Goal: Task Accomplishment & Management: Complete application form

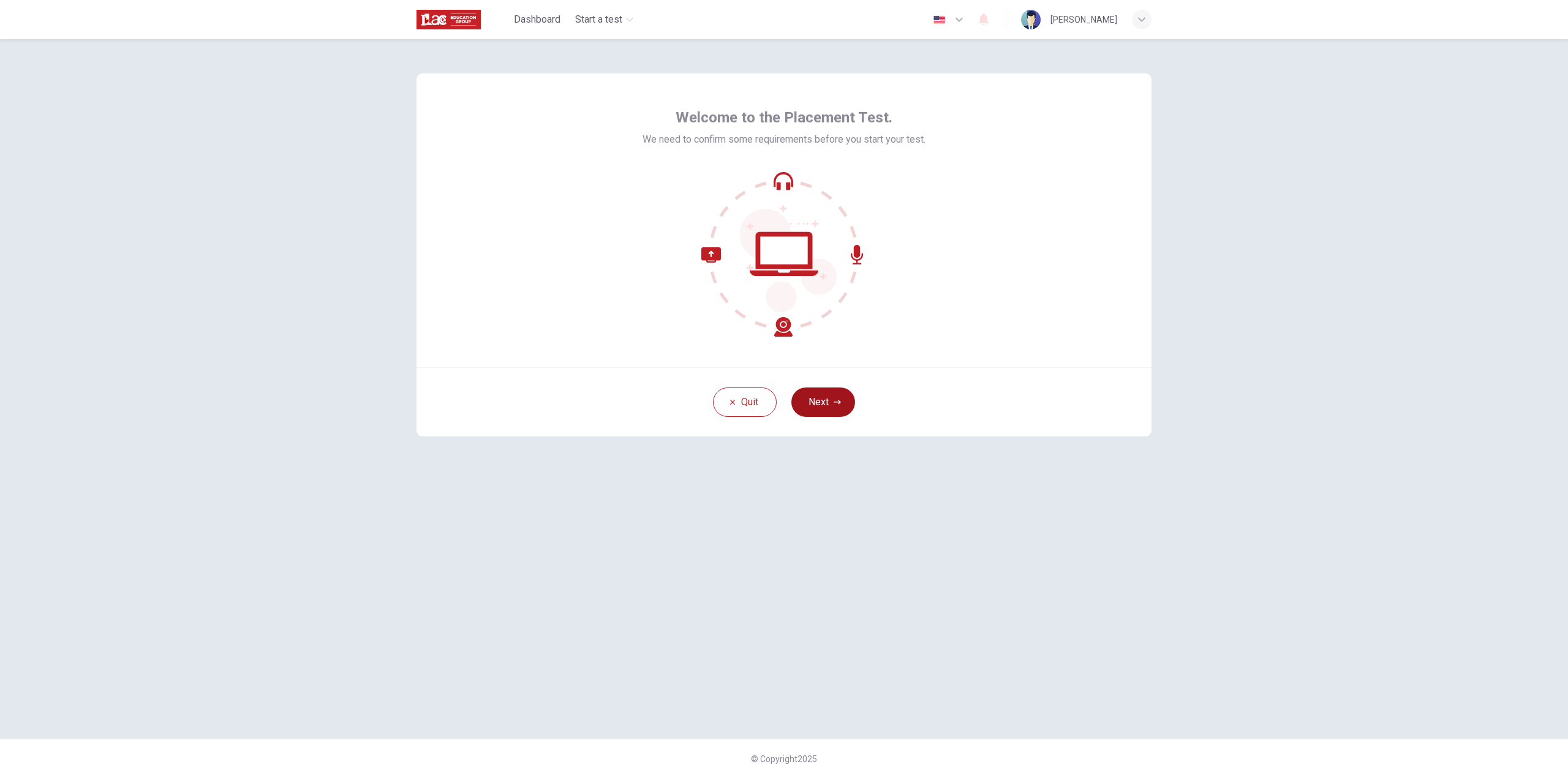
click at [832, 406] on button "Next" at bounding box center [824, 403] width 64 height 30
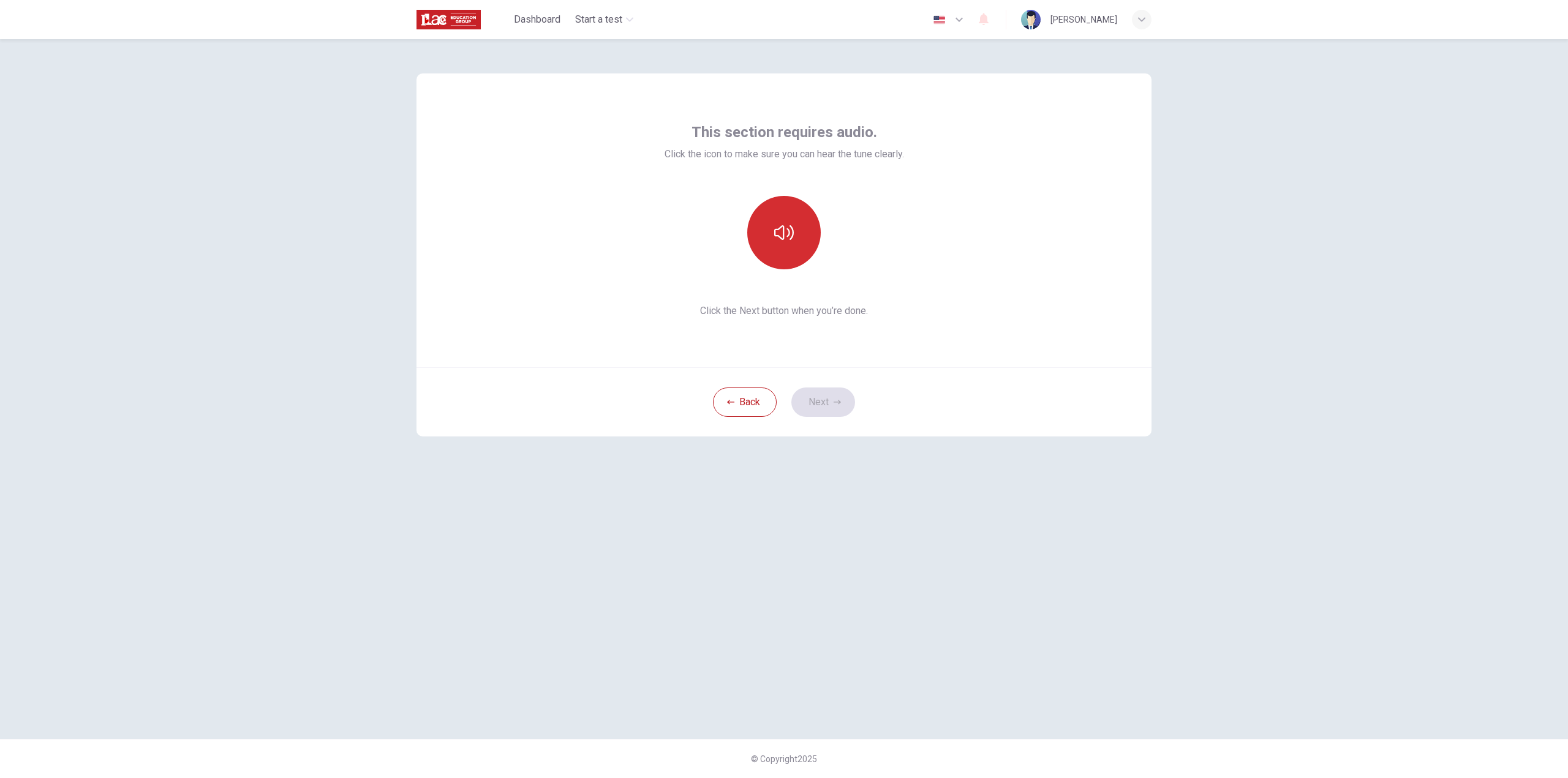
click at [802, 236] on button "button" at bounding box center [784, 232] width 73 height 73
click at [824, 406] on button "Next" at bounding box center [824, 403] width 64 height 30
click at [785, 251] on div "Record" at bounding box center [784, 232] width 73 height 73
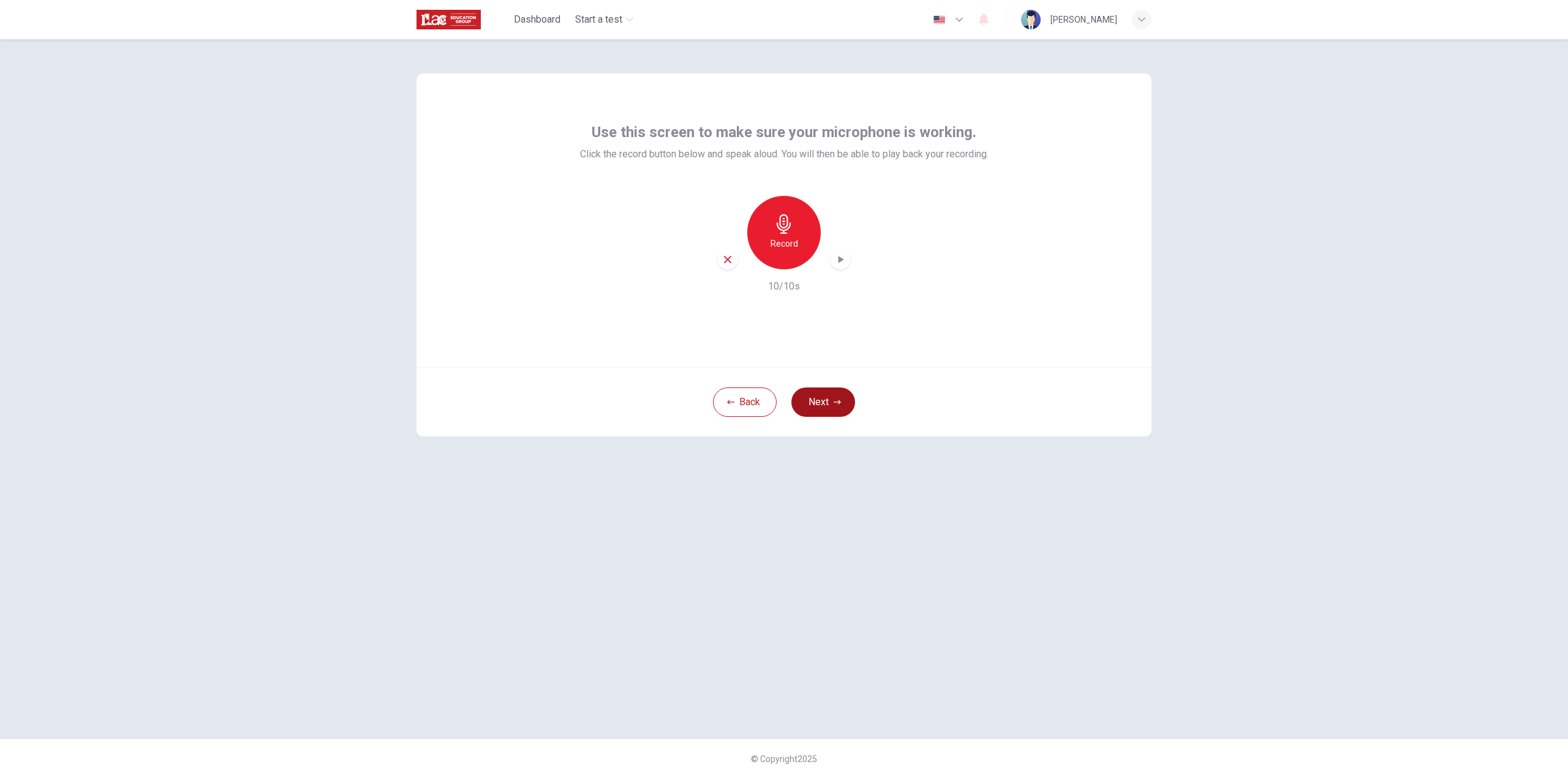
click at [836, 409] on button "Next" at bounding box center [824, 403] width 64 height 30
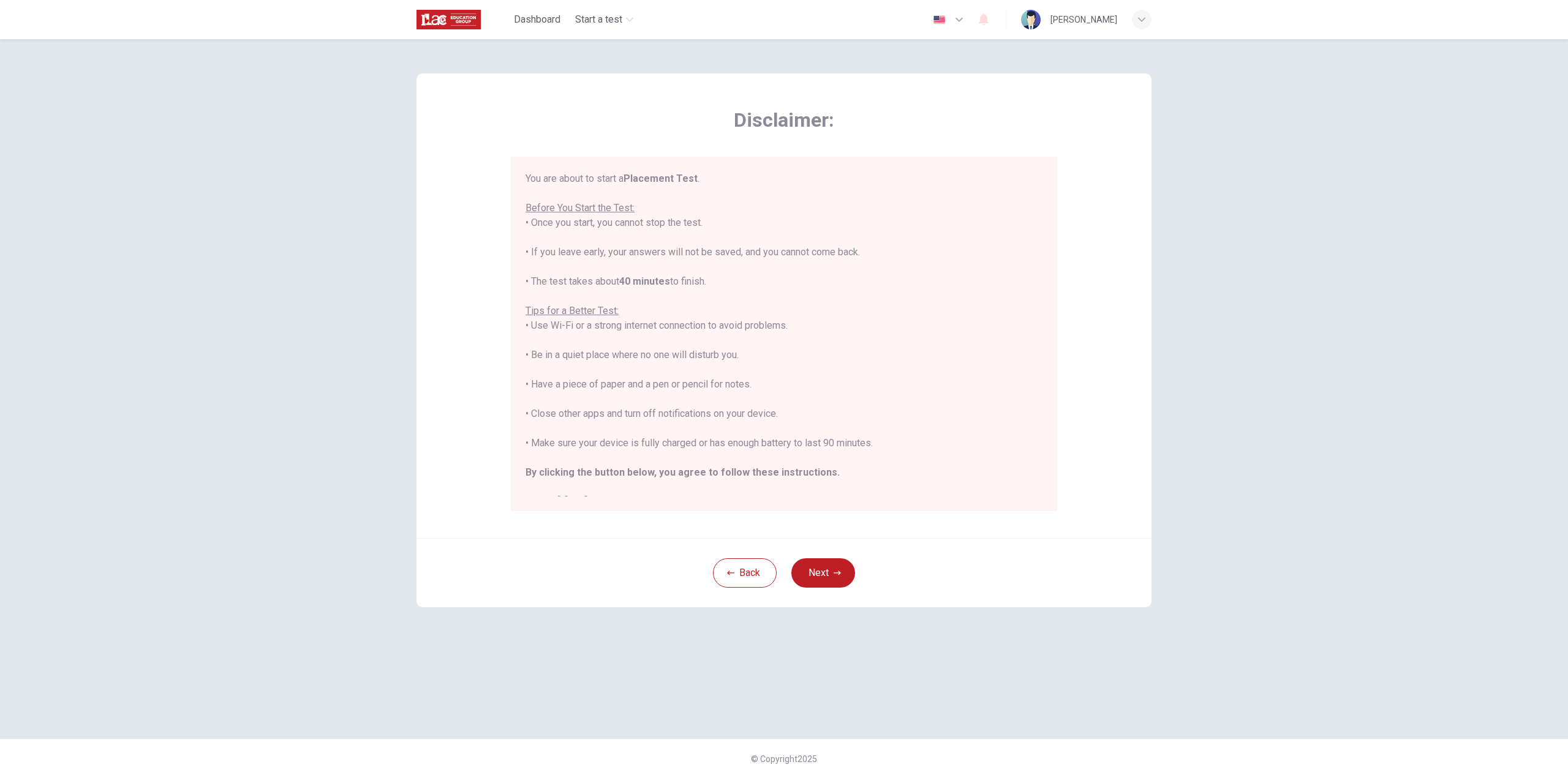
click at [952, 22] on icon "button" at bounding box center [960, 20] width 15 height 15
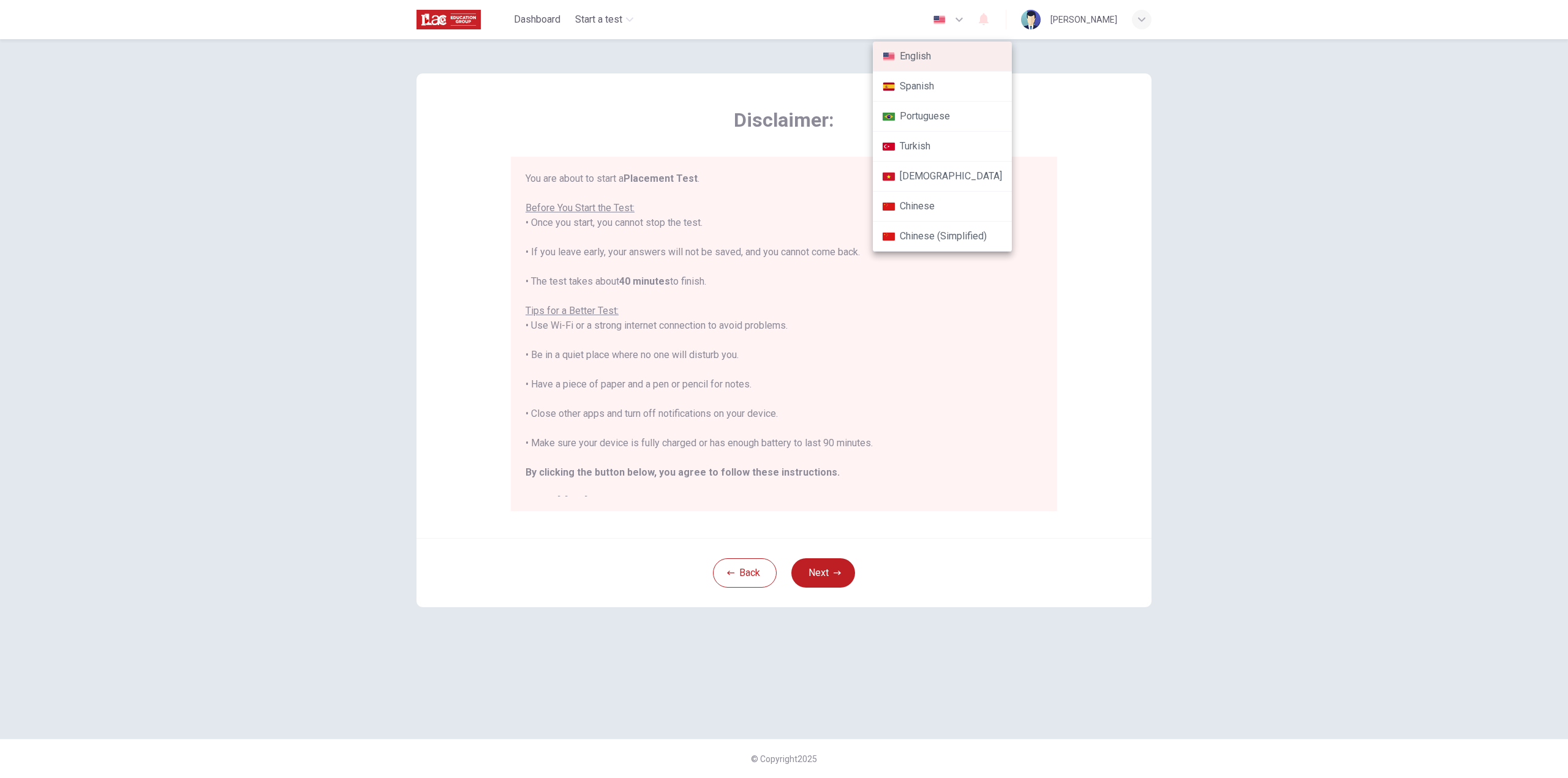
click at [1163, 257] on div at bounding box center [784, 389] width 1568 height 778
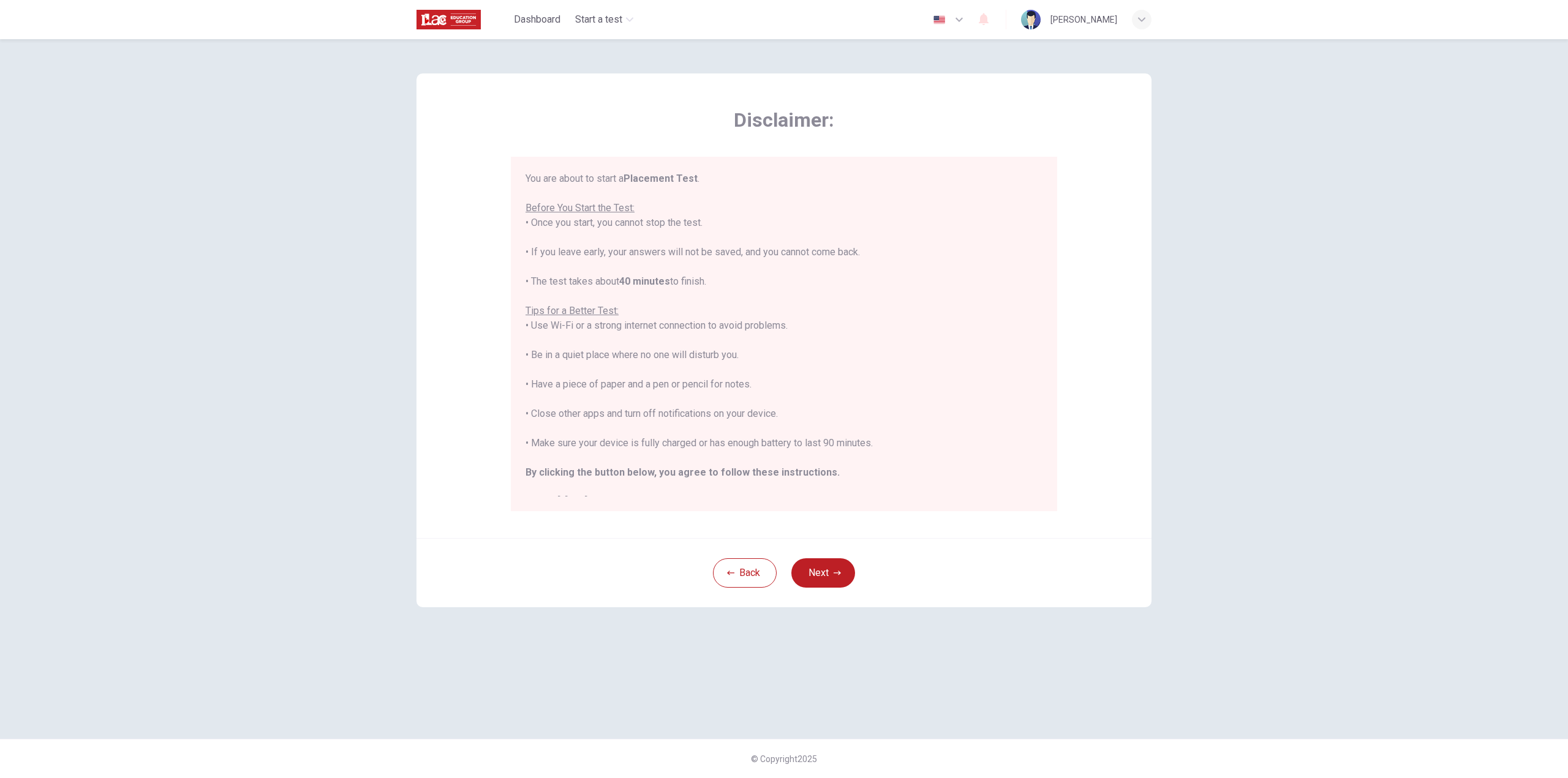
click at [1278, 193] on div "Disclaimer: You are about to start a Placement Test . Before You Start the Test…" at bounding box center [784, 409] width 1568 height 739
click at [1317, 150] on div "Disclaimer: You are about to start a Placement Test . Before You Start the Test…" at bounding box center [784, 409] width 1568 height 739
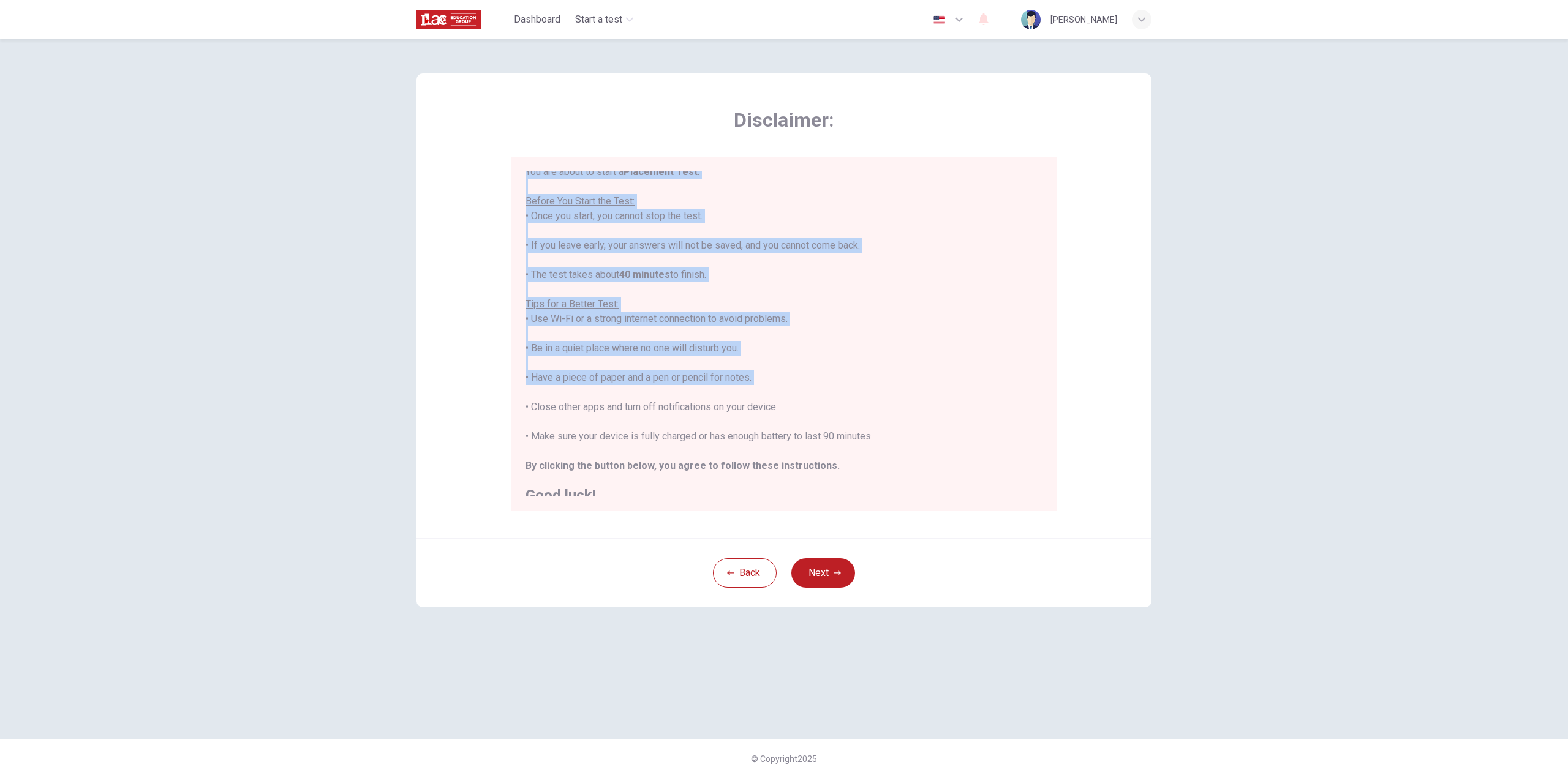
scroll to position [14, 0]
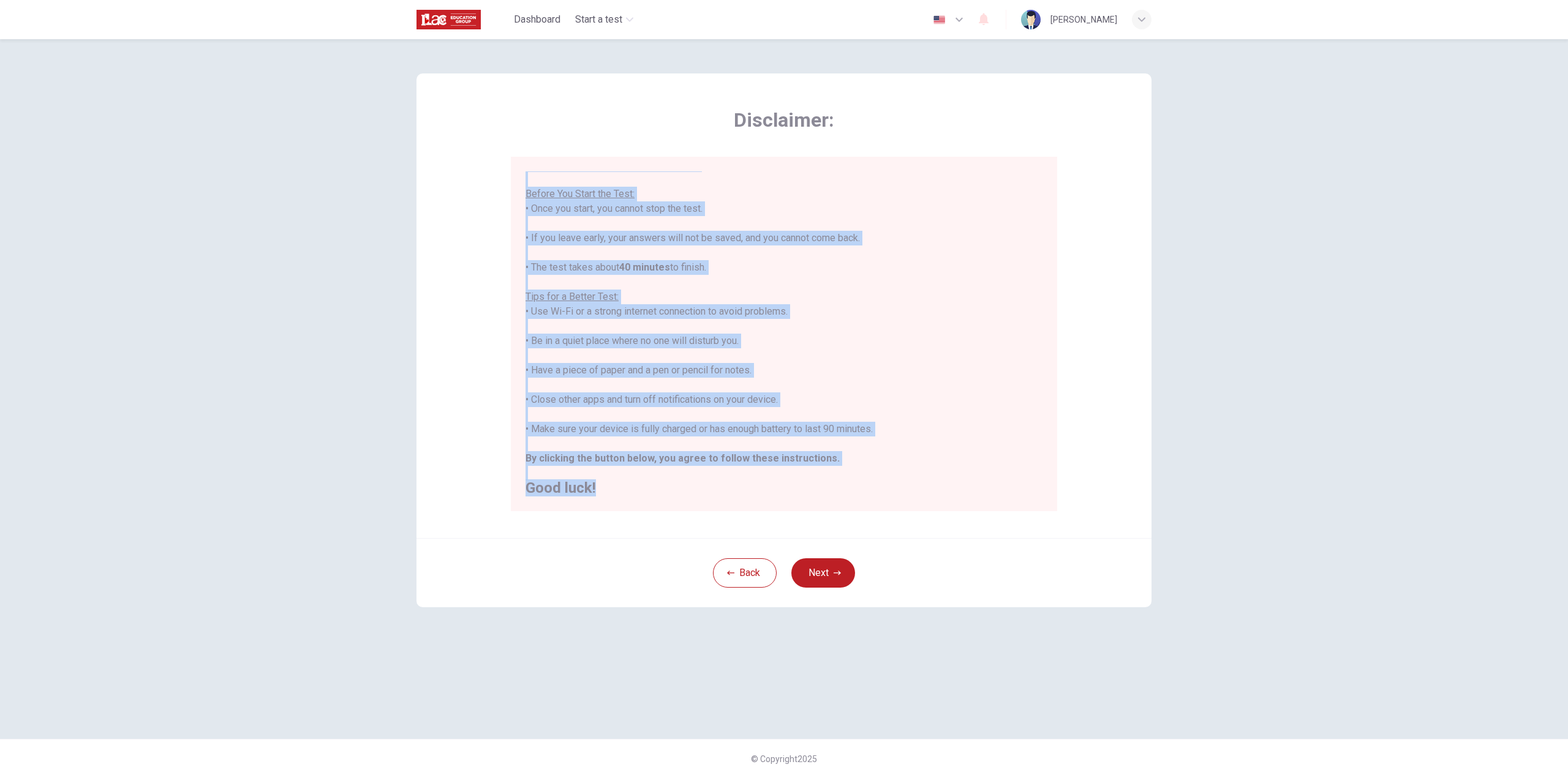
drag, startPoint x: 525, startPoint y: 176, endPoint x: 793, endPoint y: 490, distance: 412.8
click at [793, 490] on div "You are about to start a Placement Test . Before You Start the Test: • Once you…" at bounding box center [784, 326] width 517 height 338
copy div "You are about to start a Placement Test . Before You Start the Test: • Once you…"
click at [915, 481] on h2 "Good luck!" at bounding box center [784, 488] width 517 height 15
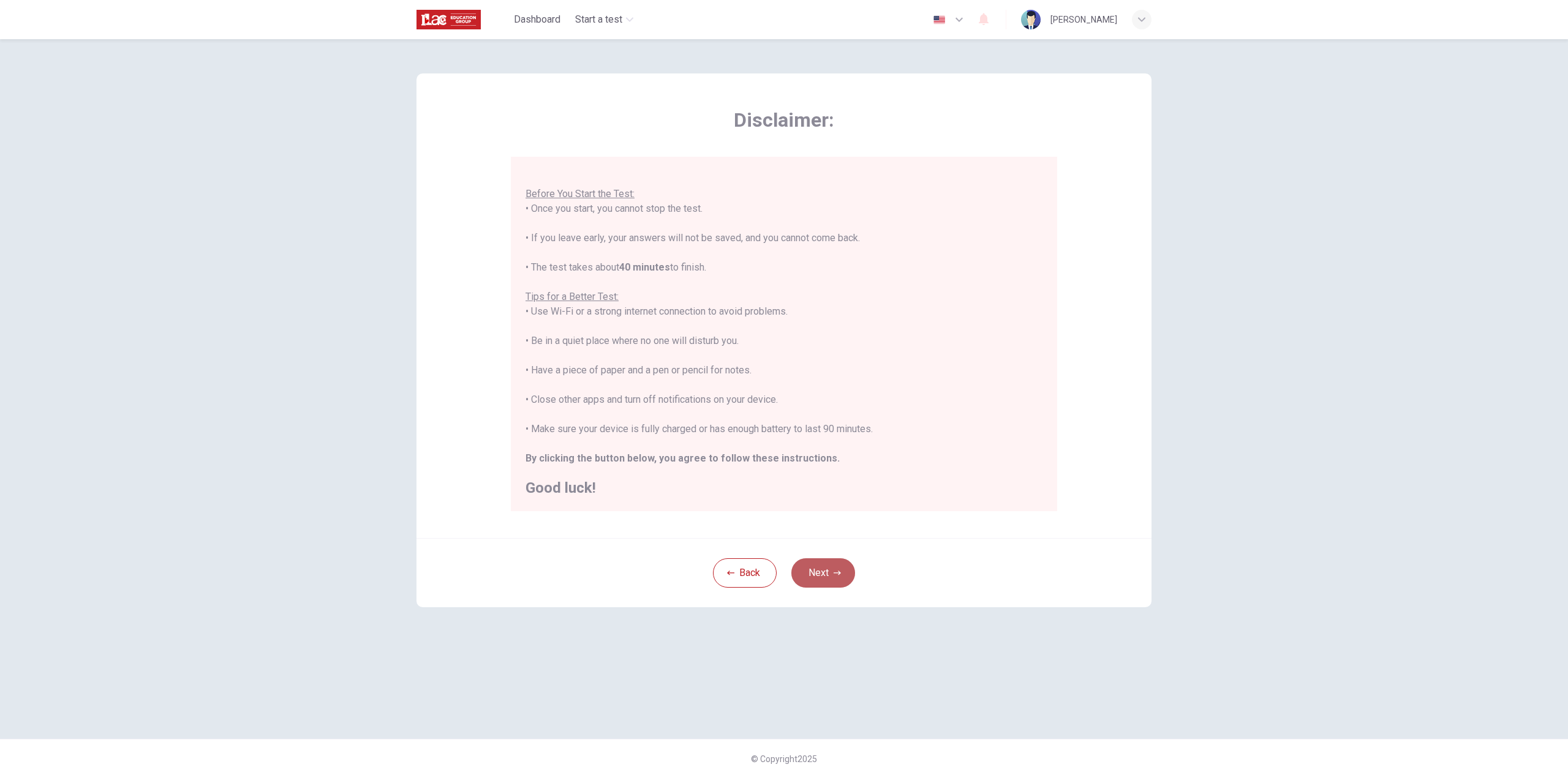
click at [819, 574] on button "Next" at bounding box center [824, 573] width 64 height 30
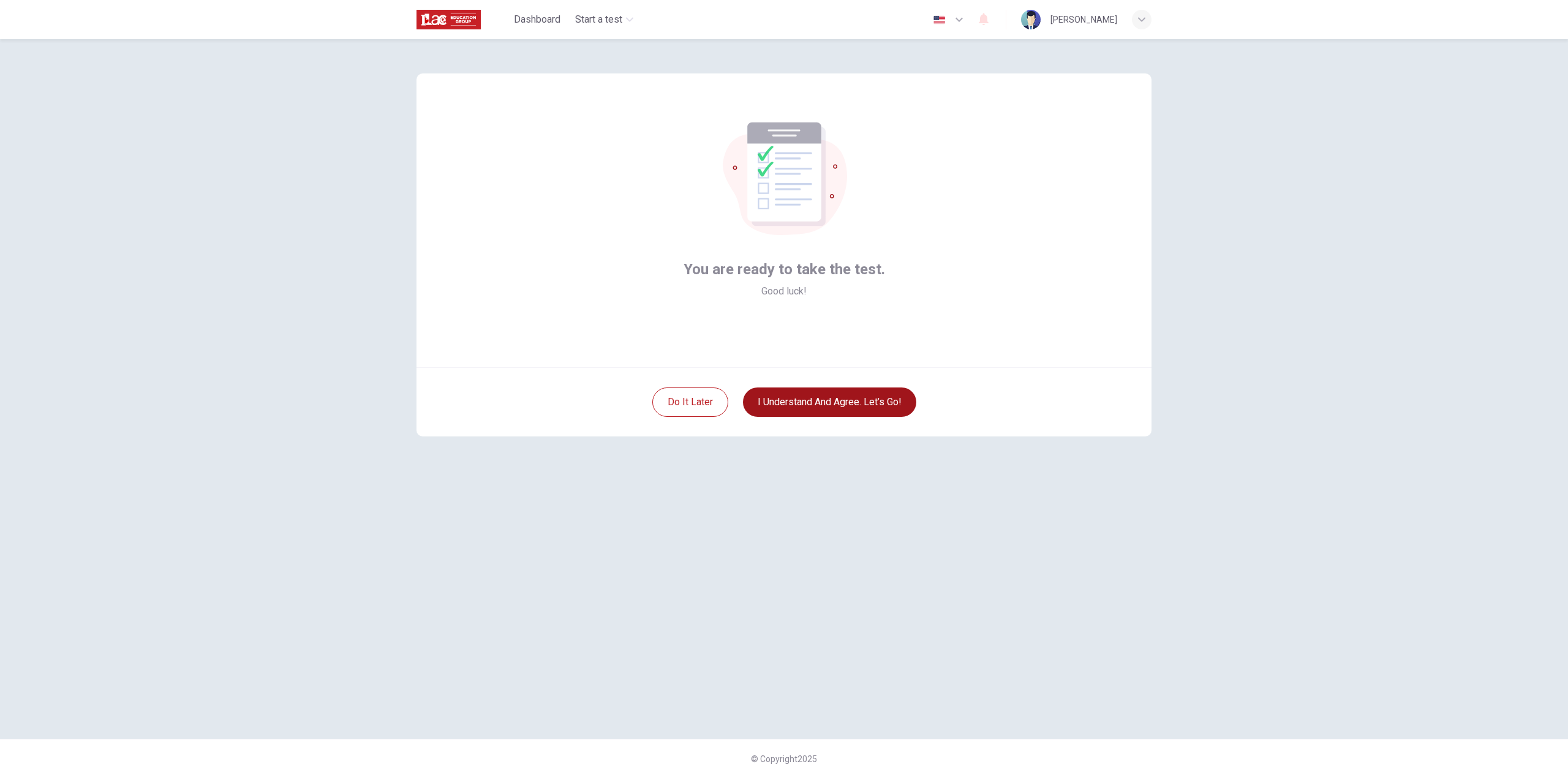
click at [810, 398] on button "I understand and agree. Let’s go!" at bounding box center [830, 403] width 174 height 30
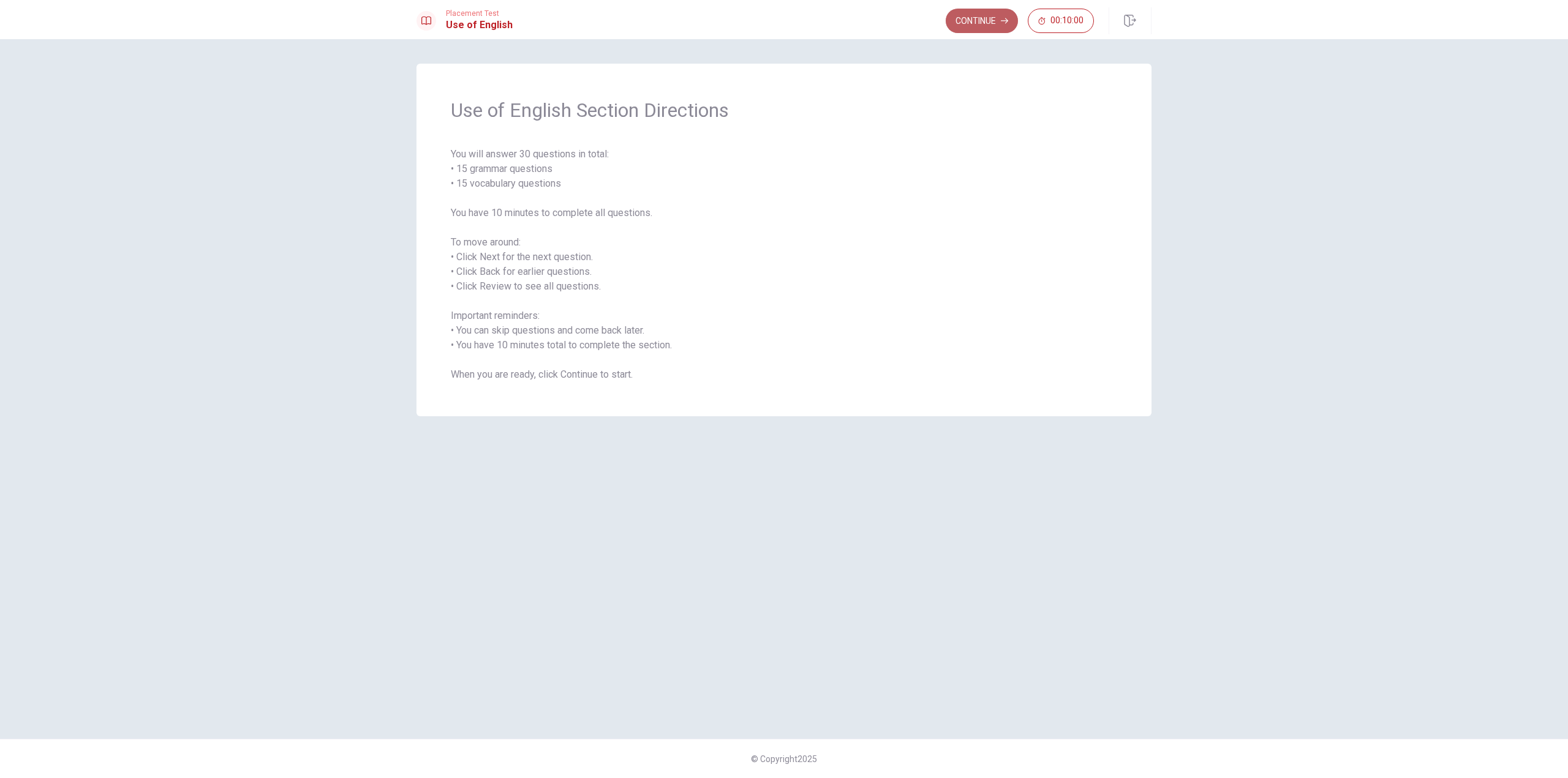
click at [985, 26] on button "Continue" at bounding box center [982, 21] width 72 height 24
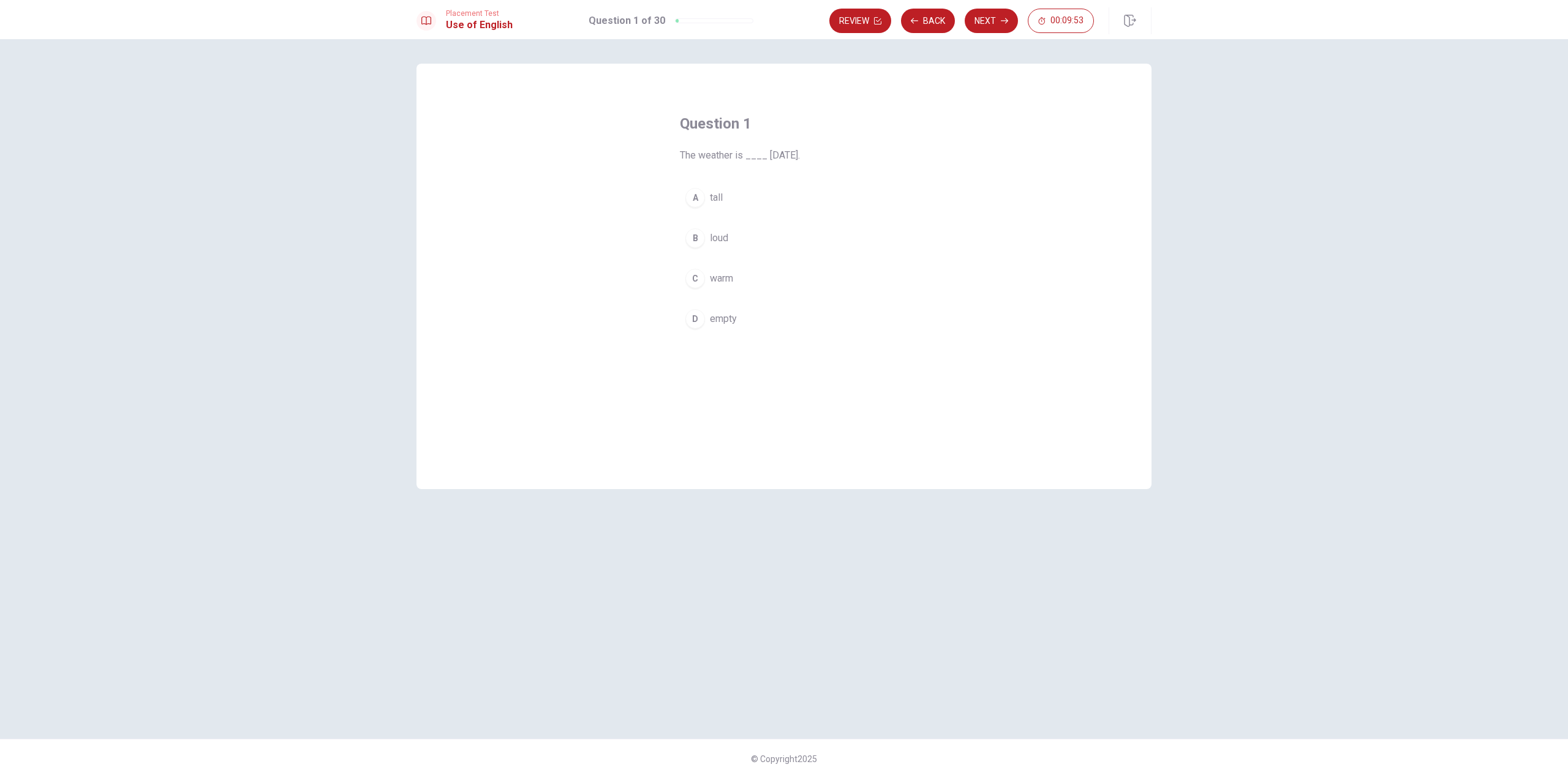
click at [694, 281] on div "C" at bounding box center [695, 278] width 19 height 19
click at [985, 19] on button "Next" at bounding box center [991, 21] width 53 height 24
click at [695, 195] on div "A" at bounding box center [695, 197] width 19 height 19
click at [991, 18] on button "Next" at bounding box center [991, 21] width 53 height 24
click at [723, 274] on span "office" at bounding box center [722, 279] width 24 height 15
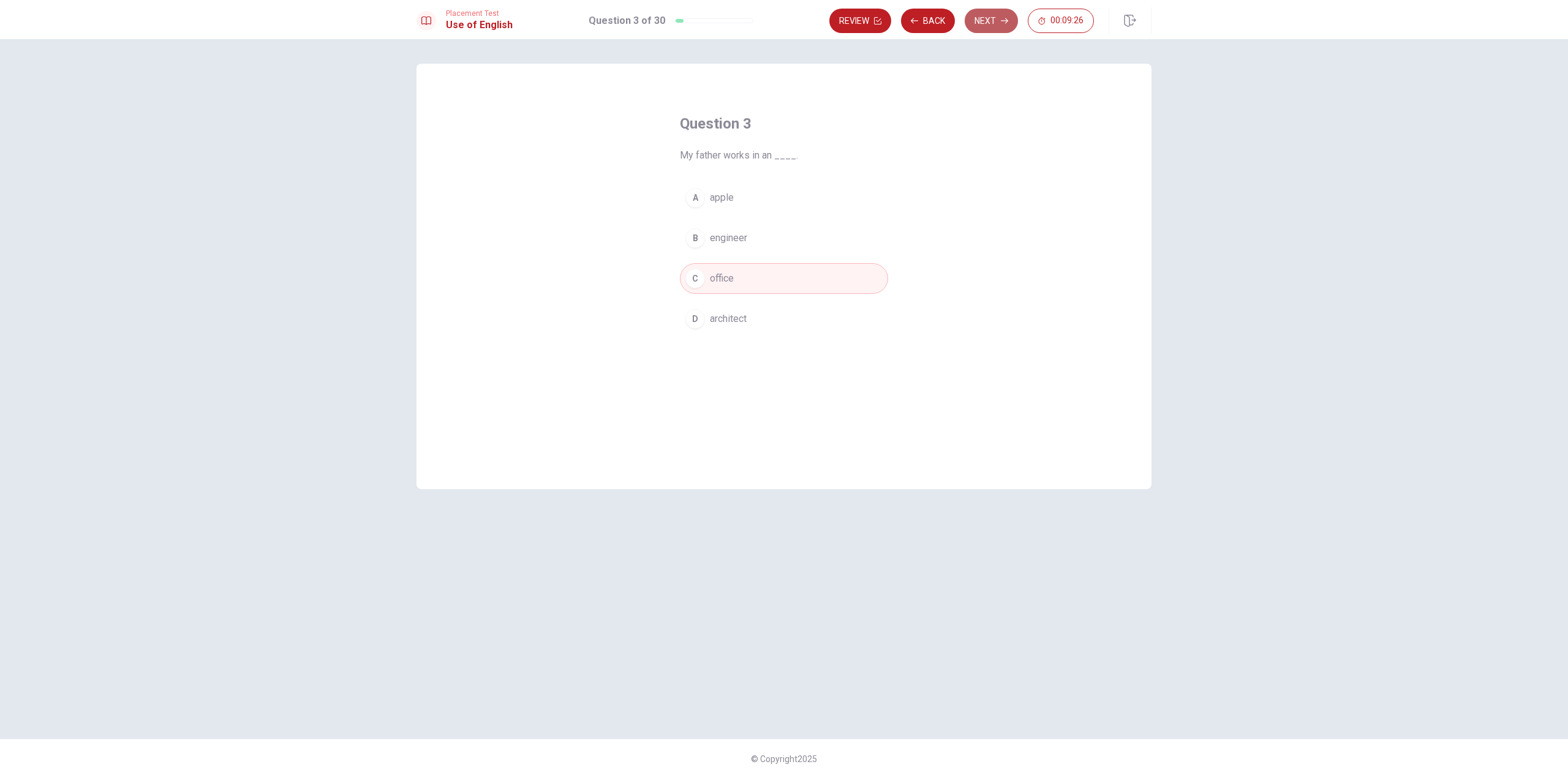
click at [991, 21] on button "Next" at bounding box center [991, 21] width 53 height 24
click at [721, 281] on span "sweet" at bounding box center [724, 279] width 27 height 15
click at [982, 22] on button "Next" at bounding box center [991, 21] width 53 height 24
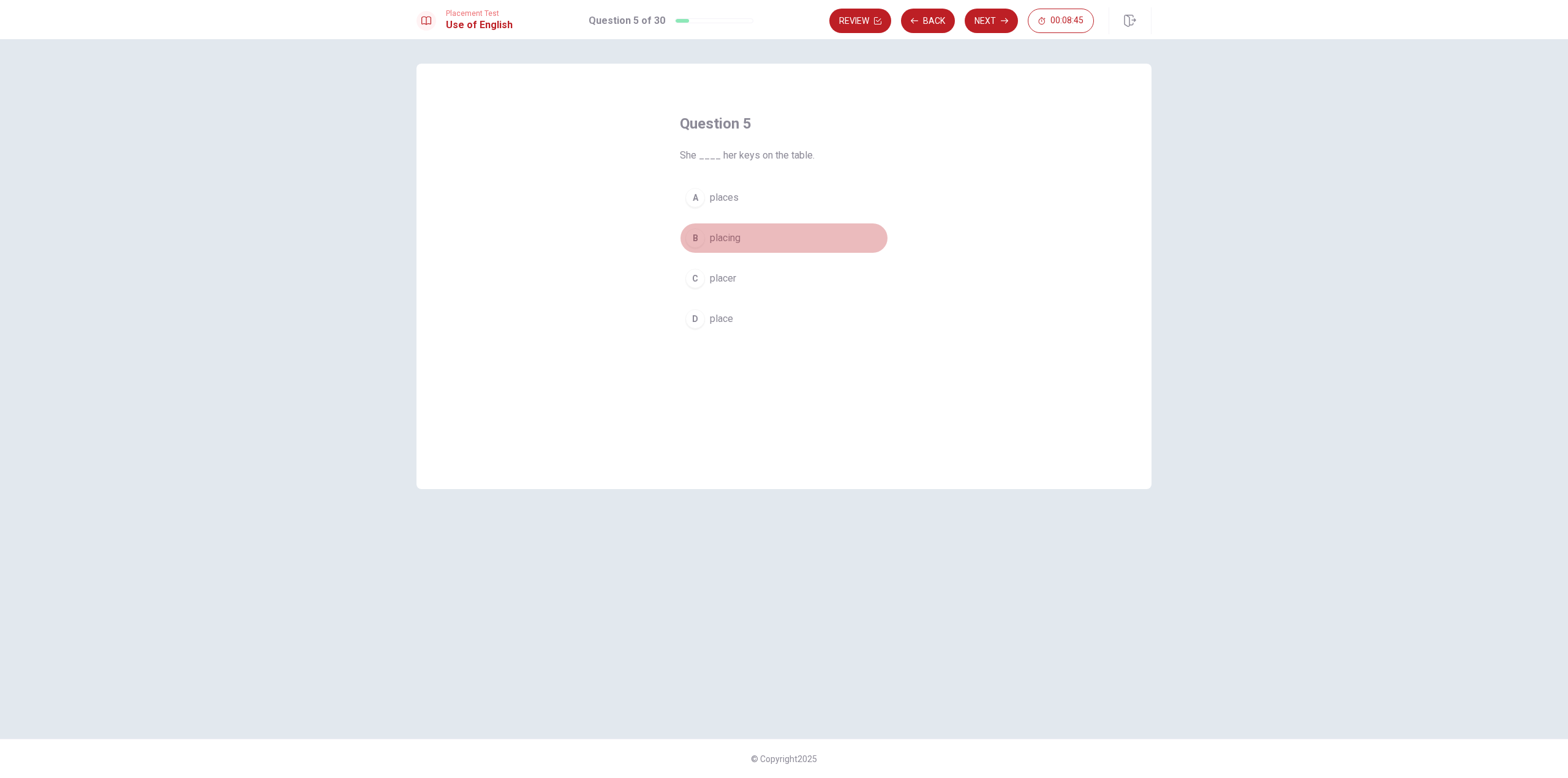
click at [712, 238] on span "placing" at bounding box center [725, 238] width 30 height 15
click at [723, 206] on button "A places" at bounding box center [784, 197] width 209 height 30
click at [982, 16] on button "Next" at bounding box center [991, 21] width 53 height 24
click at [709, 237] on button "B waiting" at bounding box center [784, 238] width 209 height 30
click at [985, 23] on button "Next" at bounding box center [991, 21] width 53 height 24
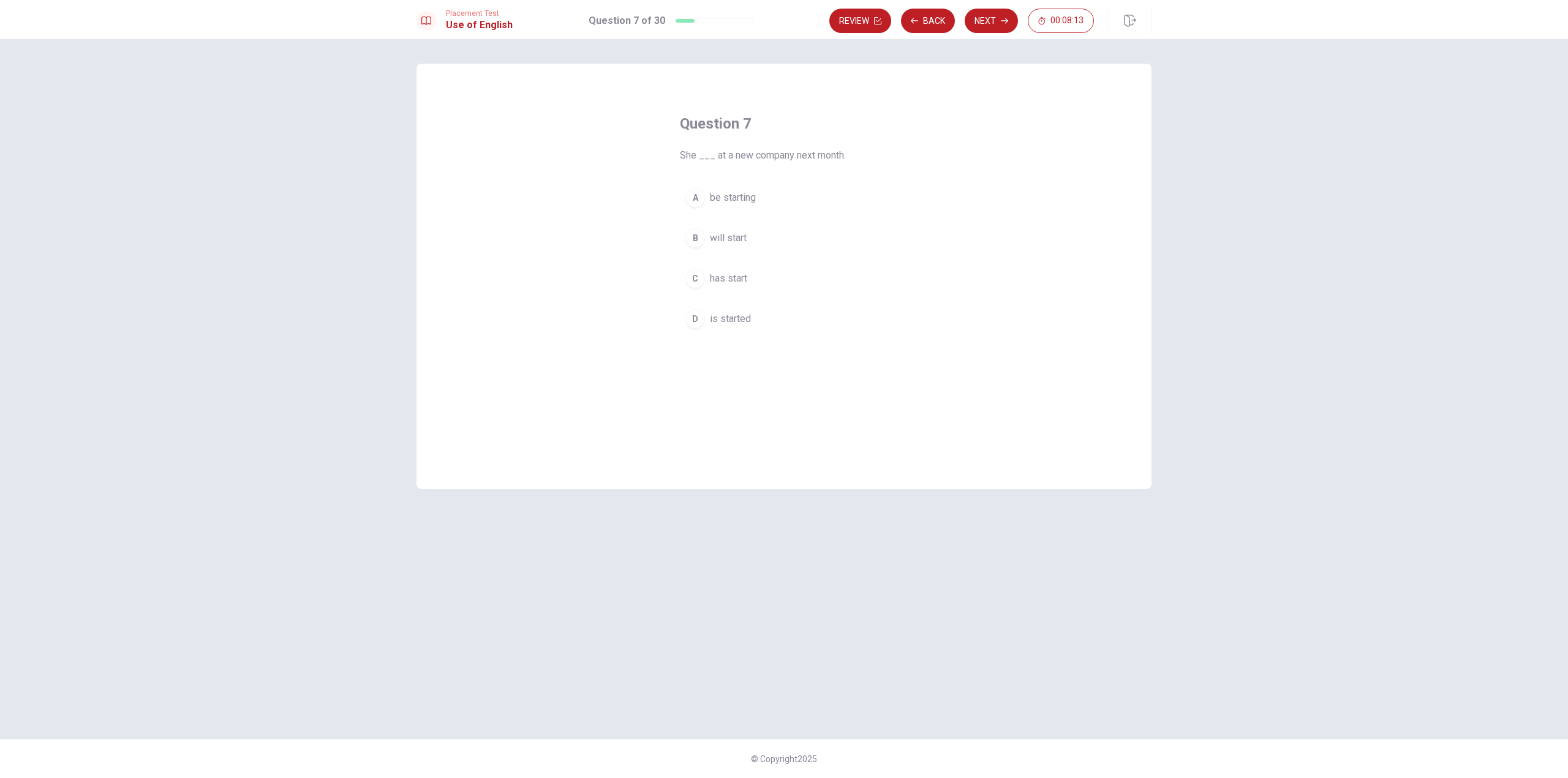
click at [725, 244] on span "will start" at bounding box center [729, 238] width 37 height 15
click at [990, 21] on button "Next" at bounding box center [991, 21] width 53 height 24
click at [711, 194] on span "Do" at bounding box center [716, 198] width 13 height 15
click at [746, 243] on button "B Did" at bounding box center [784, 238] width 209 height 30
click at [980, 22] on button "Next" at bounding box center [991, 21] width 53 height 24
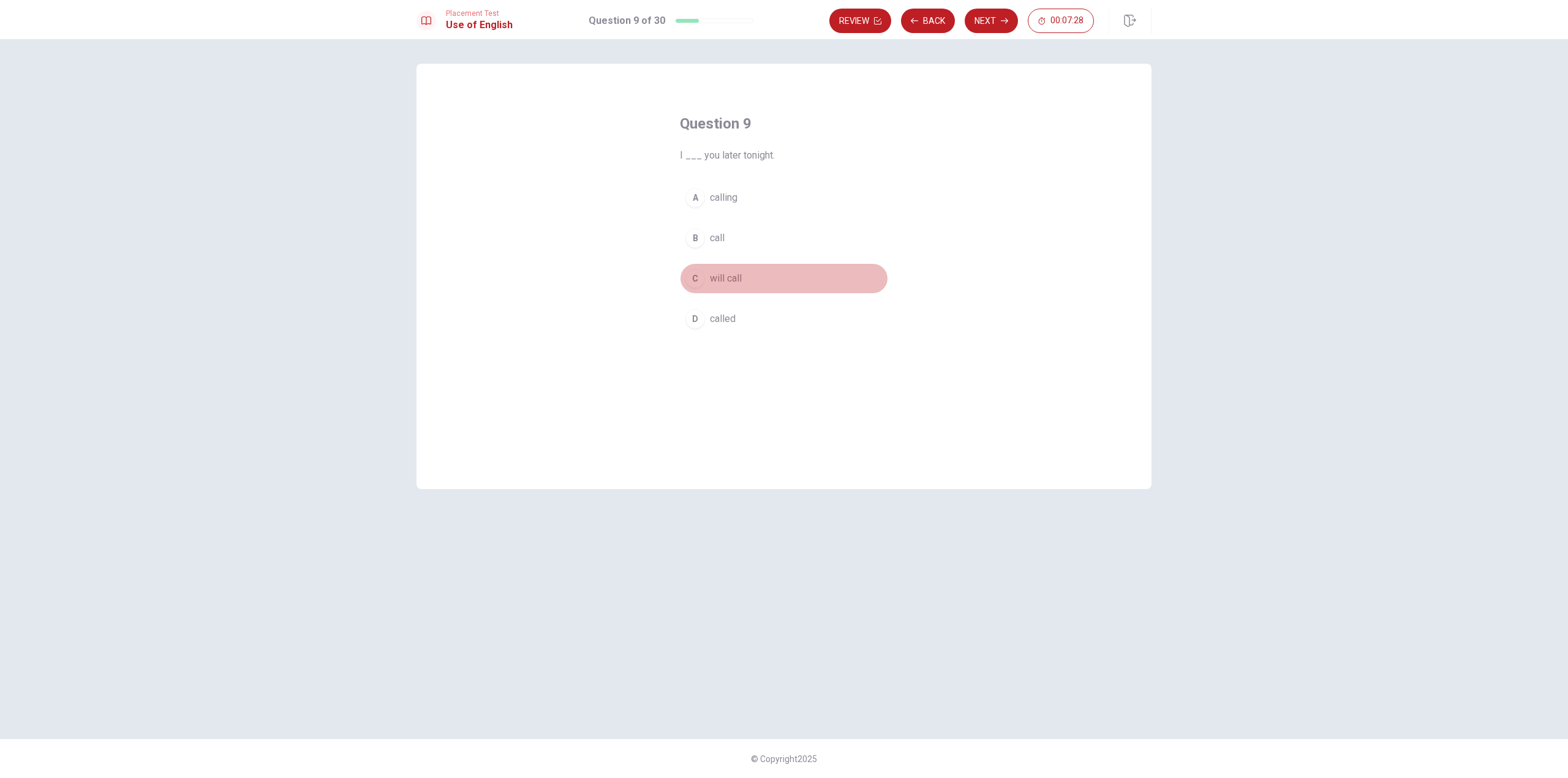
click at [732, 279] on span "will call" at bounding box center [726, 279] width 32 height 15
click at [992, 26] on button "Next" at bounding box center [991, 21] width 53 height 24
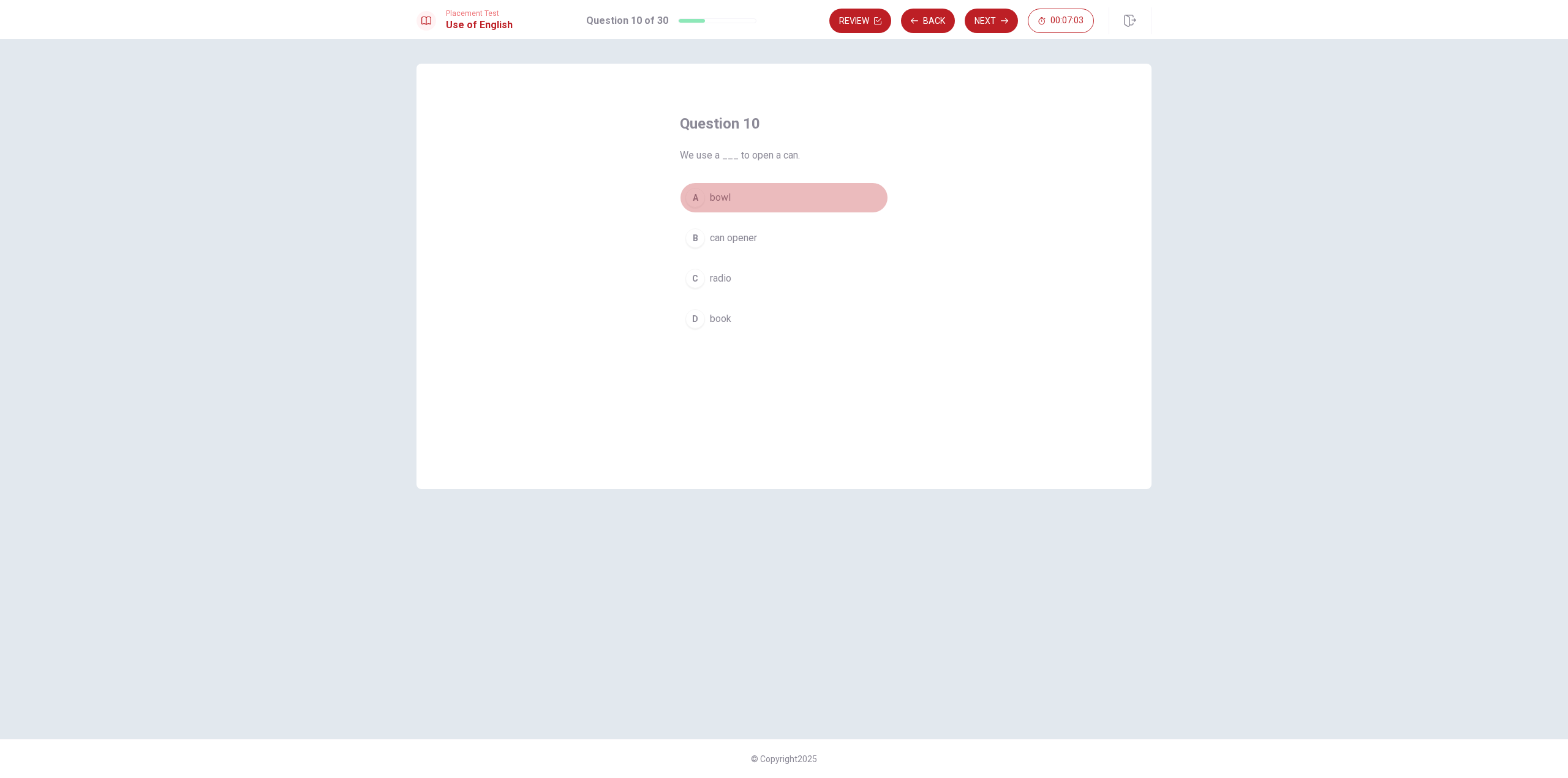
click at [710, 196] on span "bowl" at bounding box center [721, 198] width 21 height 15
click at [770, 239] on button "B can opener" at bounding box center [784, 238] width 209 height 30
click at [981, 19] on button "Next" at bounding box center [991, 21] width 53 height 24
click at [705, 274] on button "C buy" at bounding box center [784, 278] width 209 height 30
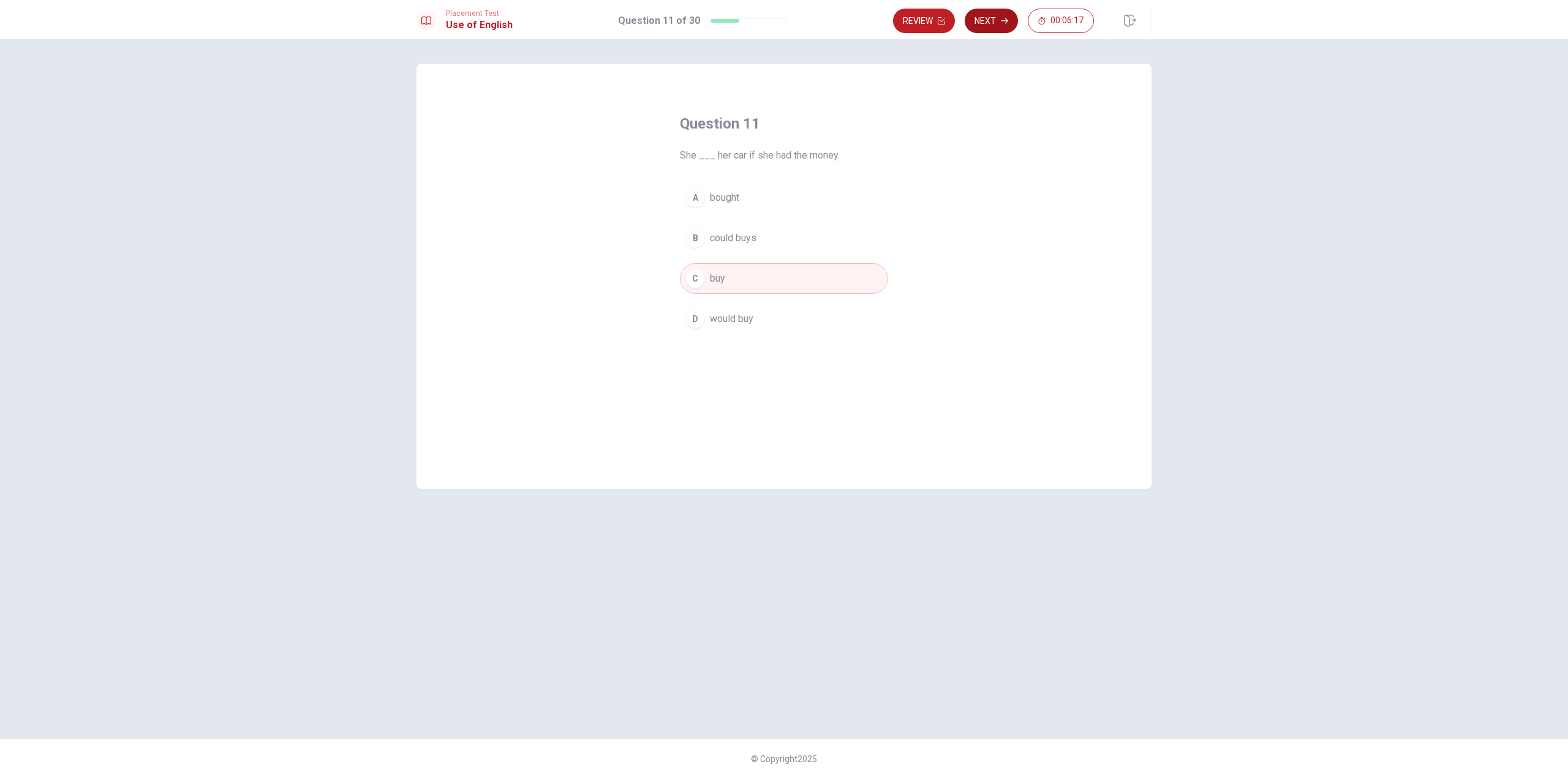
click at [988, 19] on button "Next" at bounding box center [991, 21] width 53 height 24
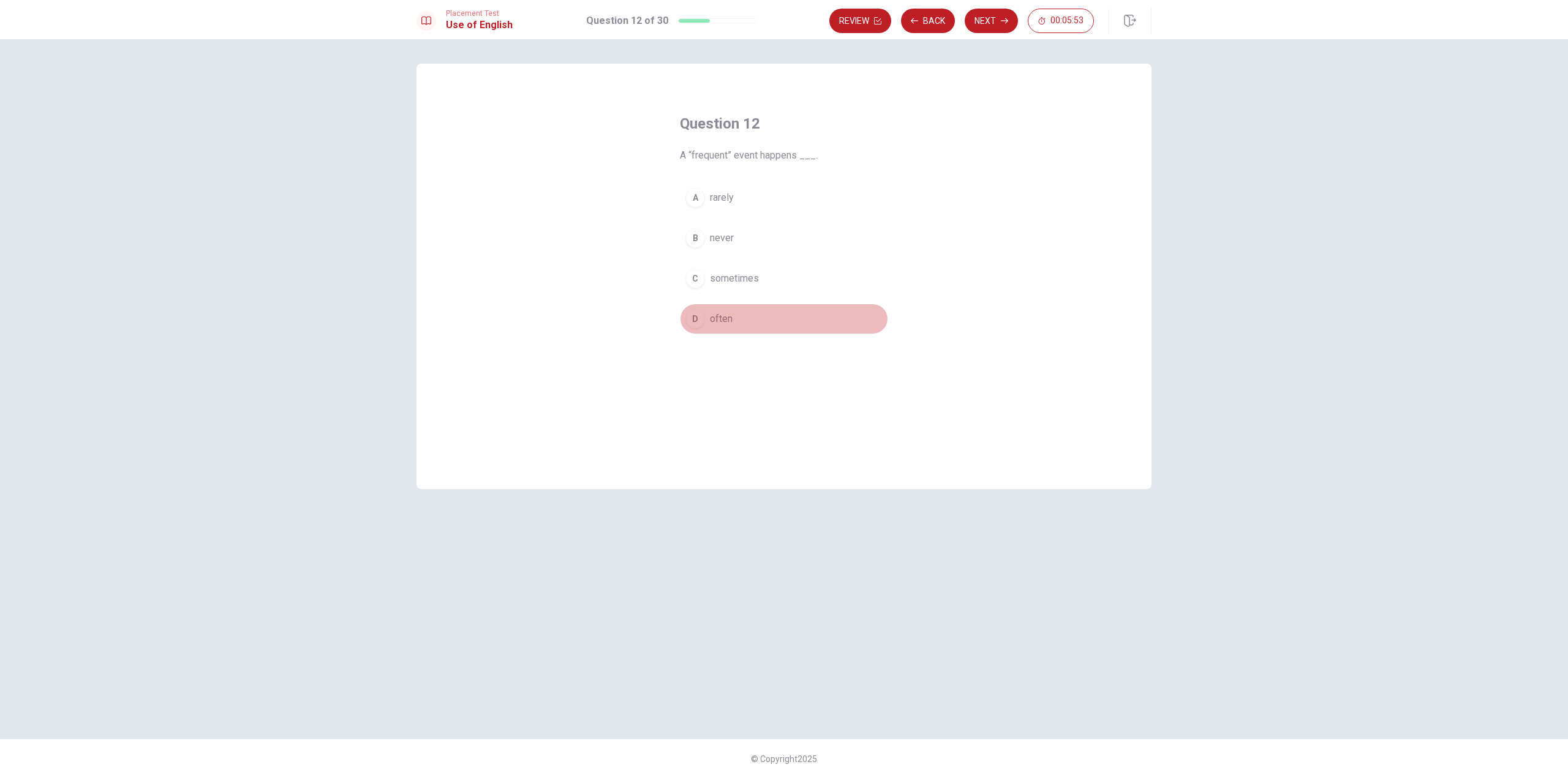
click at [723, 321] on span "often" at bounding box center [721, 319] width 23 height 15
click at [988, 24] on button "Next" at bounding box center [991, 21] width 53 height 24
click at [729, 281] on span "will buying" at bounding box center [732, 279] width 45 height 15
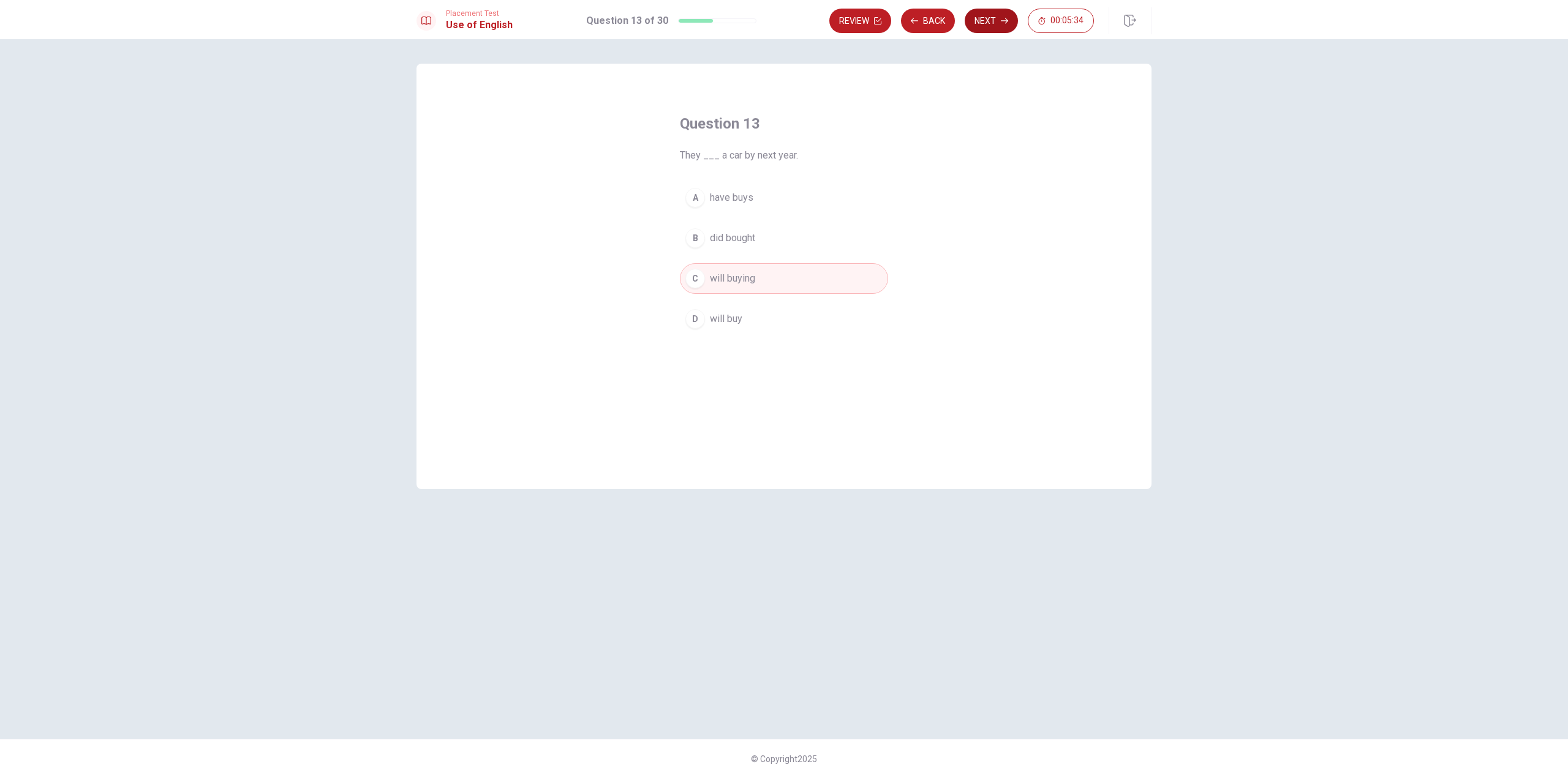
click at [988, 16] on button "Next" at bounding box center [991, 21] width 53 height 24
click at [726, 323] on span "goes" at bounding box center [721, 319] width 22 height 15
click at [998, 16] on button "Next" at bounding box center [991, 21] width 53 height 24
click at [722, 280] on span "Does" at bounding box center [721, 279] width 23 height 15
click at [723, 323] on button "D Do" at bounding box center [784, 318] width 209 height 30
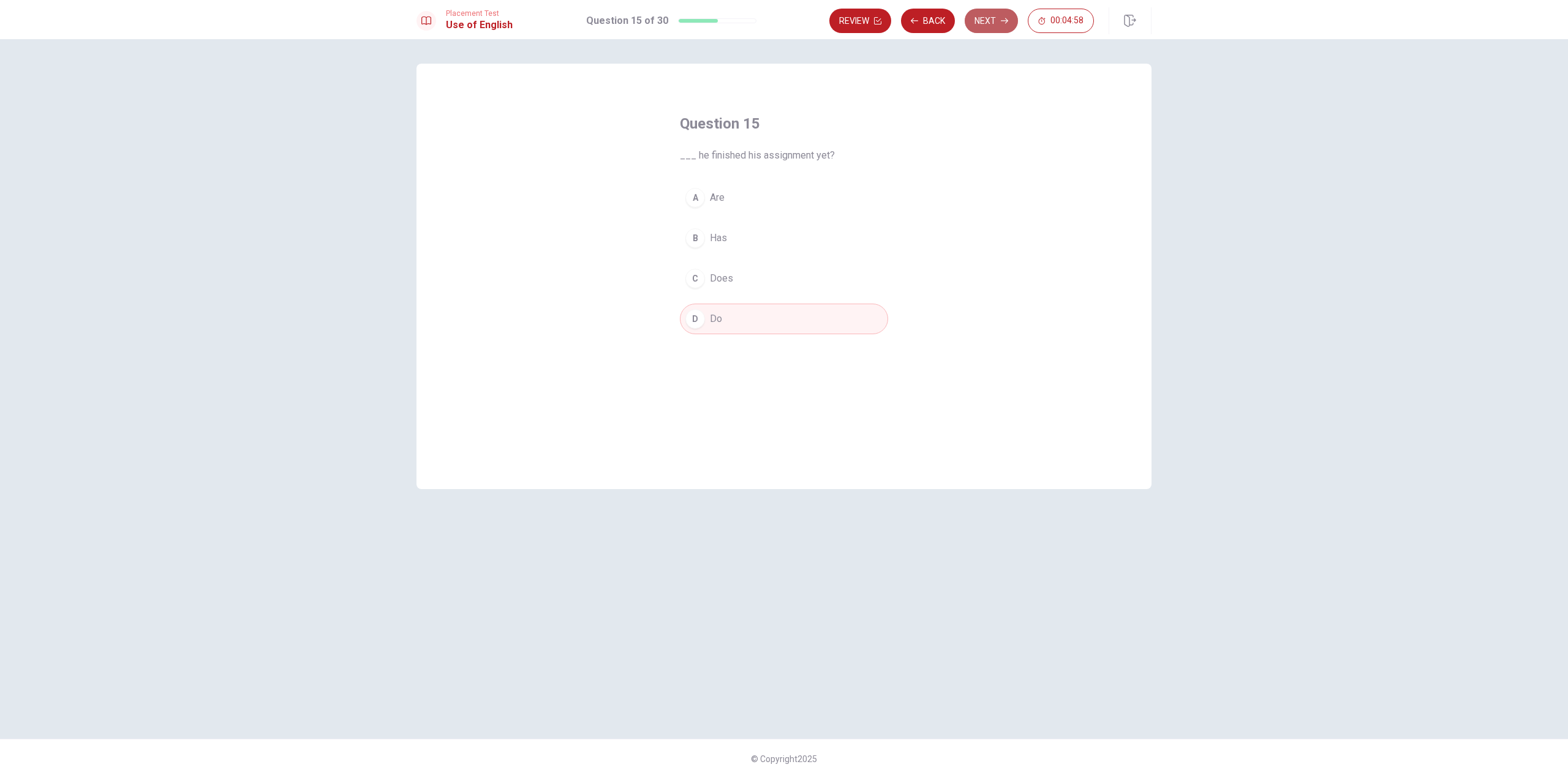
click at [994, 21] on button "Next" at bounding box center [991, 21] width 53 height 24
click at [723, 275] on span "cleaner" at bounding box center [726, 279] width 31 height 15
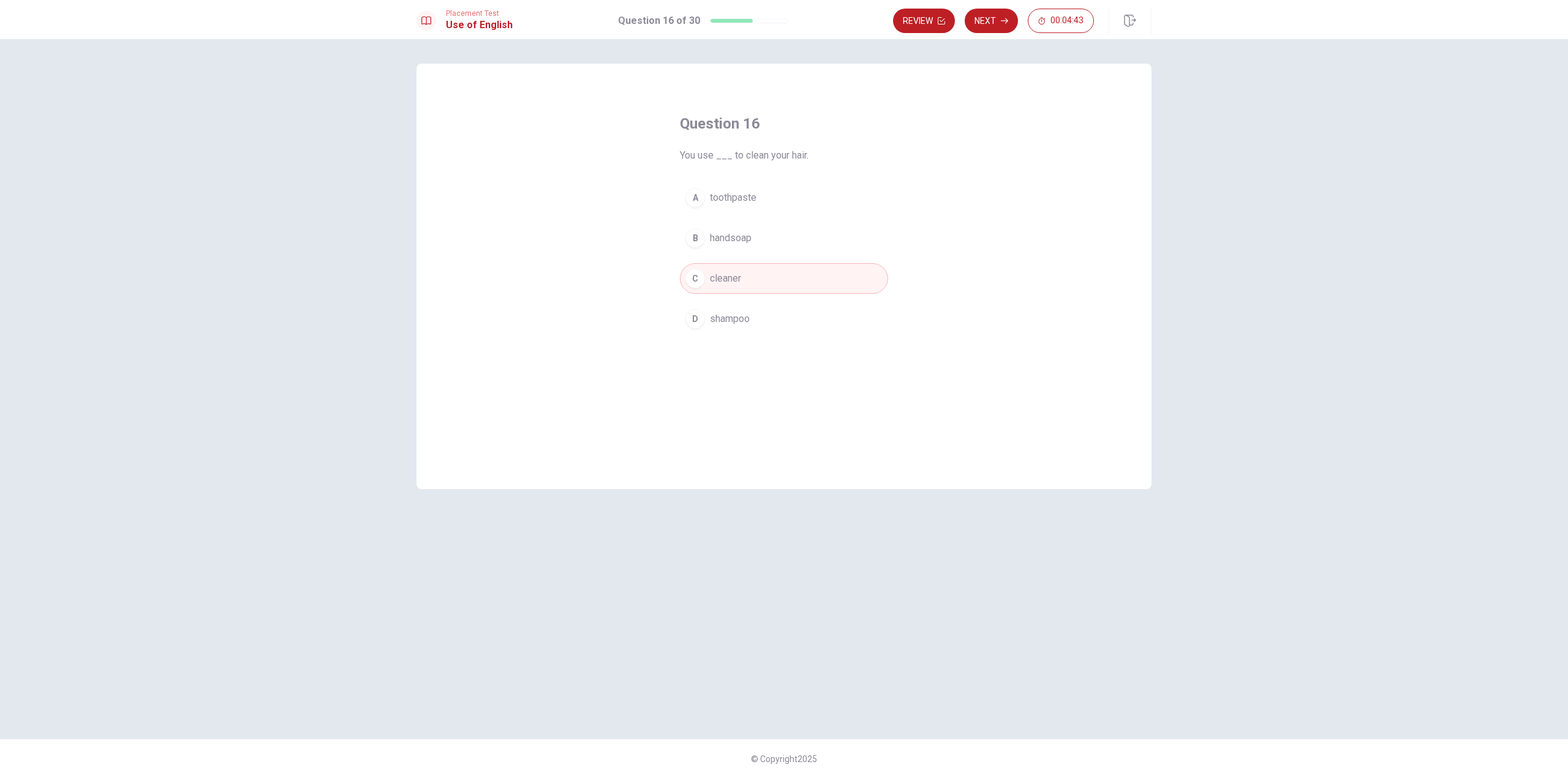
click at [726, 316] on span "shampoo" at bounding box center [730, 319] width 40 height 15
click at [985, 33] on button "Next" at bounding box center [991, 21] width 53 height 24
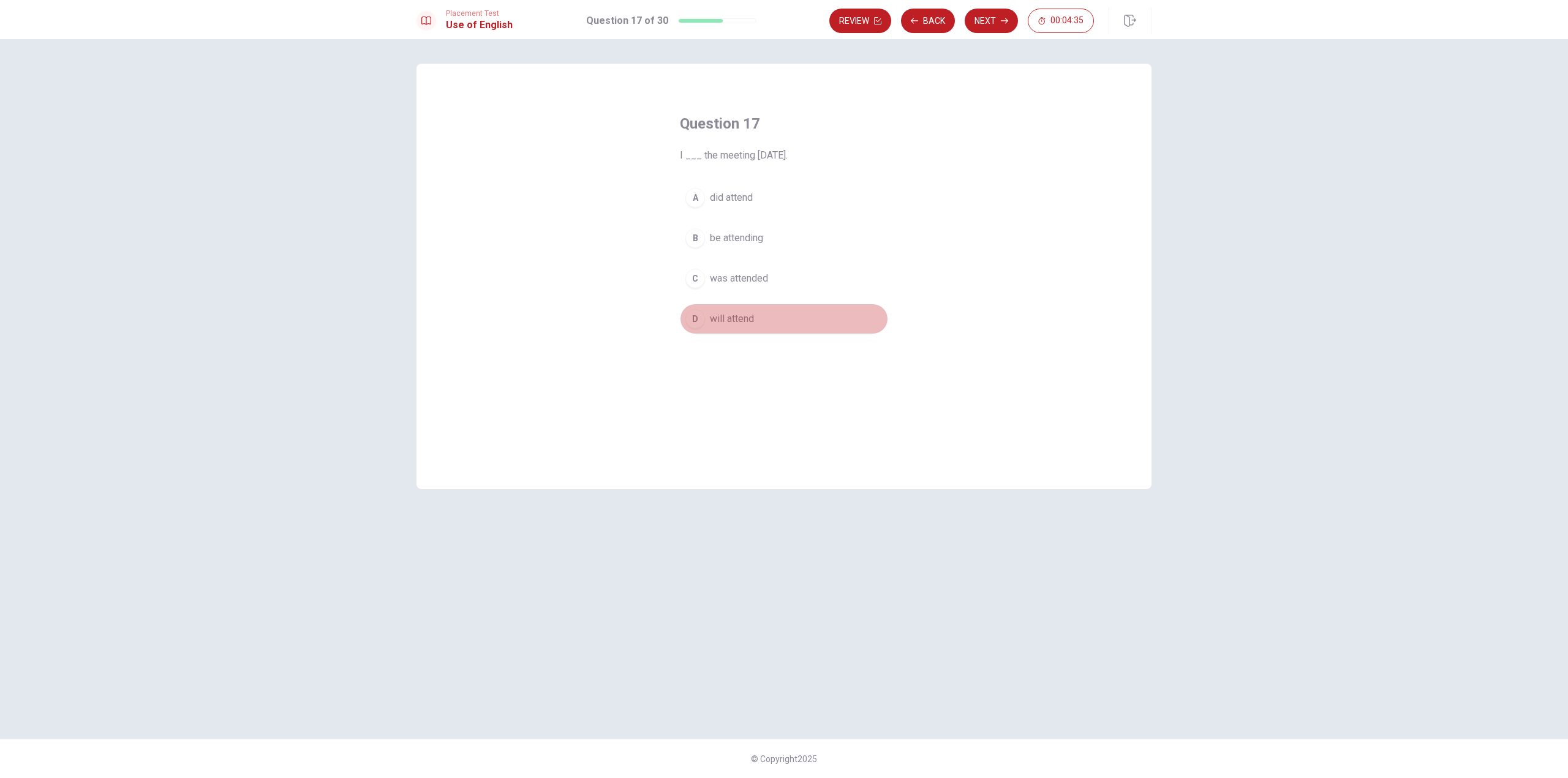
click at [736, 316] on span "will attend" at bounding box center [732, 319] width 44 height 15
click at [988, 16] on button "Next" at bounding box center [991, 21] width 53 height 24
click at [727, 200] on button "A go" at bounding box center [784, 197] width 209 height 30
click at [981, 21] on button "Next" at bounding box center [991, 21] width 53 height 24
click at [731, 282] on span "smile" at bounding box center [722, 279] width 24 height 15
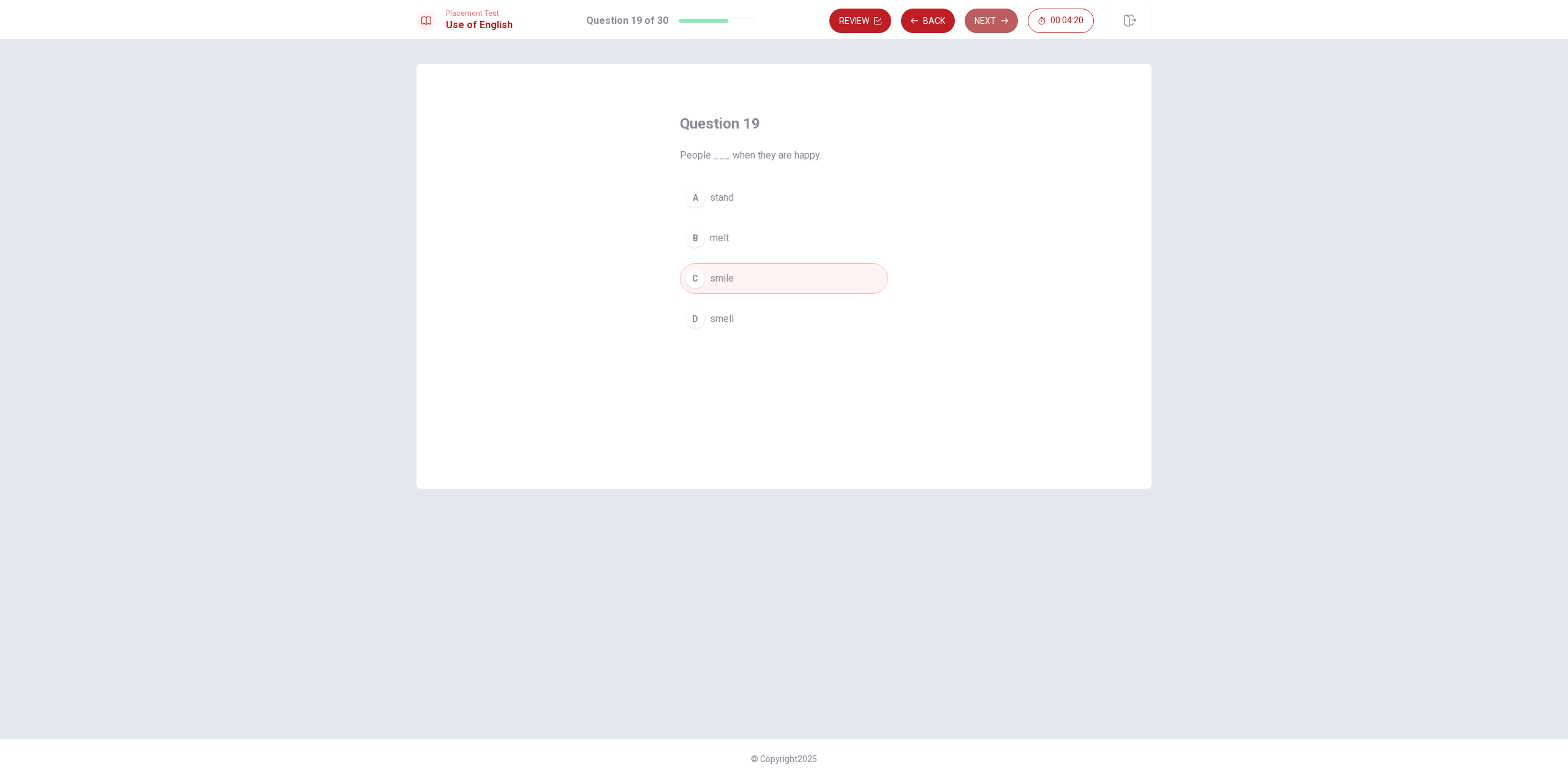
click at [992, 27] on button "Next" at bounding box center [991, 21] width 53 height 24
click at [735, 240] on button "B bowl" at bounding box center [784, 238] width 209 height 30
click at [992, 26] on button "Next" at bounding box center [991, 21] width 53 height 24
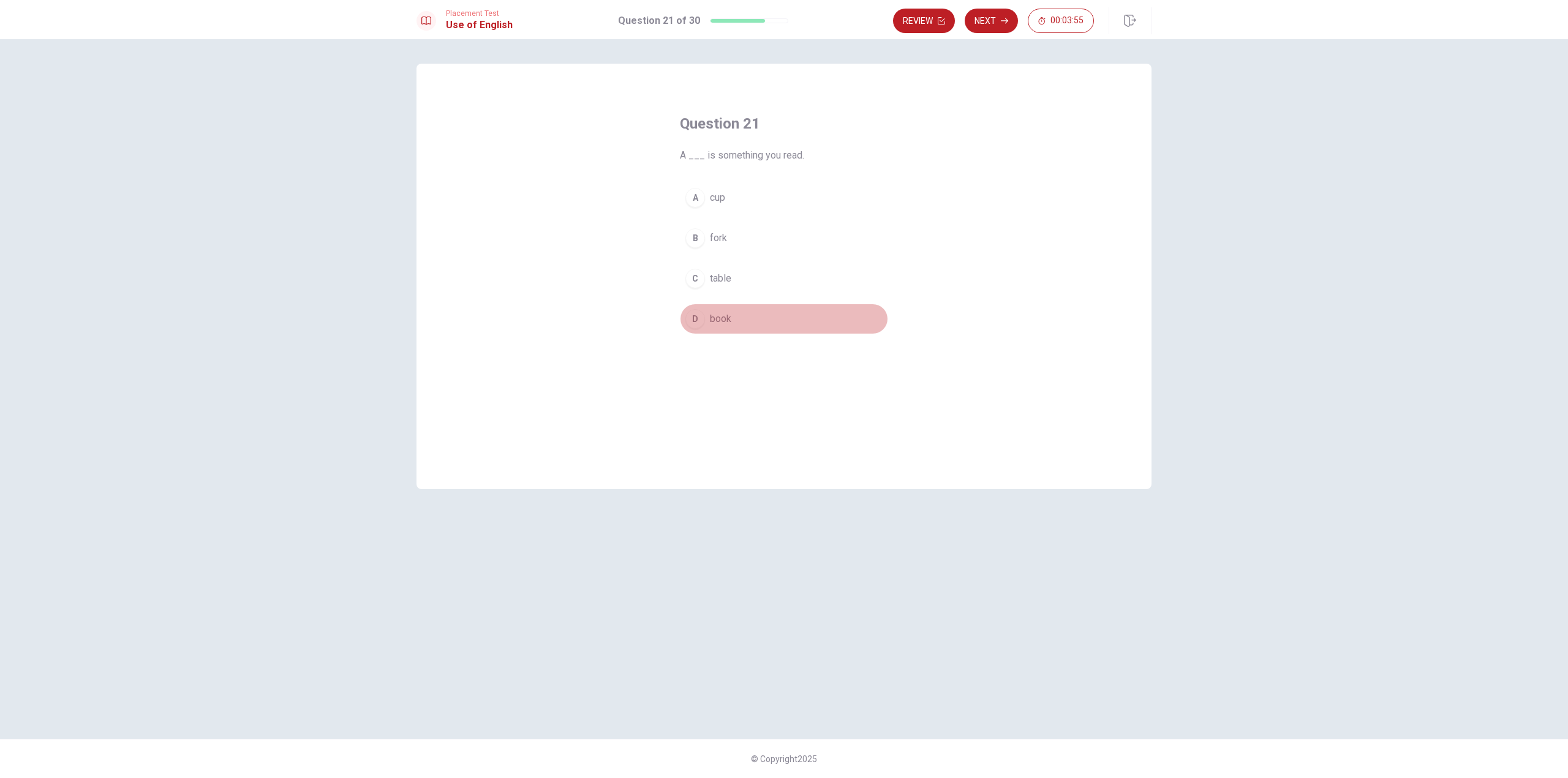
click at [718, 321] on span "book" at bounding box center [721, 319] width 22 height 15
click at [997, 24] on button "Next" at bounding box center [991, 21] width 53 height 24
click at [729, 244] on button "B are" at bounding box center [784, 238] width 209 height 30
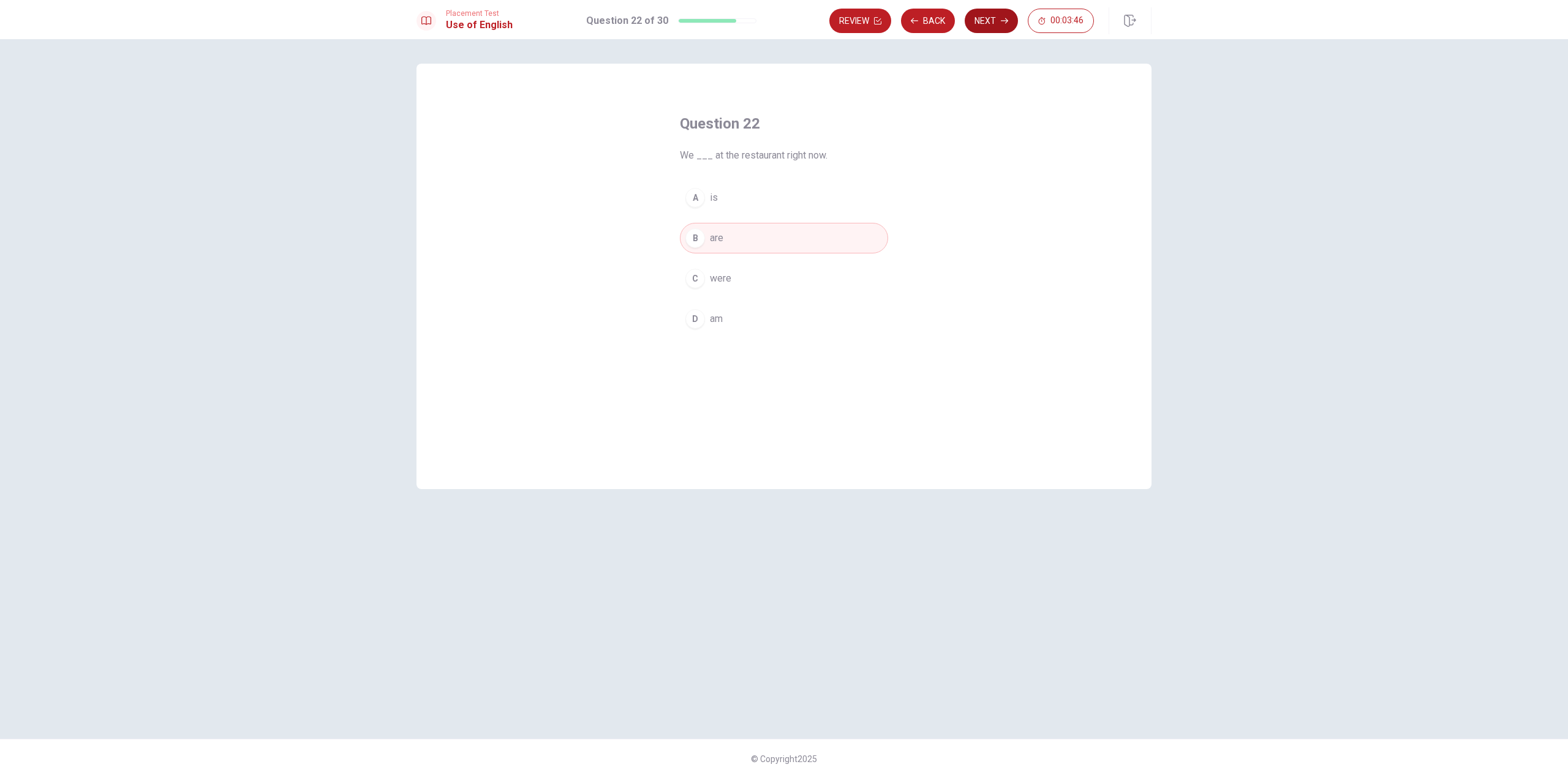
click at [1000, 26] on button "Next" at bounding box center [991, 21] width 53 height 24
click at [722, 197] on span "Does" at bounding box center [721, 198] width 23 height 15
click at [985, 24] on button "Next" at bounding box center [991, 21] width 53 height 24
click at [738, 317] on span "planning" at bounding box center [728, 319] width 36 height 15
click at [999, 21] on button "Next" at bounding box center [991, 21] width 53 height 24
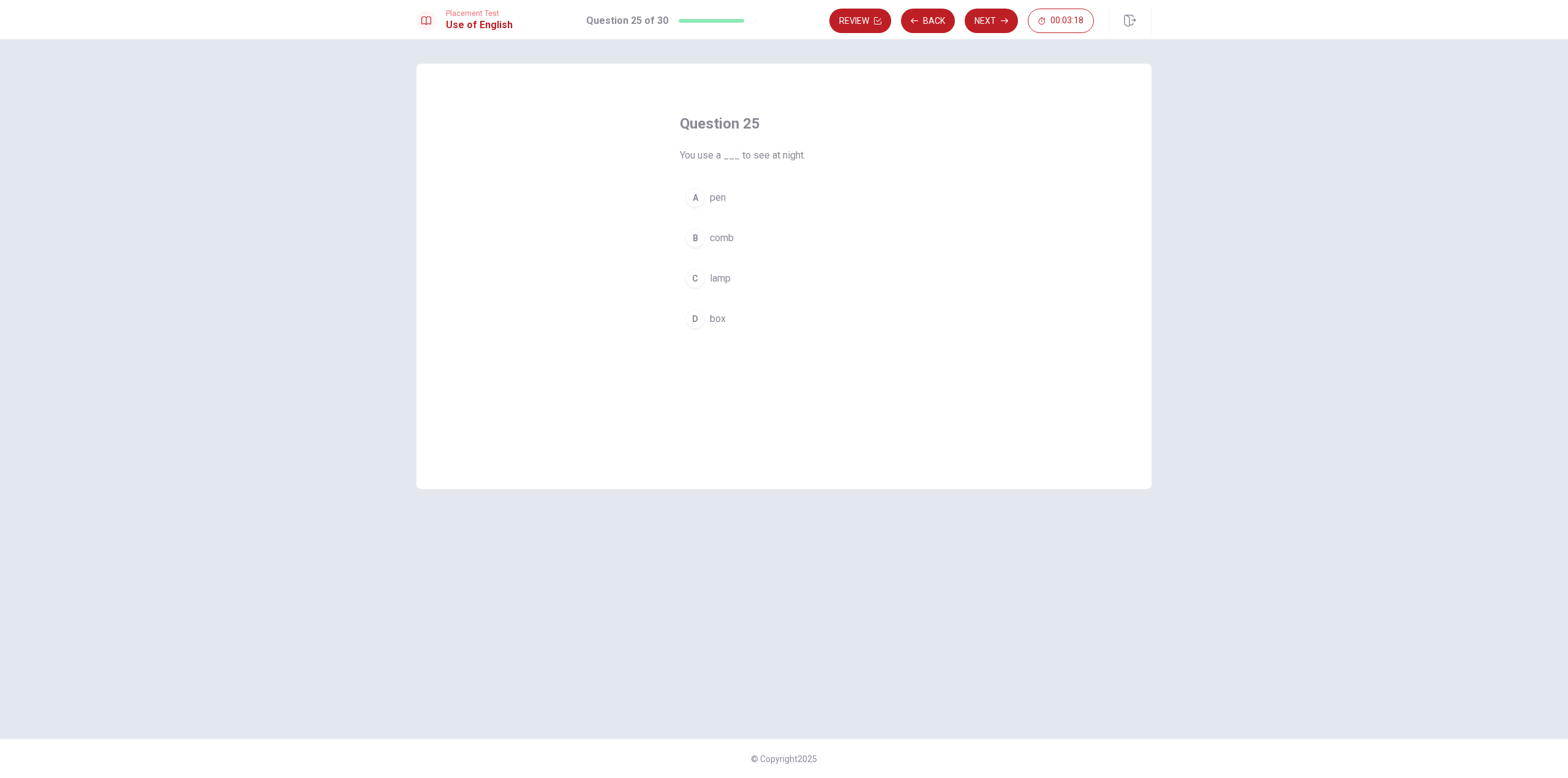
click at [729, 279] on span "lamp" at bounding box center [721, 279] width 21 height 15
click at [994, 21] on button "Next" at bounding box center [991, 21] width 53 height 24
click at [749, 238] on button "B washed" at bounding box center [784, 238] width 209 height 30
click at [1003, 23] on icon "button" at bounding box center [1005, 21] width 7 height 7
click at [733, 320] on span "hospital" at bounding box center [727, 319] width 34 height 15
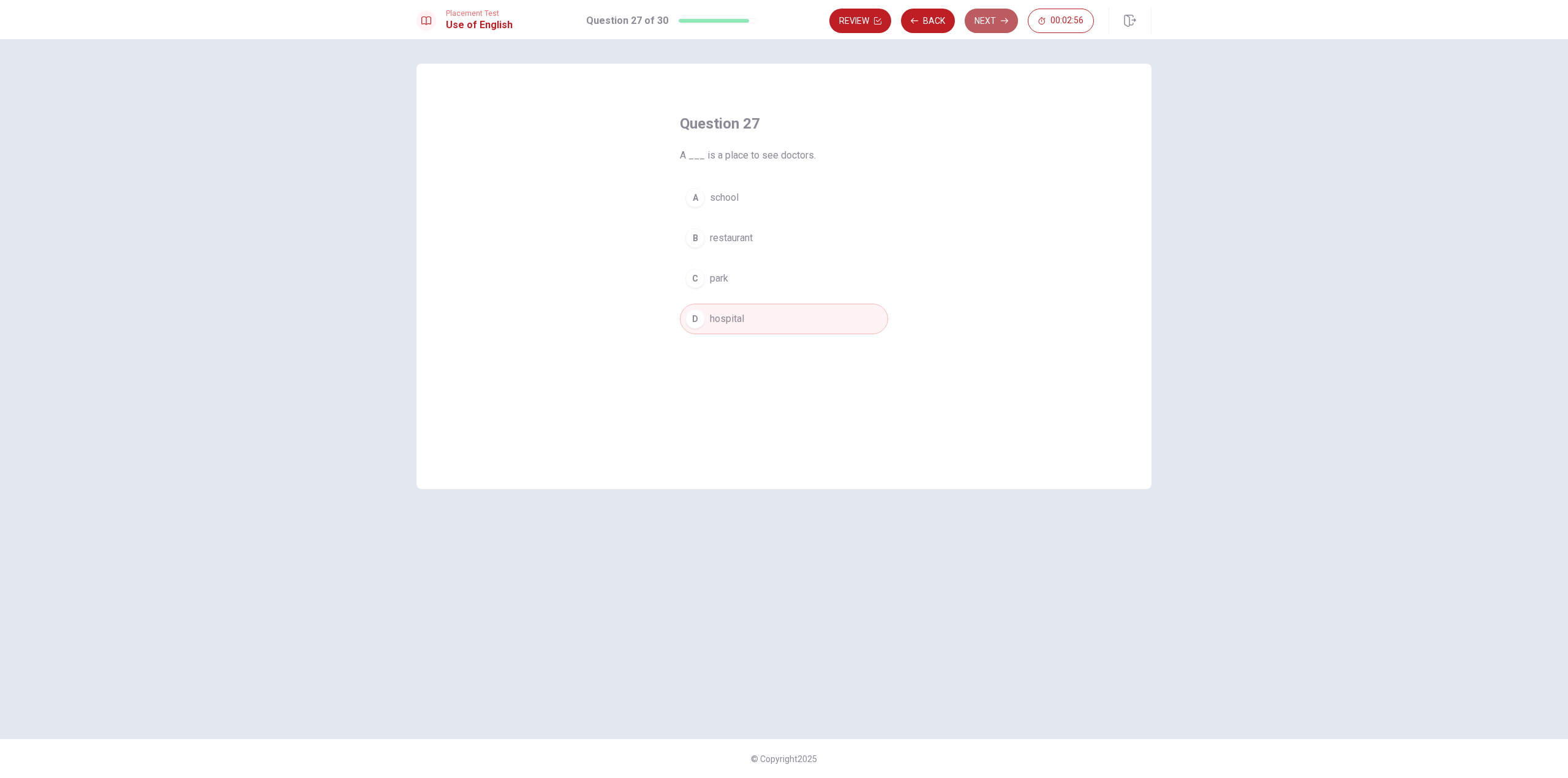
click at [986, 23] on button "Next" at bounding box center [991, 21] width 53 height 24
click at [739, 197] on span "will listening" at bounding box center [737, 198] width 54 height 15
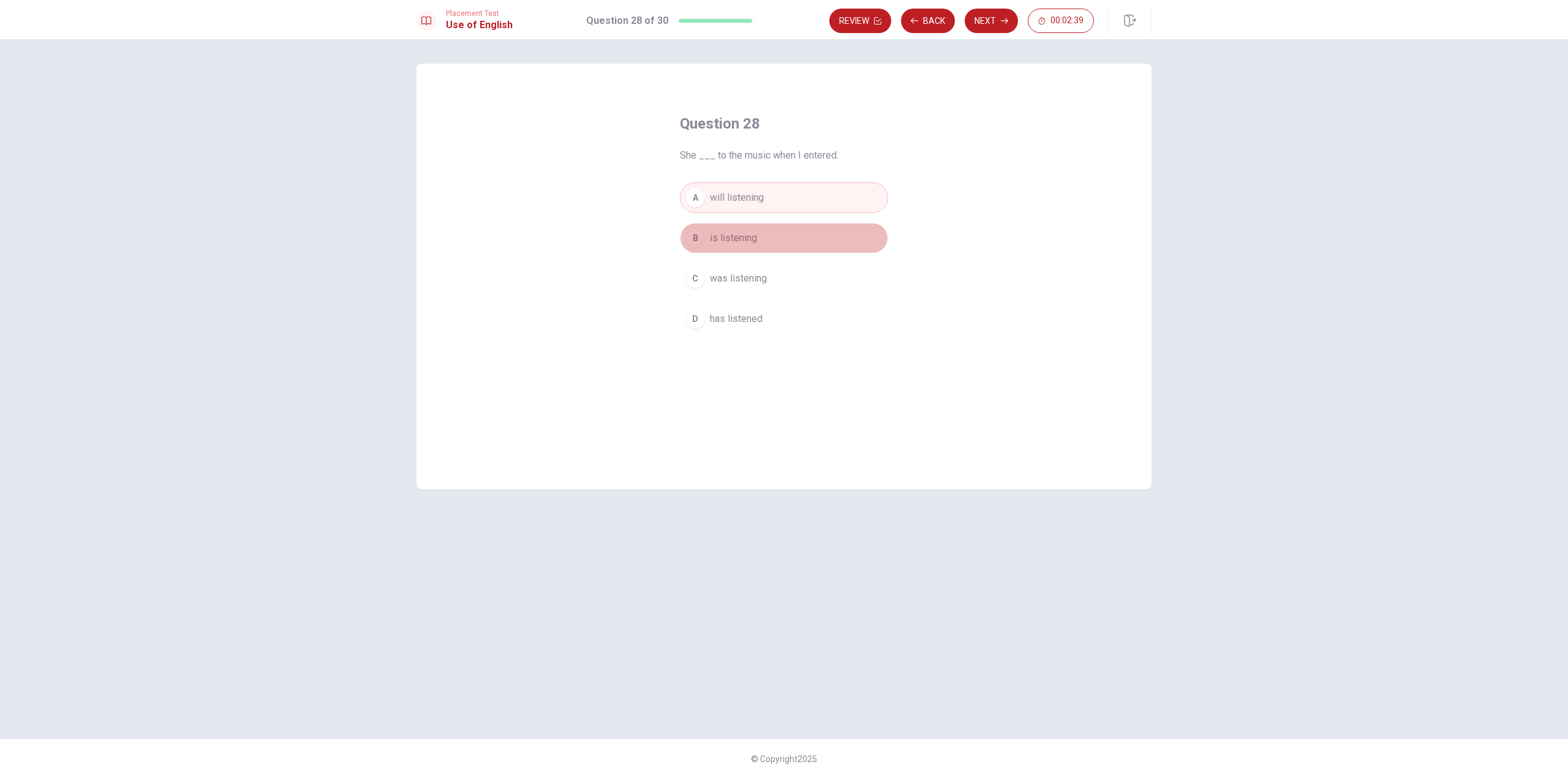
click at [771, 237] on button "B is listening" at bounding box center [784, 238] width 209 height 30
click at [983, 23] on button "Next" at bounding box center [991, 21] width 53 height 24
click at [712, 313] on span "clock" at bounding box center [721, 319] width 23 height 15
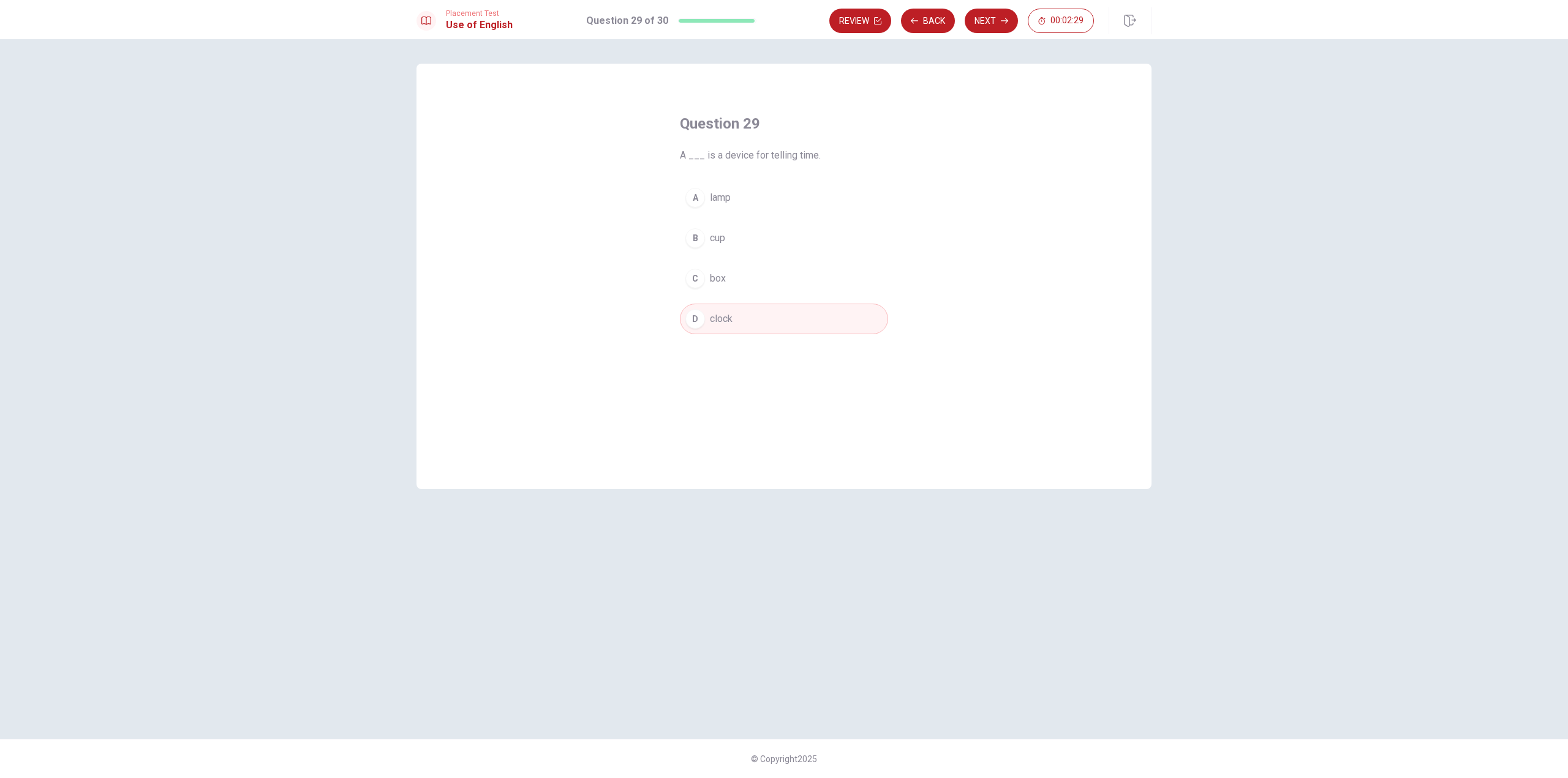
click at [985, 22] on button "Next" at bounding box center [991, 21] width 53 height 24
click at [741, 283] on button "C clean" at bounding box center [784, 278] width 209 height 30
click at [989, 13] on button "Next" at bounding box center [991, 21] width 53 height 24
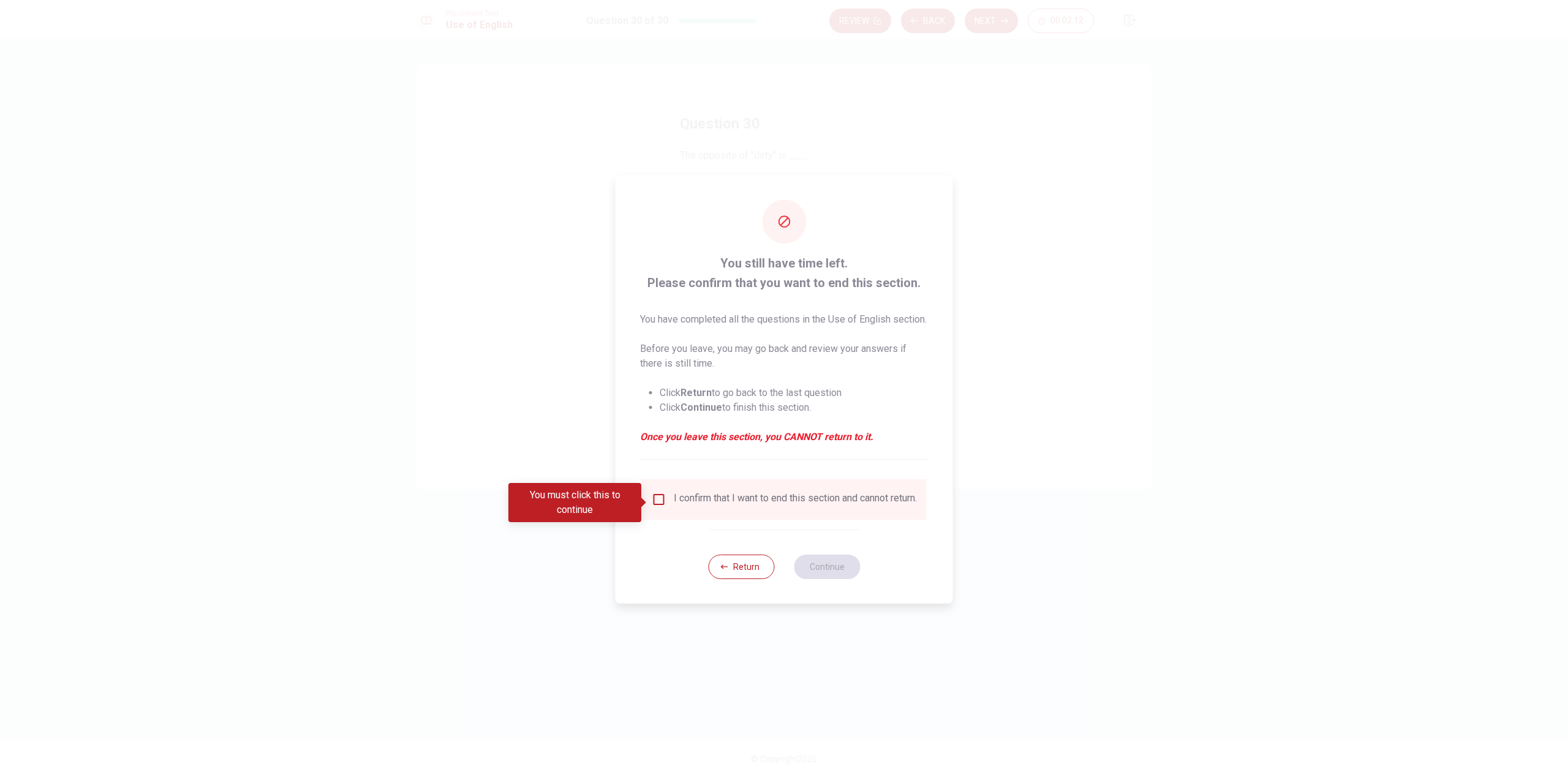
click at [660, 507] on input "You must click this to continue" at bounding box center [659, 500] width 15 height 15
click at [825, 576] on button "Continue" at bounding box center [827, 567] width 66 height 24
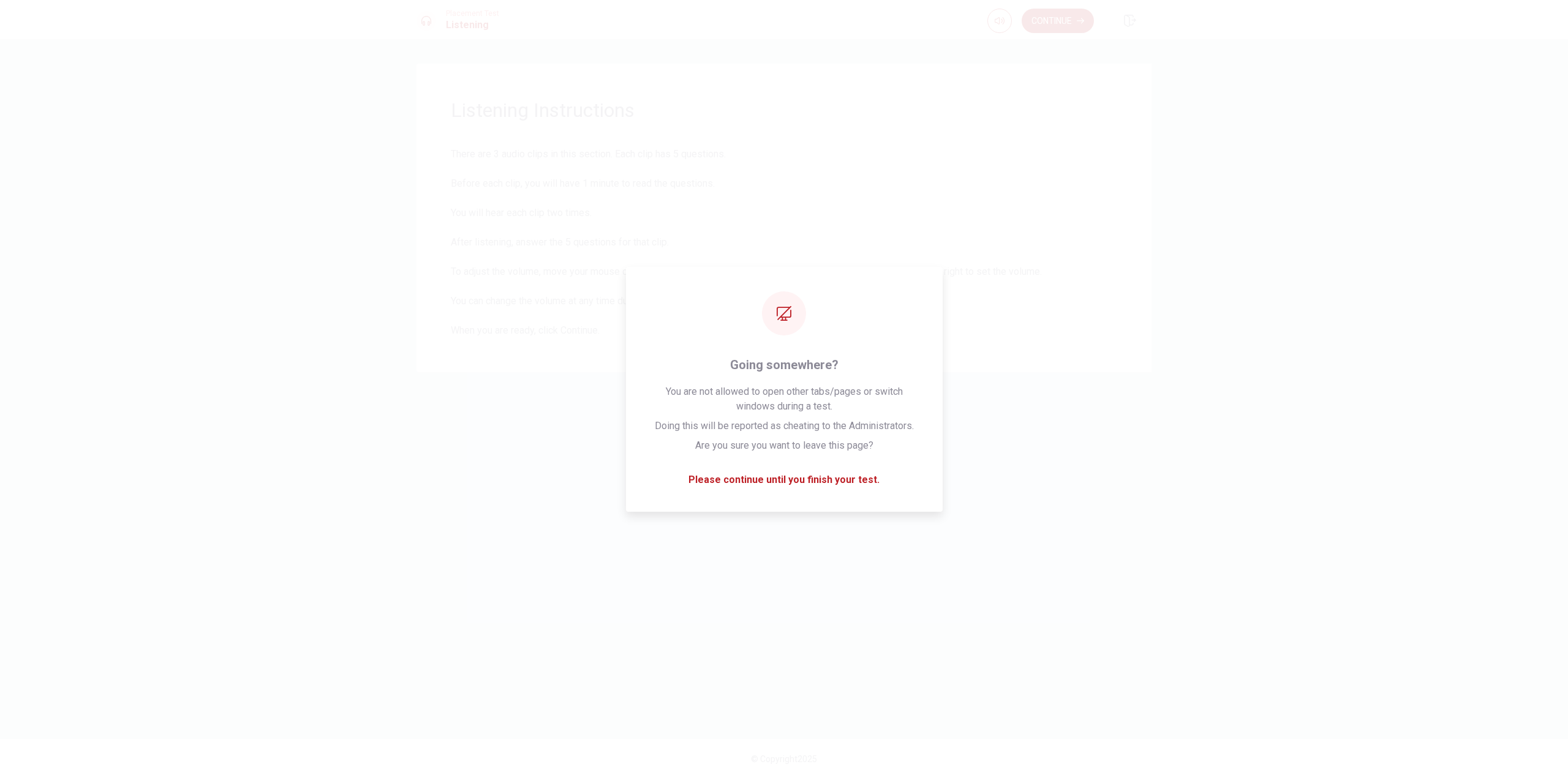
click at [1235, 175] on div "Listening Instructions There are 3 audio clips in this section. Each clip has 5…" at bounding box center [784, 409] width 1568 height 739
click at [1137, 229] on div "Listening Instructions There are 3 audio clips in this section. Each clip has 5…" at bounding box center [784, 218] width 735 height 309
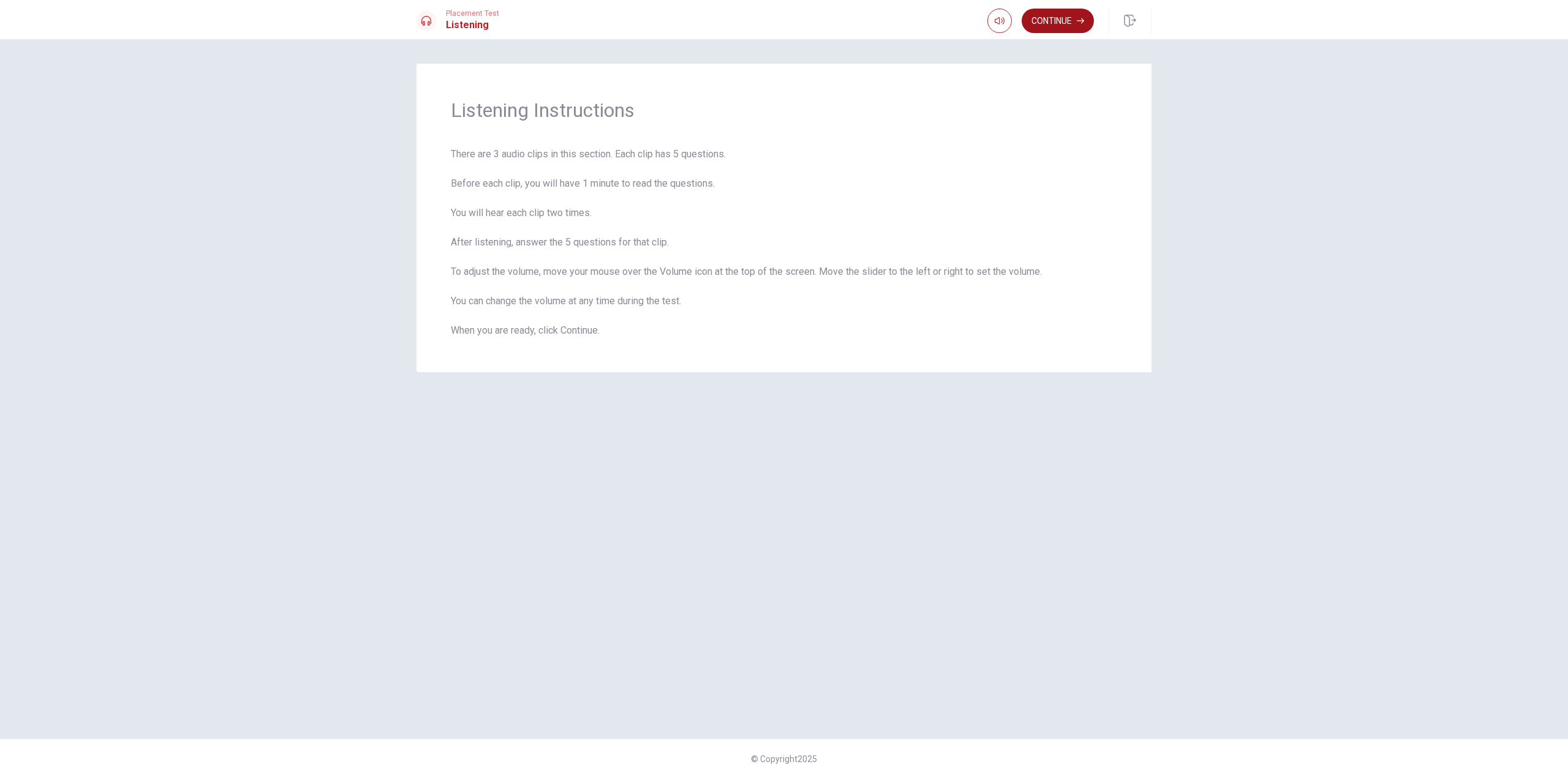
click at [1066, 25] on button "Continue" at bounding box center [1057, 21] width 72 height 24
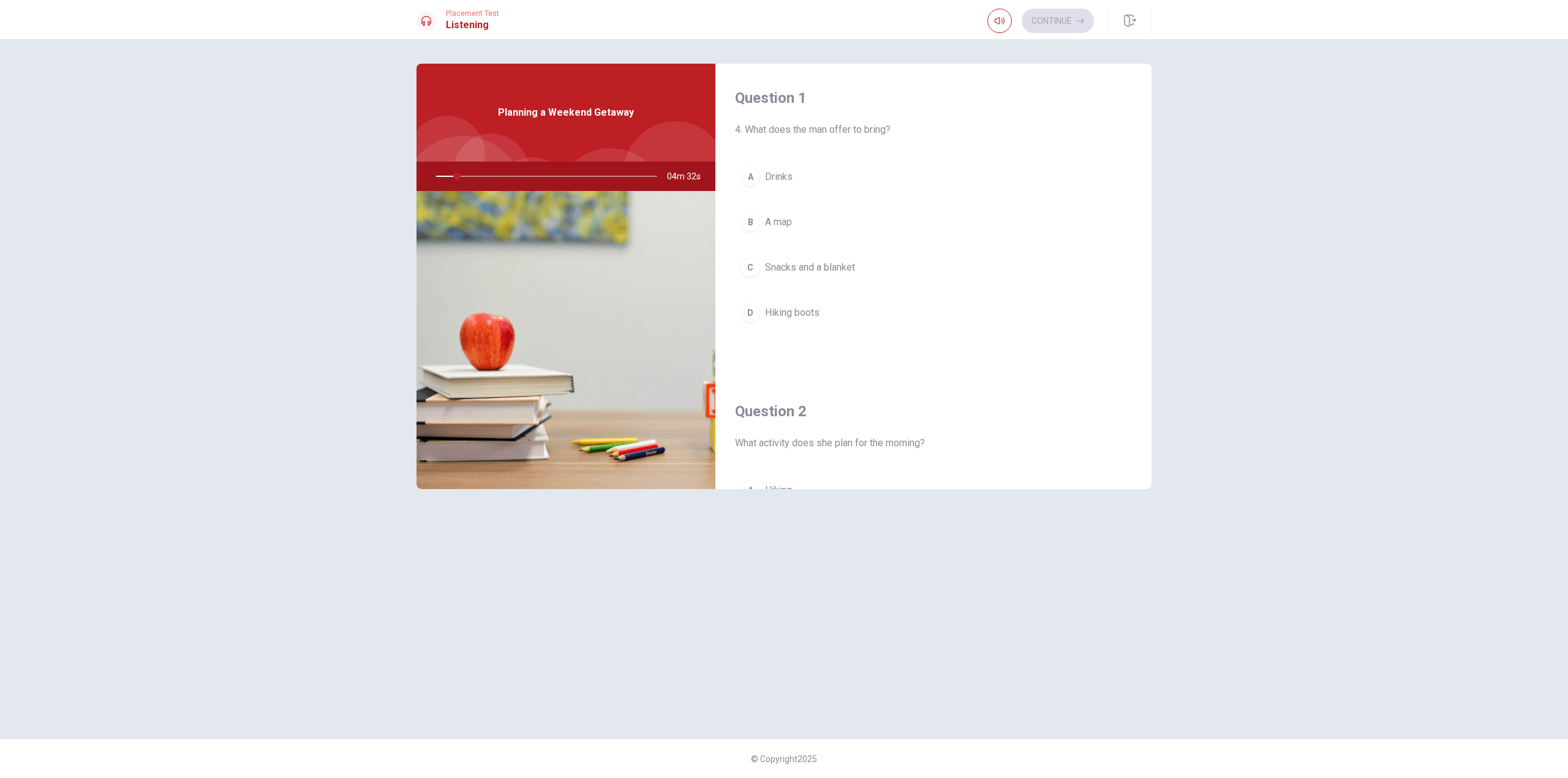
drag, startPoint x: 446, startPoint y: 177, endPoint x: 416, endPoint y: 175, distance: 30.1
click at [416, 175] on div "Question 1 4. What does the man offer to bring? A Drinks B A map C Snacks and a…" at bounding box center [784, 389] width 775 height 651
drag, startPoint x: 471, startPoint y: 176, endPoint x: 419, endPoint y: 176, distance: 52.0
click at [419, 176] on div "04m 31s" at bounding box center [565, 177] width 299 height 30
drag, startPoint x: 457, startPoint y: 176, endPoint x: 419, endPoint y: 174, distance: 38.1
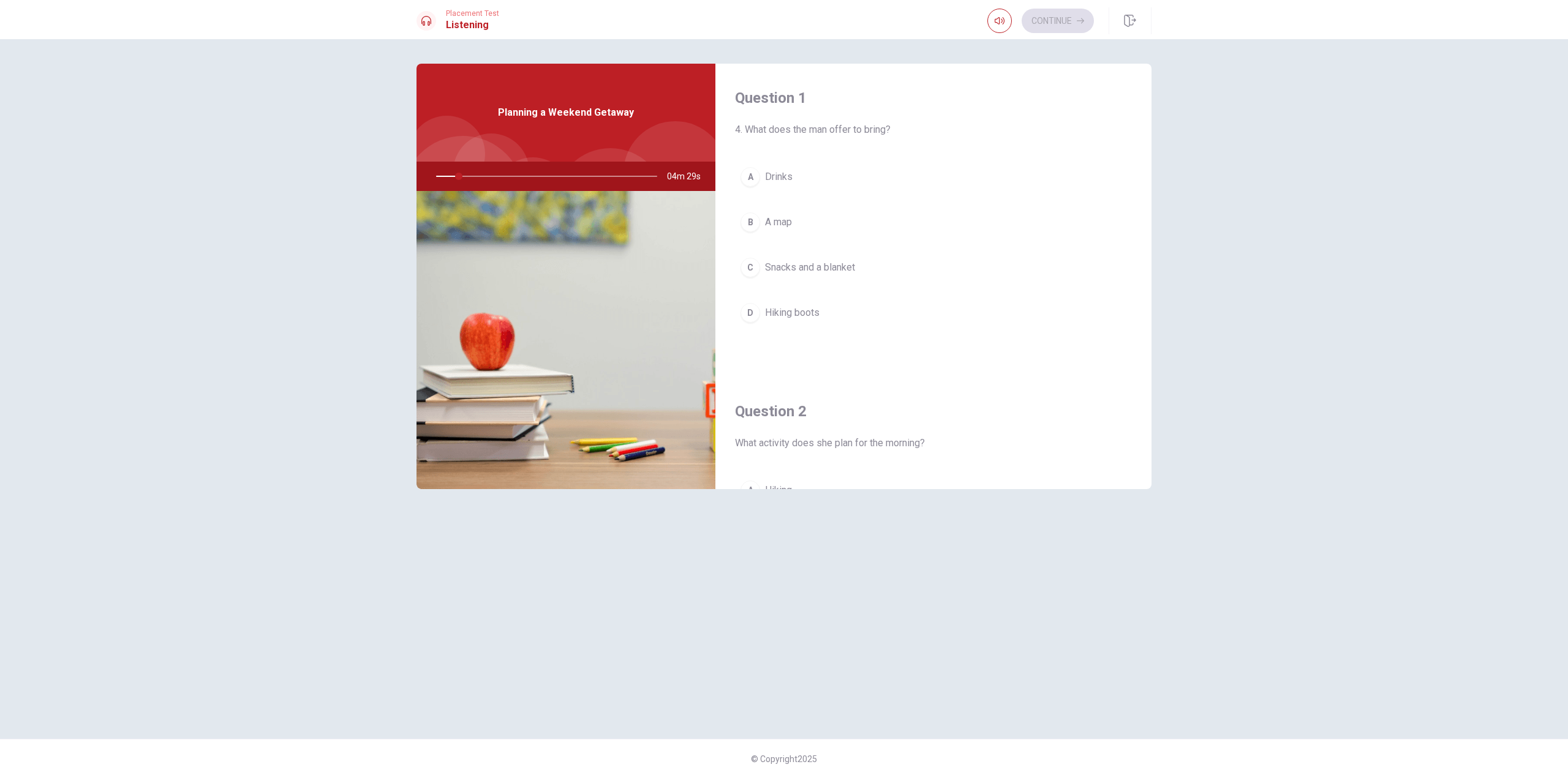
click at [420, 174] on div "04m 29s" at bounding box center [565, 177] width 299 height 30
drag, startPoint x: 476, startPoint y: 174, endPoint x: 514, endPoint y: 177, distance: 38.1
click at [514, 177] on div at bounding box center [544, 177] width 246 height 30
click at [467, 174] on div at bounding box center [544, 177] width 246 height 30
drag, startPoint x: 473, startPoint y: 174, endPoint x: 479, endPoint y: 177, distance: 6.7
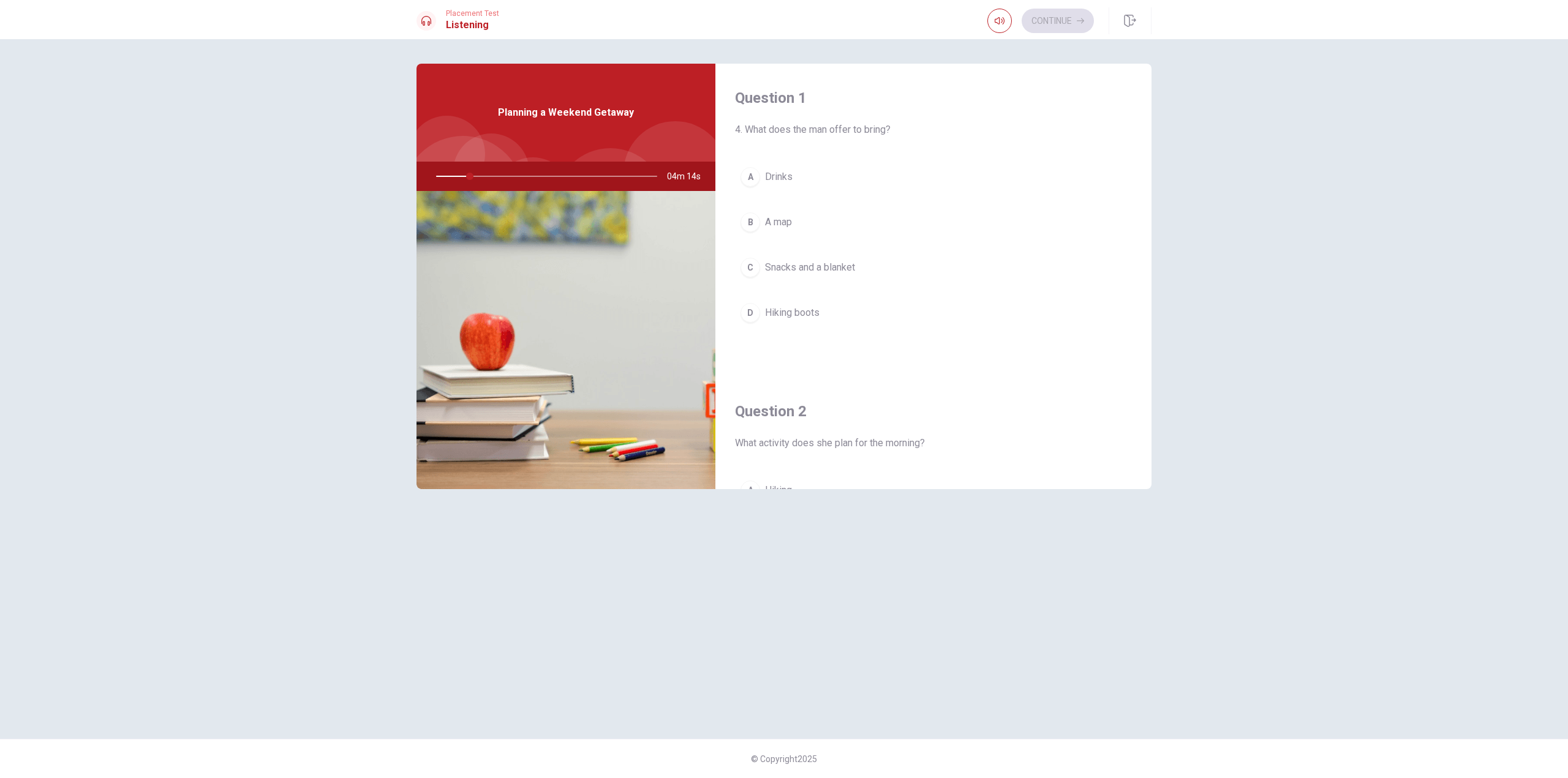
click at [476, 177] on div at bounding box center [544, 177] width 246 height 30
click at [486, 177] on div at bounding box center [544, 177] width 246 height 30
click at [491, 177] on div at bounding box center [544, 177] width 246 height 30
click at [496, 177] on div at bounding box center [544, 177] width 246 height 30
click at [495, 176] on div at bounding box center [544, 177] width 246 height 30
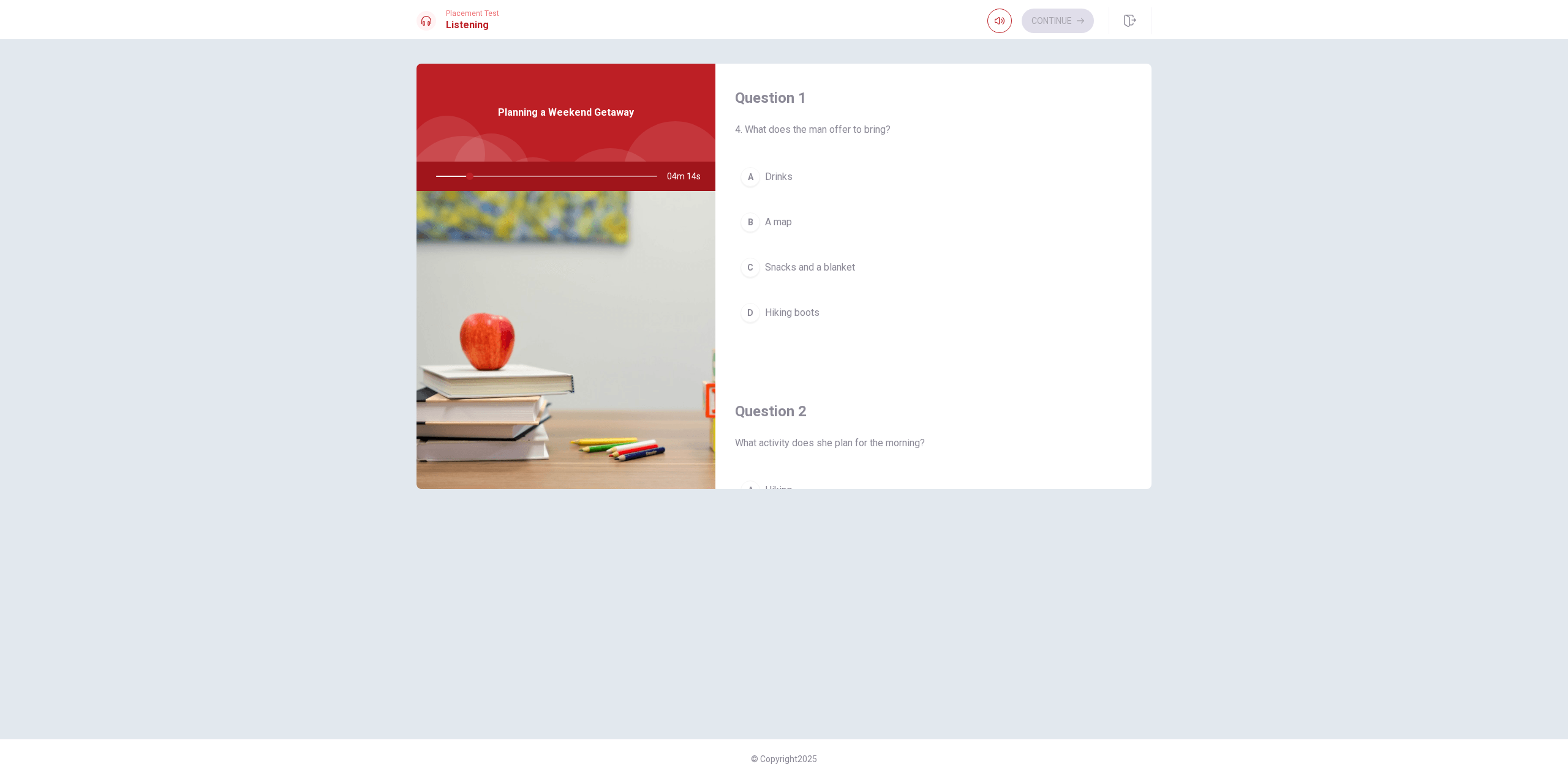
click at [496, 175] on div at bounding box center [544, 177] width 246 height 30
click at [503, 175] on div at bounding box center [544, 177] width 246 height 30
click at [511, 175] on div at bounding box center [544, 177] width 246 height 30
drag, startPoint x: 470, startPoint y: 176, endPoint x: 453, endPoint y: 176, distance: 17.0
click at [468, 176] on div at bounding box center [544, 177] width 246 height 30
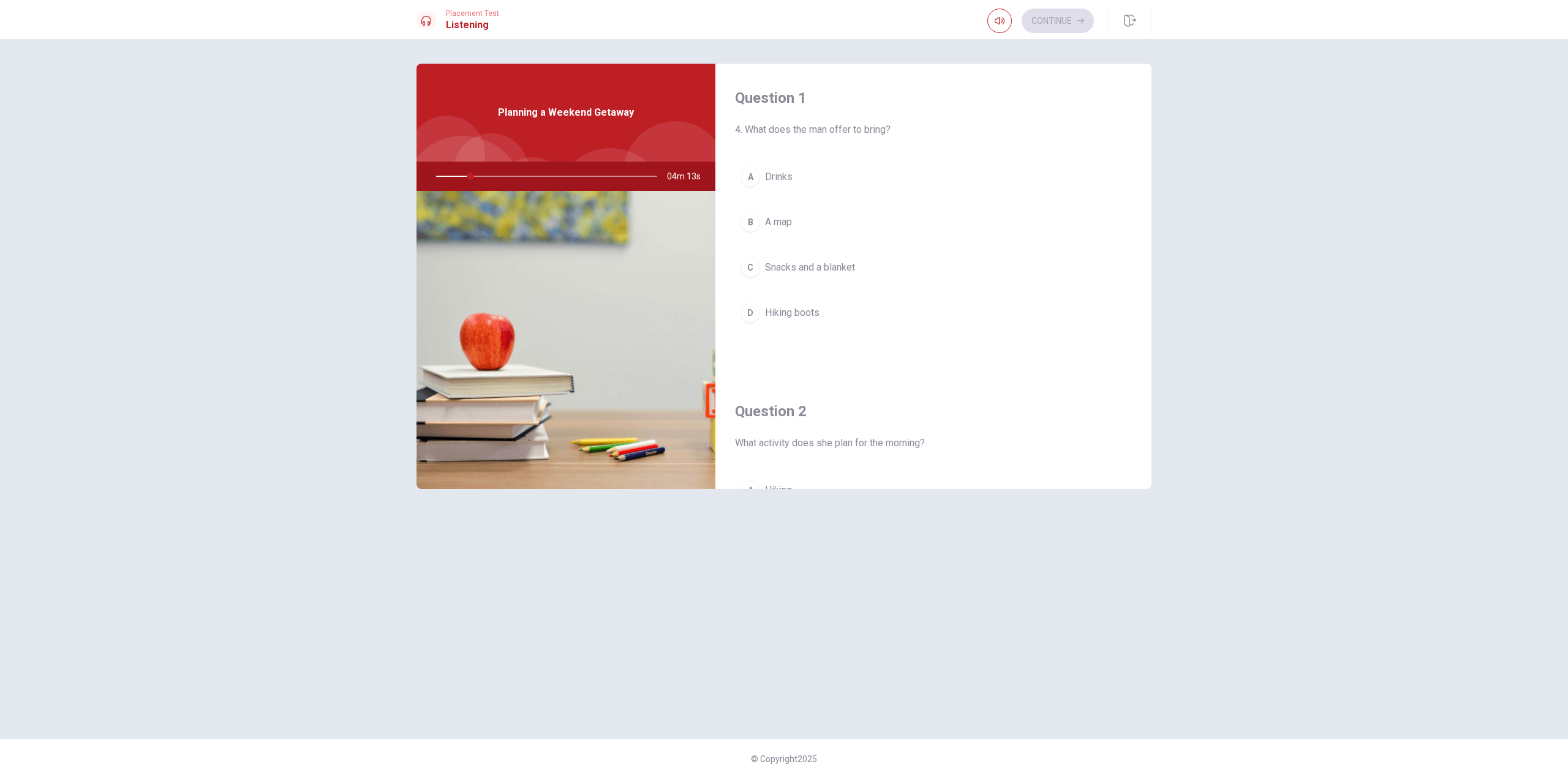
drag, startPoint x: 453, startPoint y: 176, endPoint x: 416, endPoint y: 173, distance: 37.1
click at [440, 177] on div at bounding box center [544, 177] width 246 height 30
click at [416, 173] on div "04m 13s" at bounding box center [565, 177] width 299 height 30
drag, startPoint x: 453, startPoint y: 176, endPoint x: 465, endPoint y: 177, distance: 12.0
click at [459, 177] on div at bounding box center [544, 177] width 246 height 30
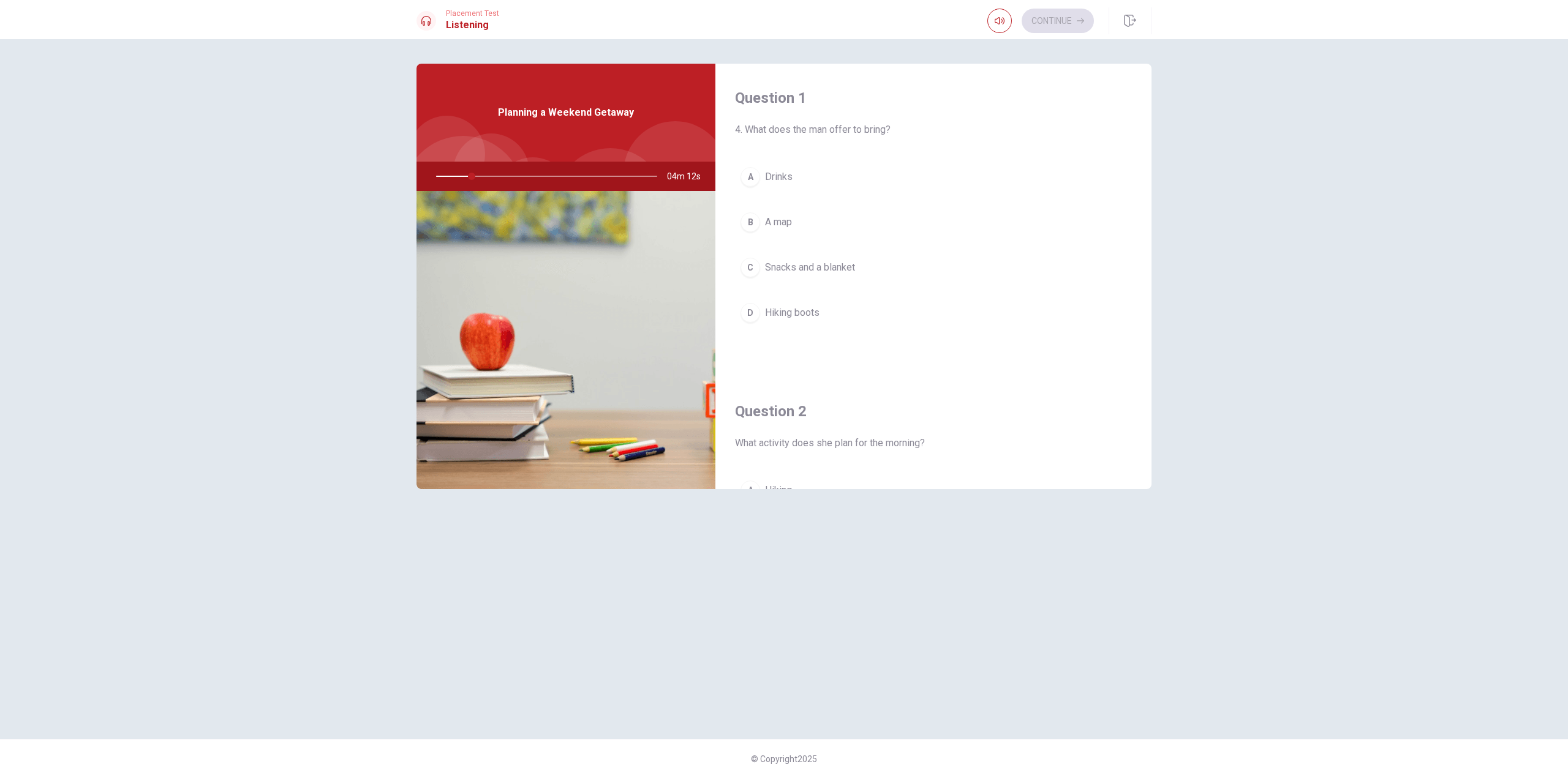
click at [470, 177] on div at bounding box center [544, 177] width 246 height 30
drag, startPoint x: 447, startPoint y: 177, endPoint x: 416, endPoint y: 177, distance: 31.0
click at [431, 178] on div at bounding box center [544, 177] width 246 height 30
click at [416, 177] on div "Question 1 4. What does the man offer to bring? A Drinks B A map C Snacks and a…" at bounding box center [784, 389] width 775 height 651
drag, startPoint x: 435, startPoint y: 177, endPoint x: 447, endPoint y: 176, distance: 12.0
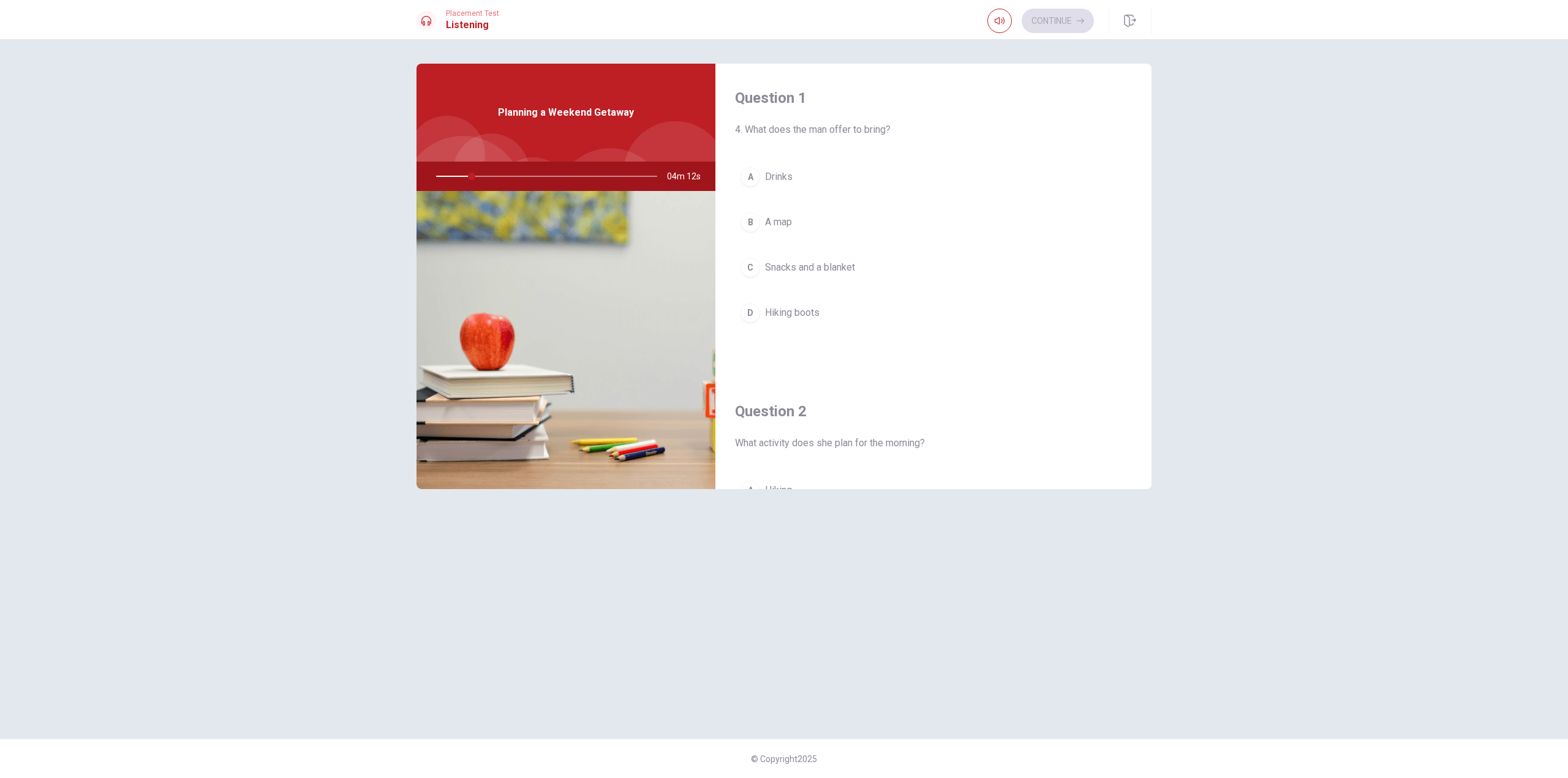
click at [436, 177] on div at bounding box center [544, 177] width 246 height 30
click at [447, 176] on div at bounding box center [544, 177] width 246 height 30
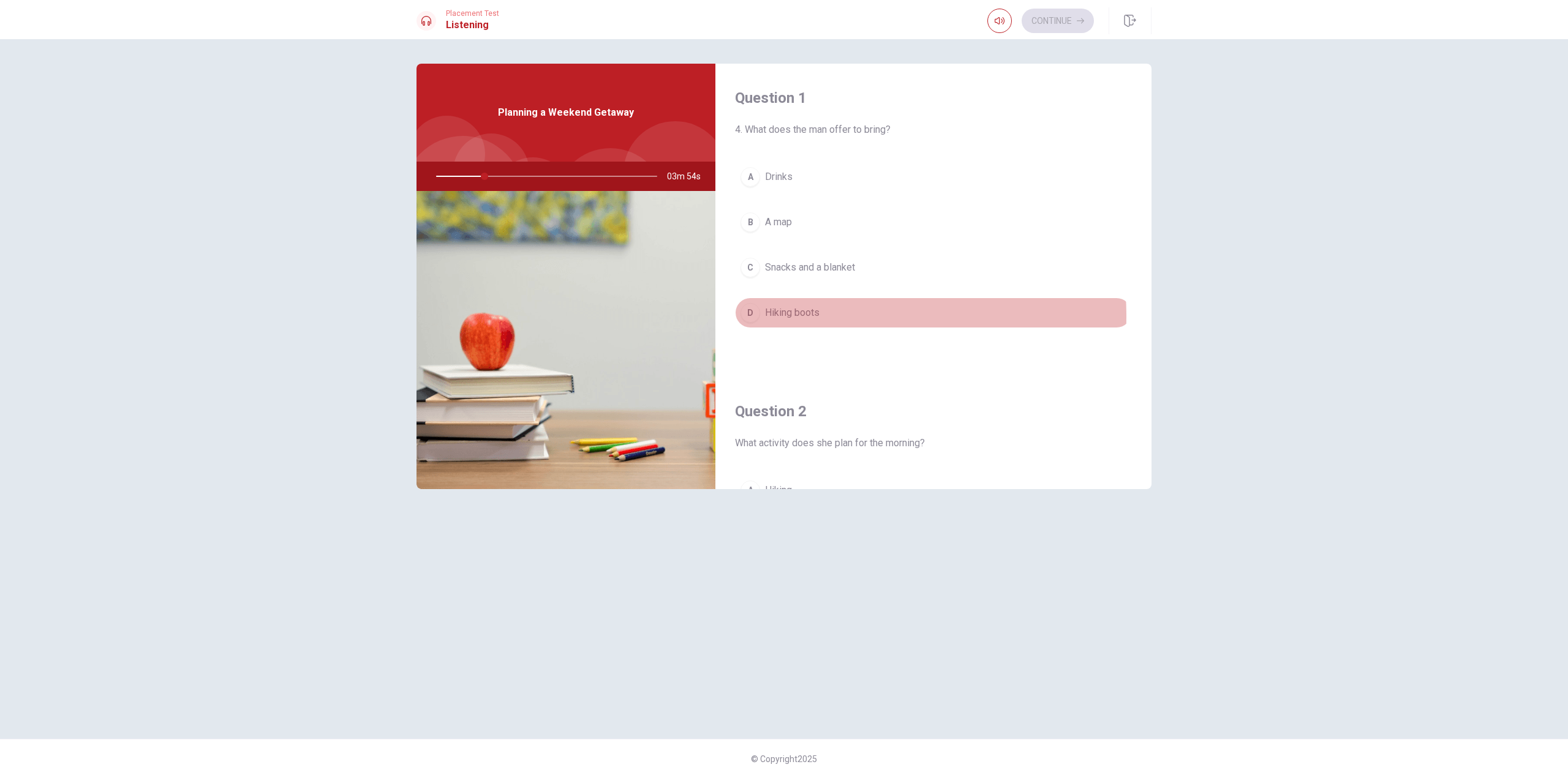
click at [797, 317] on span "Hiking boots" at bounding box center [792, 313] width 54 height 15
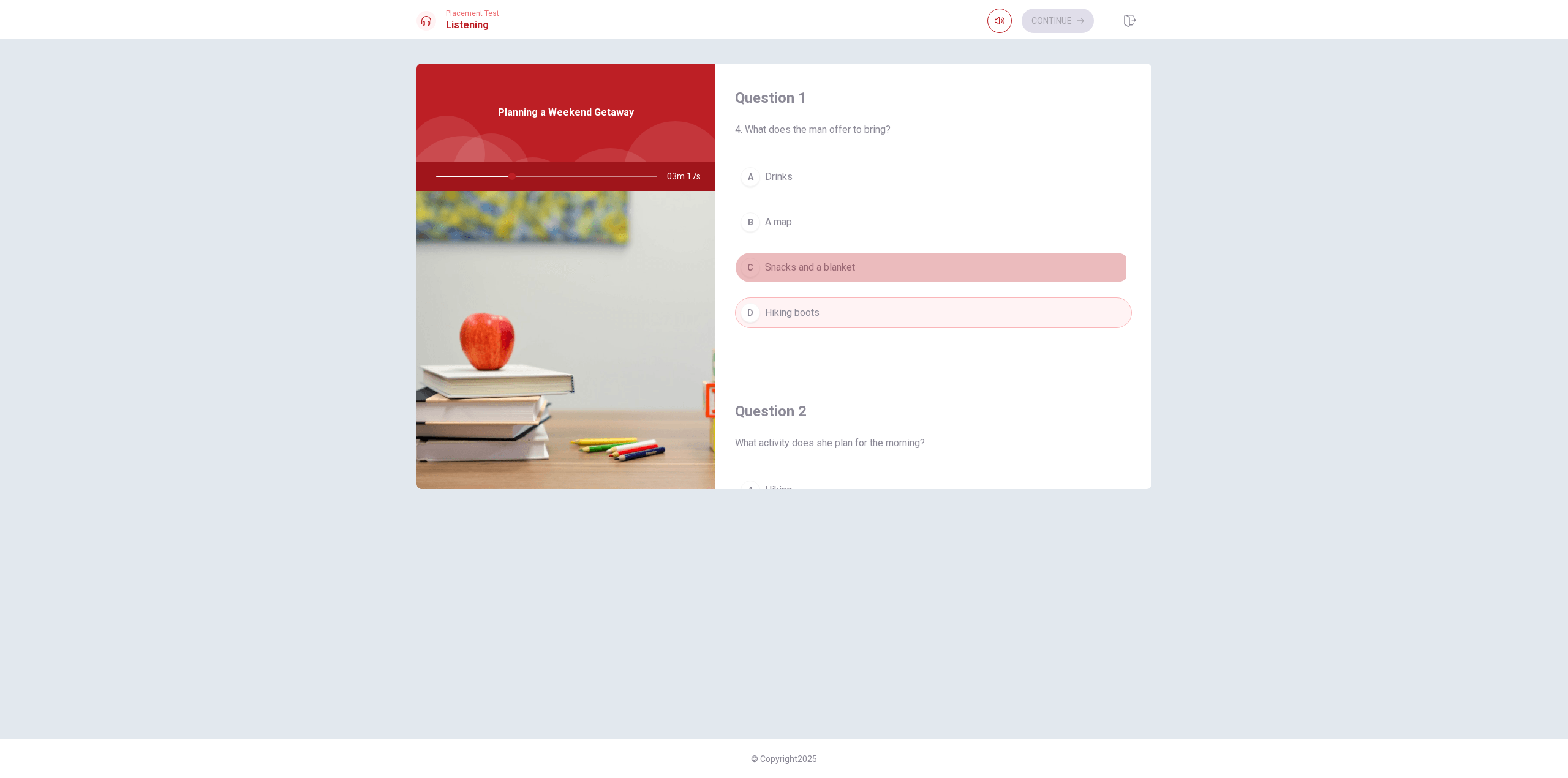
click at [839, 272] on span "Snacks and a blanket" at bounding box center [810, 268] width 90 height 15
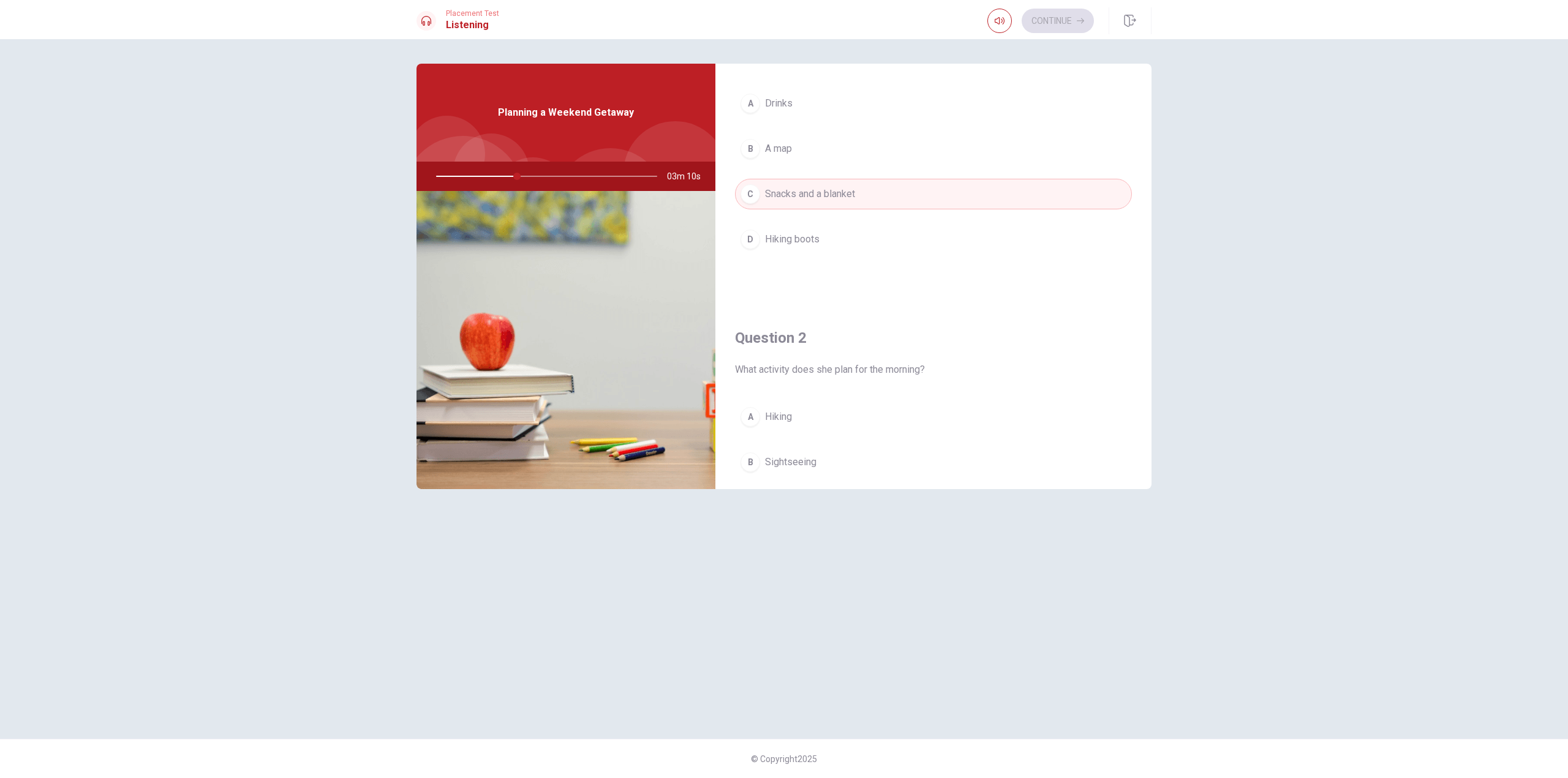
scroll to position [184, 0]
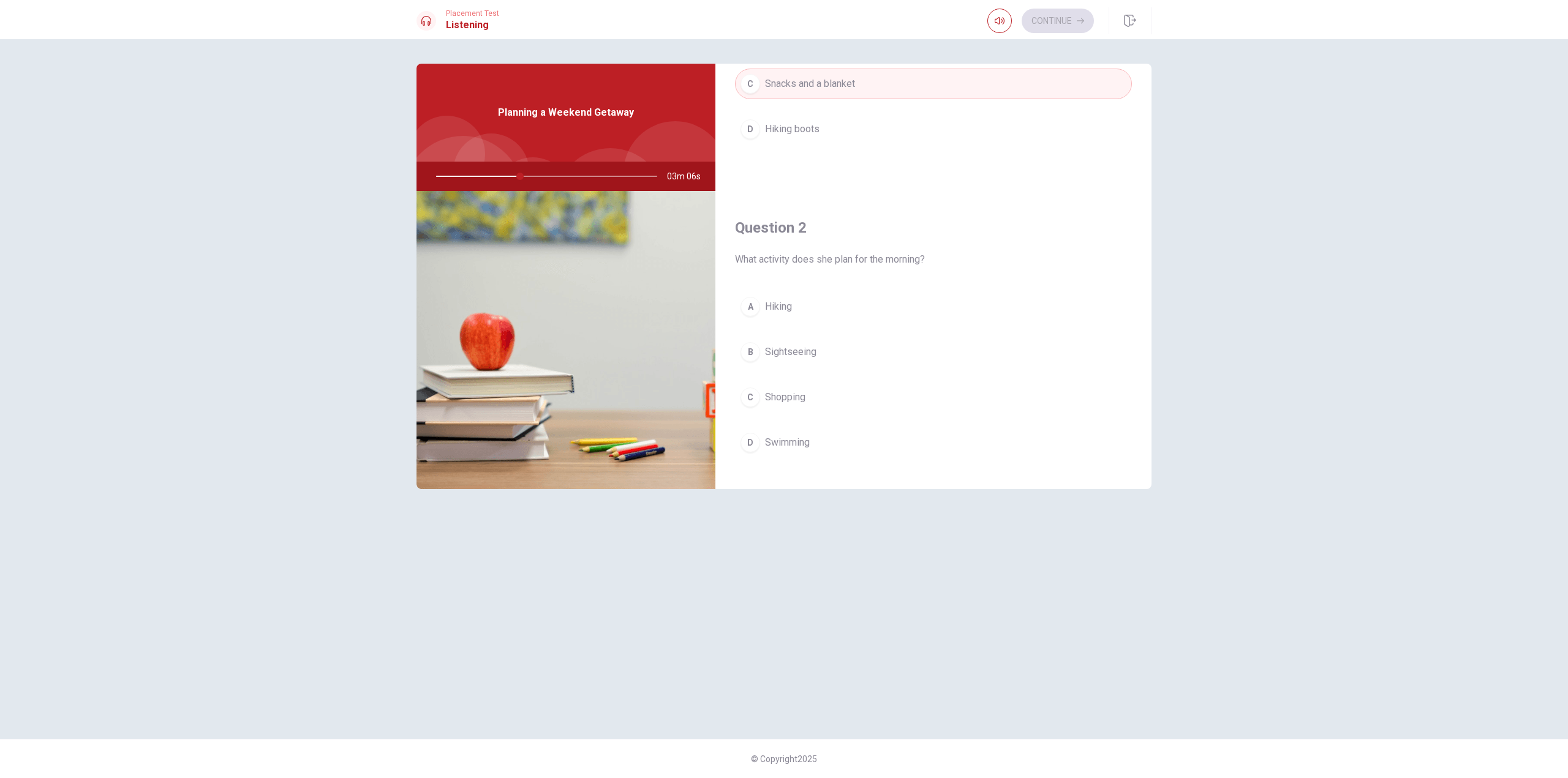
drag, startPoint x: 522, startPoint y: 175, endPoint x: 535, endPoint y: 175, distance: 13.0
click at [535, 175] on div at bounding box center [544, 177] width 246 height 30
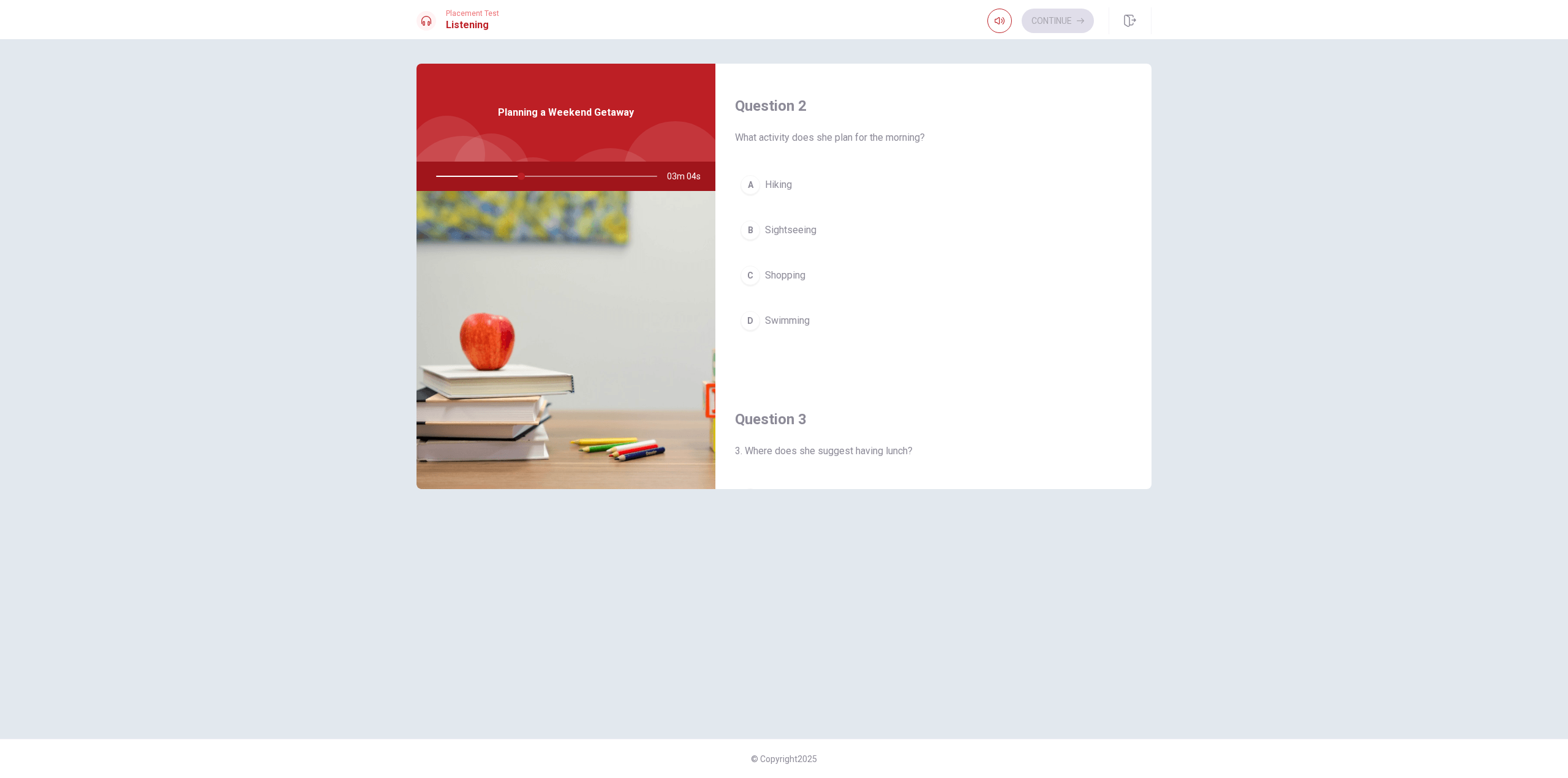
scroll to position [306, 0]
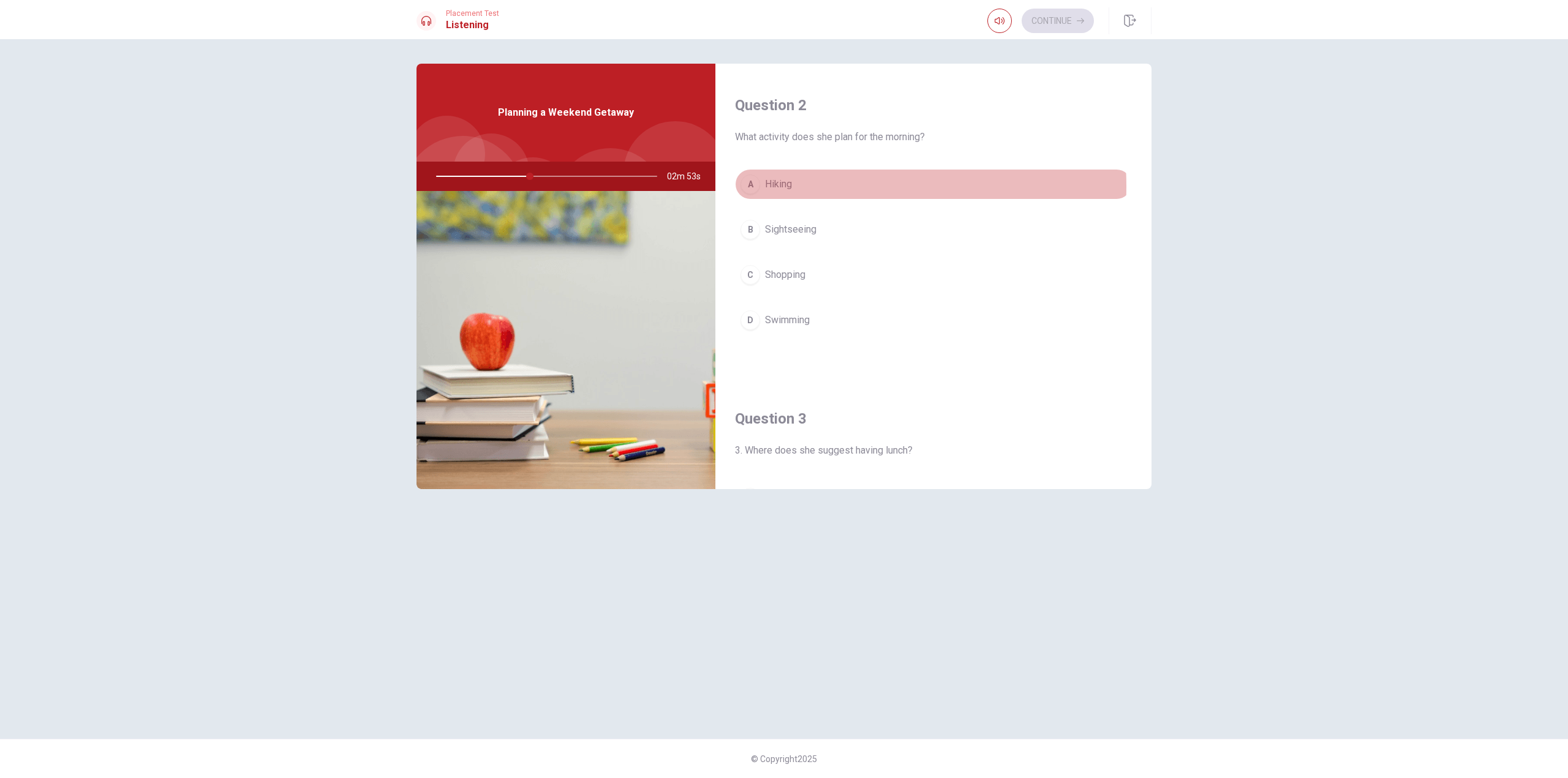
click at [794, 186] on button "A Hiking" at bounding box center [934, 184] width 397 height 30
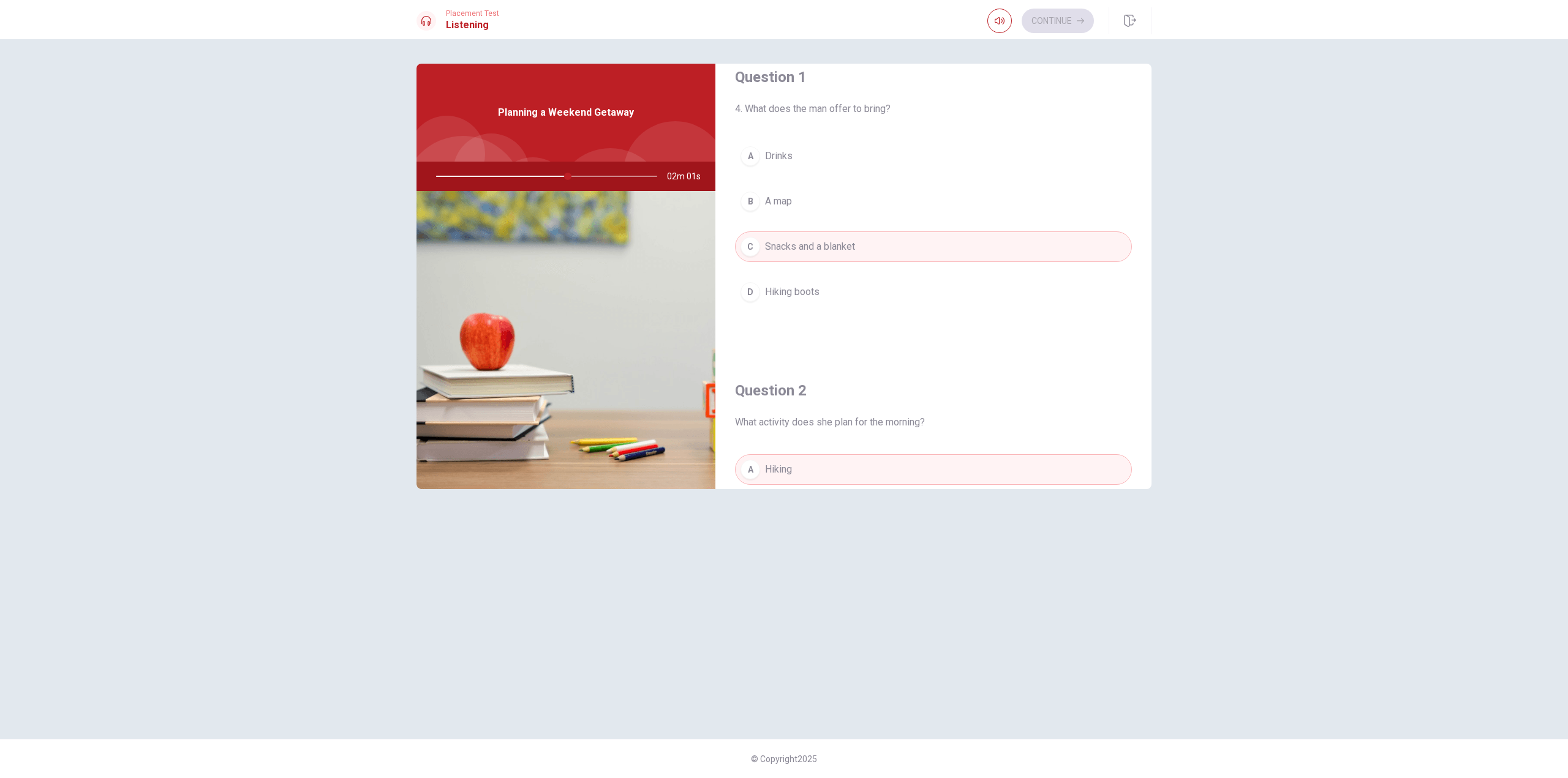
scroll to position [0, 0]
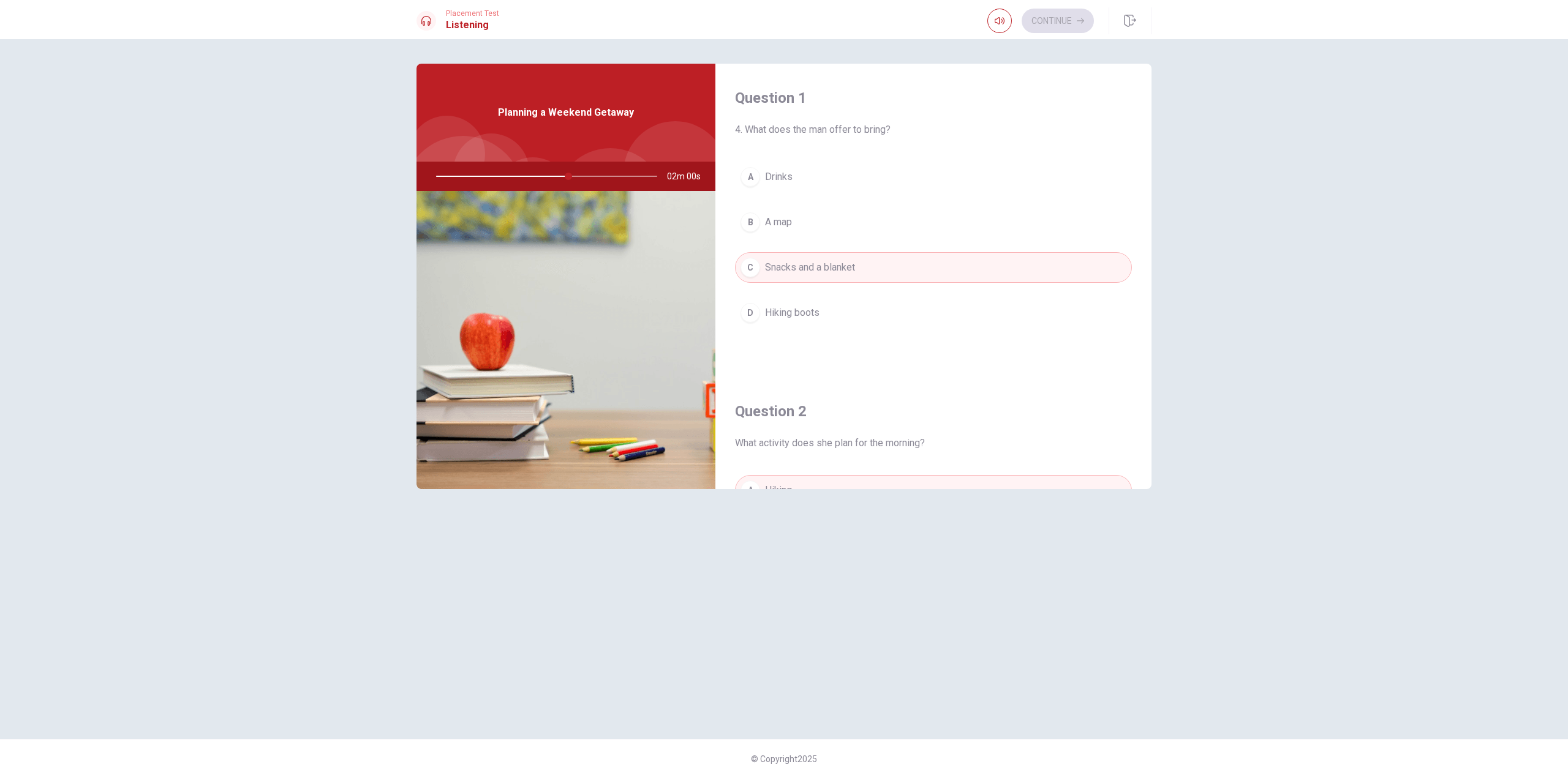
click at [821, 313] on button "D Hiking boots" at bounding box center [934, 312] width 397 height 30
click at [814, 268] on span "Snacks and a blanket" at bounding box center [810, 268] width 90 height 15
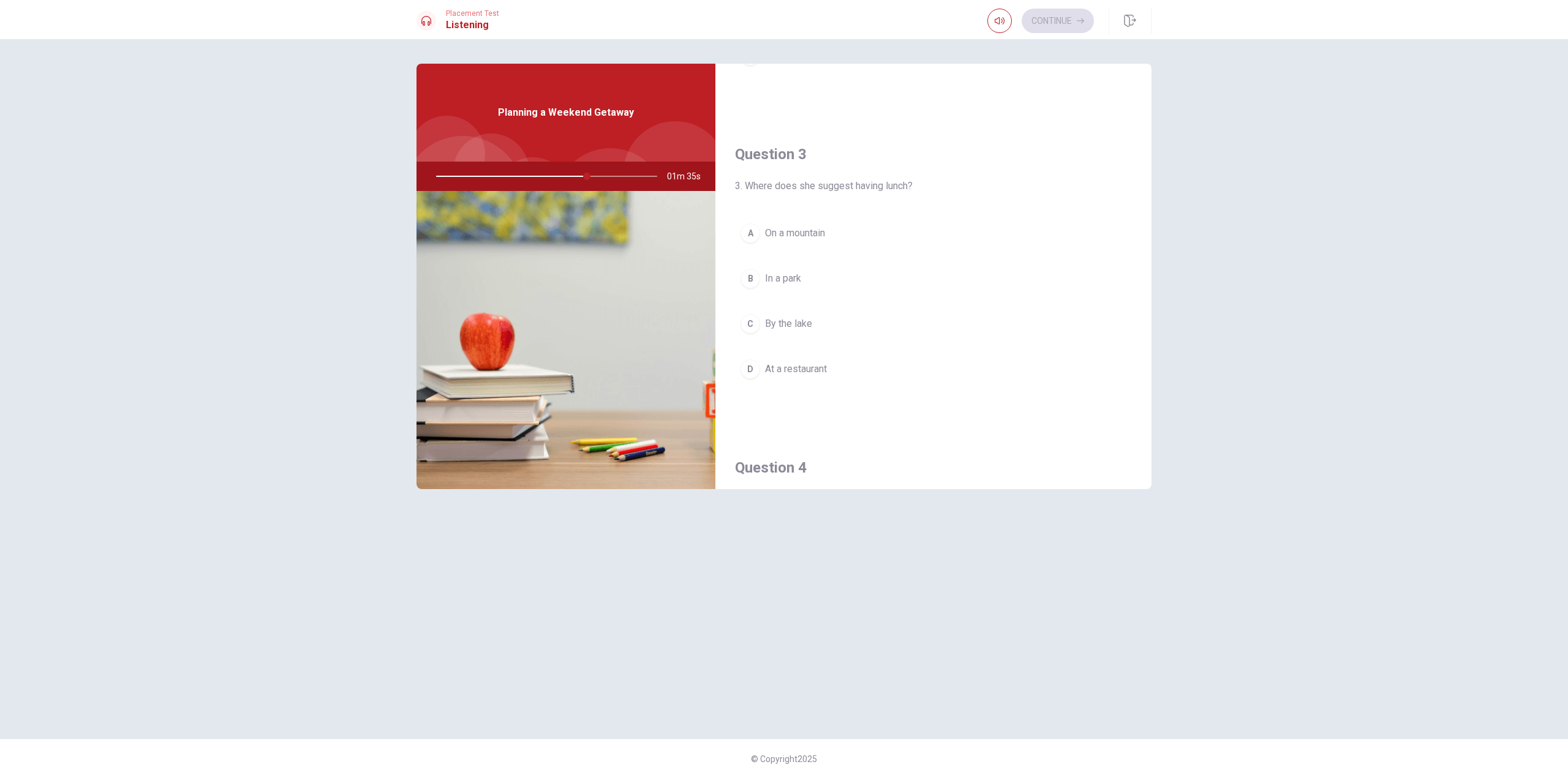
scroll to position [652, 0]
click at [833, 162] on button "A On a mountain" at bounding box center [934, 151] width 397 height 30
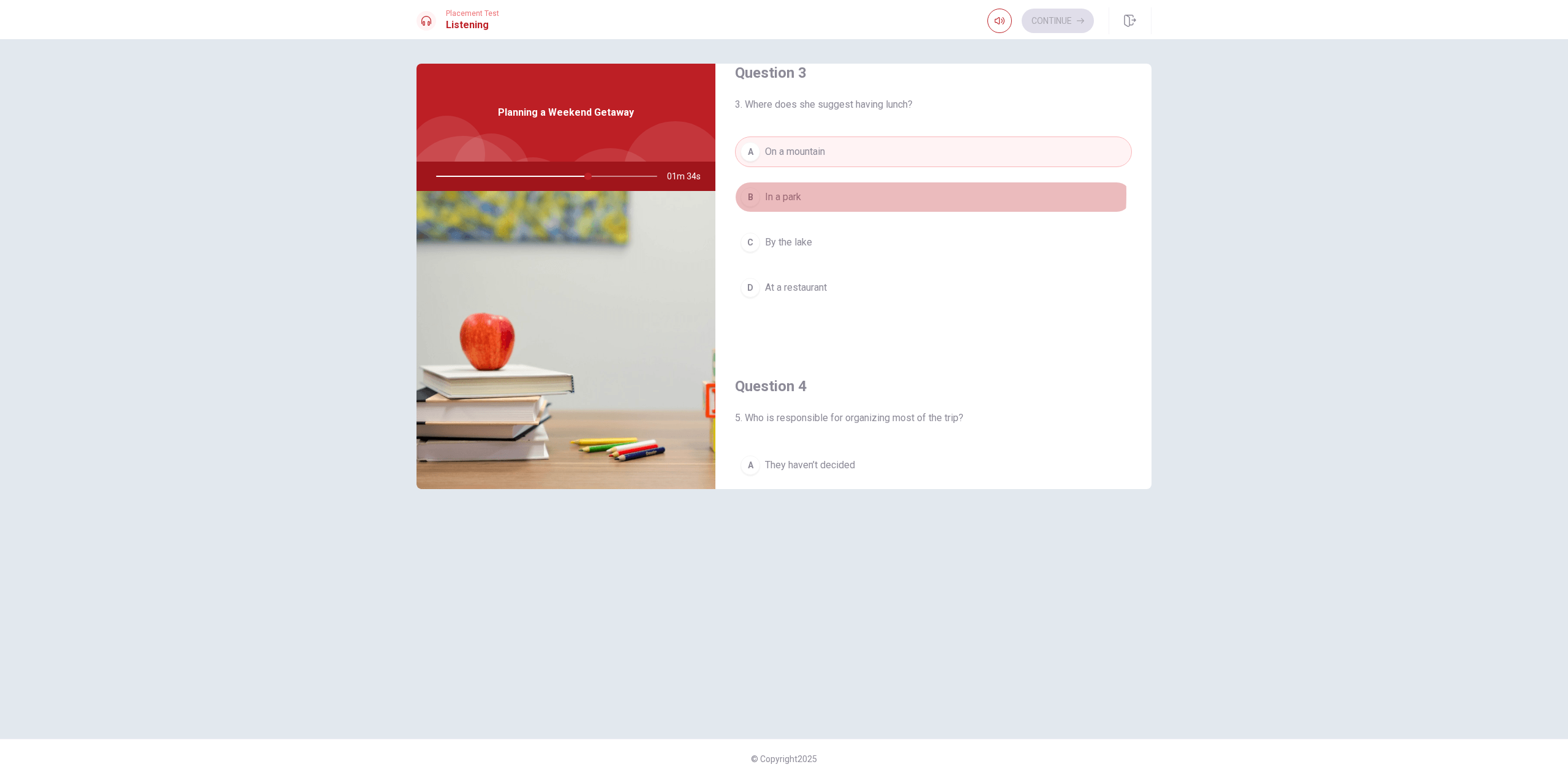
click at [817, 194] on button "B In a park" at bounding box center [934, 197] width 397 height 30
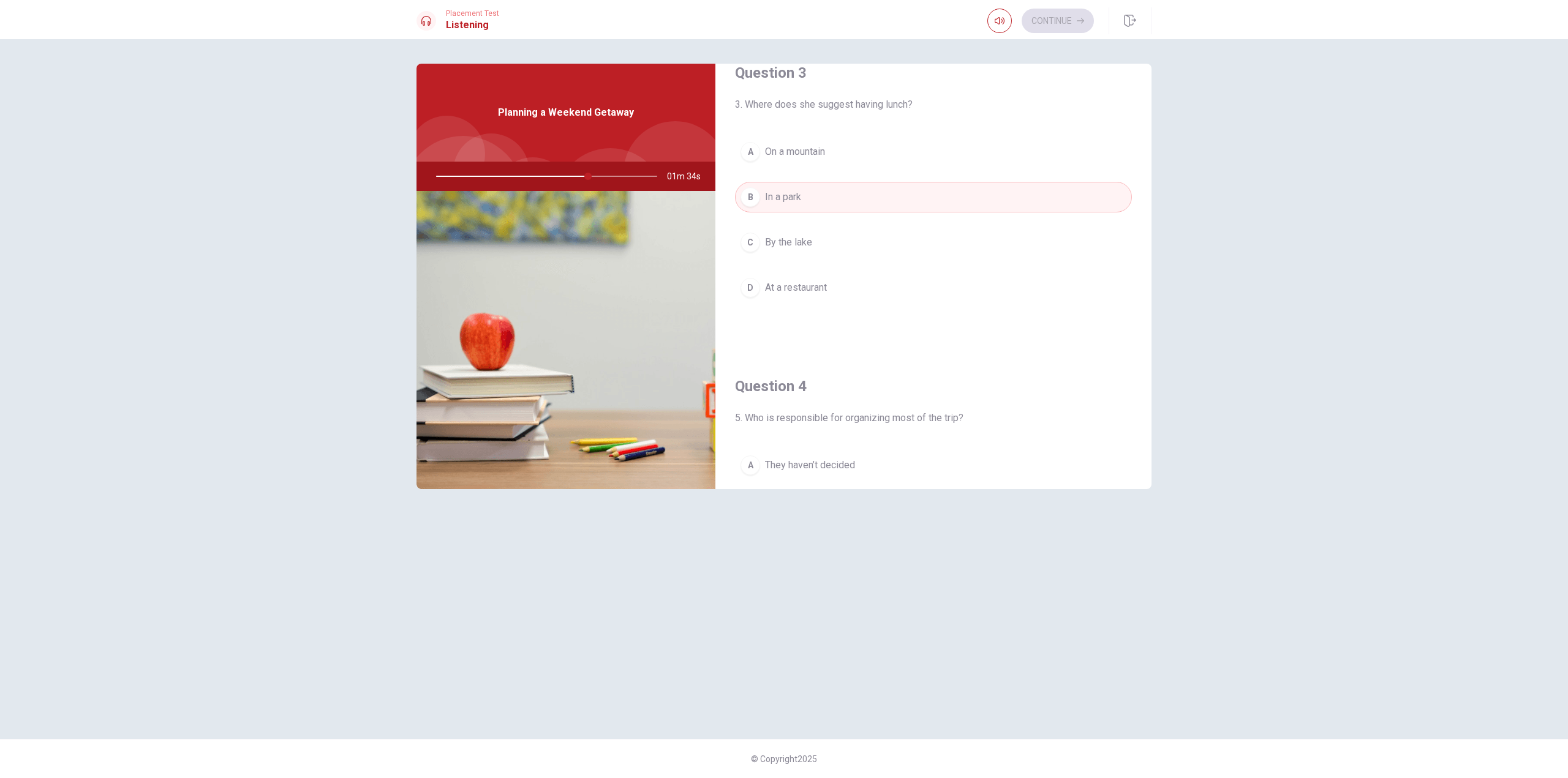
click at [814, 222] on div "A On a mountain B In a park C By the lake D At a restaurant" at bounding box center [934, 232] width 397 height 191
click at [816, 248] on button "C By the lake" at bounding box center [934, 242] width 397 height 30
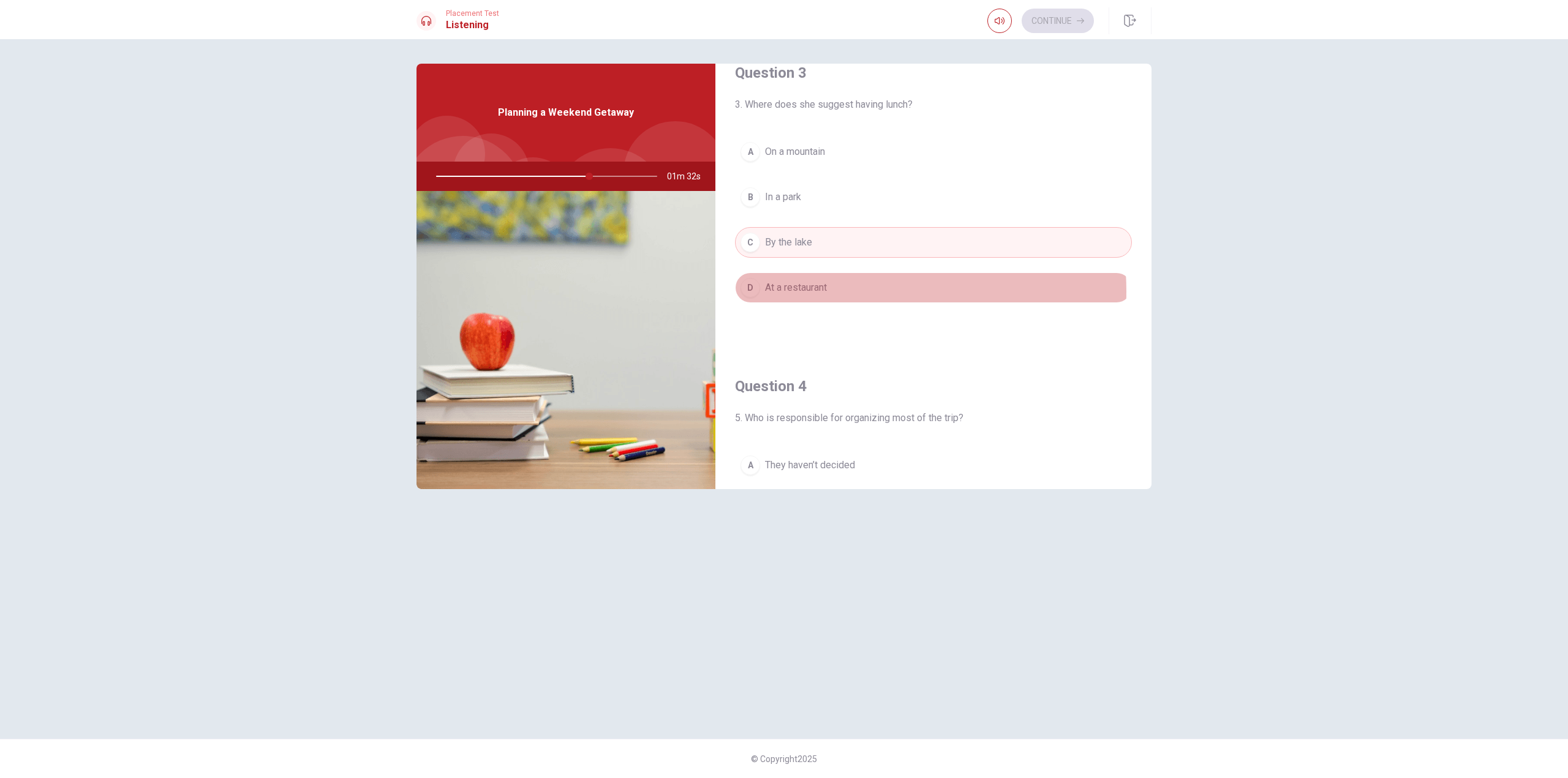
click at [845, 291] on button "D At a restaurant" at bounding box center [934, 287] width 397 height 30
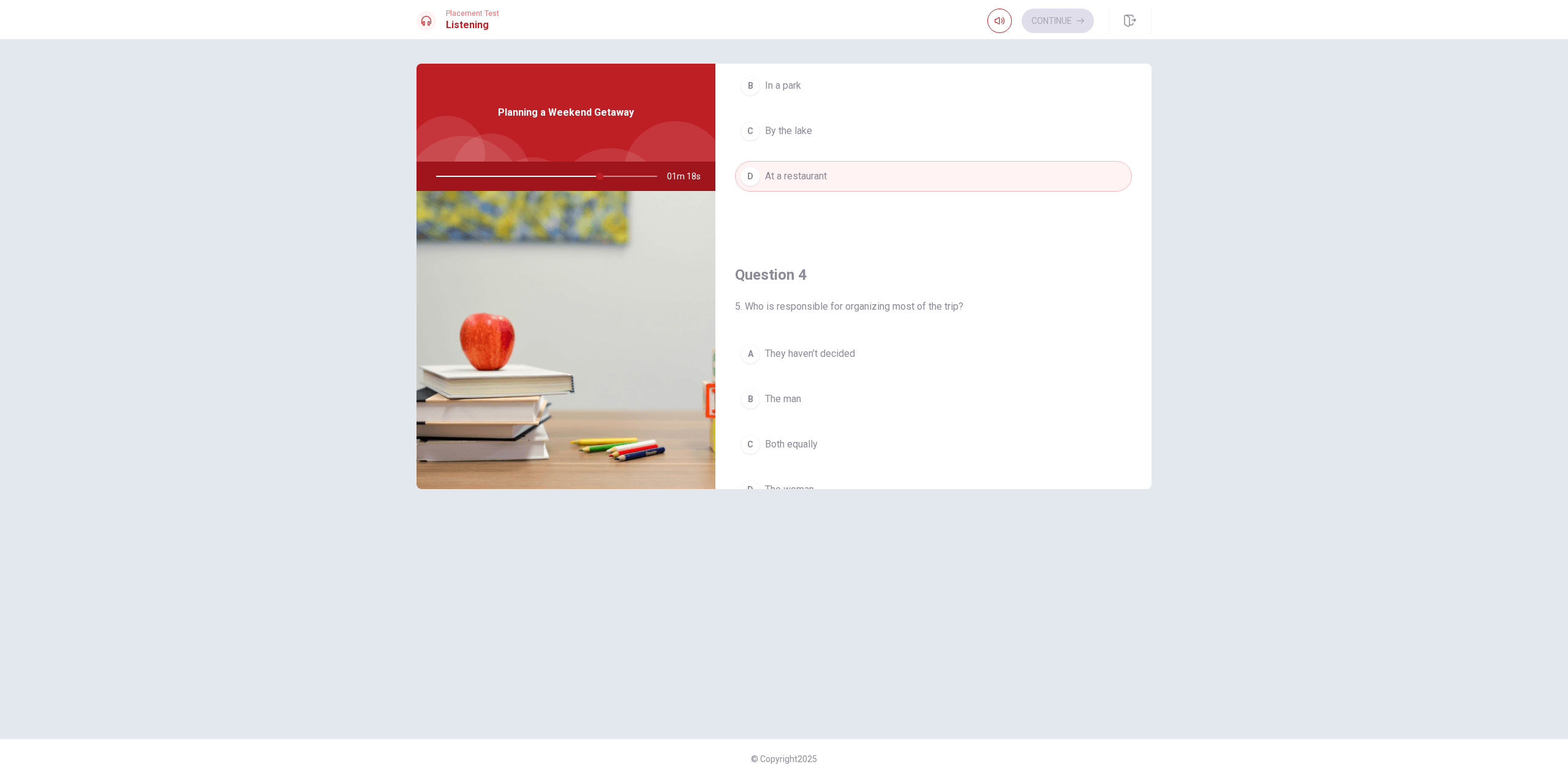
scroll to position [774, 0]
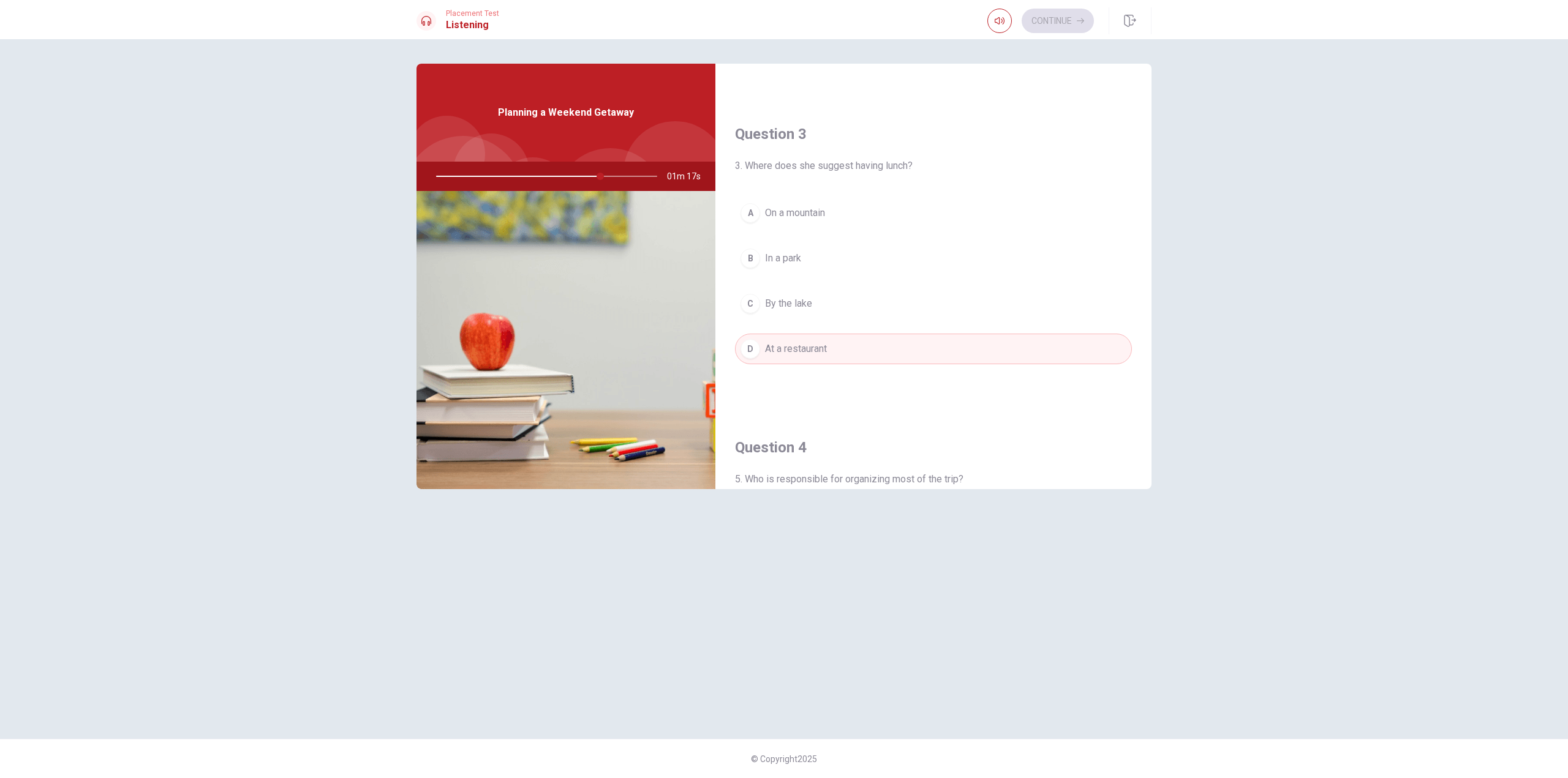
click at [794, 251] on span "In a park" at bounding box center [783, 258] width 36 height 15
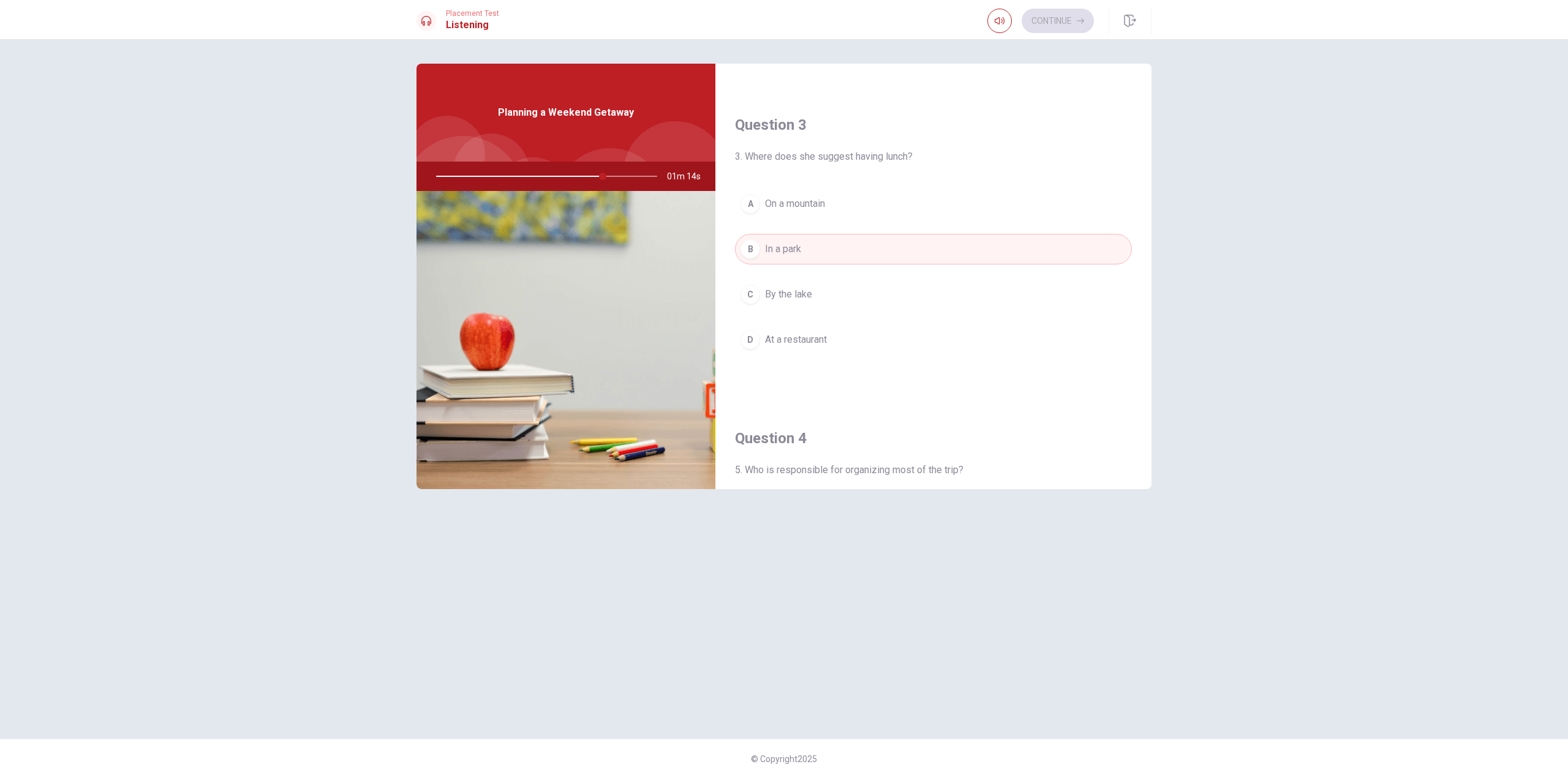
scroll to position [530, 0]
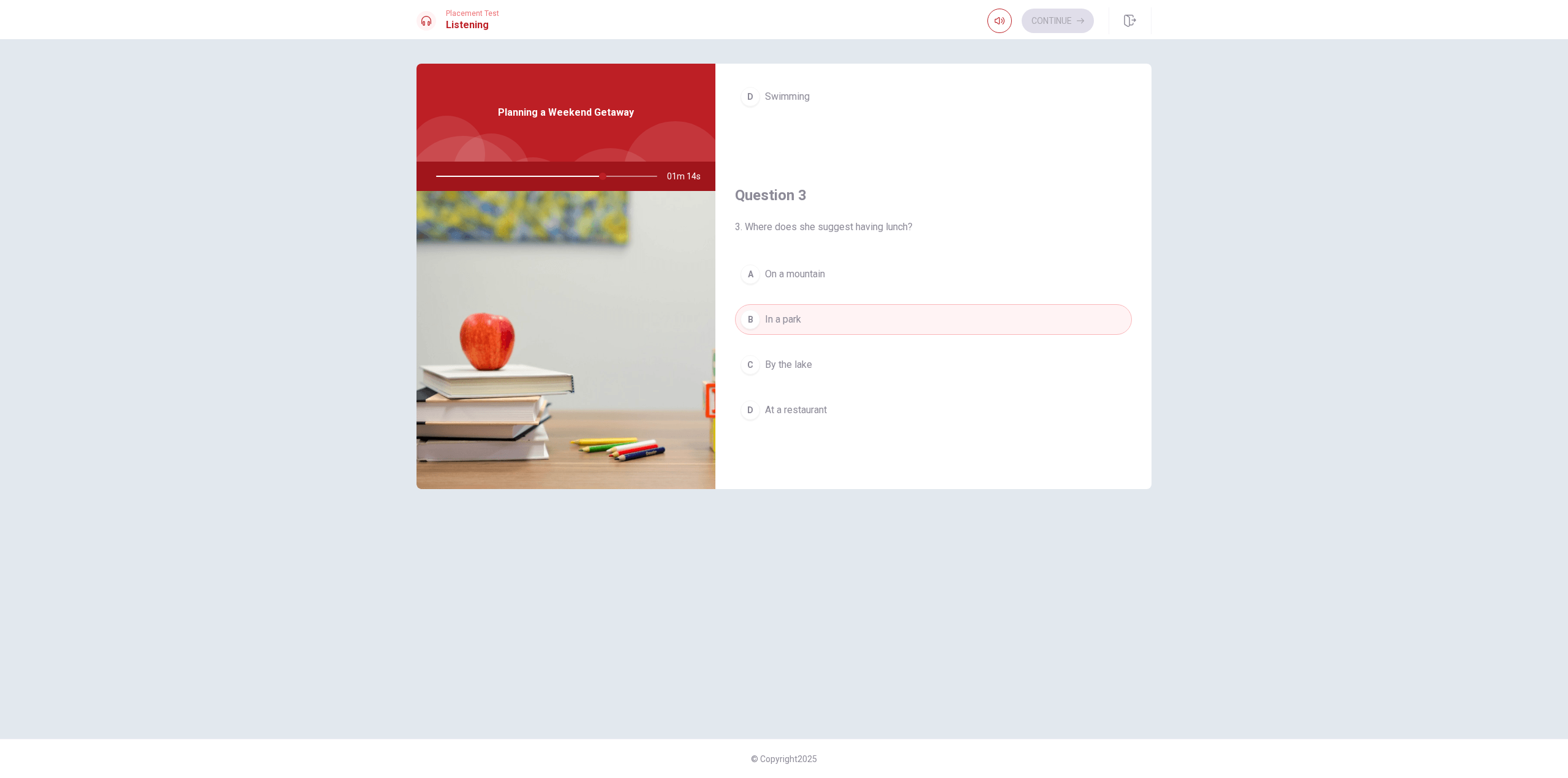
click at [835, 271] on button "A On a mountain" at bounding box center [934, 274] width 397 height 30
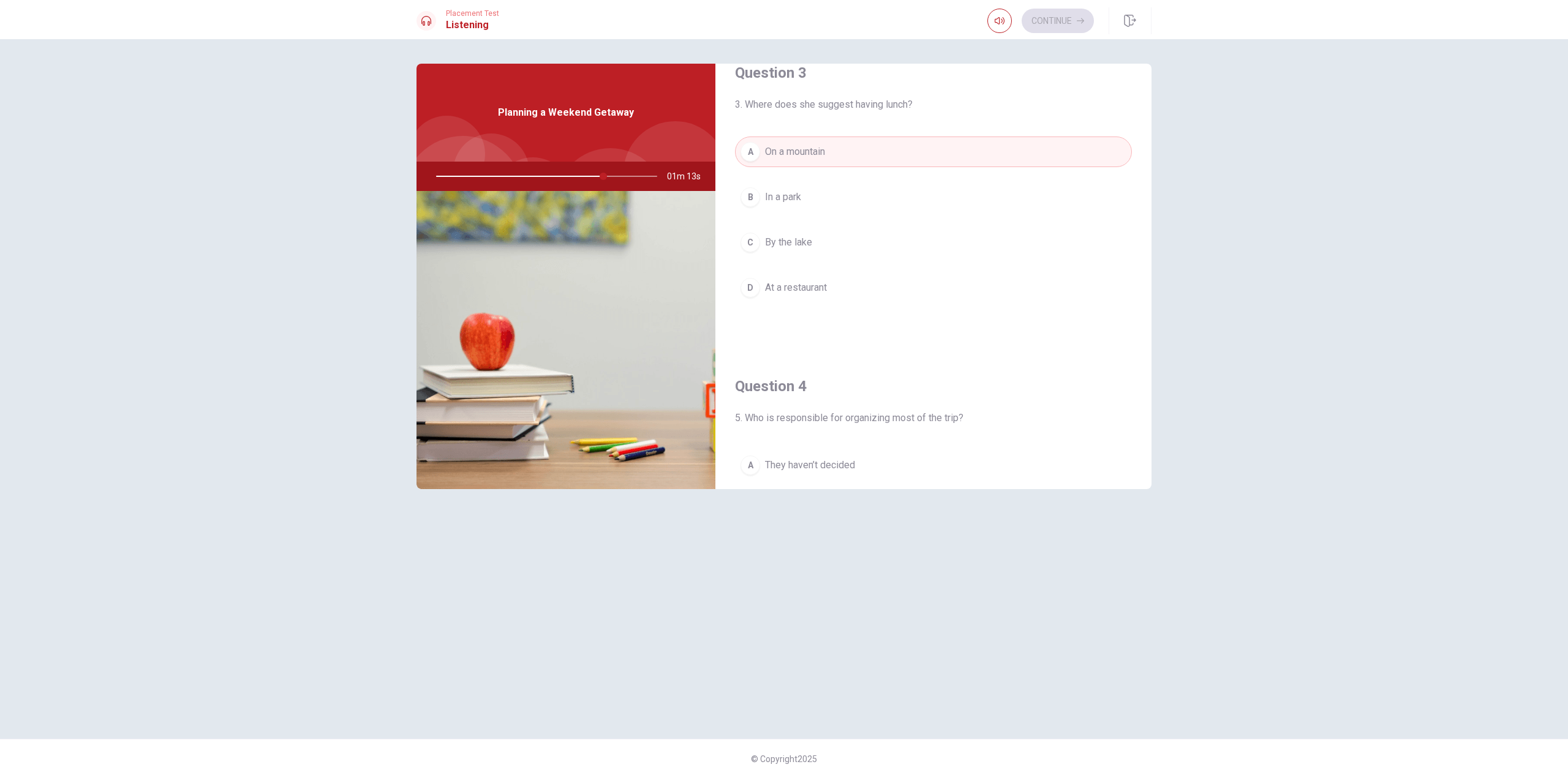
scroll to position [713, 0]
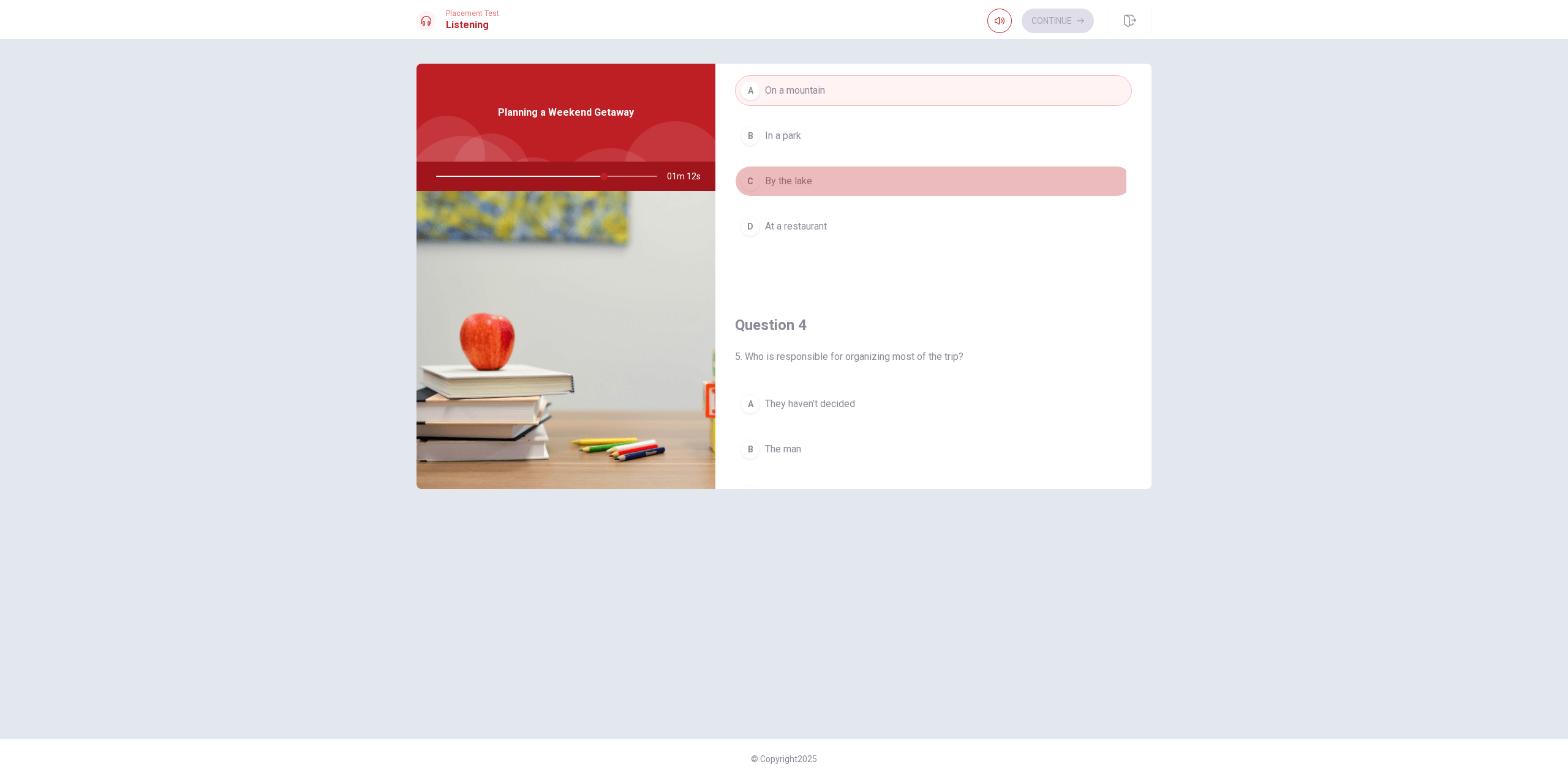
click at [820, 183] on button "C By the lake" at bounding box center [934, 181] width 397 height 30
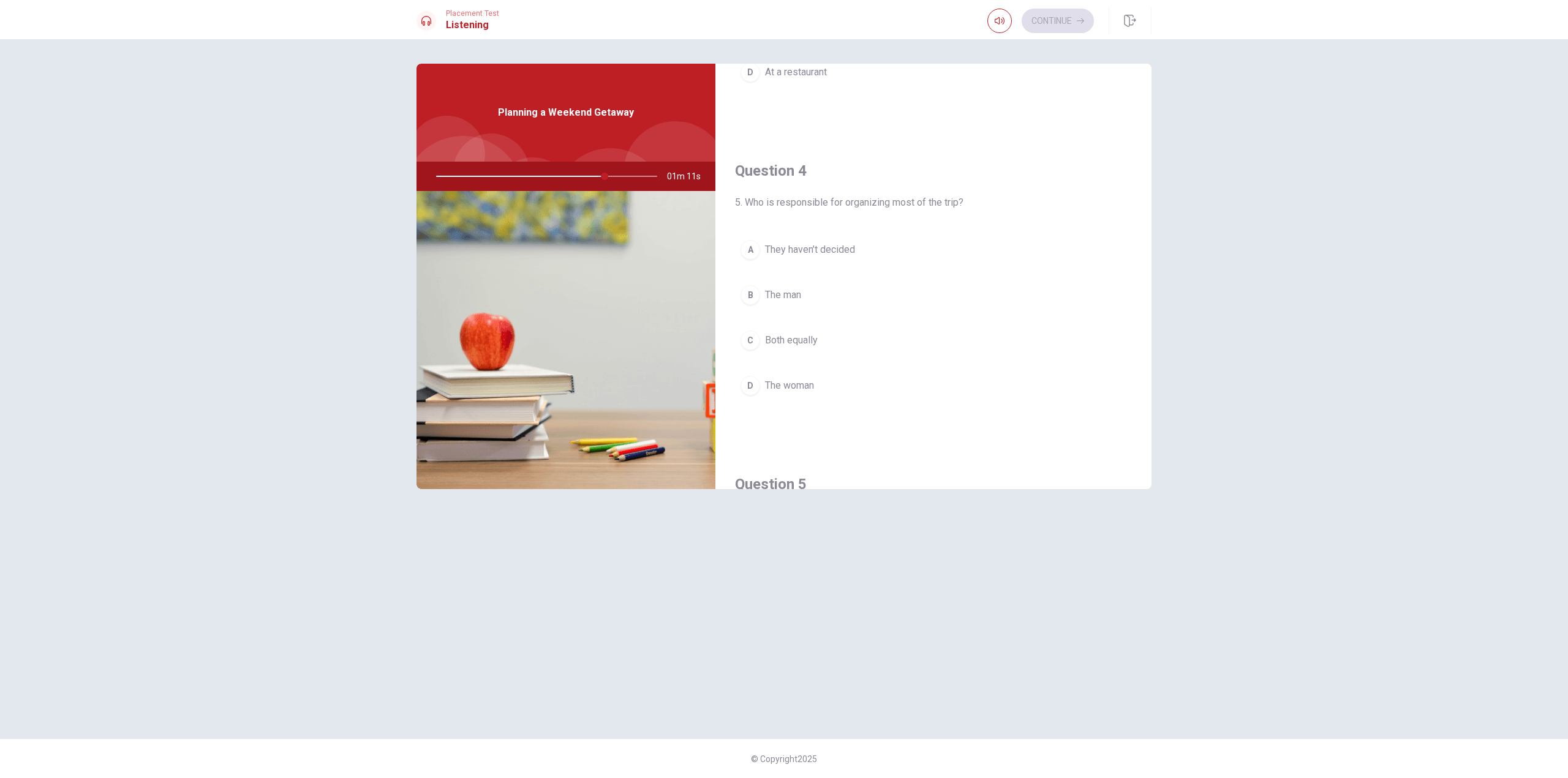
scroll to position [897, 0]
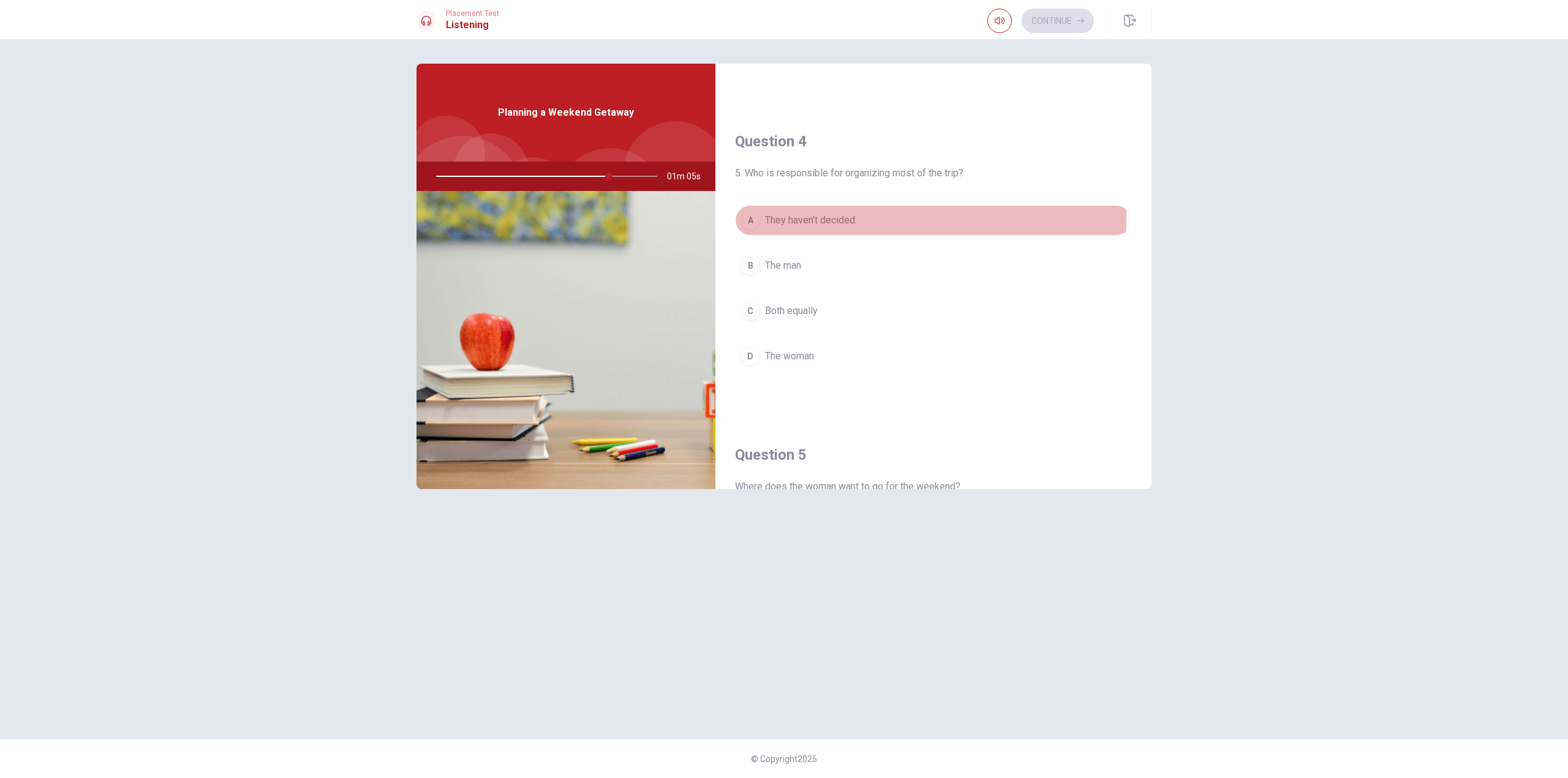
click at [836, 219] on span "They haven’t decided" at bounding box center [810, 220] width 90 height 15
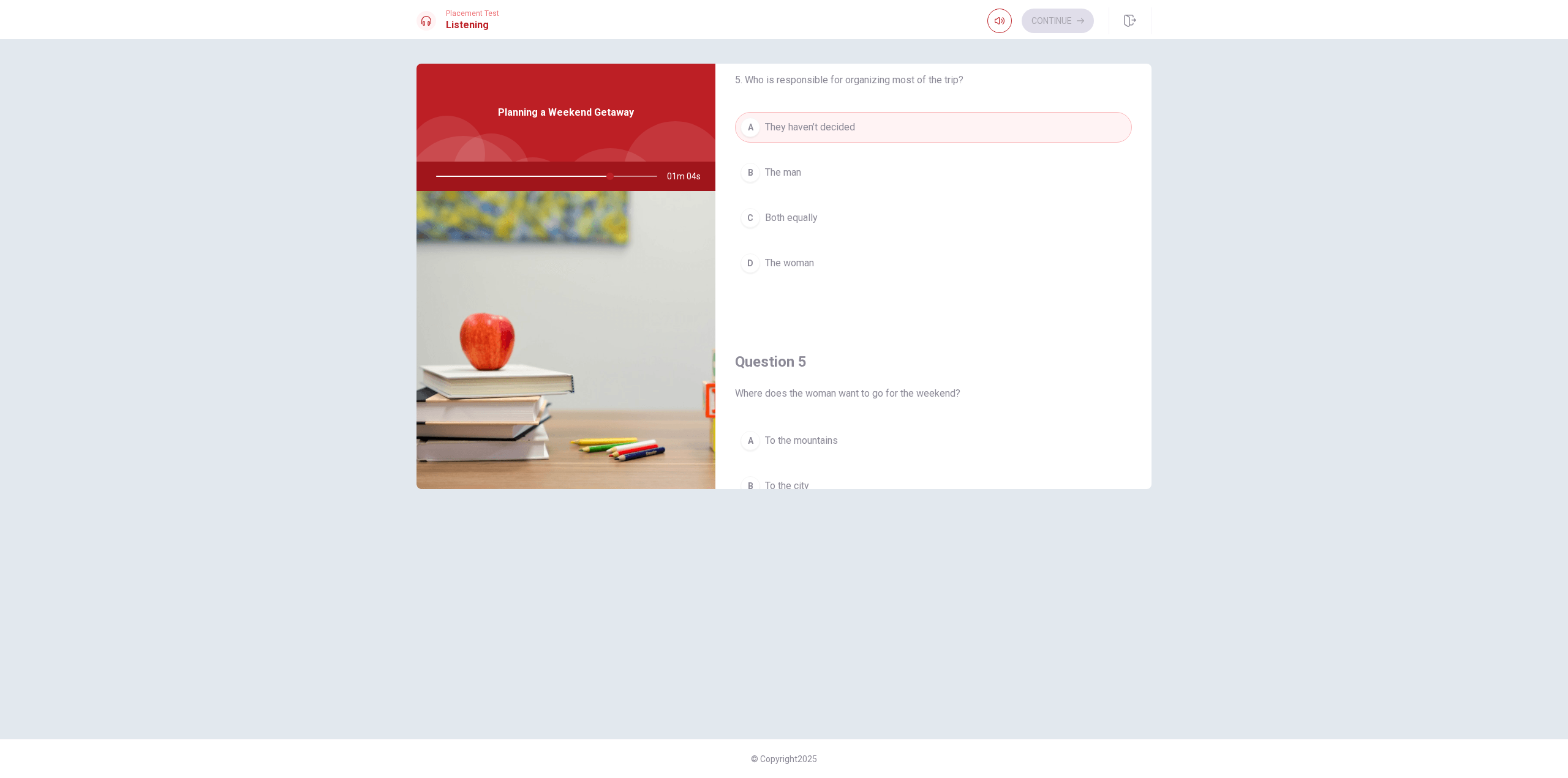
scroll to position [958, 0]
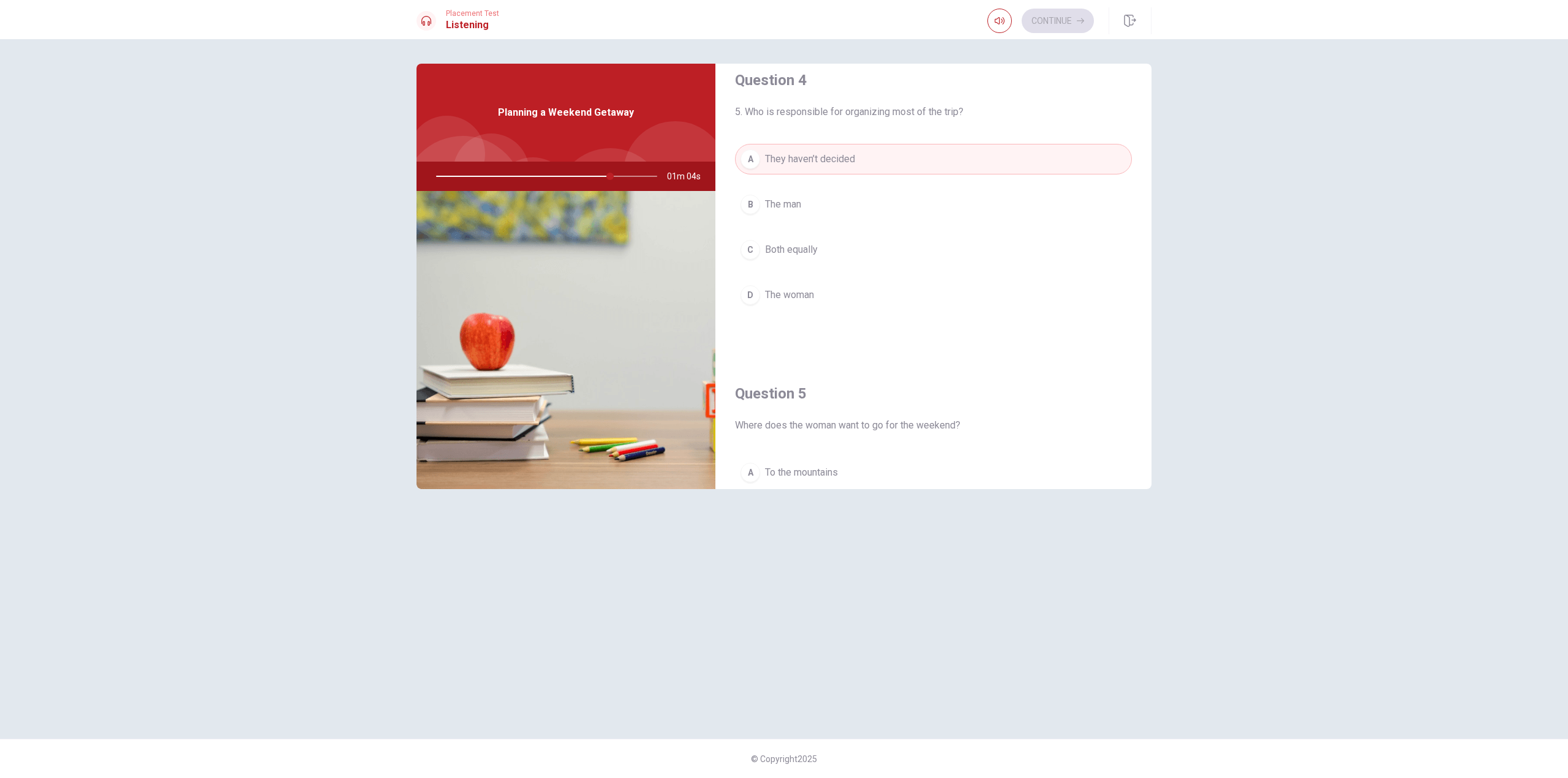
click at [813, 200] on button "B The man" at bounding box center [934, 204] width 397 height 30
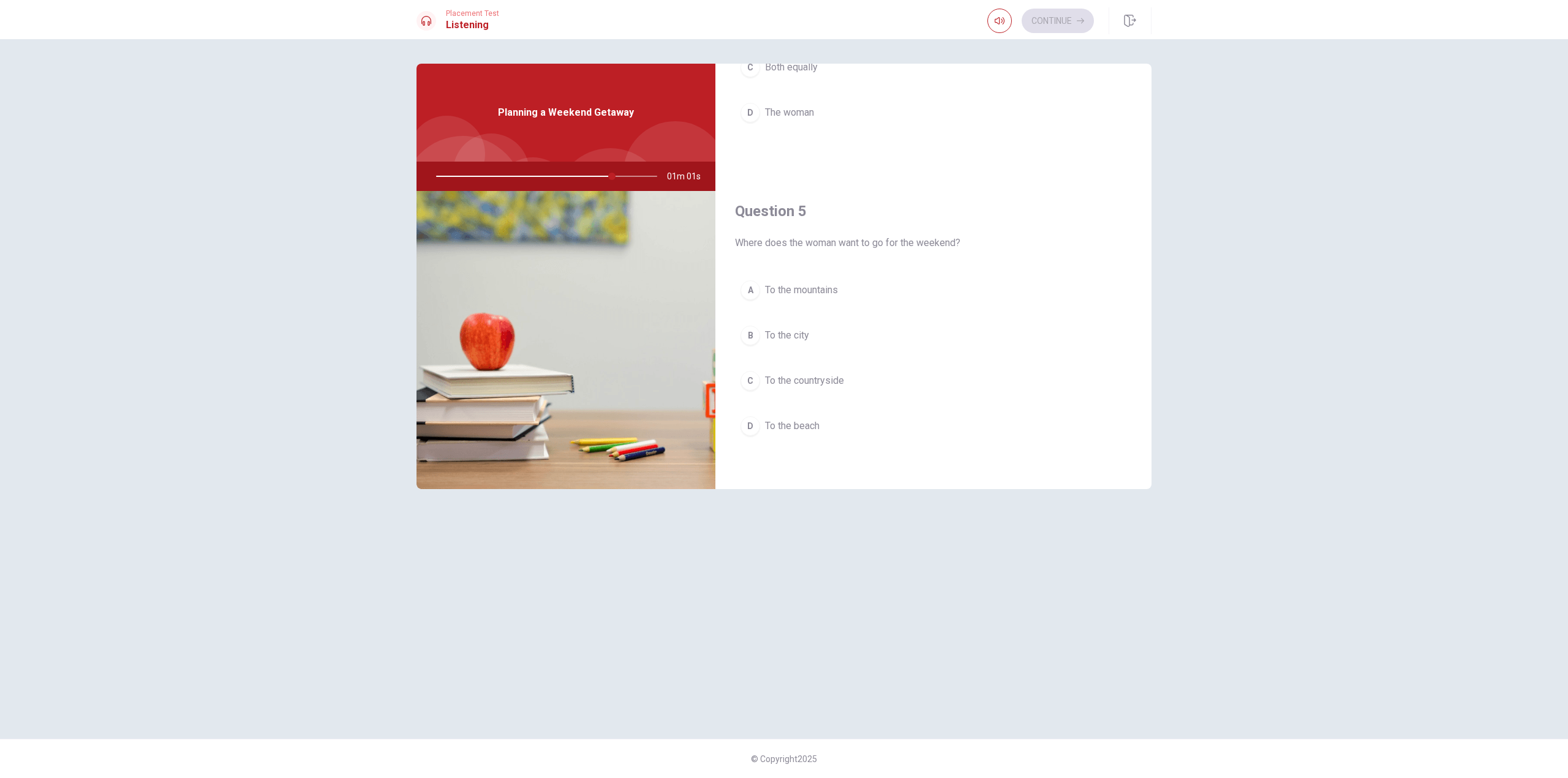
scroll to position [1142, 0]
click at [806, 286] on span "To the mountains" at bounding box center [801, 289] width 73 height 15
drag, startPoint x: 617, startPoint y: 177, endPoint x: 646, endPoint y: 177, distance: 29.0
click at [646, 177] on div at bounding box center [544, 177] width 246 height 30
drag, startPoint x: 539, startPoint y: 100, endPoint x: 562, endPoint y: 105, distance: 23.5
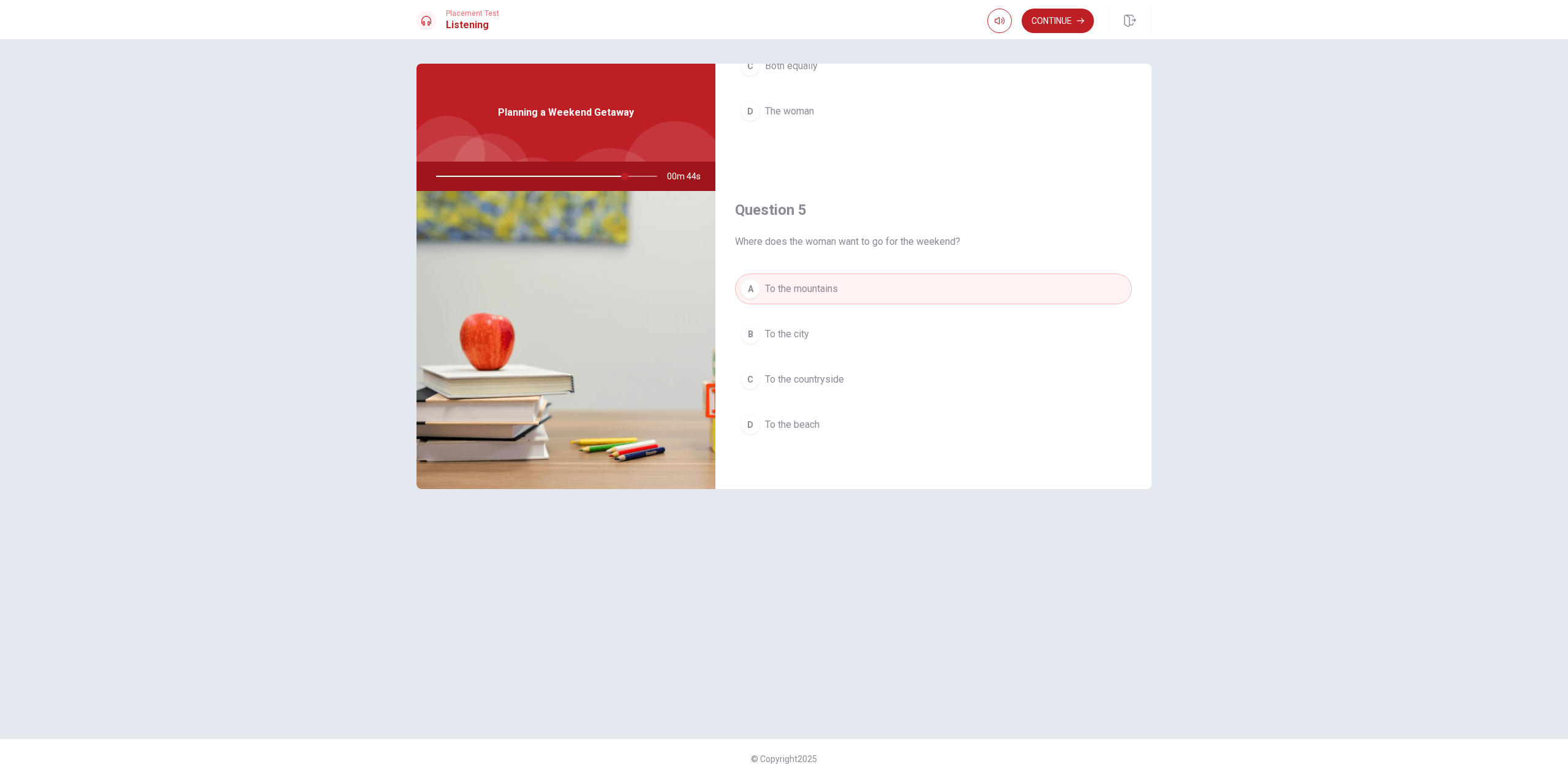
click at [561, 104] on div "Planning a Weekend Getaway" at bounding box center [565, 113] width 299 height 98
click at [574, 116] on span "Planning a Weekend Getaway" at bounding box center [565, 113] width 136 height 15
click at [575, 116] on span "Planning a Weekend Getaway" at bounding box center [565, 113] width 136 height 15
drag, startPoint x: 563, startPoint y: 115, endPoint x: 498, endPoint y: 119, distance: 65.1
click at [561, 115] on span "Planning a Weekend Getaway" at bounding box center [565, 113] width 136 height 15
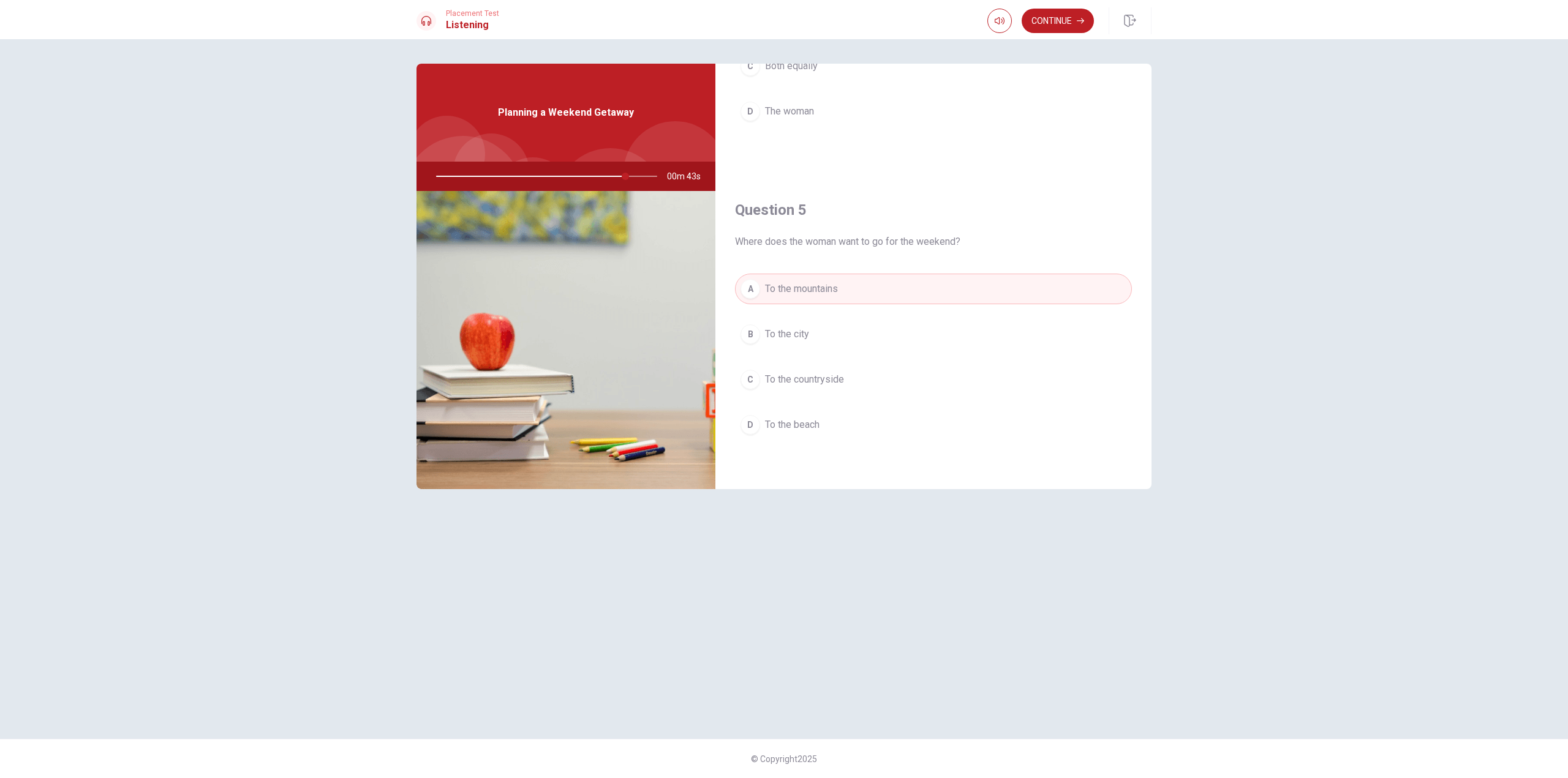
click at [498, 119] on div "Planning a Weekend Getaway" at bounding box center [565, 113] width 299 height 98
click at [607, 163] on div at bounding box center [544, 177] width 246 height 30
drag, startPoint x: 623, startPoint y: 174, endPoint x: 451, endPoint y: 179, distance: 172.1
click at [476, 180] on div at bounding box center [544, 177] width 246 height 30
click at [443, 177] on div at bounding box center [544, 177] width 246 height 30
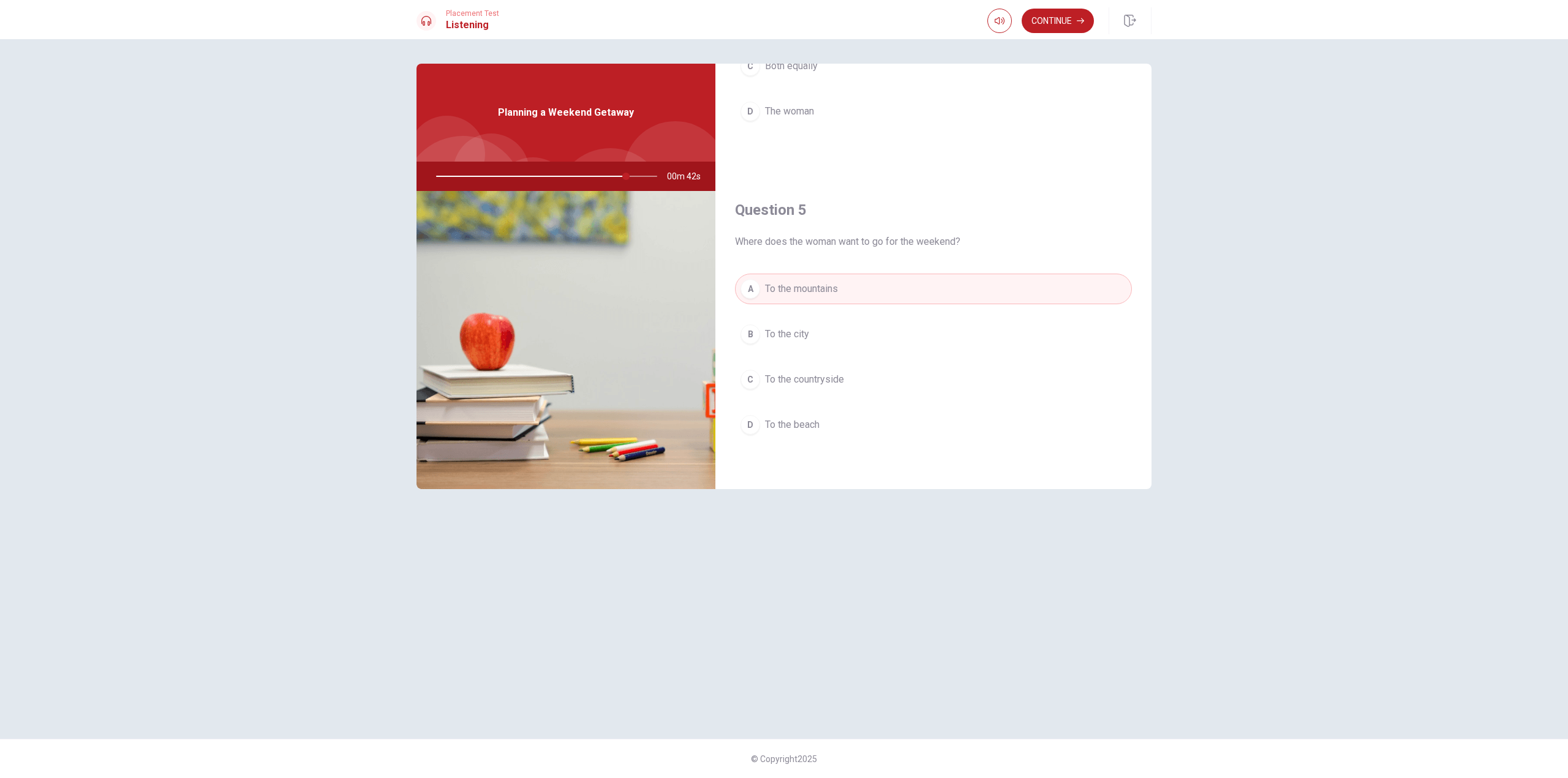
drag, startPoint x: 511, startPoint y: 171, endPoint x: 518, endPoint y: 168, distance: 7.6
click at [517, 170] on div at bounding box center [544, 177] width 246 height 30
click at [469, 93] on div "Planning a Weekend Getaway" at bounding box center [565, 113] width 299 height 98
drag, startPoint x: 512, startPoint y: 77, endPoint x: 518, endPoint y: 88, distance: 12.5
click at [513, 77] on div "Planning a Weekend Getaway" at bounding box center [565, 113] width 299 height 98
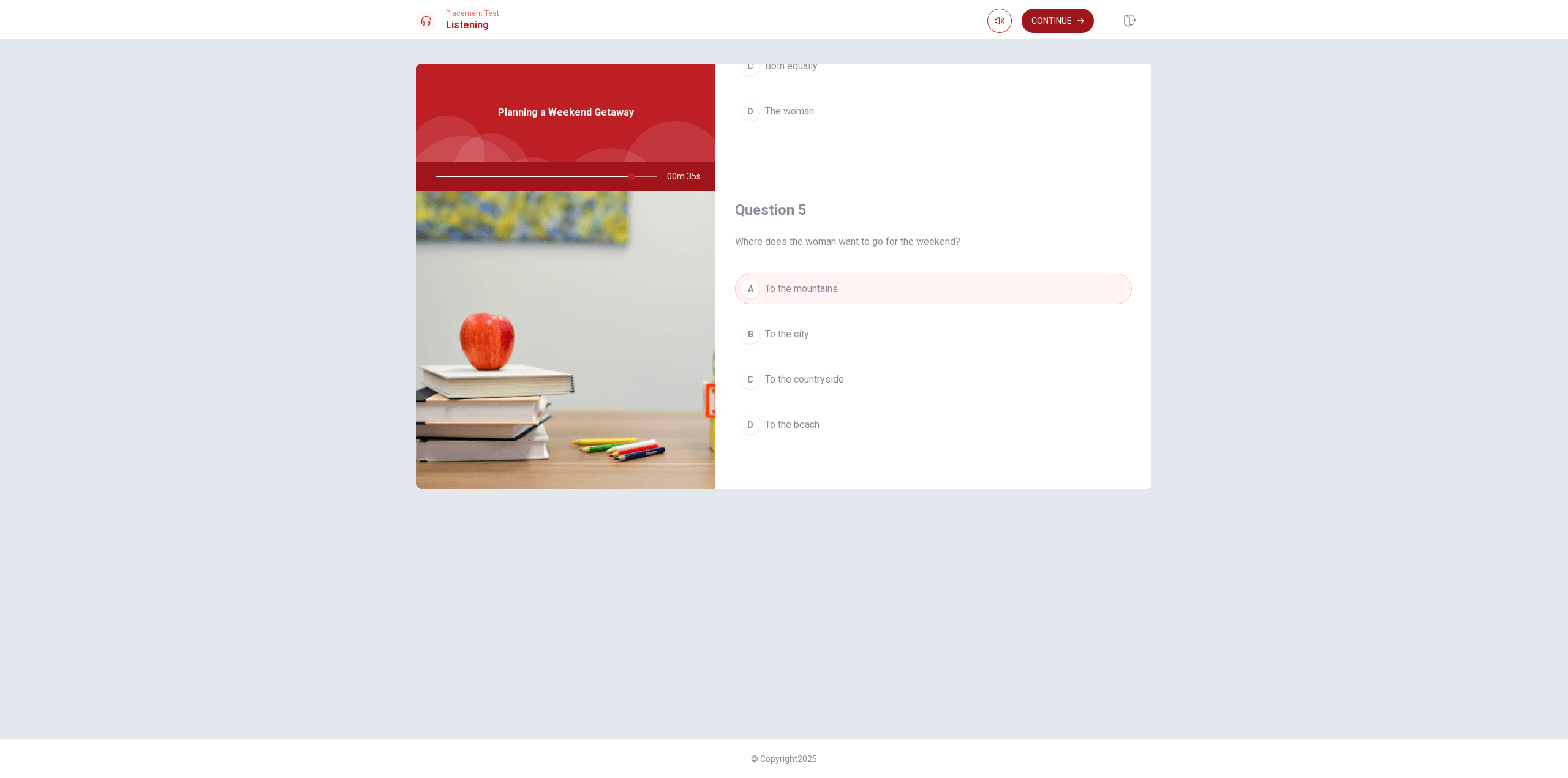
click at [1057, 16] on button "Continue" at bounding box center [1057, 21] width 72 height 24
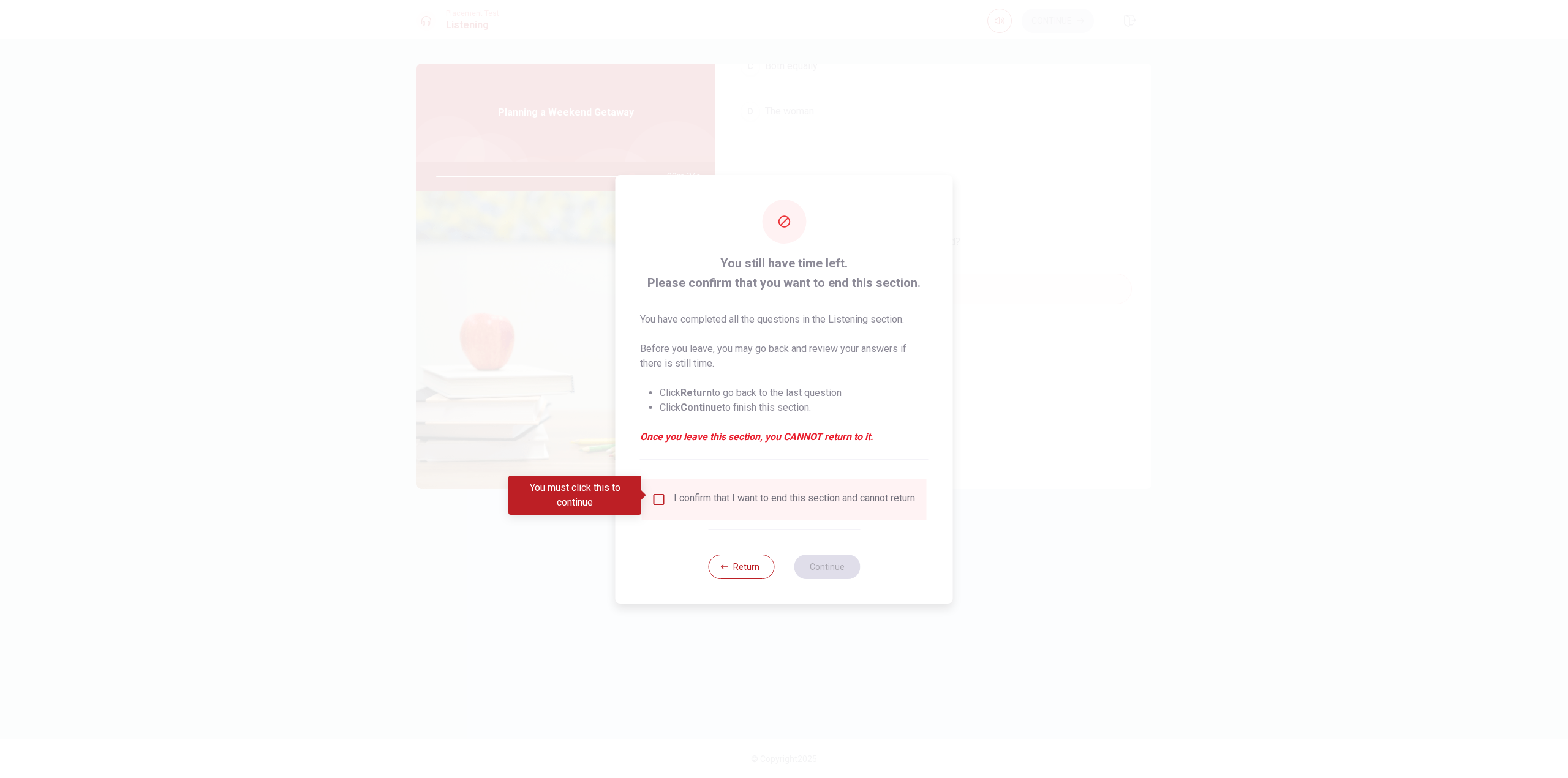
click at [657, 492] on input "You must click this to continue" at bounding box center [659, 500] width 15 height 15
click at [833, 569] on button "Continue" at bounding box center [827, 567] width 66 height 24
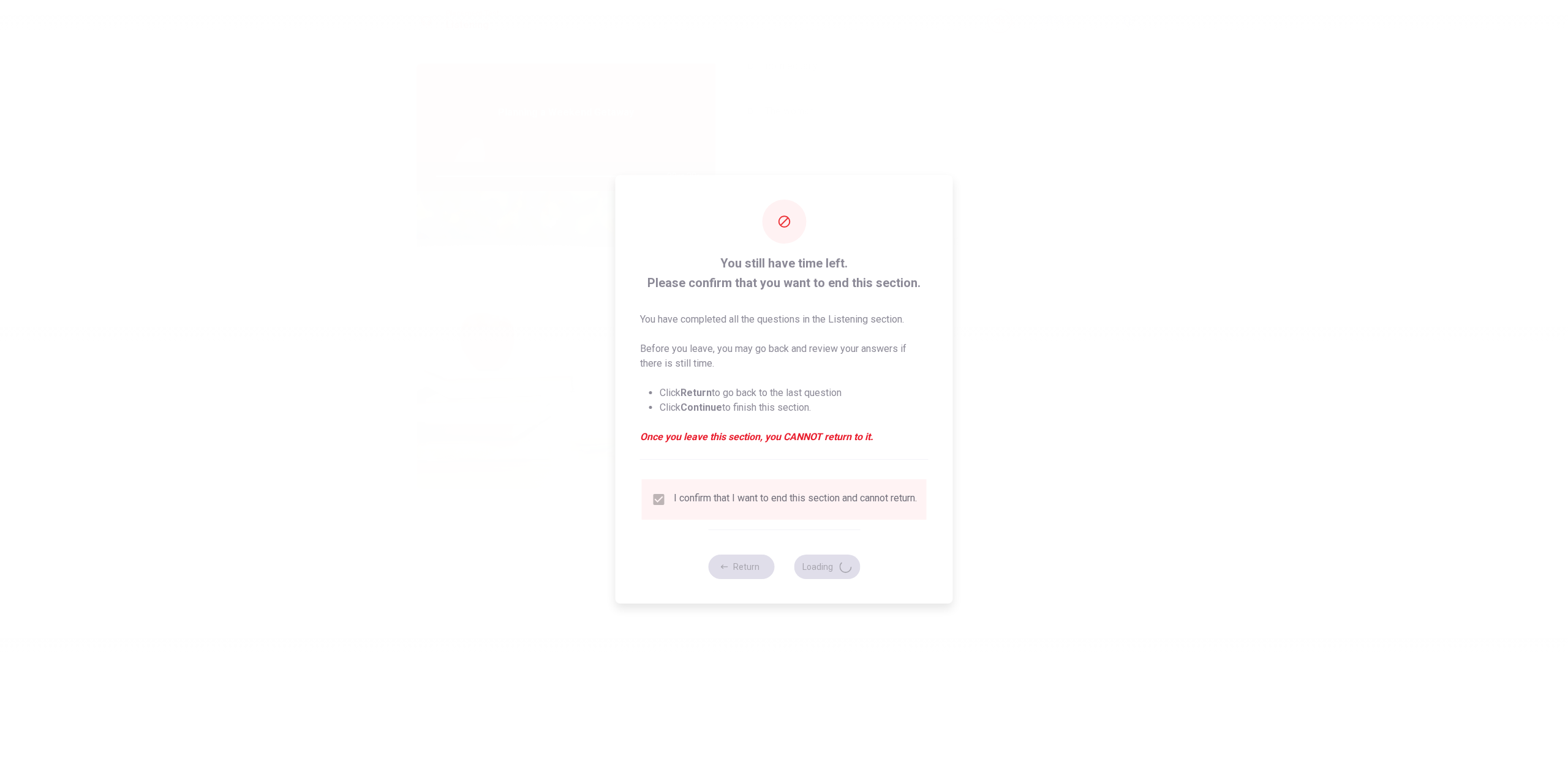
type input "90"
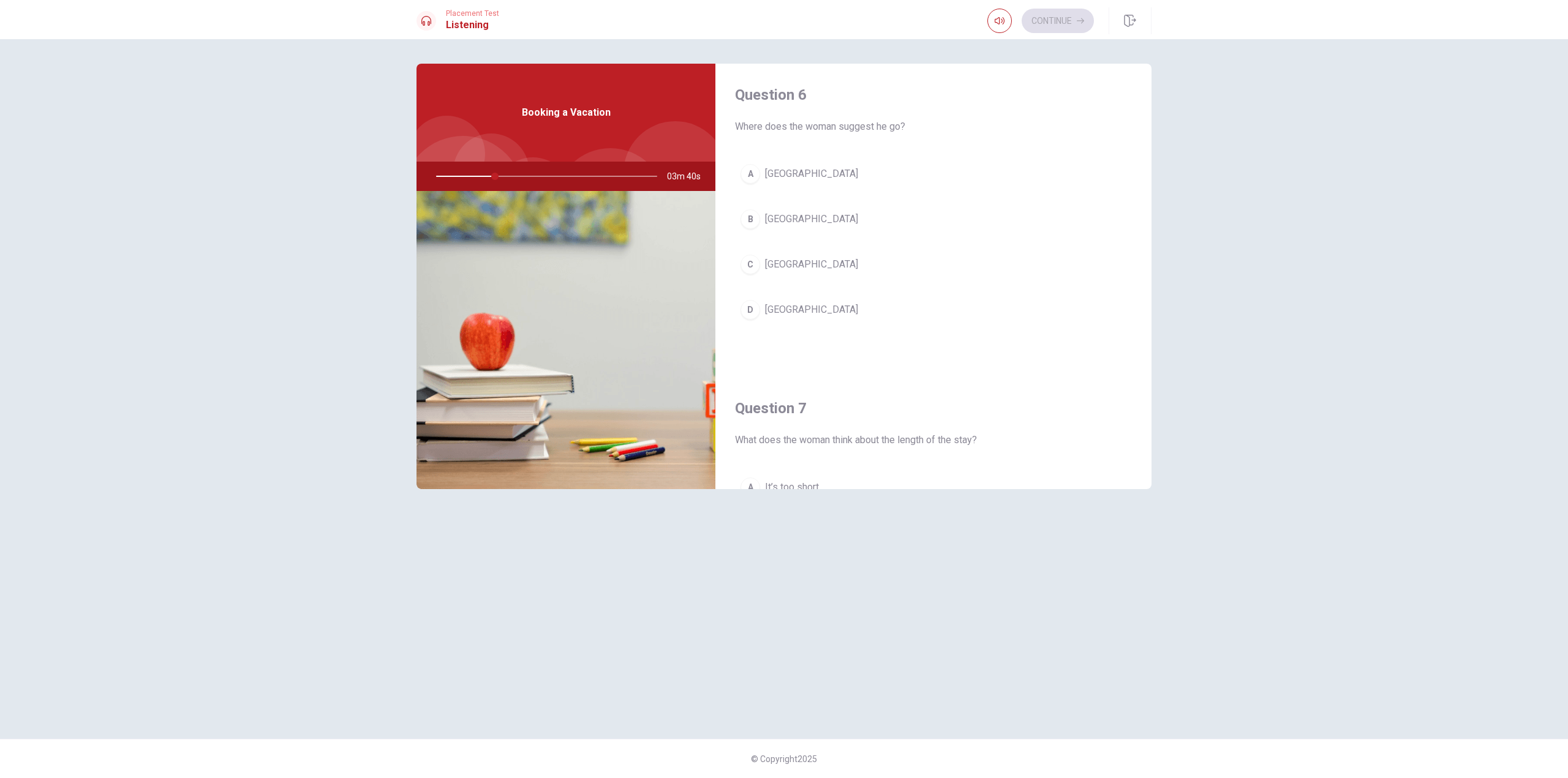
scroll to position [0, 0]
click at [788, 221] on span "[GEOGRAPHIC_DATA]" at bounding box center [811, 222] width 93 height 15
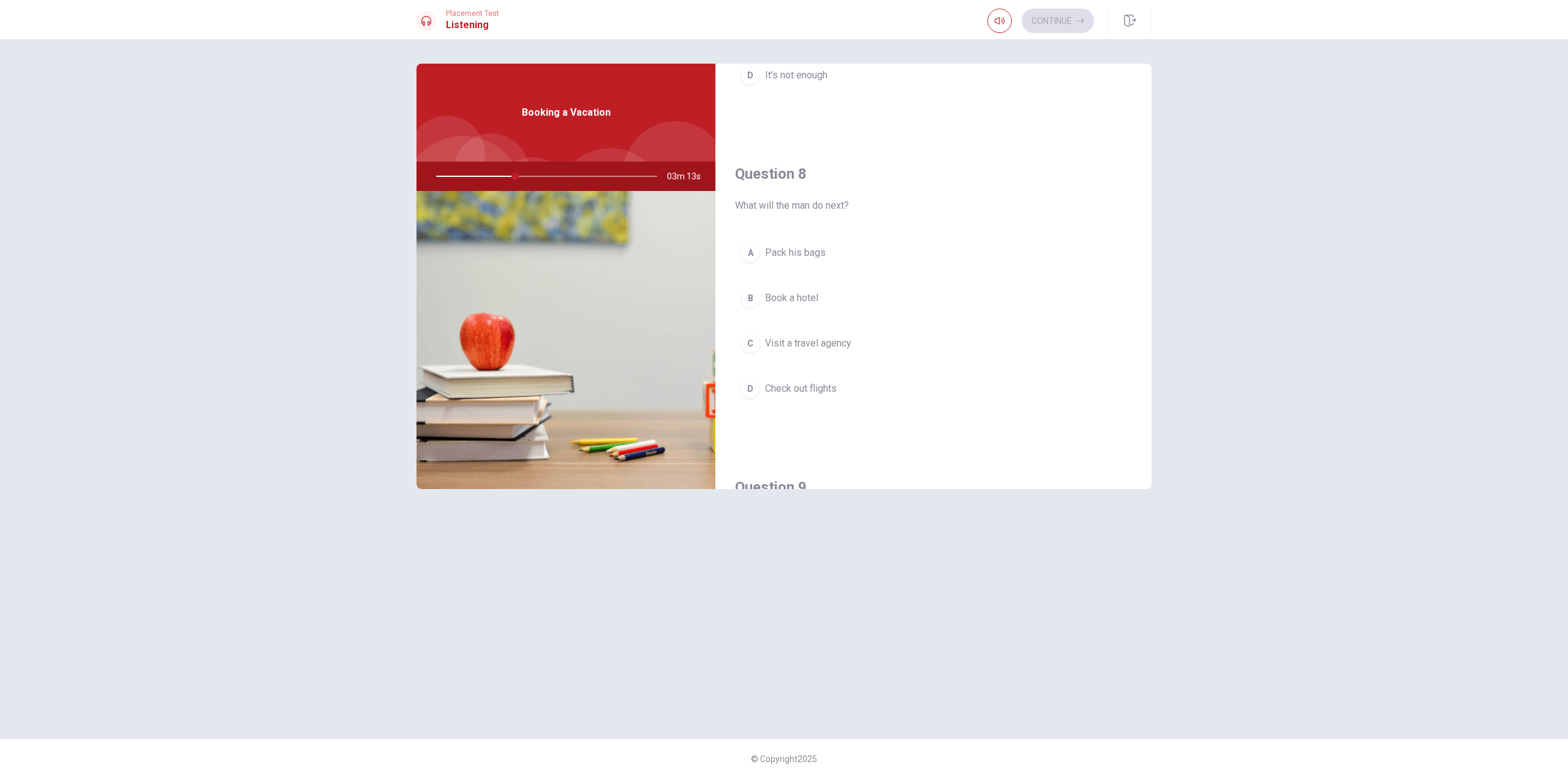
click at [830, 387] on span "Check out flights" at bounding box center [801, 389] width 72 height 15
click at [842, 335] on span "A summer vacation" at bounding box center [806, 334] width 82 height 15
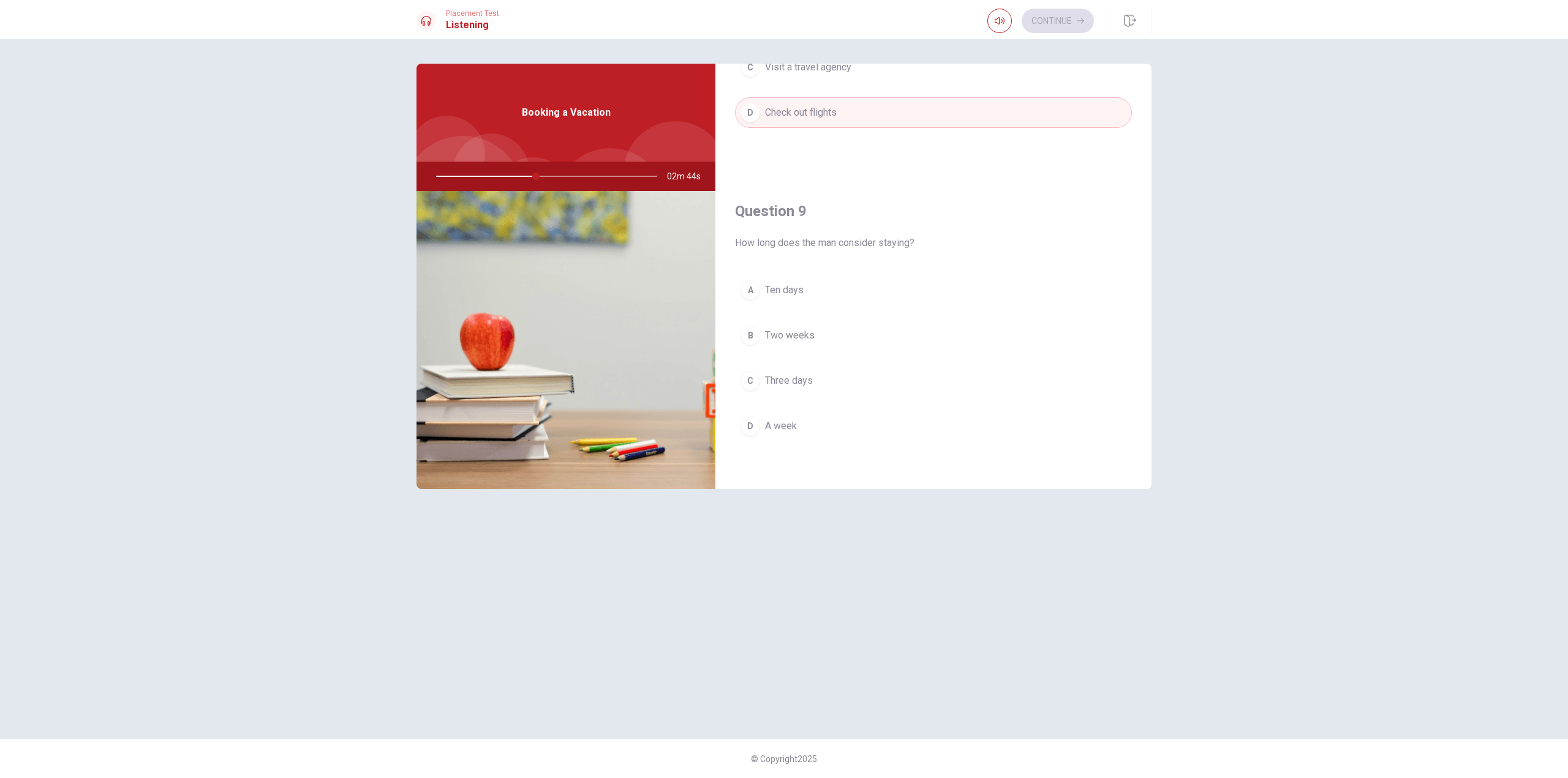
scroll to position [857, 0]
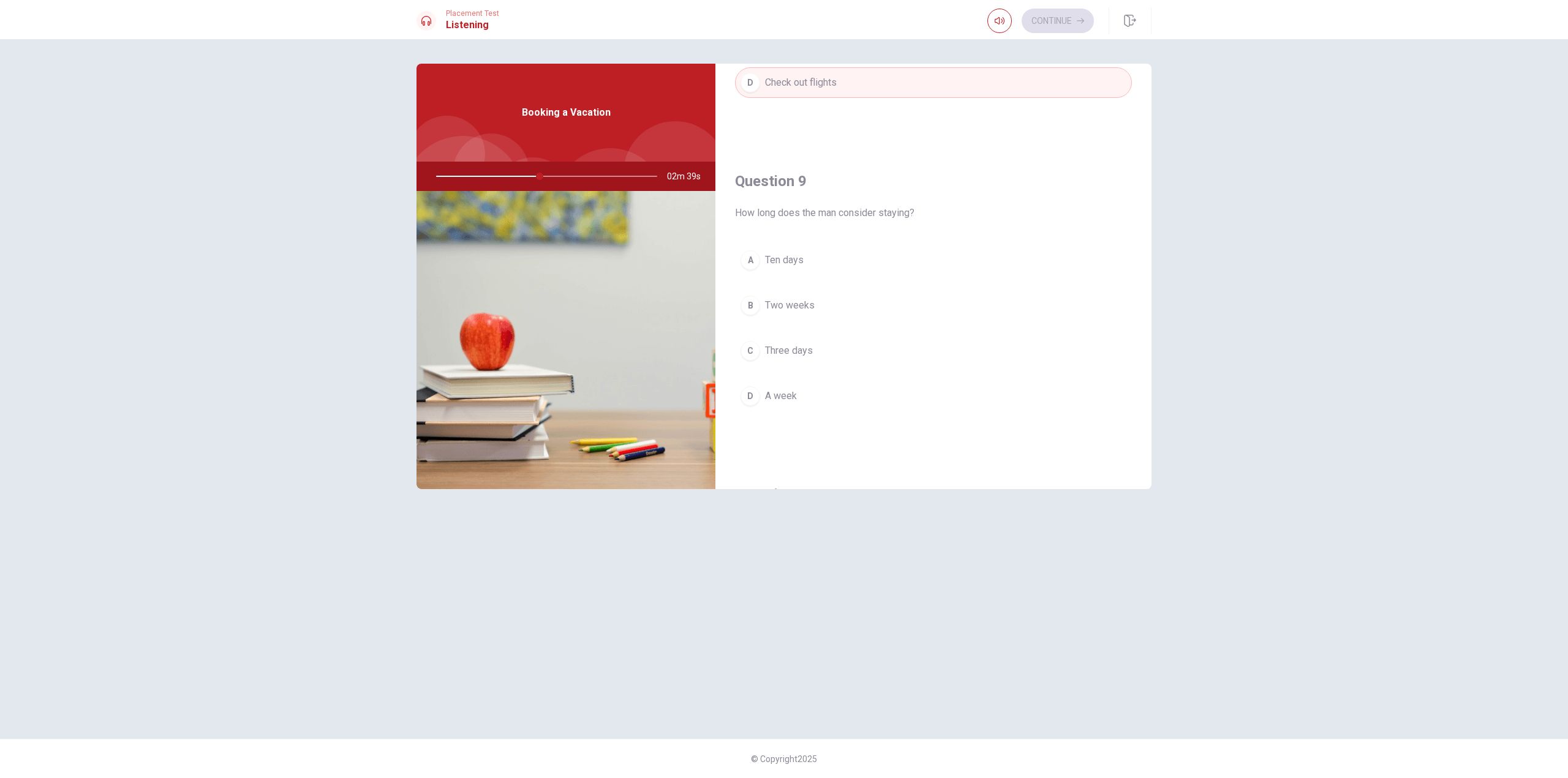
click at [792, 398] on span "A week" at bounding box center [781, 396] width 32 height 15
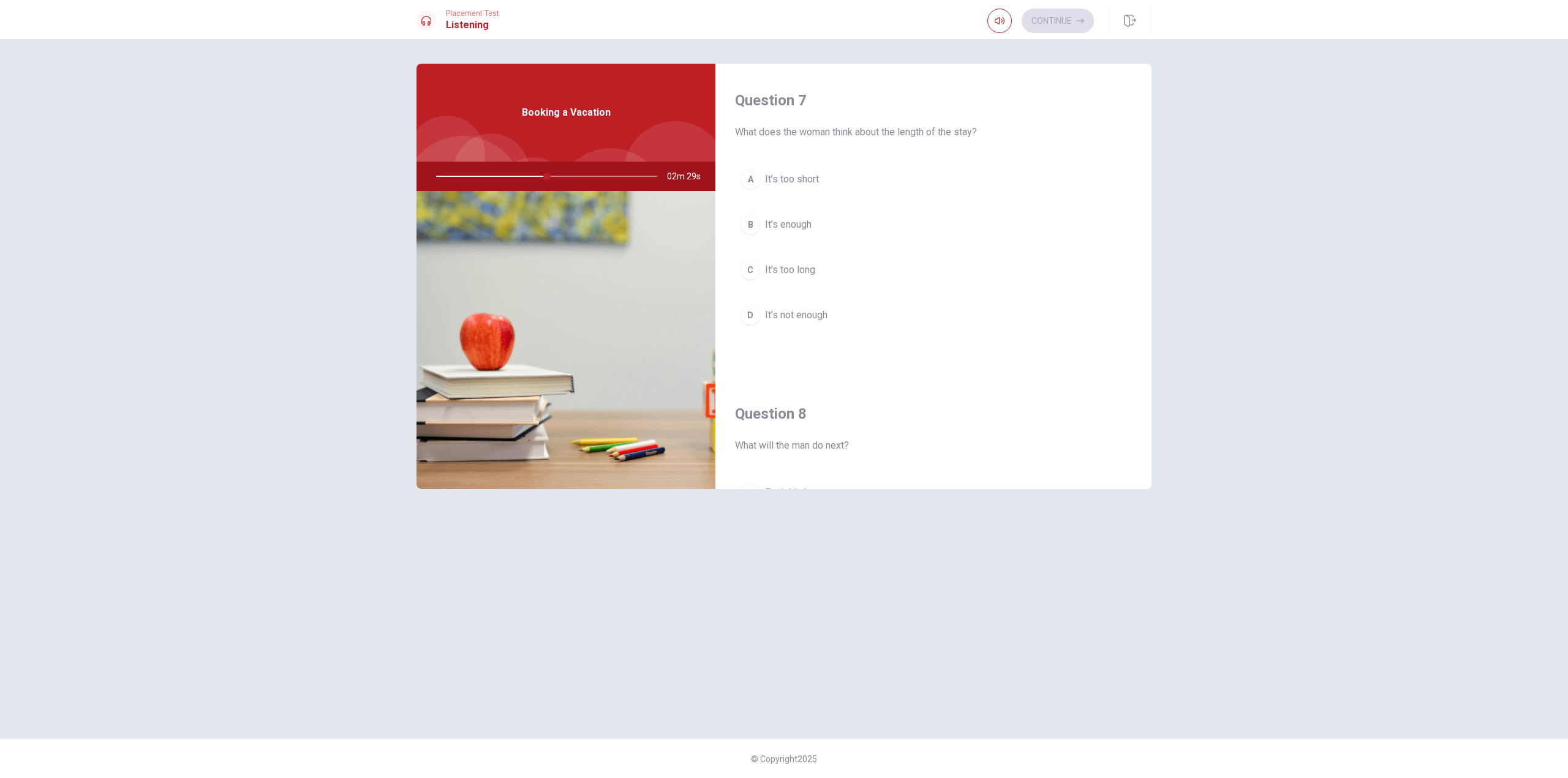
scroll to position [306, 0]
click at [810, 274] on span "It’s too long" at bounding box center [790, 275] width 50 height 15
click at [1054, 22] on button "Continue" at bounding box center [1057, 21] width 72 height 24
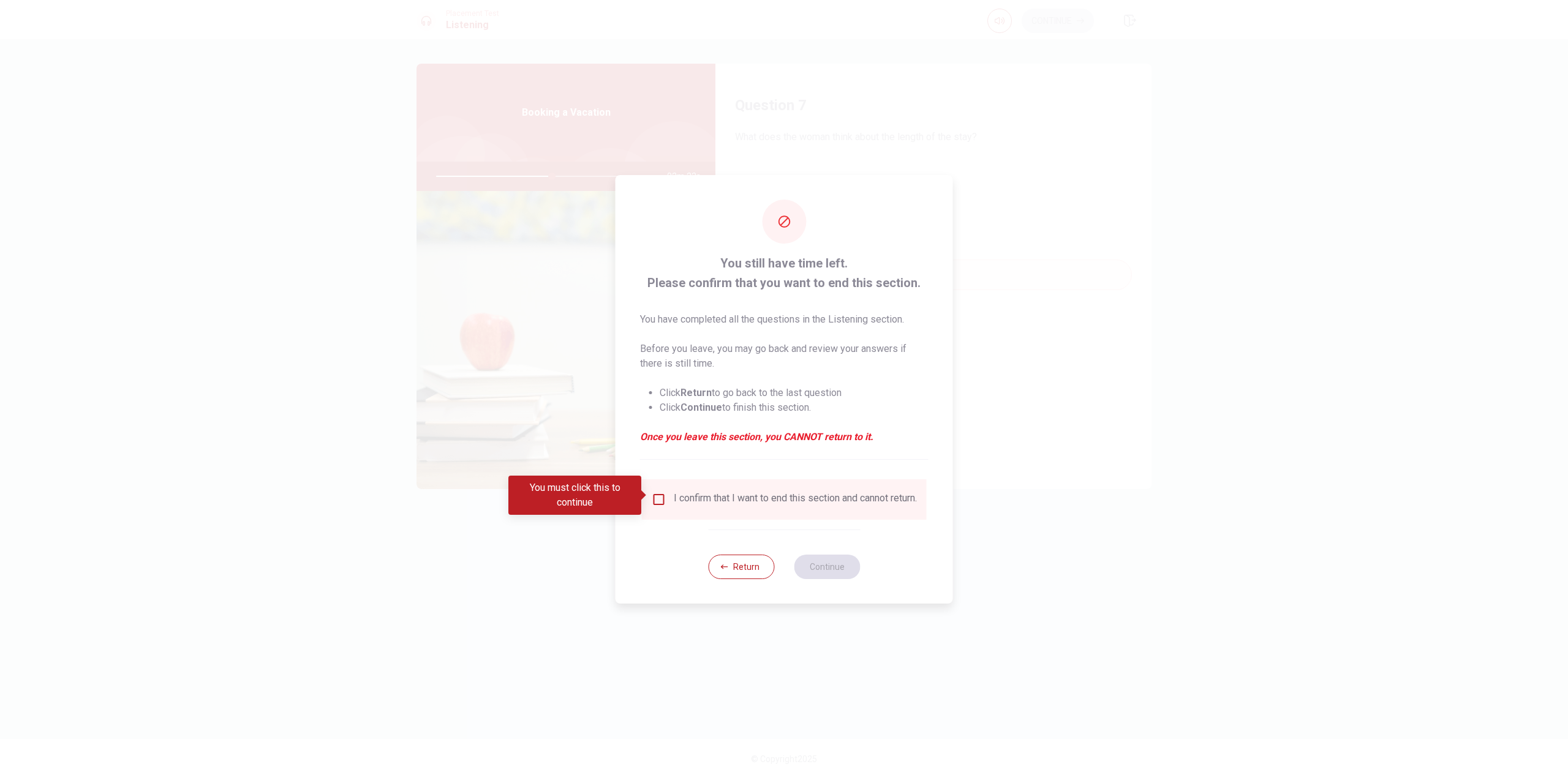
click at [678, 499] on div "I confirm that I want to end this section and cannot return." at bounding box center [796, 500] width 243 height 15
click at [653, 495] on input "You must click this to continue" at bounding box center [659, 500] width 15 height 15
click at [830, 564] on button "Continue" at bounding box center [827, 567] width 66 height 24
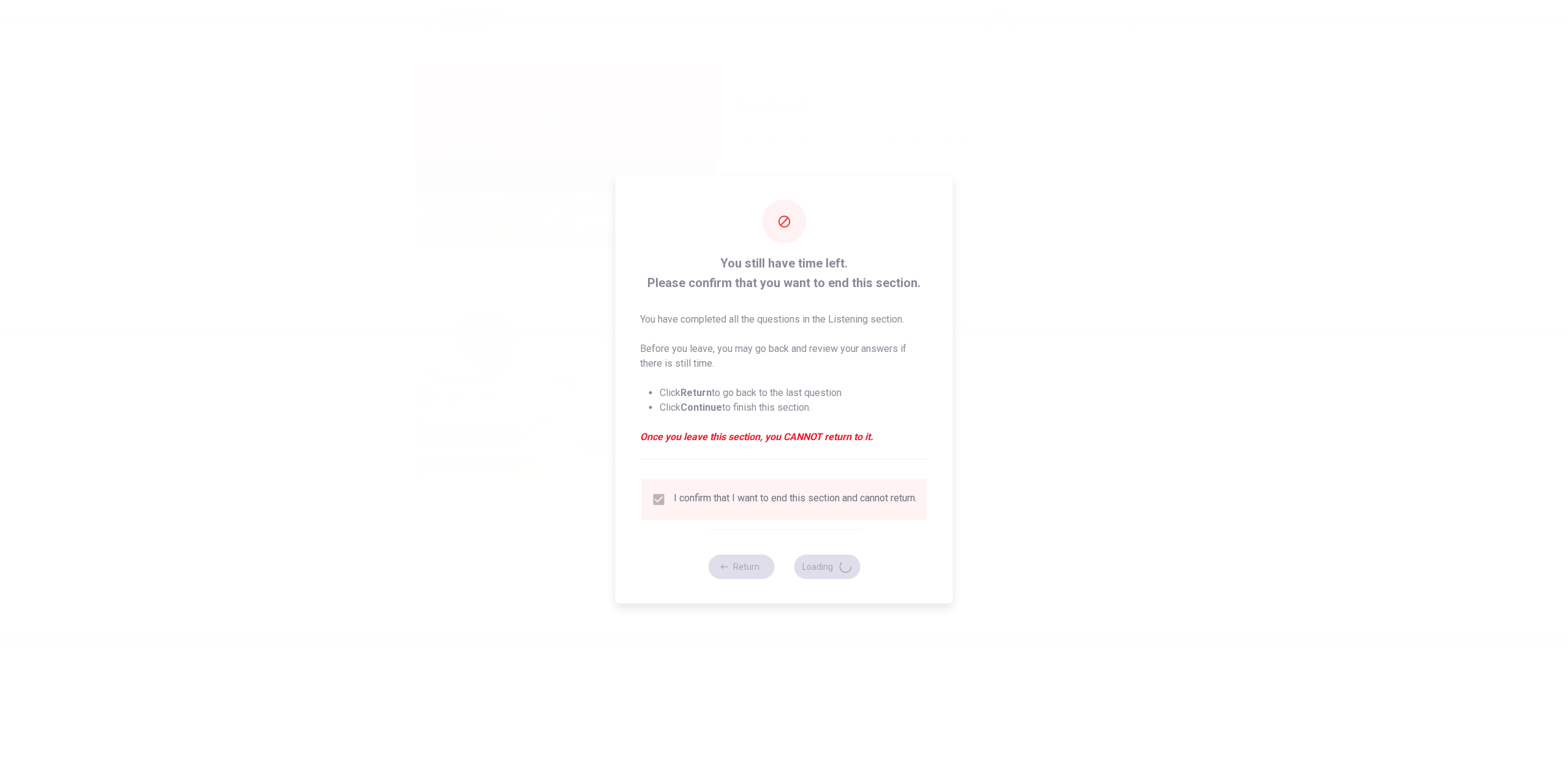
type input "53"
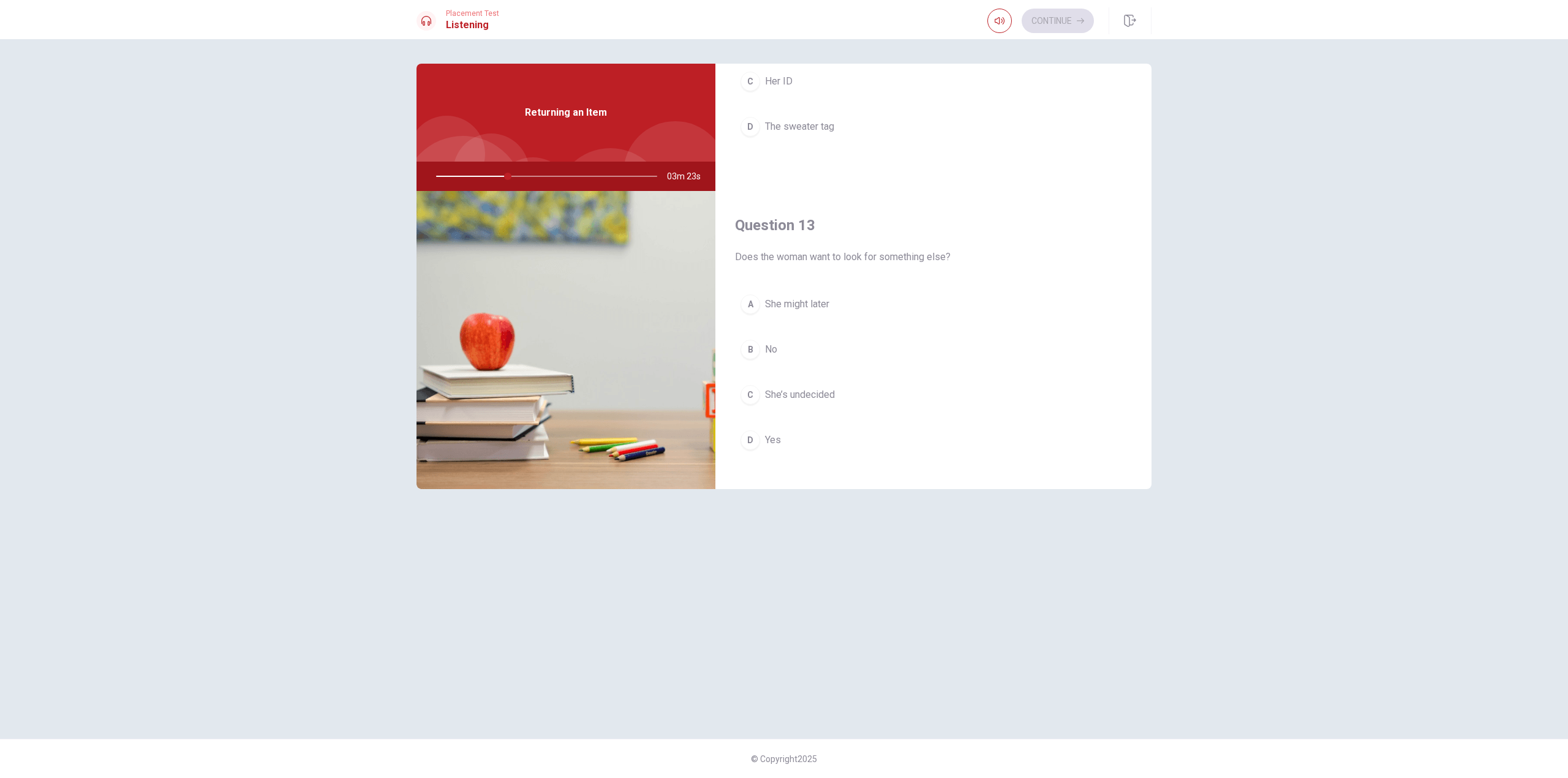
scroll to position [551, 0]
click at [778, 386] on span "Yes" at bounding box center [772, 389] width 16 height 15
click at [833, 352] on button "B The receipt" at bounding box center [934, 352] width 397 height 30
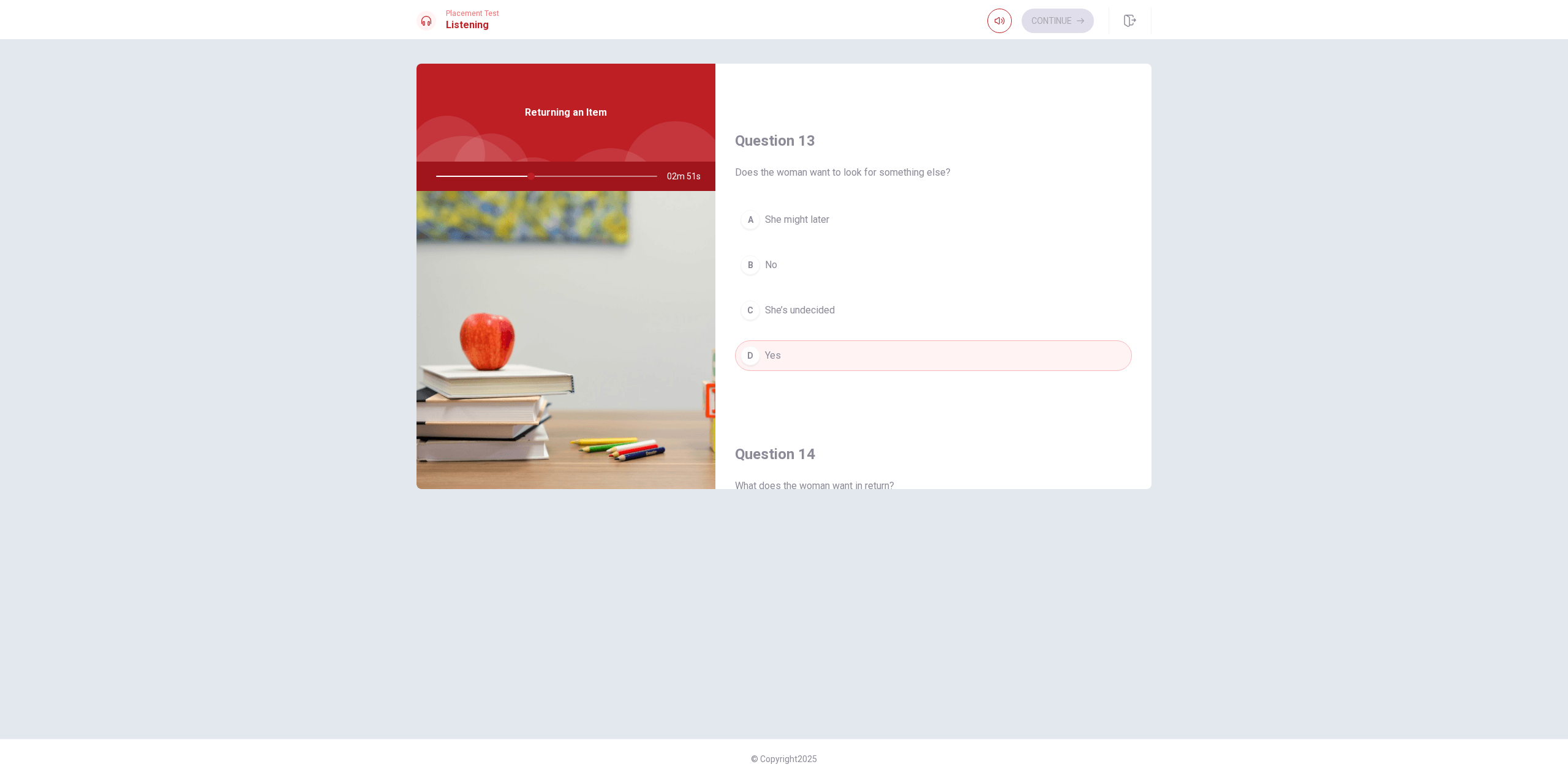
scroll to position [673, 0]
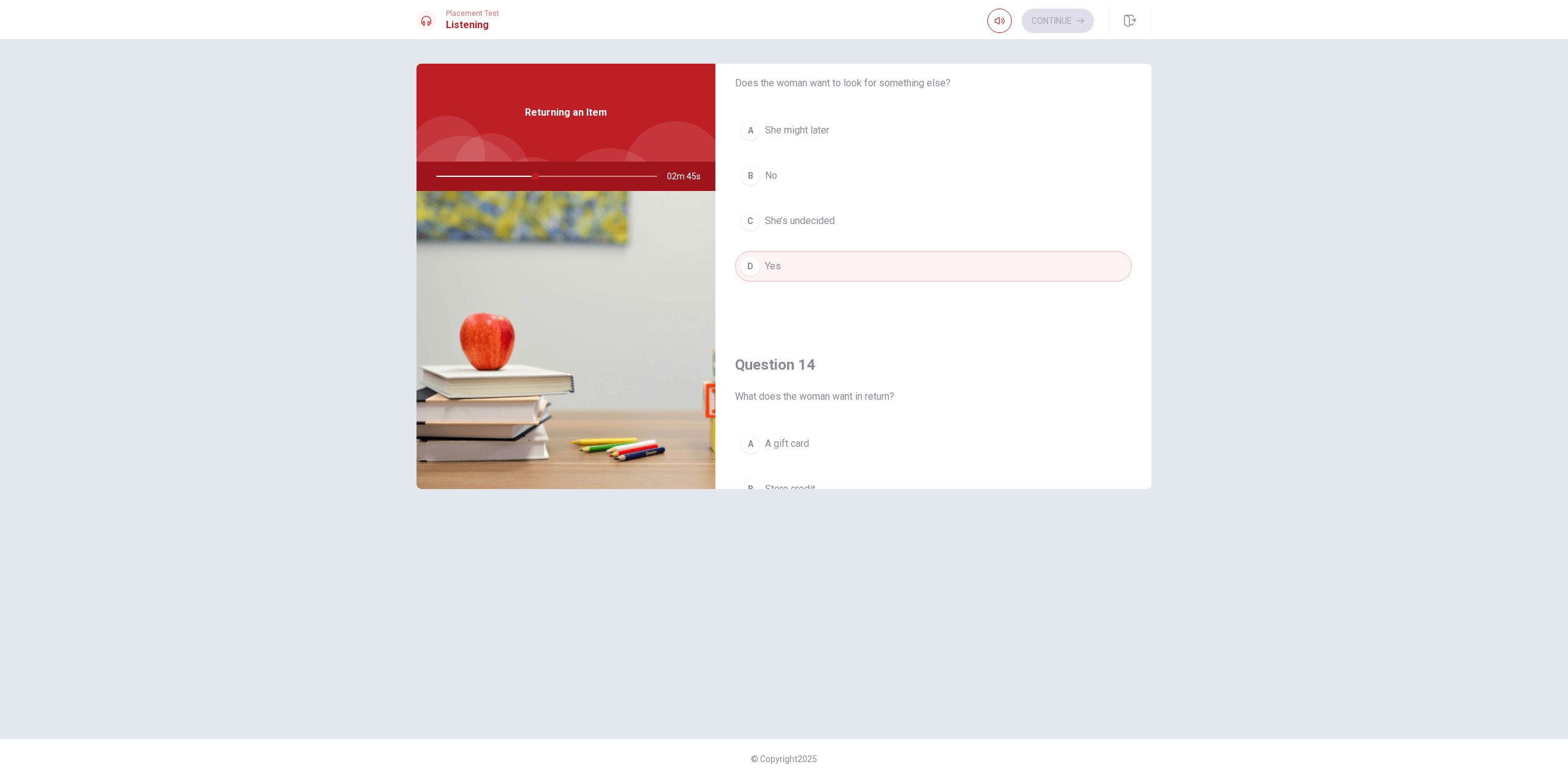
click at [806, 183] on button "B No" at bounding box center [934, 175] width 397 height 30
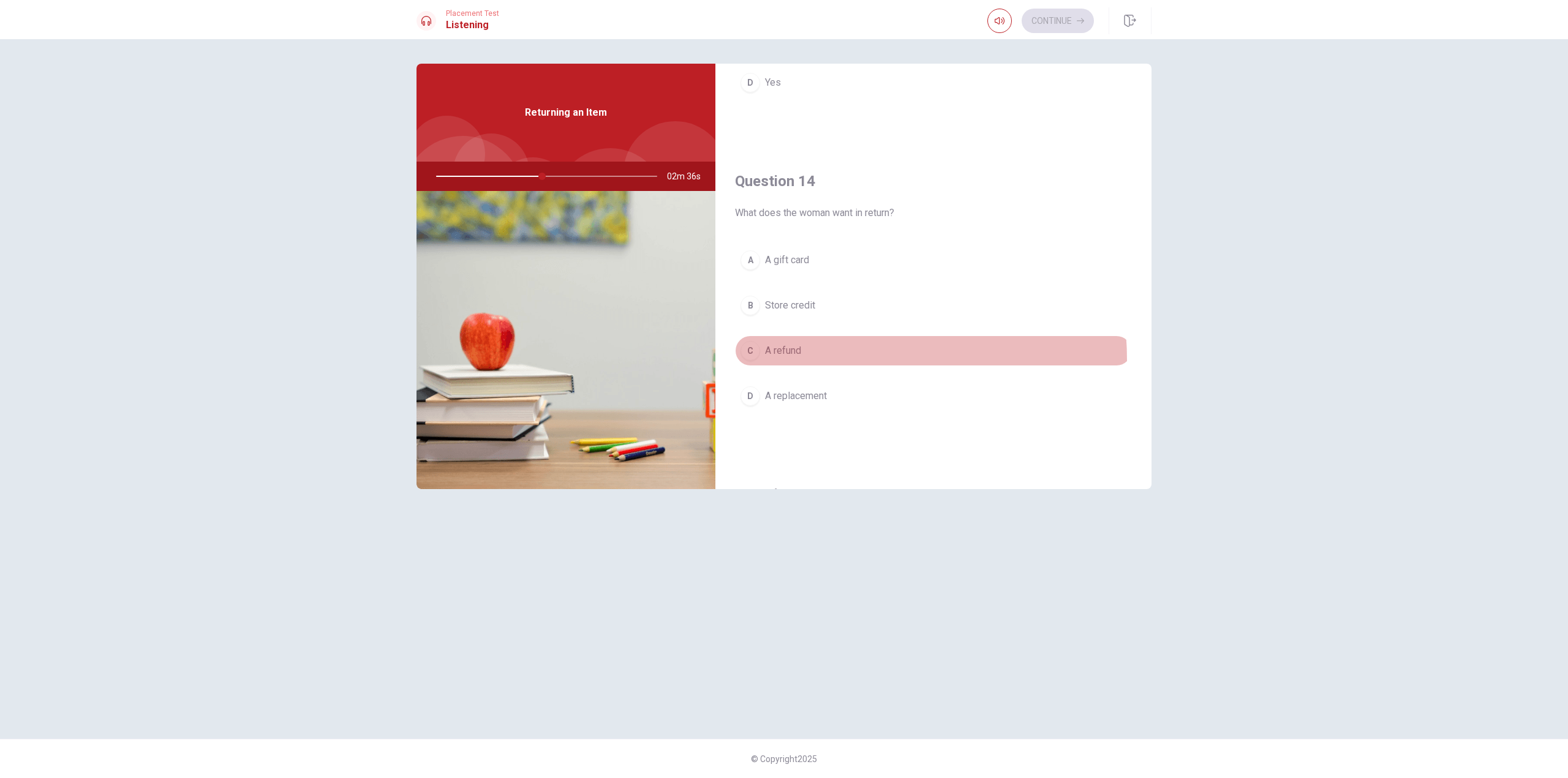
click at [803, 360] on button "C A refund" at bounding box center [934, 350] width 397 height 30
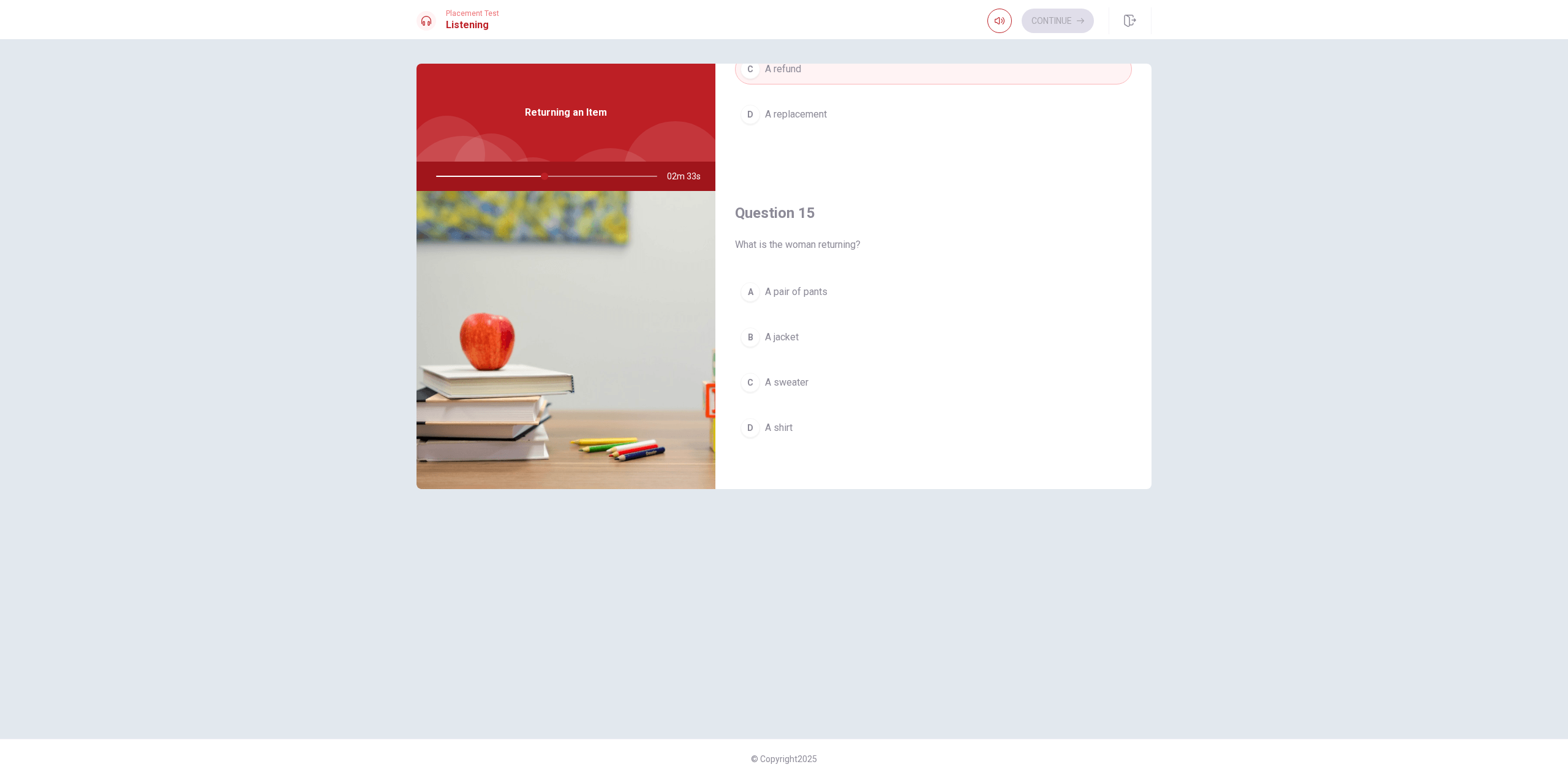
scroll to position [1142, 0]
click at [798, 283] on span "A pair of pants" at bounding box center [796, 289] width 62 height 15
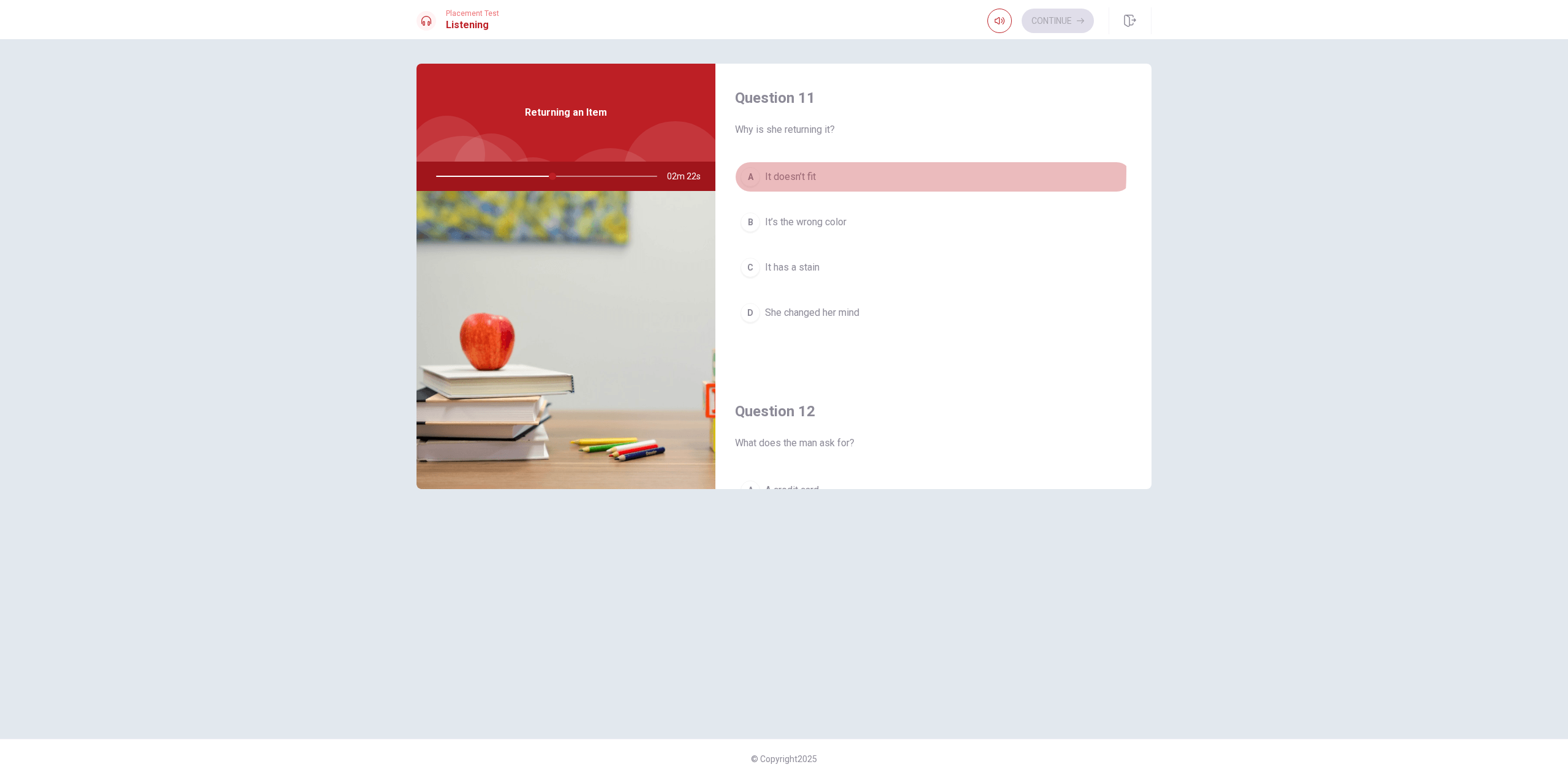
click at [775, 171] on span "It doesn’t fit" at bounding box center [790, 177] width 51 height 15
click at [1041, 20] on button "Continue" at bounding box center [1057, 21] width 72 height 24
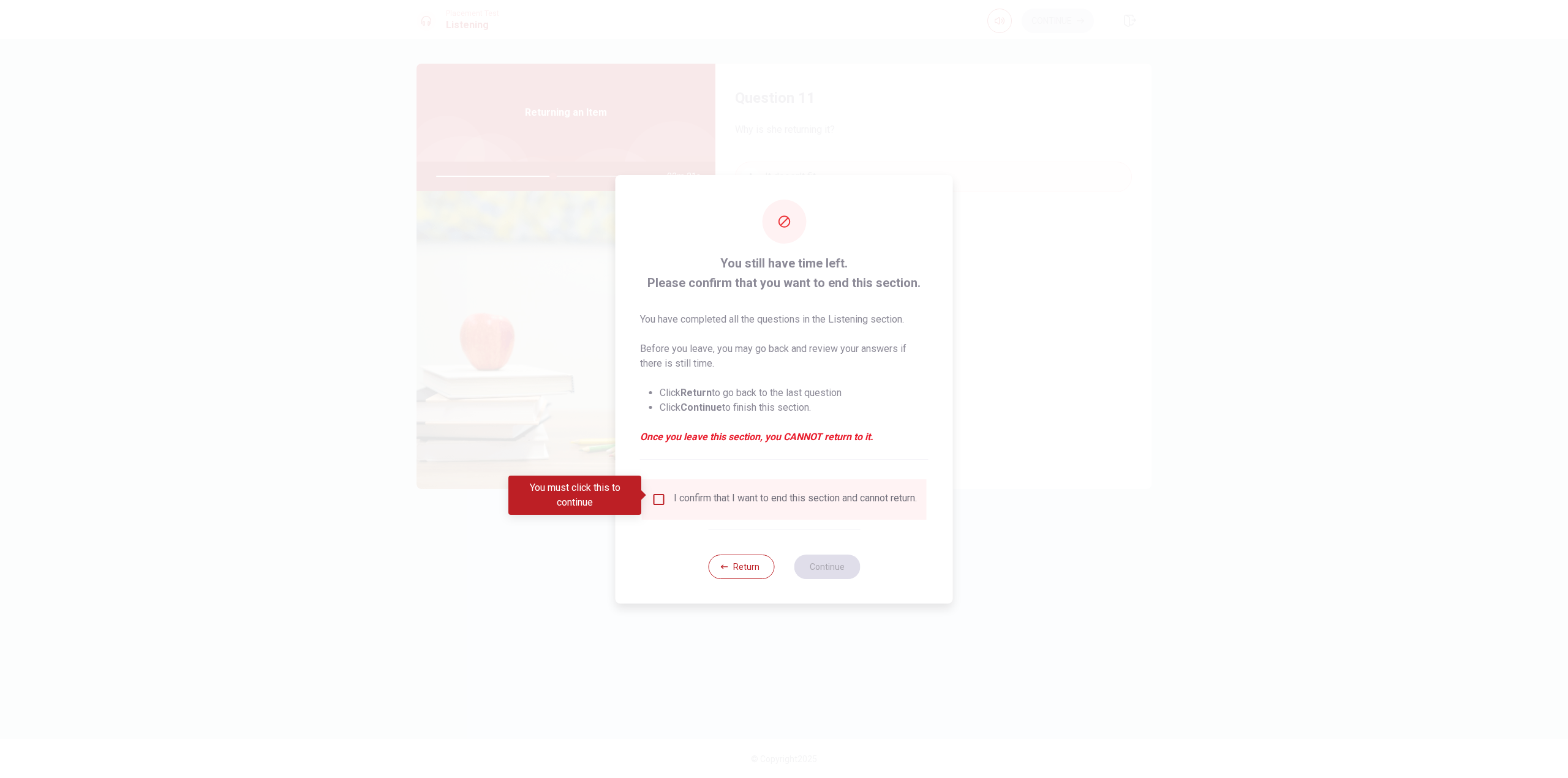
click at [683, 495] on div "I confirm that I want to end this section and cannot return." at bounding box center [796, 500] width 243 height 15
click at [667, 500] on div "I confirm that I want to end this section and cannot return." at bounding box center [784, 500] width 265 height 15
click at [659, 499] on input "You must click this to continue" at bounding box center [659, 500] width 15 height 15
click at [845, 572] on button "Continue" at bounding box center [827, 567] width 66 height 24
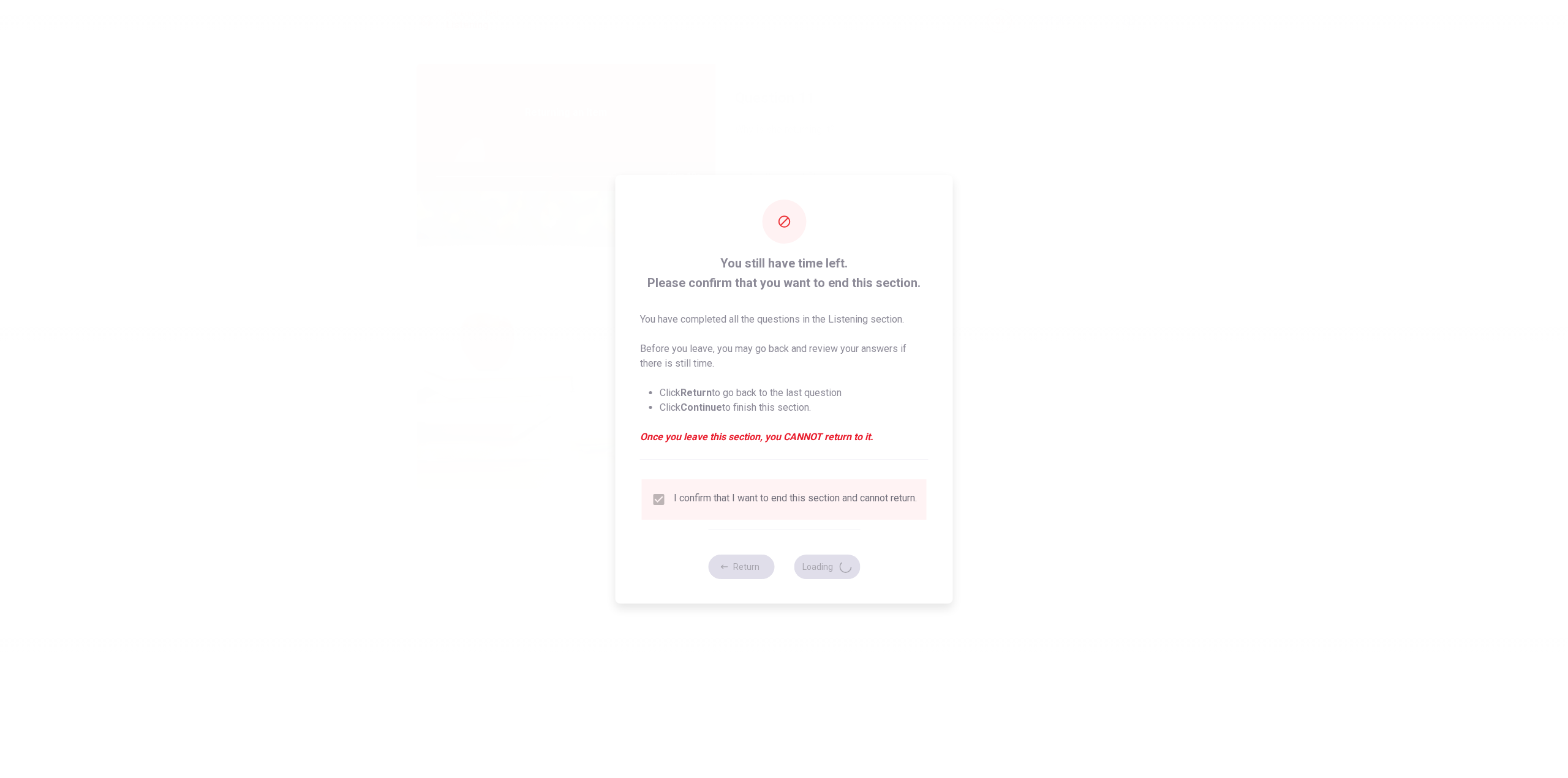
type input "54"
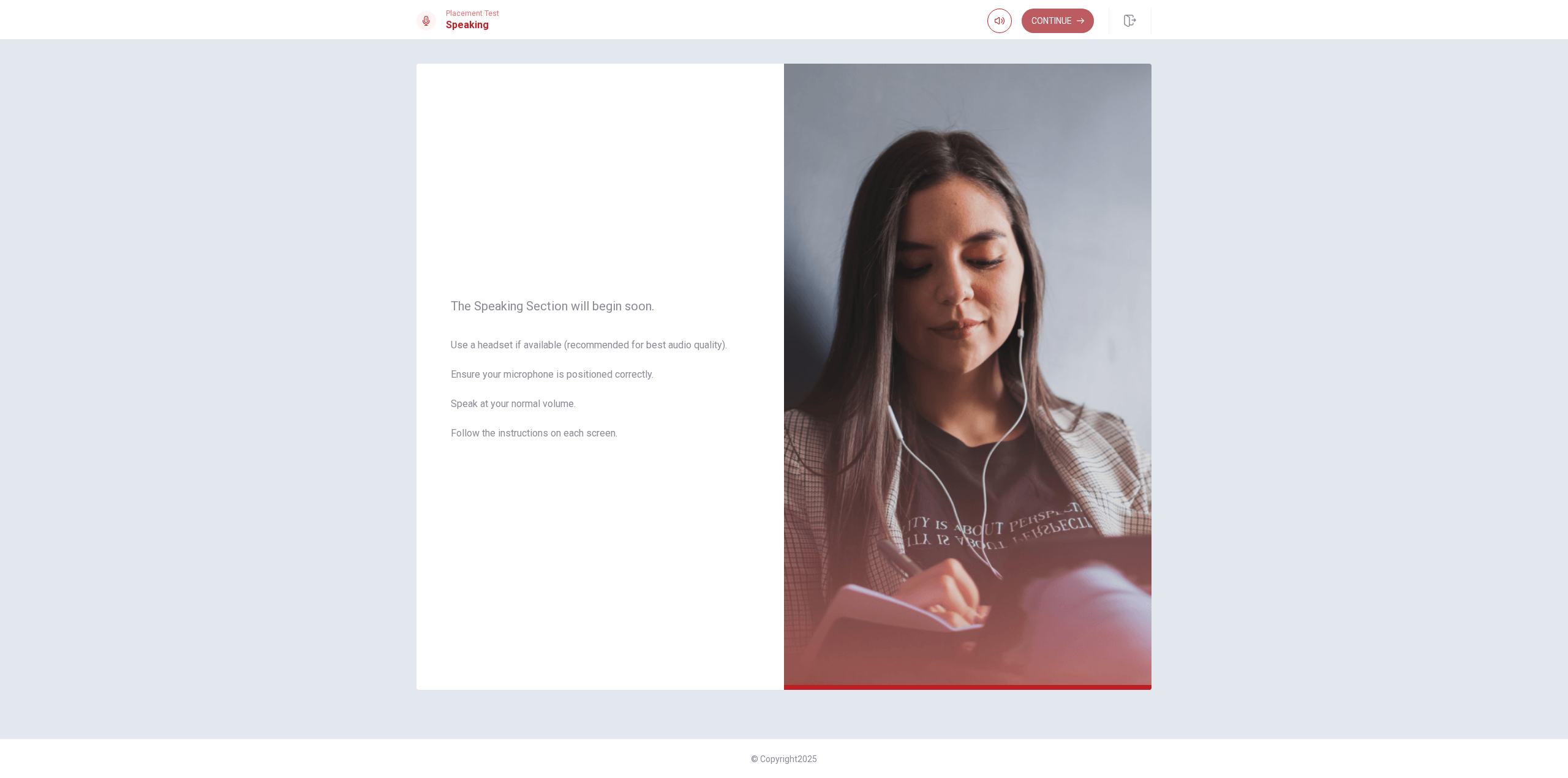
click at [1062, 23] on button "Continue" at bounding box center [1057, 21] width 72 height 24
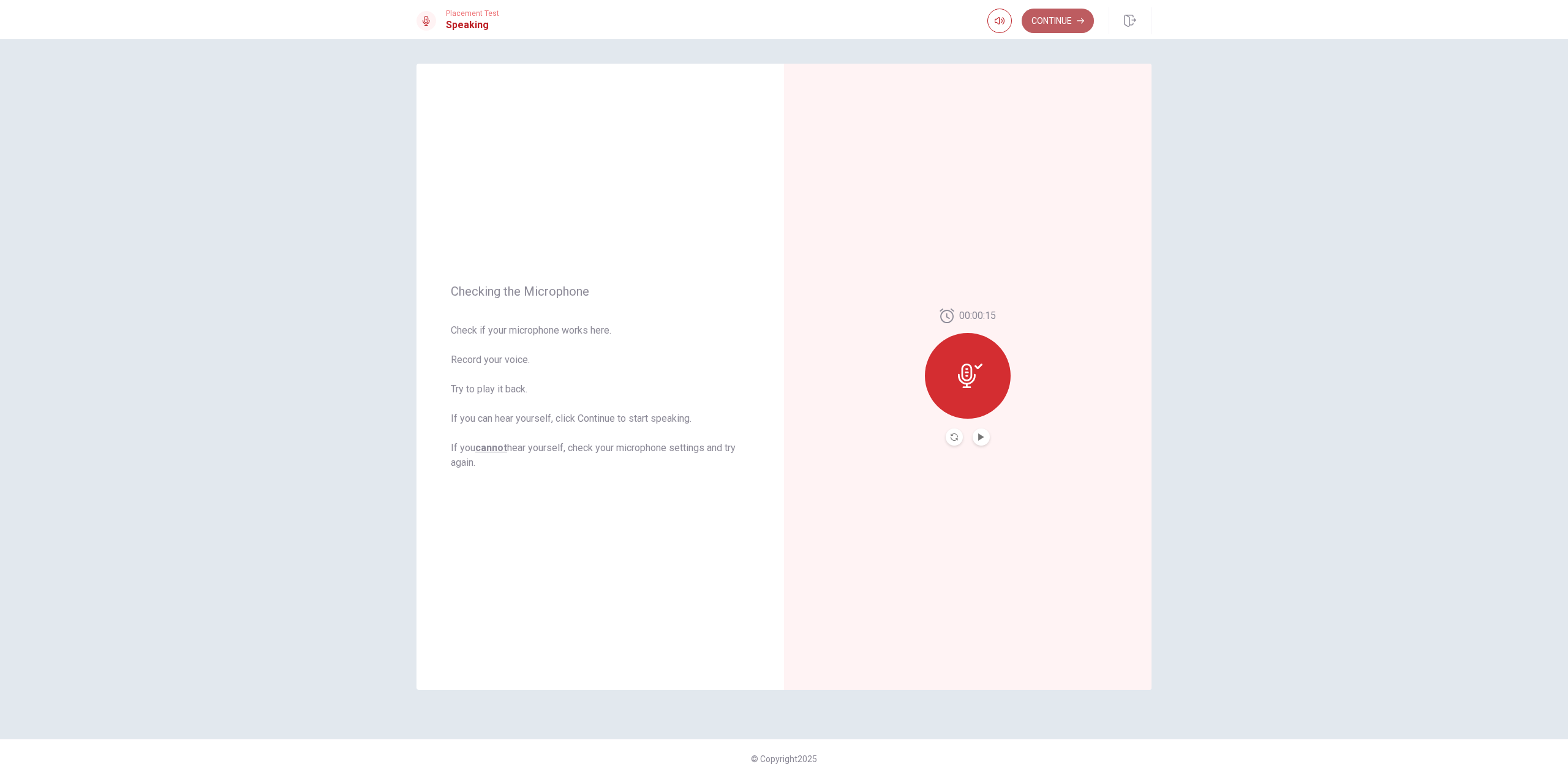
click at [1046, 28] on button "Continue" at bounding box center [1057, 21] width 72 height 24
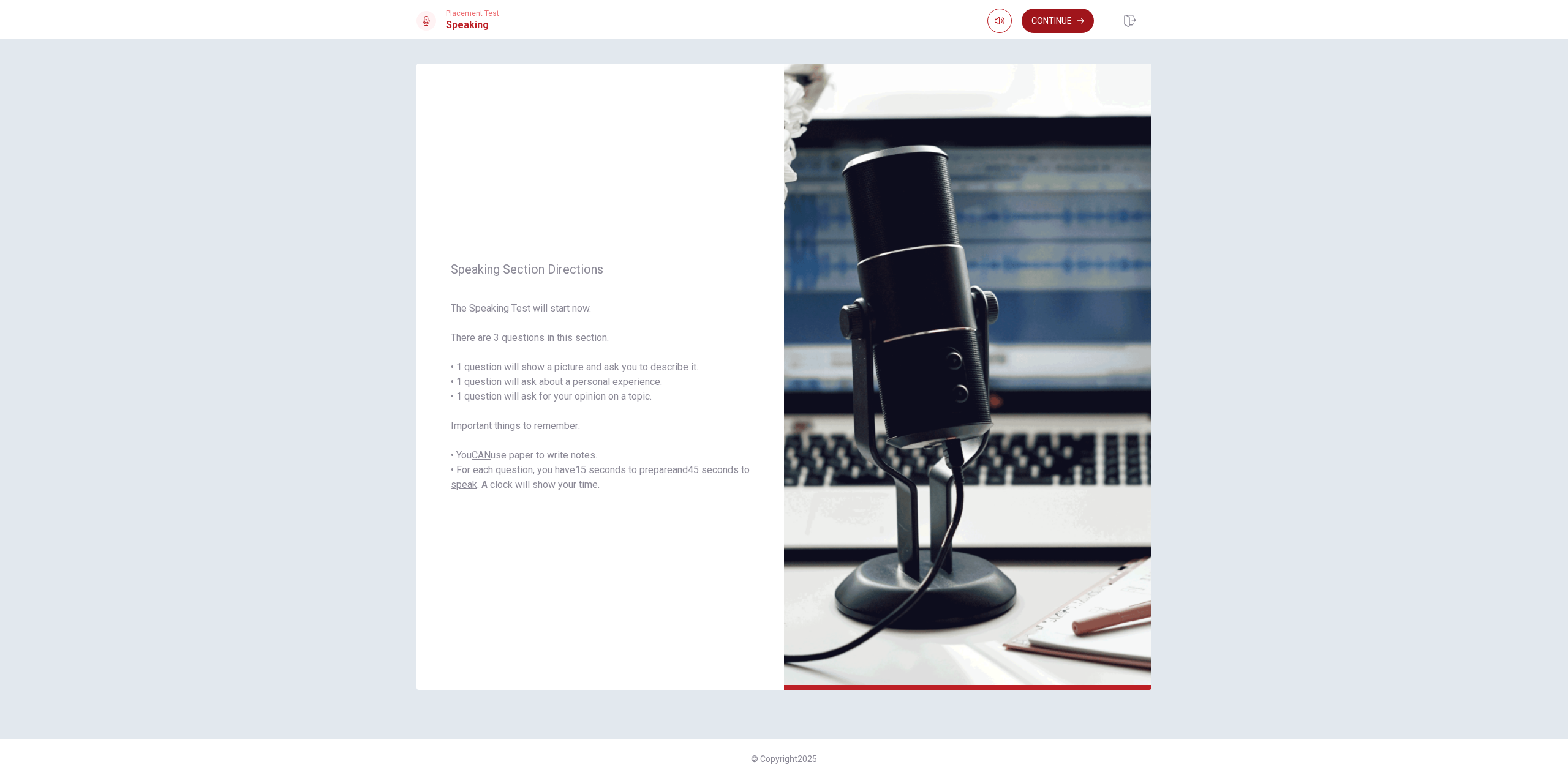
click at [1072, 9] on button "Continue" at bounding box center [1057, 21] width 72 height 24
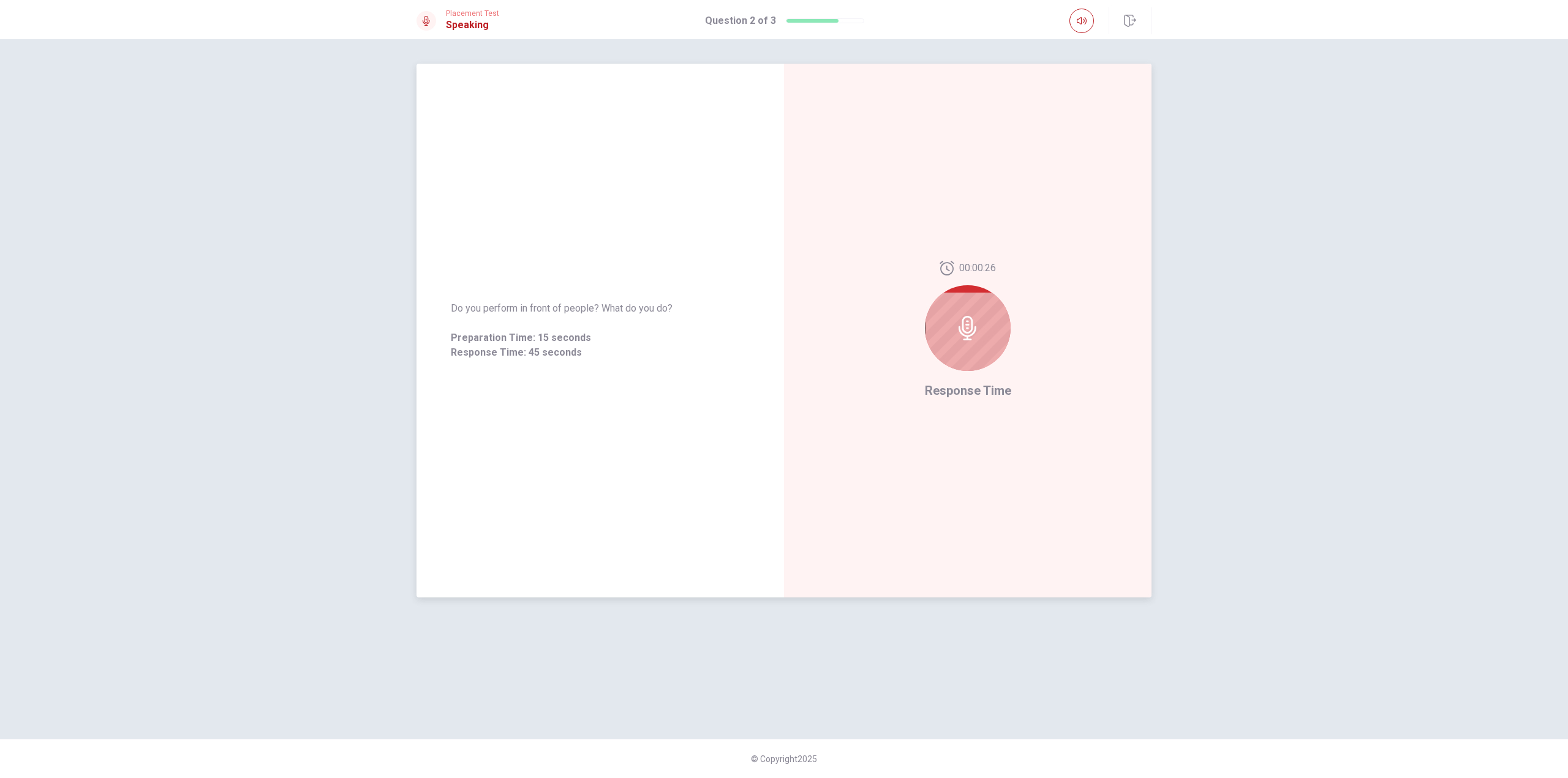
click at [971, 339] on icon at bounding box center [968, 328] width 18 height 24
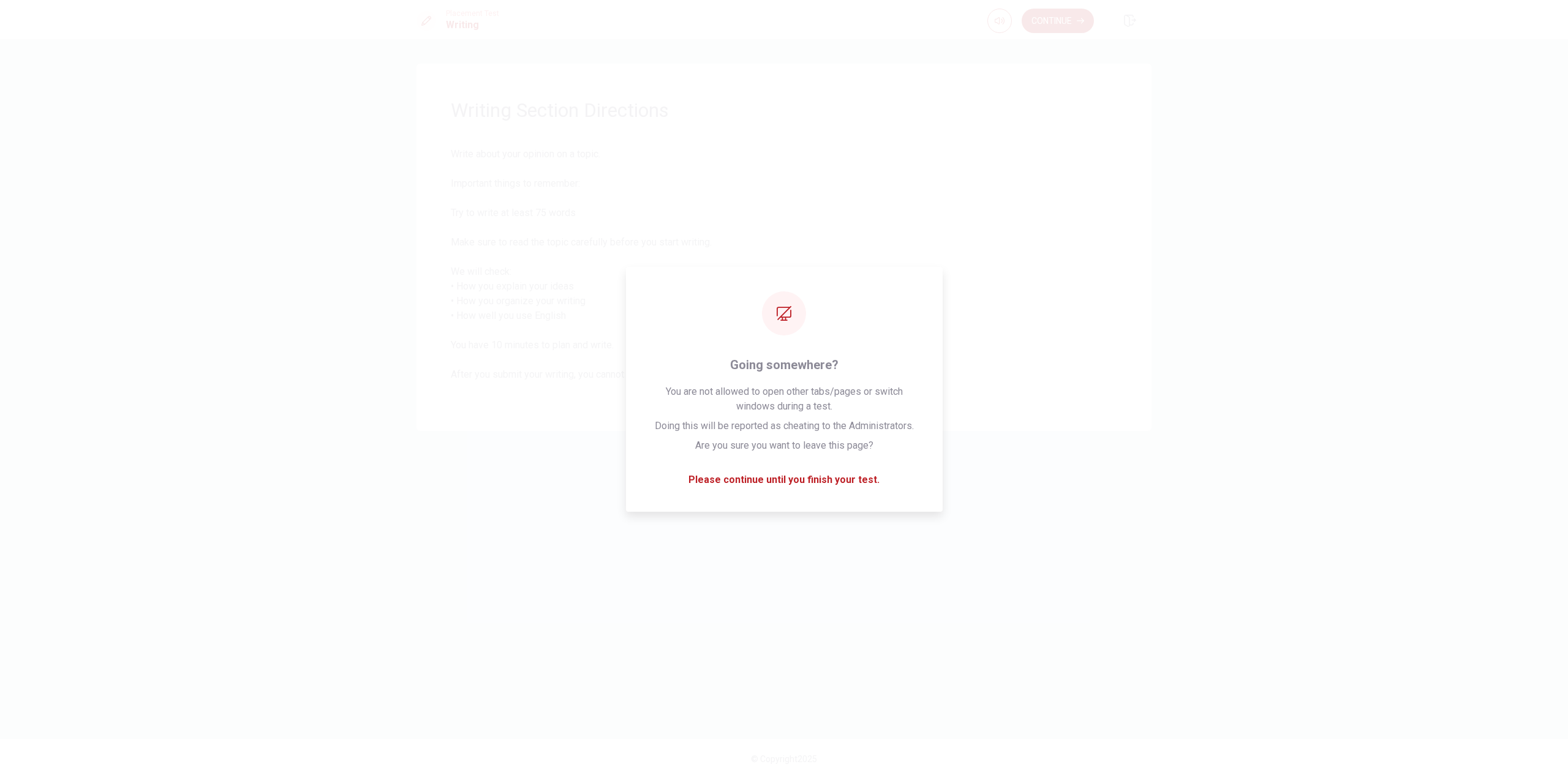
click at [1063, 33] on div "Continue" at bounding box center [1069, 21] width 164 height 27
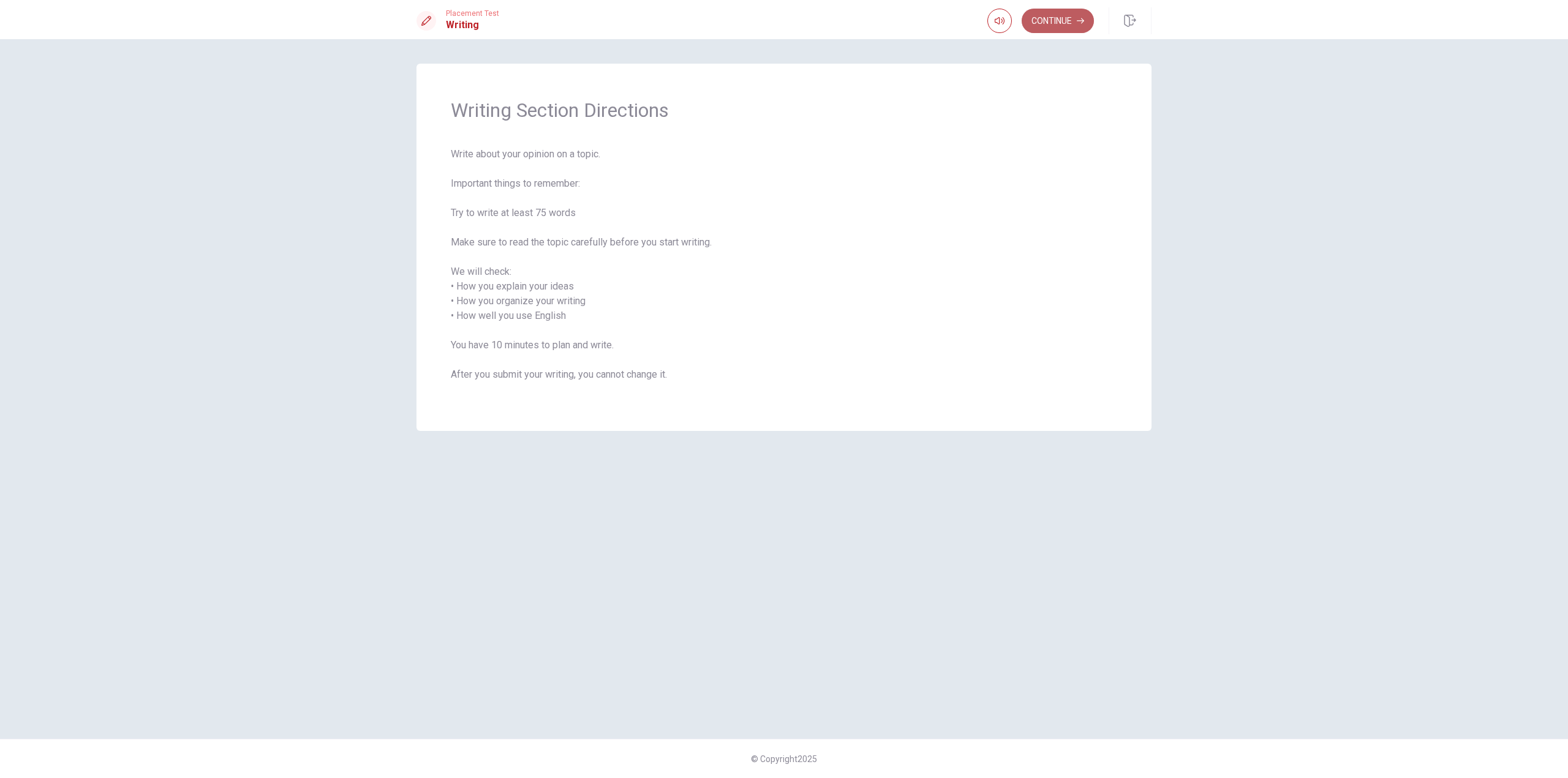
click at [1057, 21] on button "Continue" at bounding box center [1057, 21] width 72 height 24
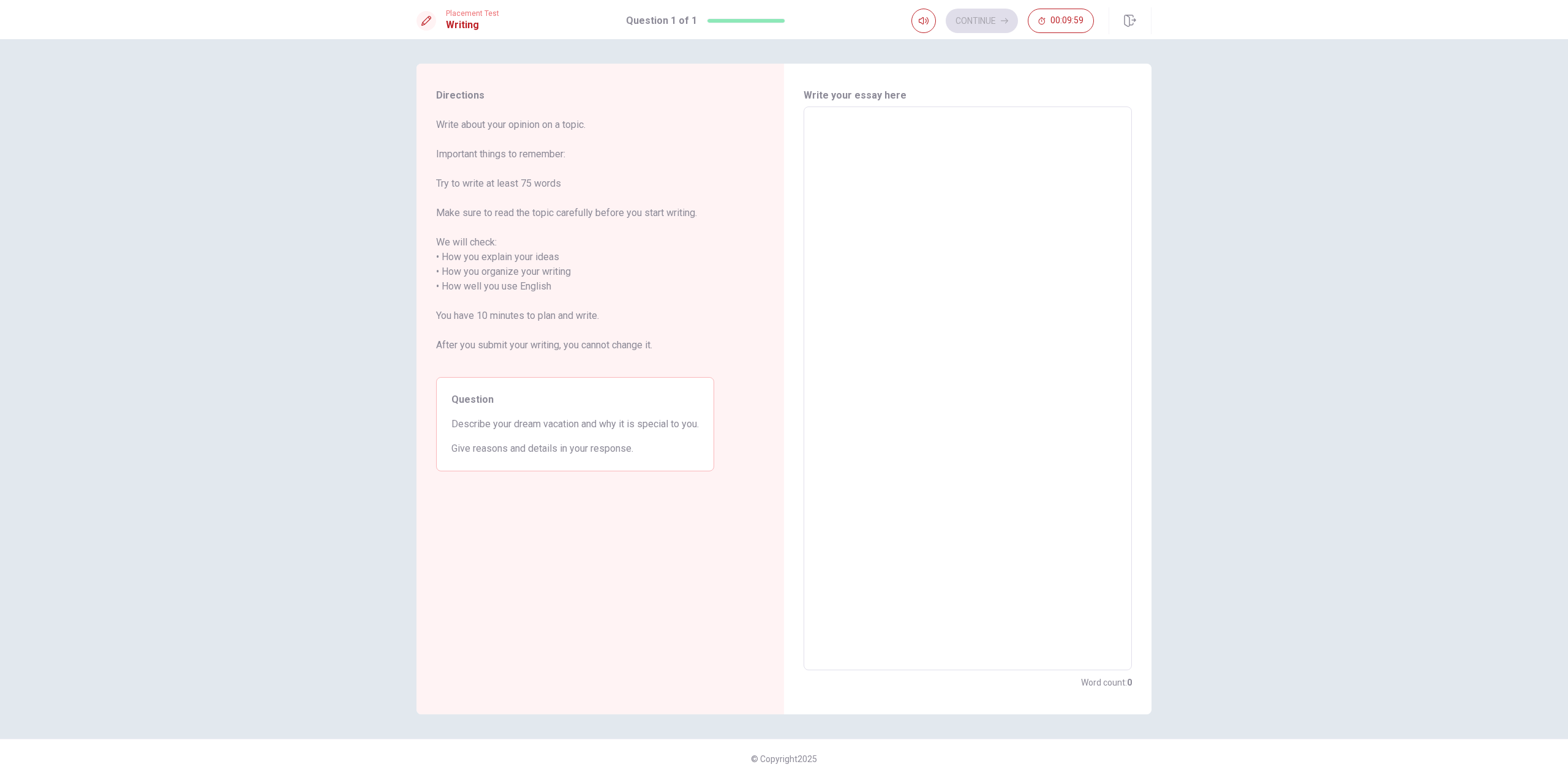
click at [856, 177] on textarea at bounding box center [968, 389] width 311 height 544
click at [514, 435] on div "Question Describe your dream vacation and why it is special to you. Give reason…" at bounding box center [575, 424] width 278 height 94
click at [893, 201] on textarea at bounding box center [968, 389] width 311 height 544
type textarea "Ь"
type textarea "x"
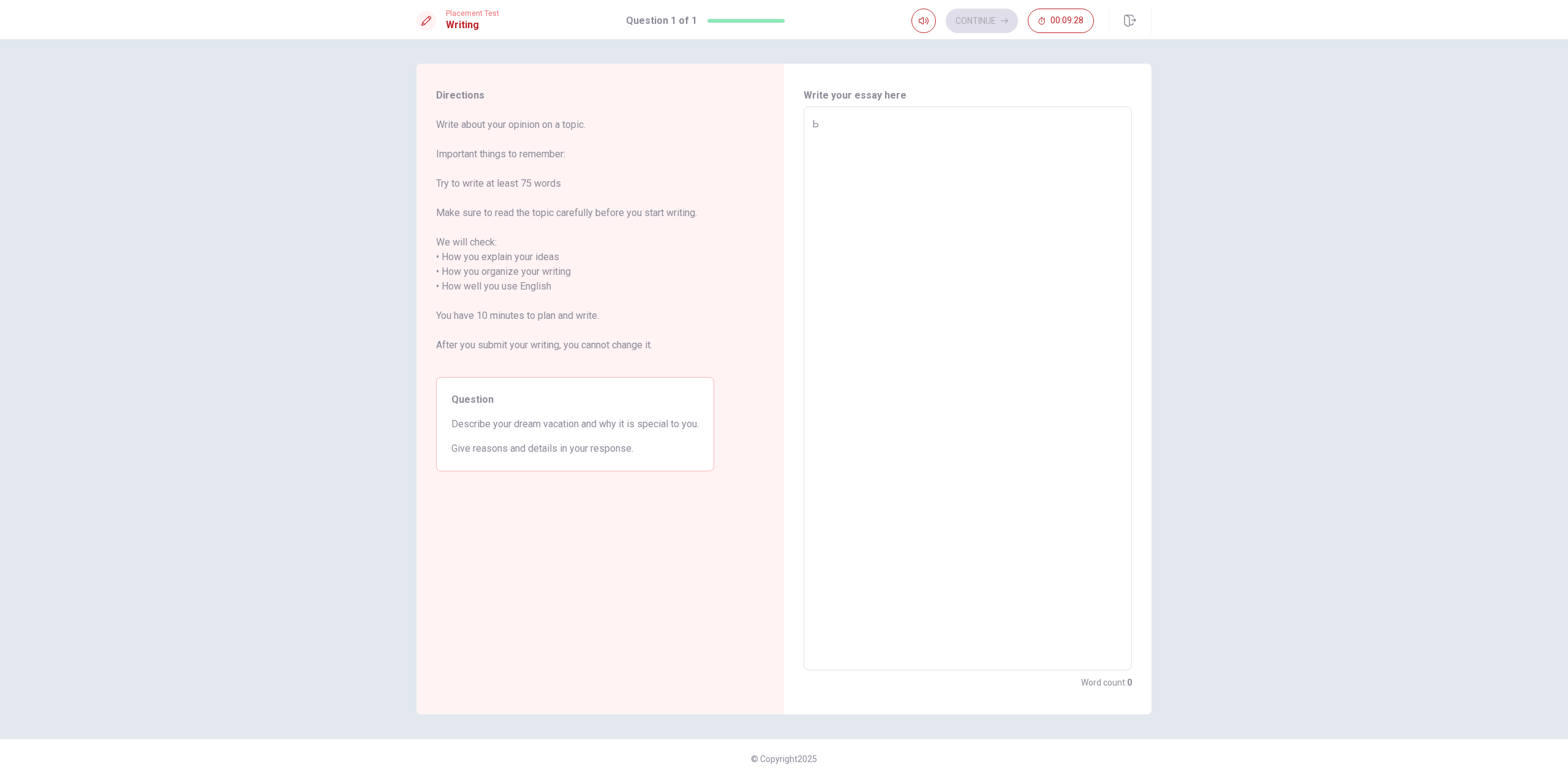
type textarea "Ьн"
type textarea "x"
type textarea "Ь"
type textarea "x"
type textarea "M"
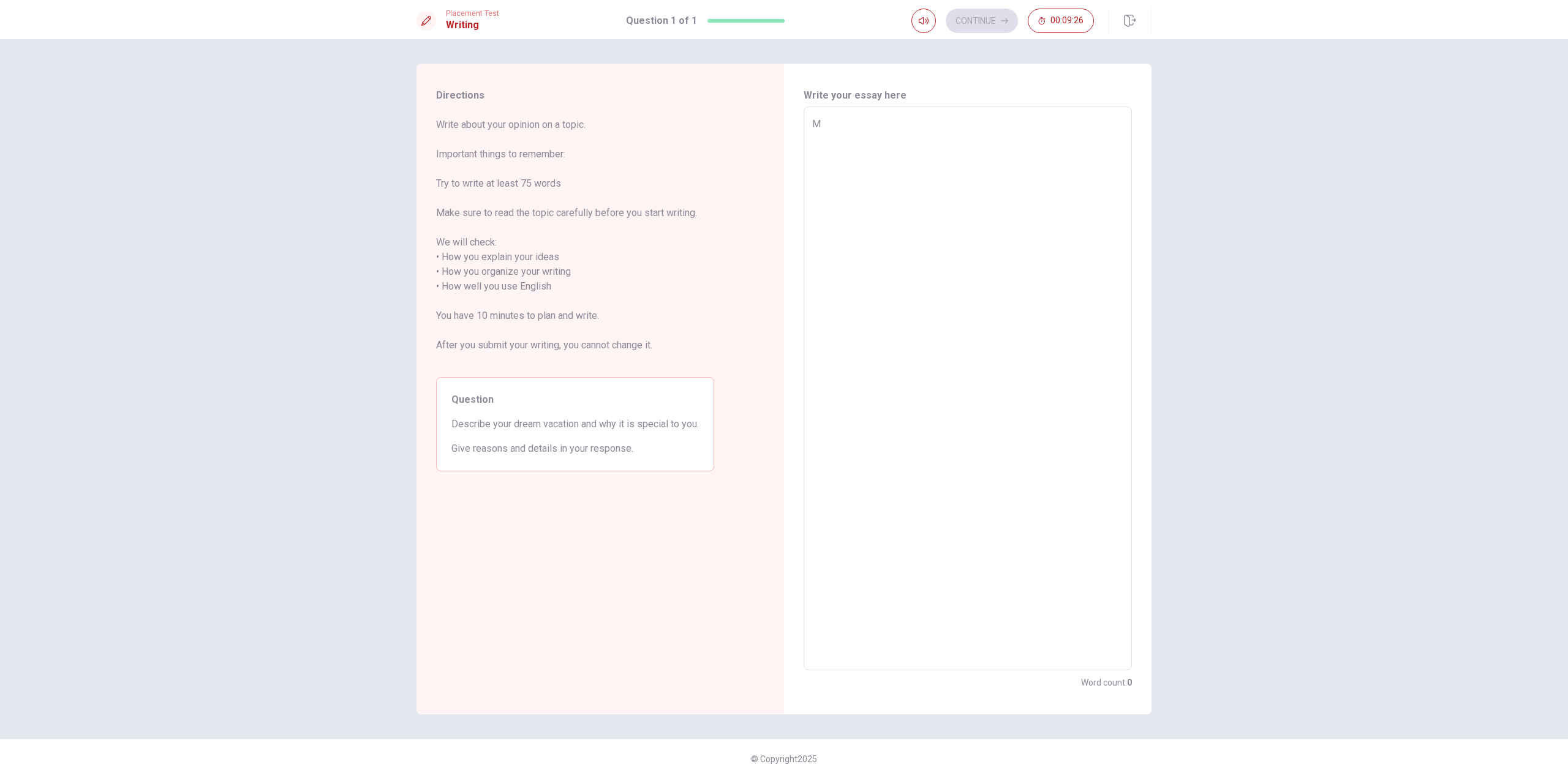
type textarea "x"
type textarea "My"
type textarea "x"
type textarea "My"
type textarea "x"
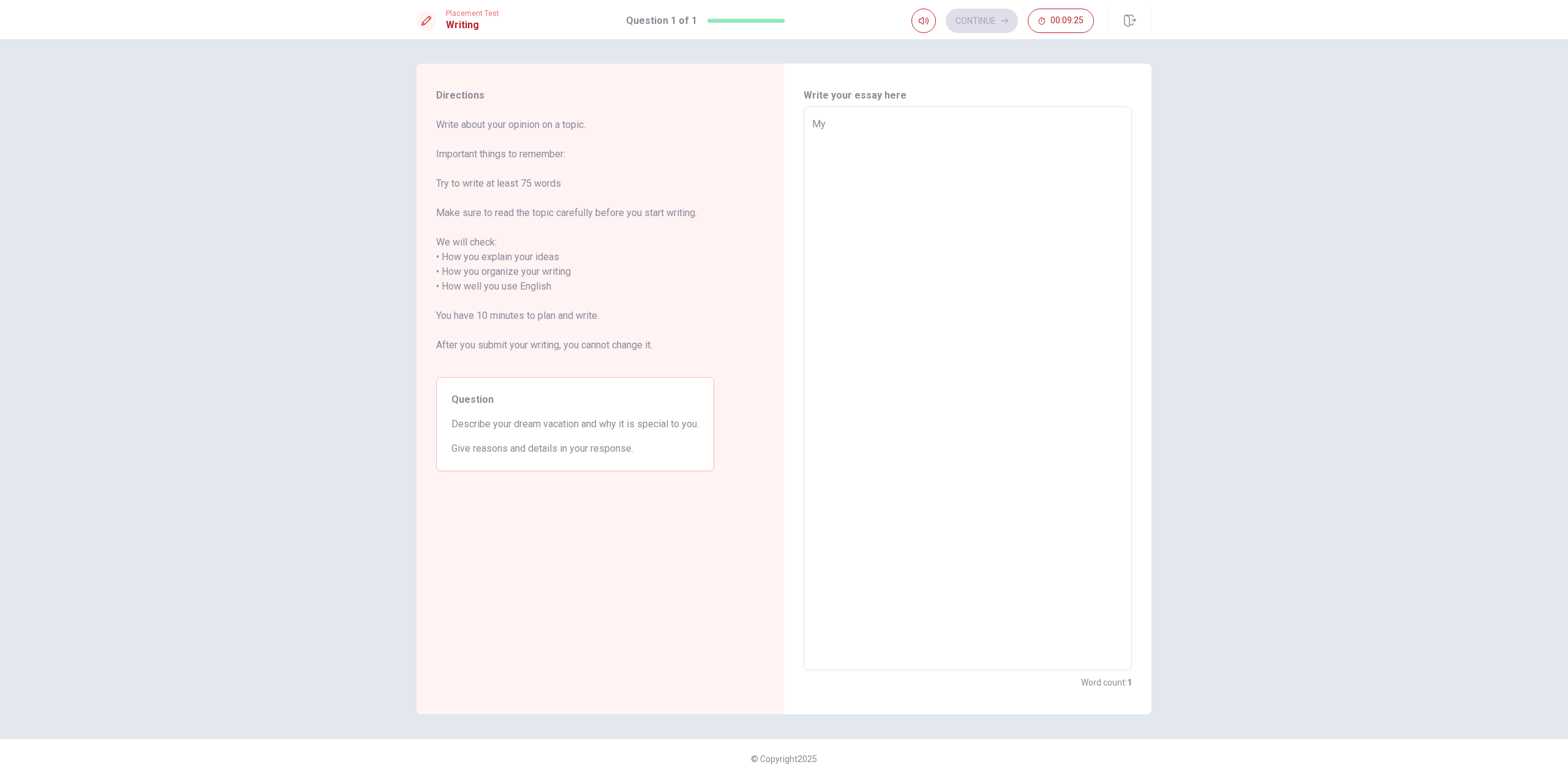
type textarea "My d"
type textarea "x"
type textarea "My dr"
type textarea "x"
type textarea "My dre"
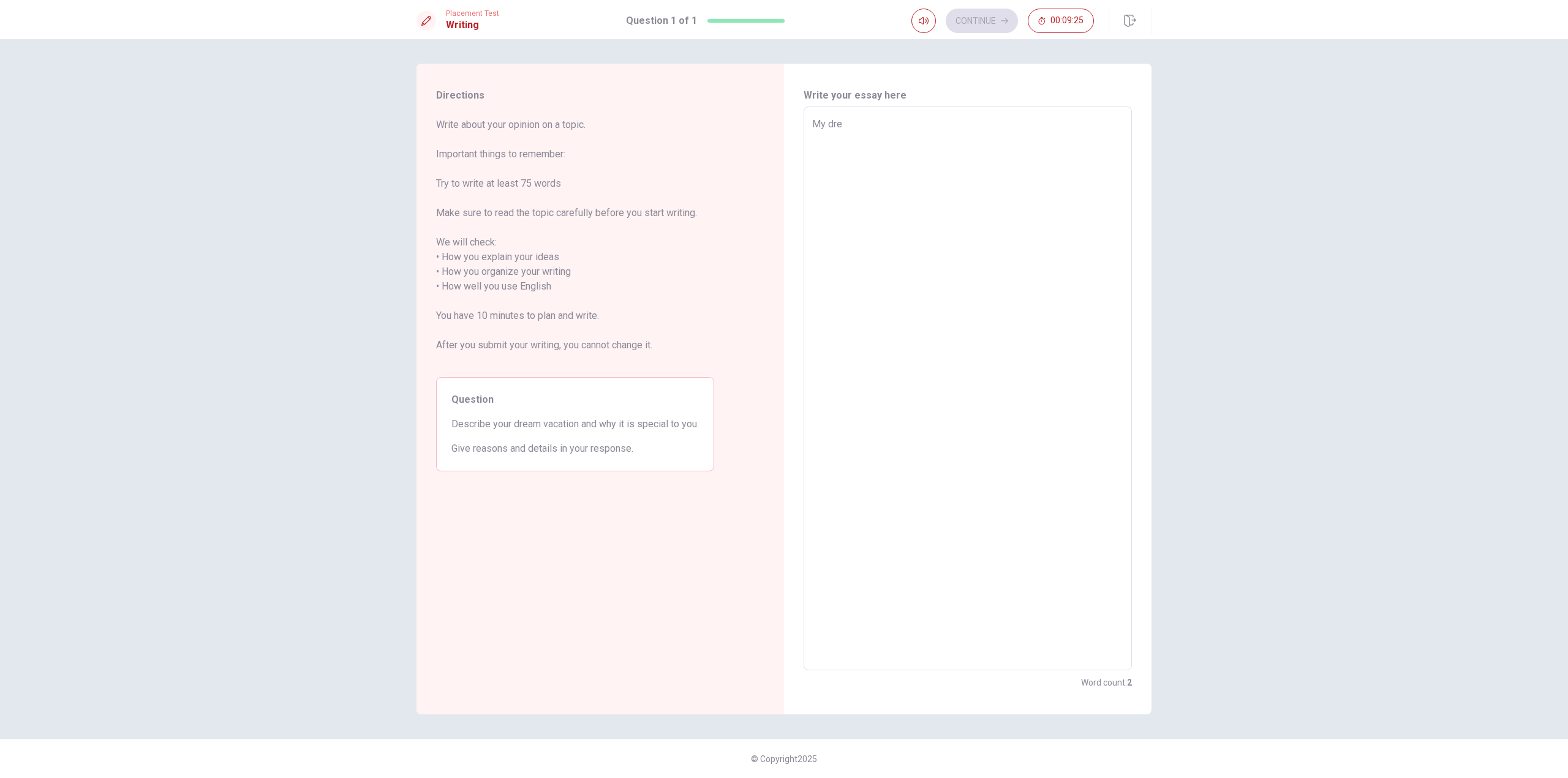
type textarea "x"
type textarea "My drea"
type textarea "x"
type textarea "My dream"
type textarea "x"
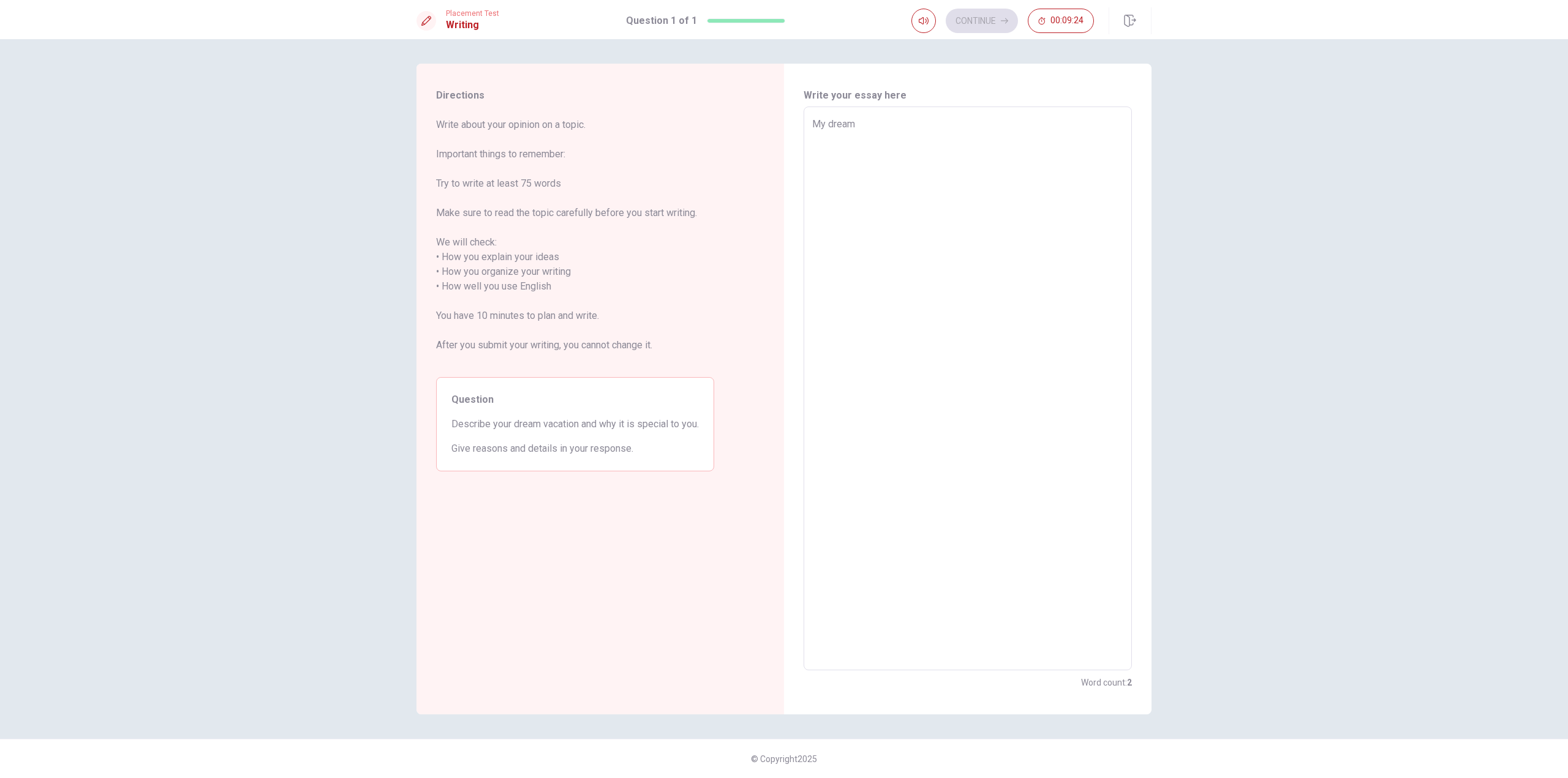
type textarea "My dream"
type textarea "x"
type textarea "My dream v"
type textarea "x"
type textarea "My dream va"
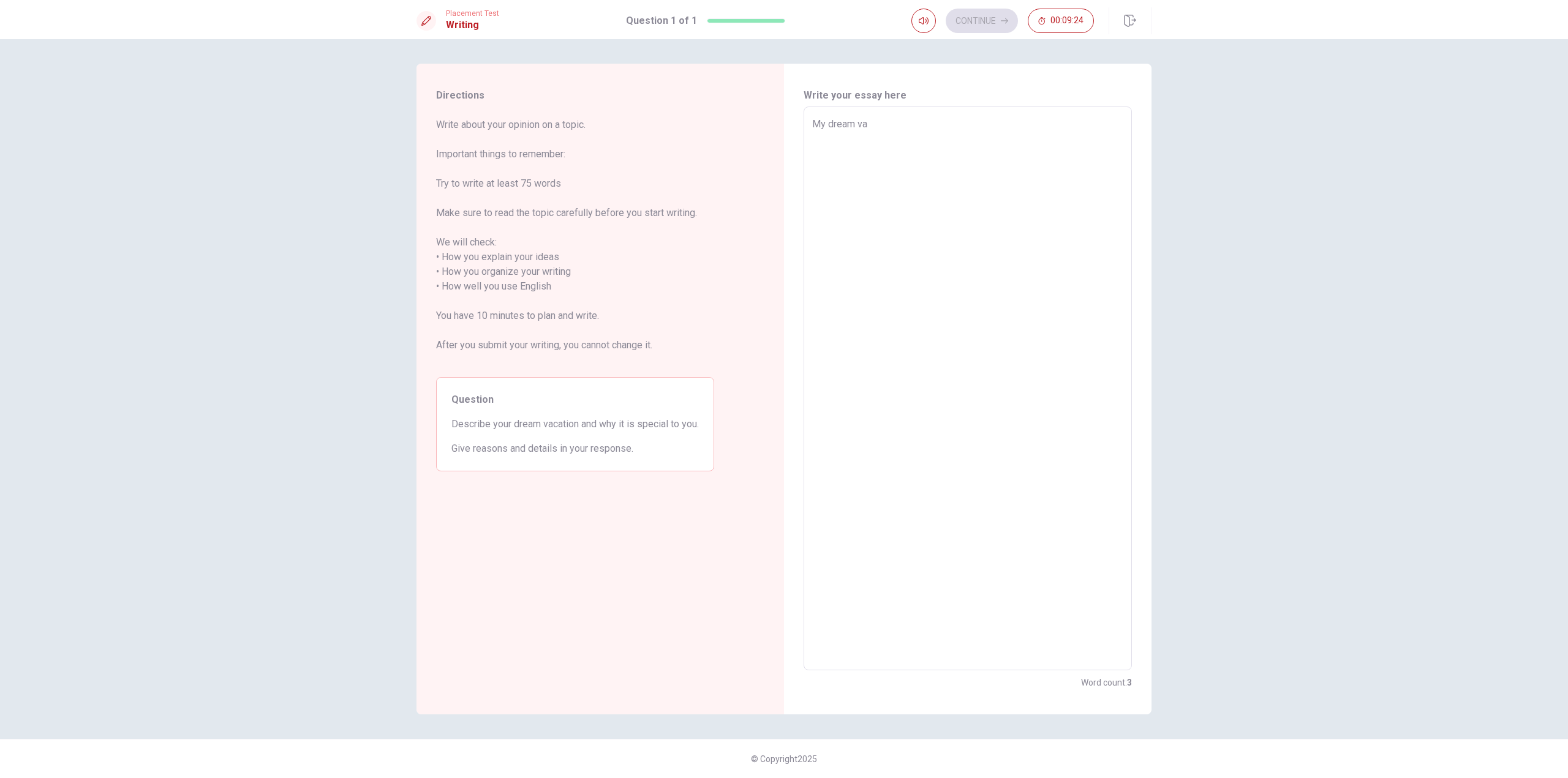
type textarea "x"
type textarea "My dream vac"
type textarea "x"
type textarea "My dream [PERSON_NAME]"
type textarea "x"
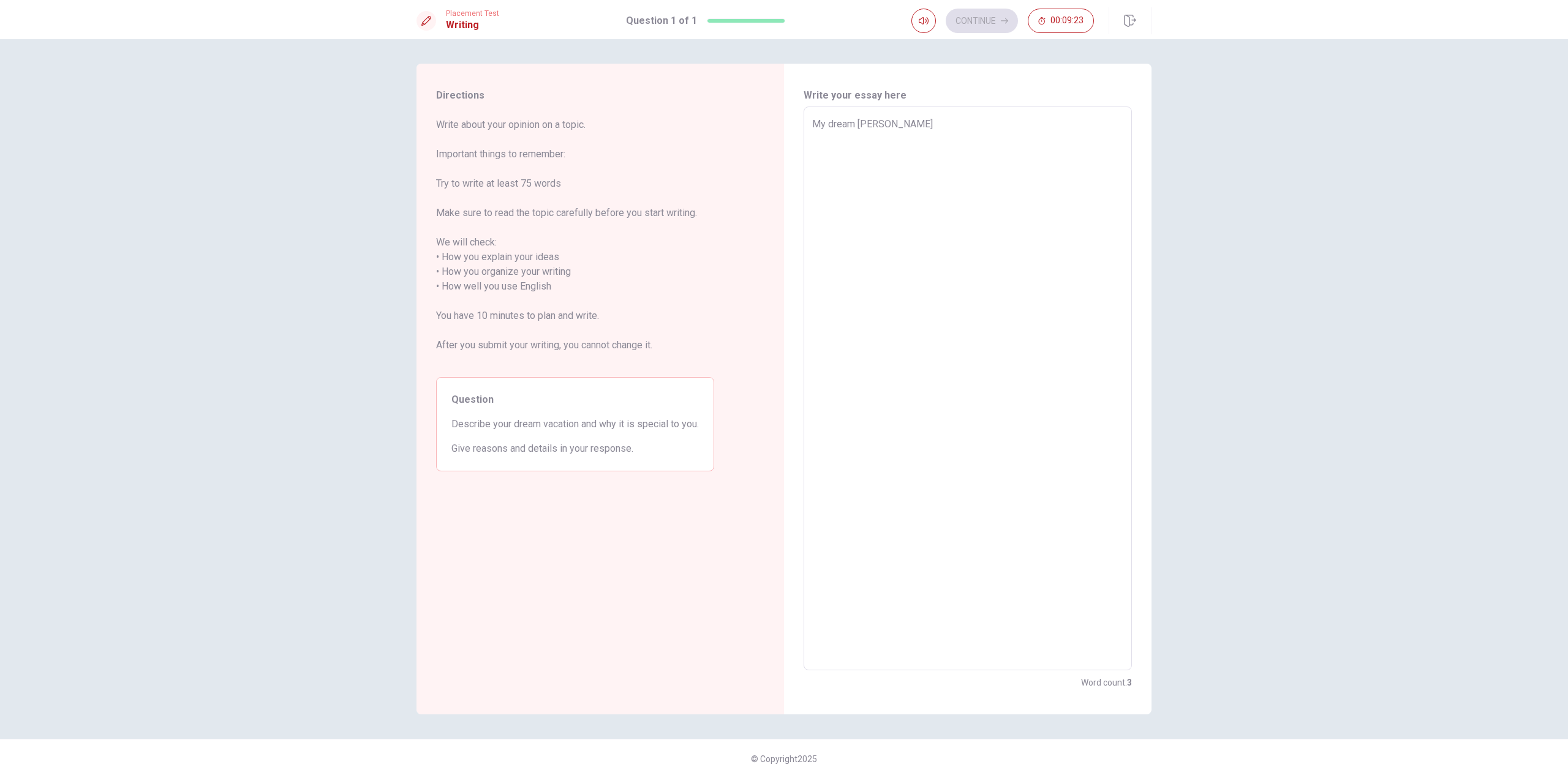
type textarea "My dream vacat"
type textarea "x"
type textarea "My dream vacati"
type textarea "x"
type textarea "My dream vacatio"
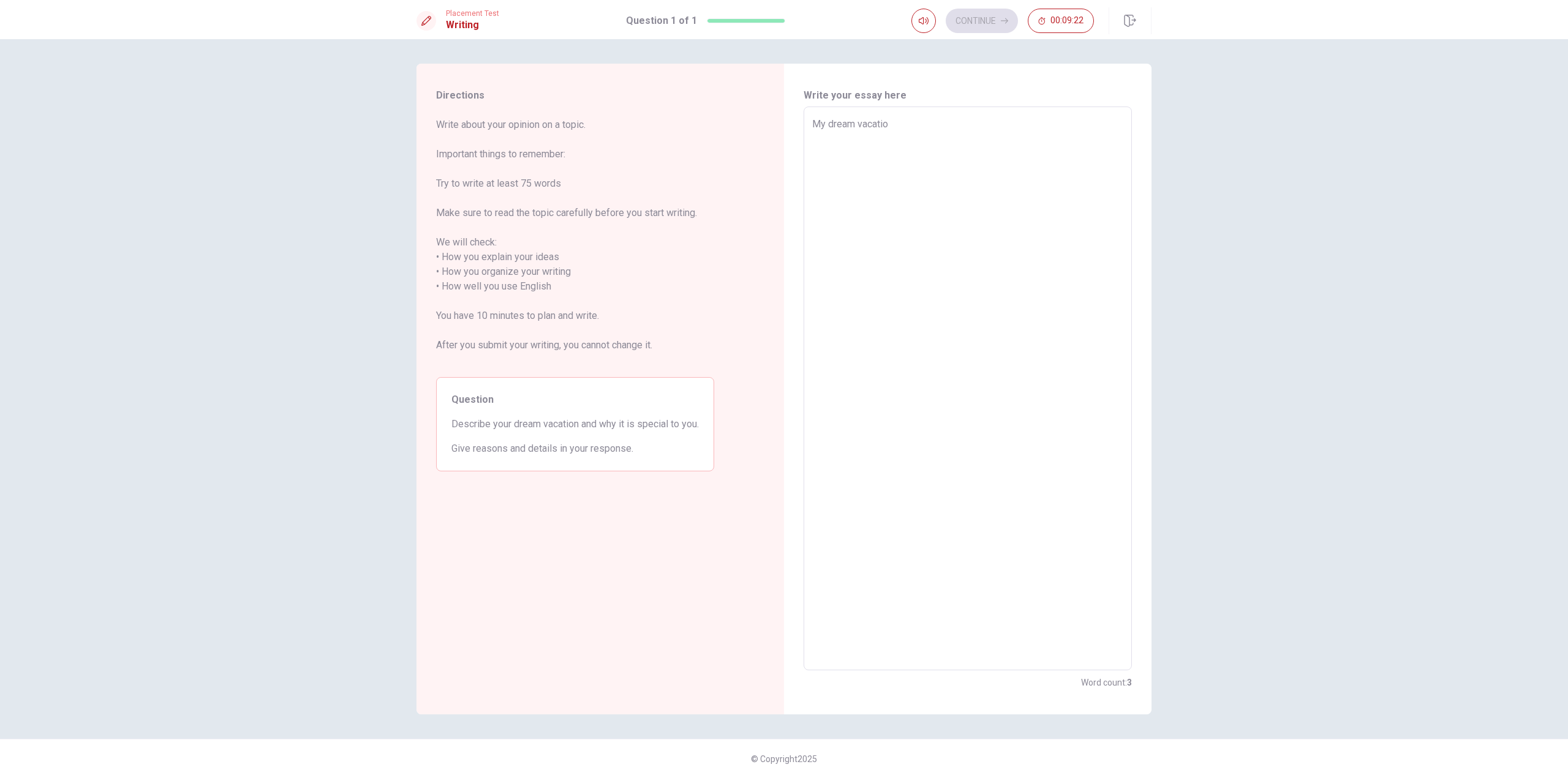
type textarea "x"
type textarea "My dream vacatios"
type textarea "x"
type textarea "My dream vacatios"
type textarea "x"
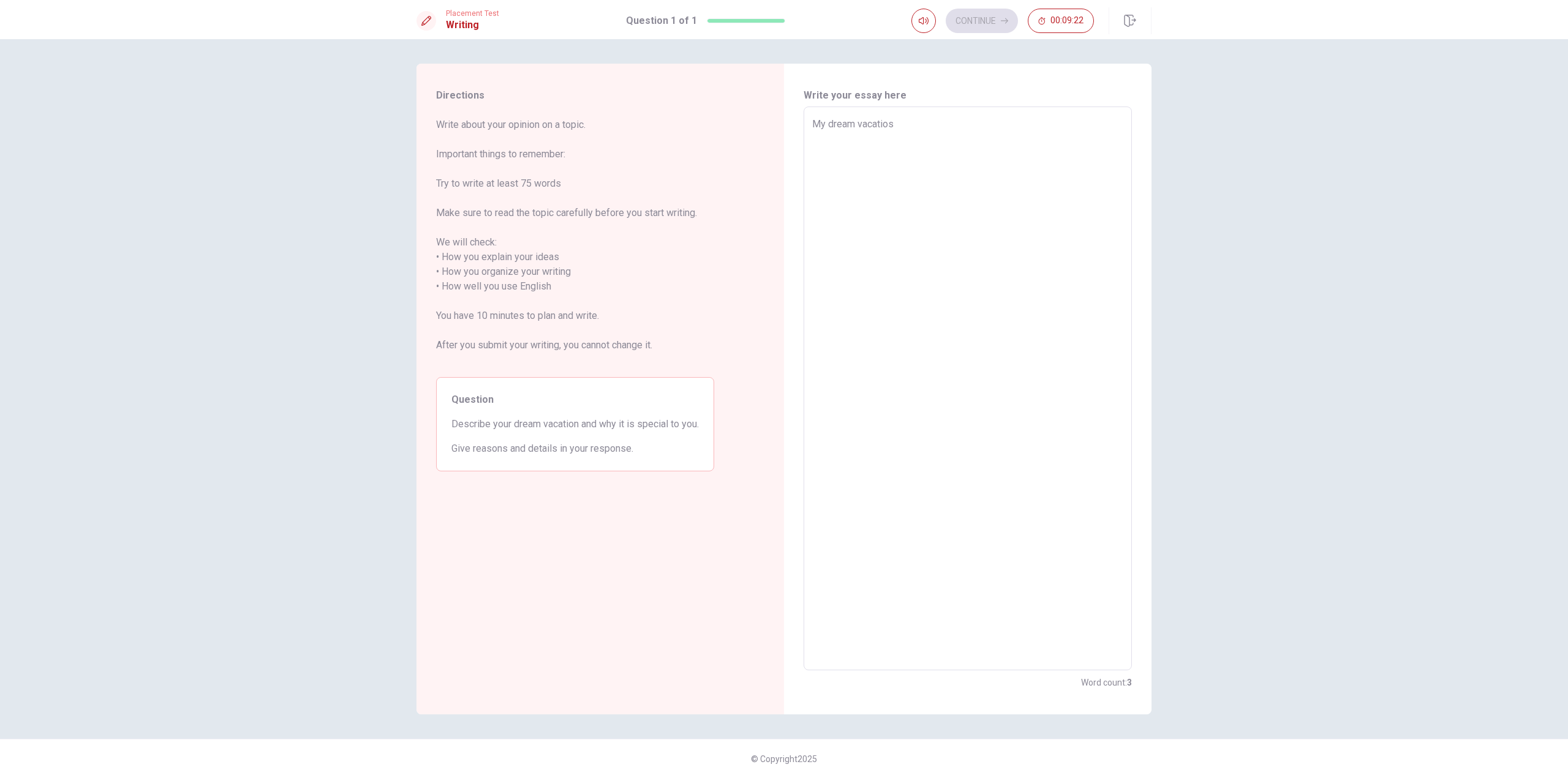
type textarea "My dream vacatios i"
type textarea "x"
type textarea "My dream vacatios is"
type textarea "x"
type textarea "My dream vacatios is"
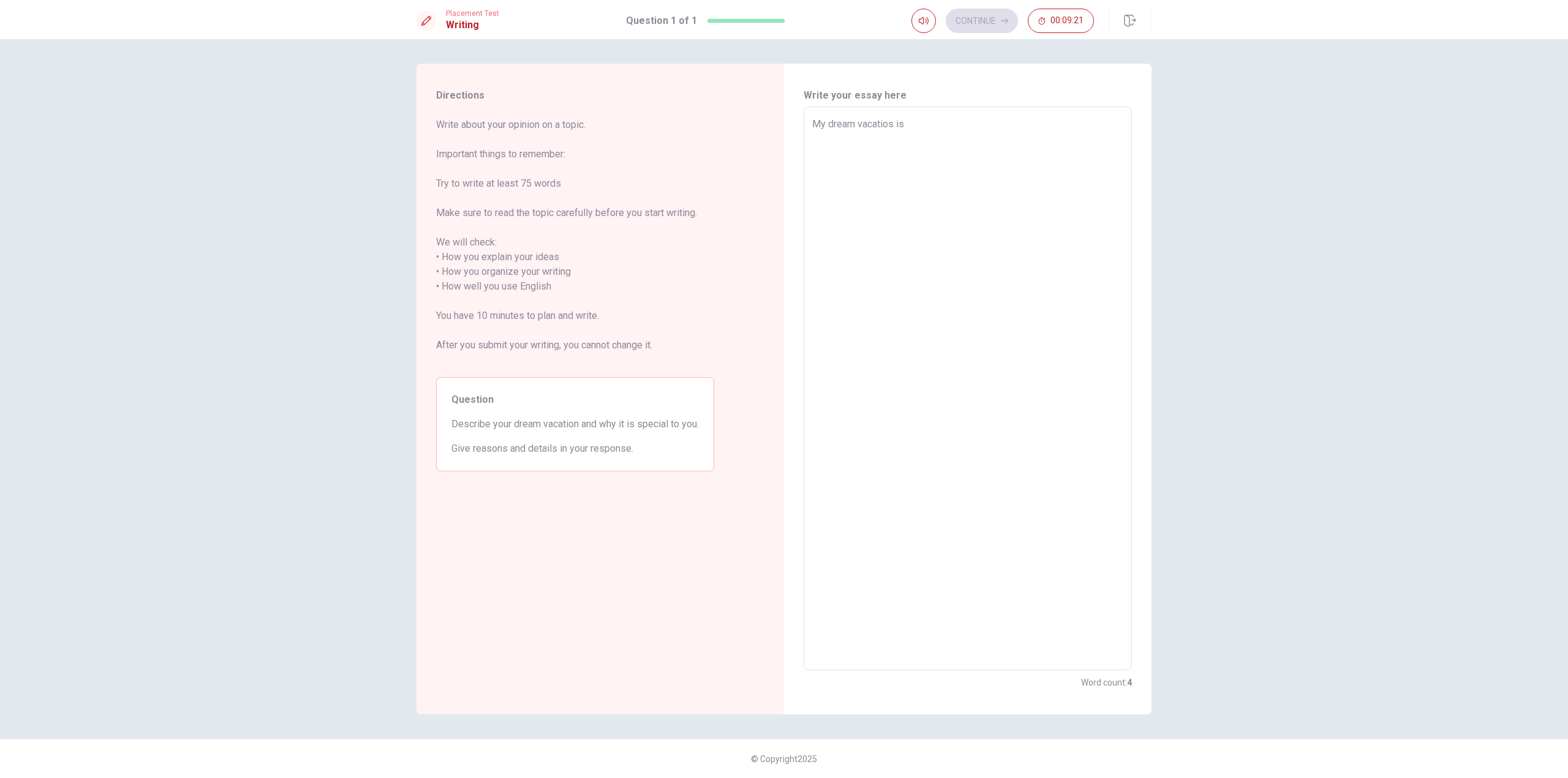
type textarea "x"
type textarea "My dream vacatios is a"
type textarea "x"
type textarea "My dream vacatios is a"
type textarea "x"
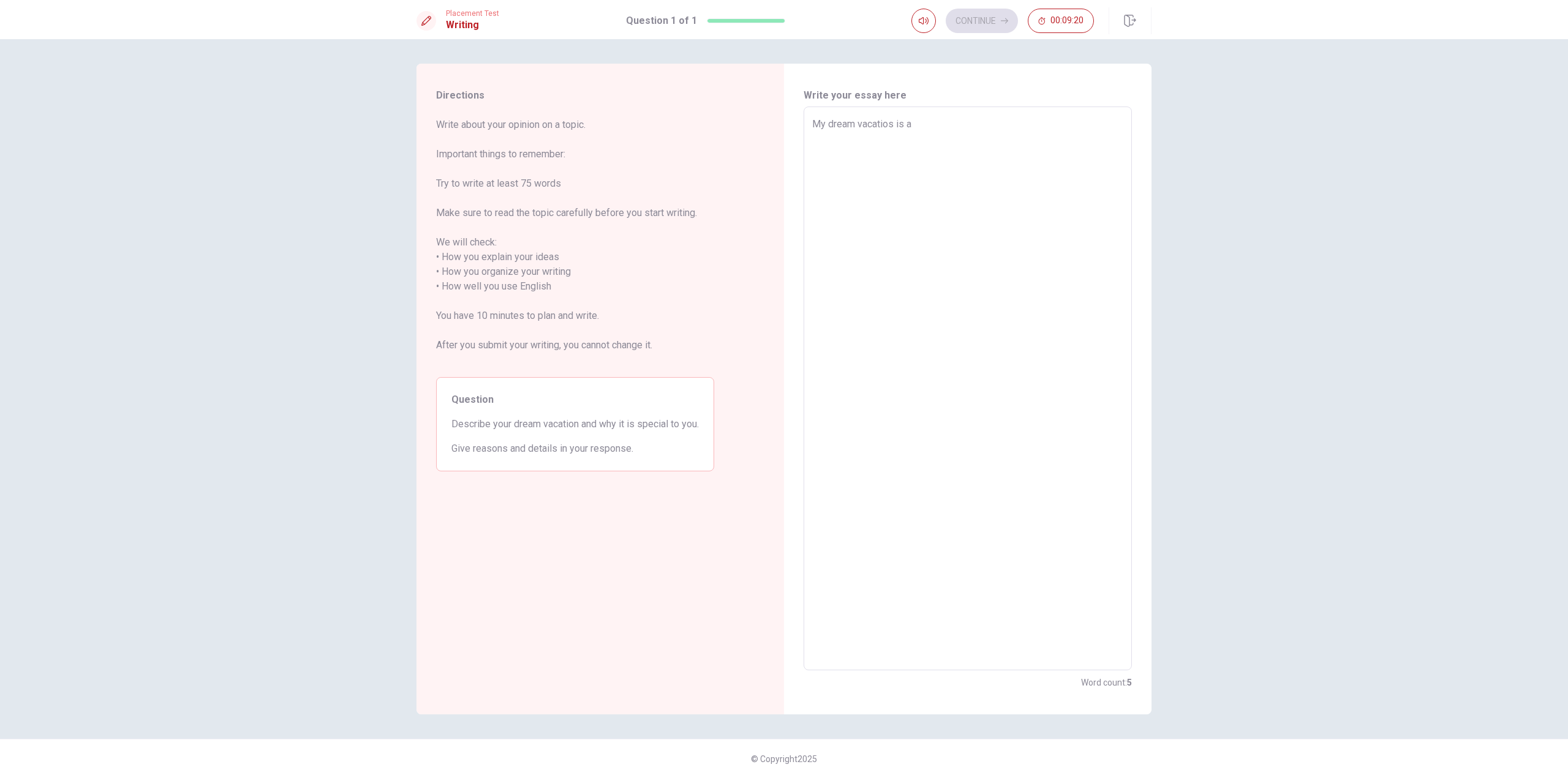
type textarea "My dream vacatios is a d"
type textarea "x"
type textarea "My dream vacatios is a dr"
type textarea "x"
type textarea "My dream vacatios is a dri"
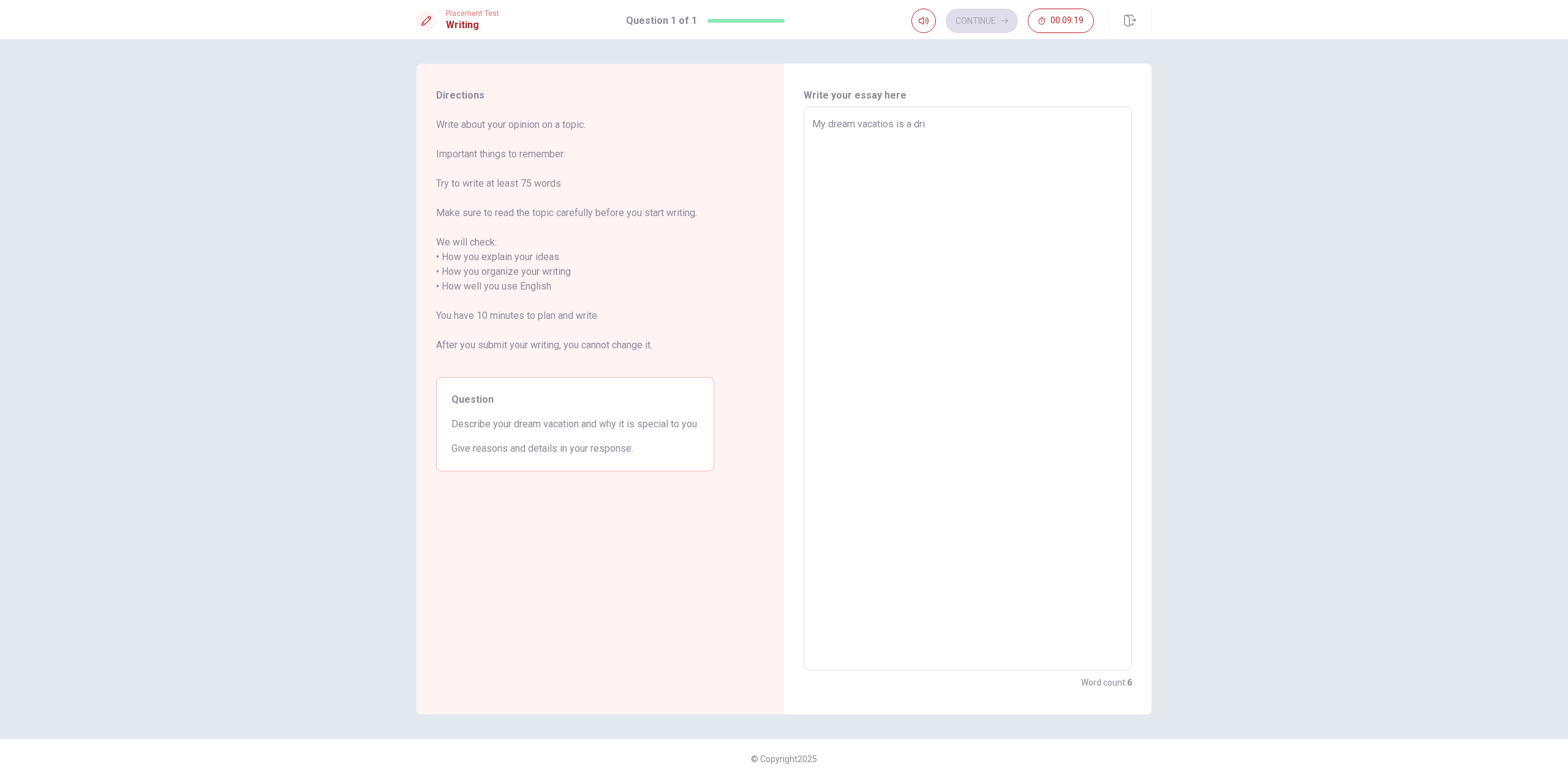
type textarea "x"
type textarea "My dream vacatios is a driv"
type textarea "x"
type textarea "My dream vacatios is a drive"
type textarea "x"
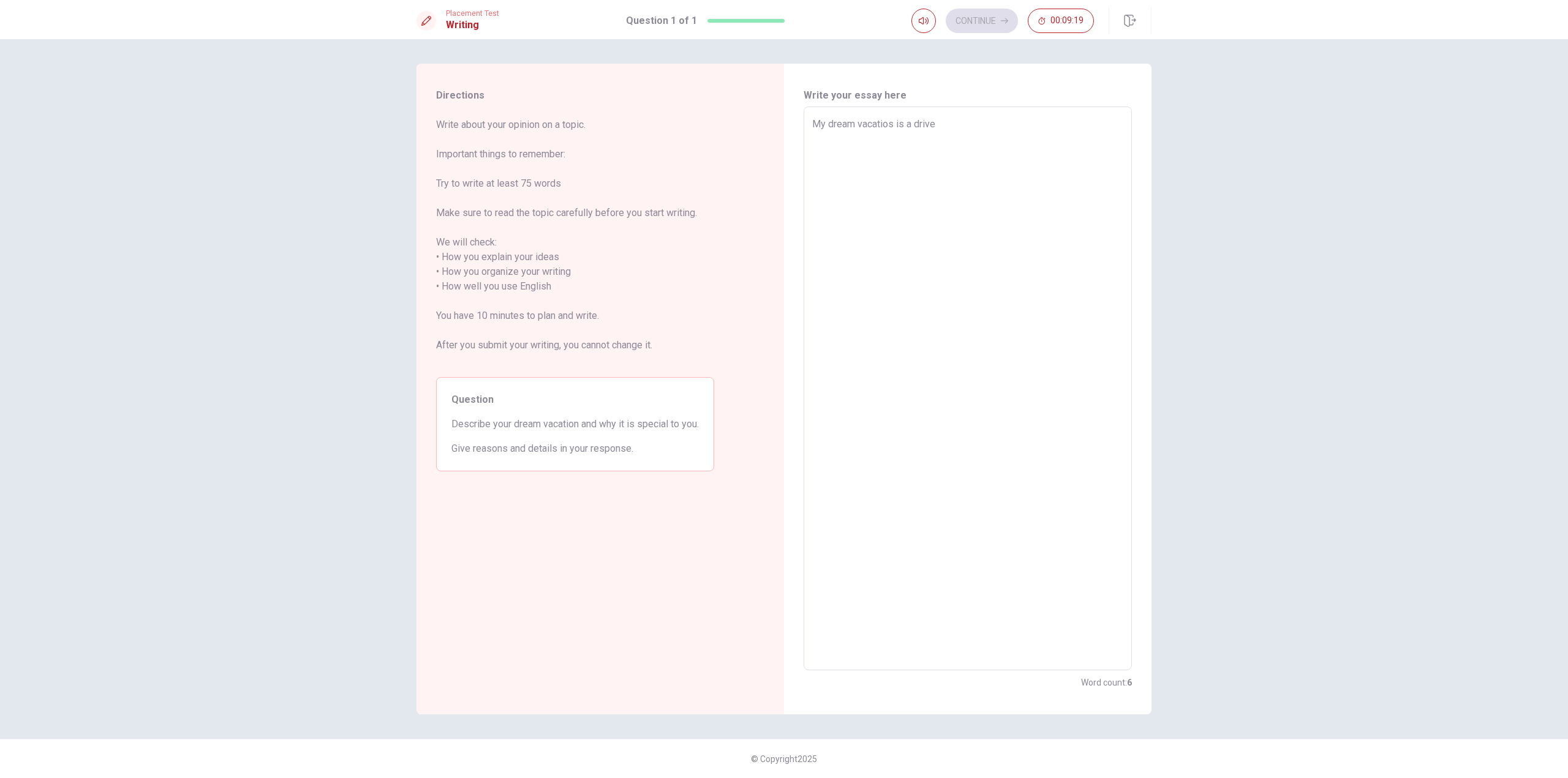
type textarea "My dream vacatios is a drive"
type textarea "x"
type textarea "My dream vacatios is a drive o"
type textarea "x"
type textarea "My dream vacatios is a drive on"
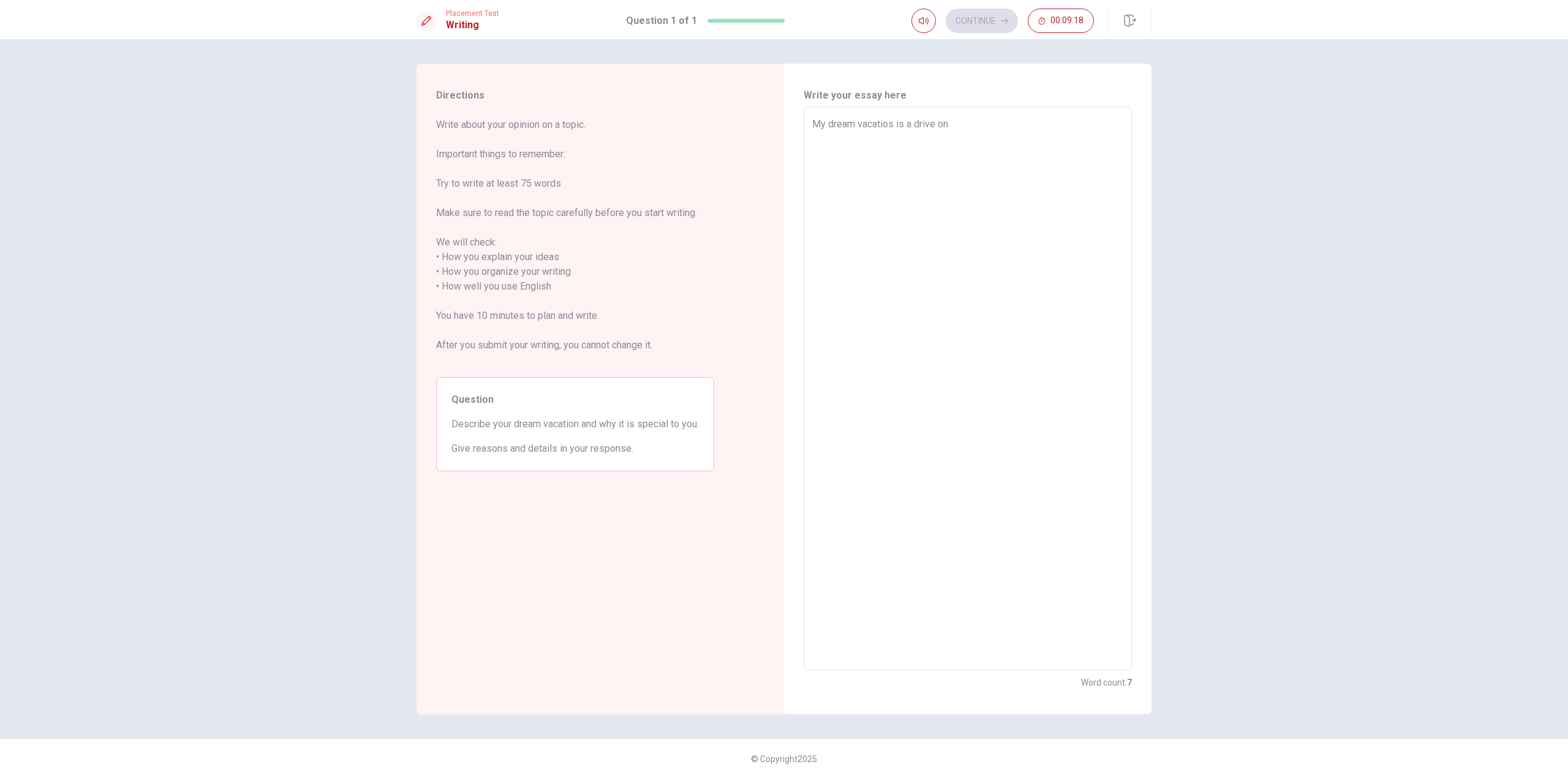
type textarea "x"
type textarea "My dream vacatios is a drive on"
type textarea "x"
type textarea "My dream vacatios is a drive on s"
type textarea "x"
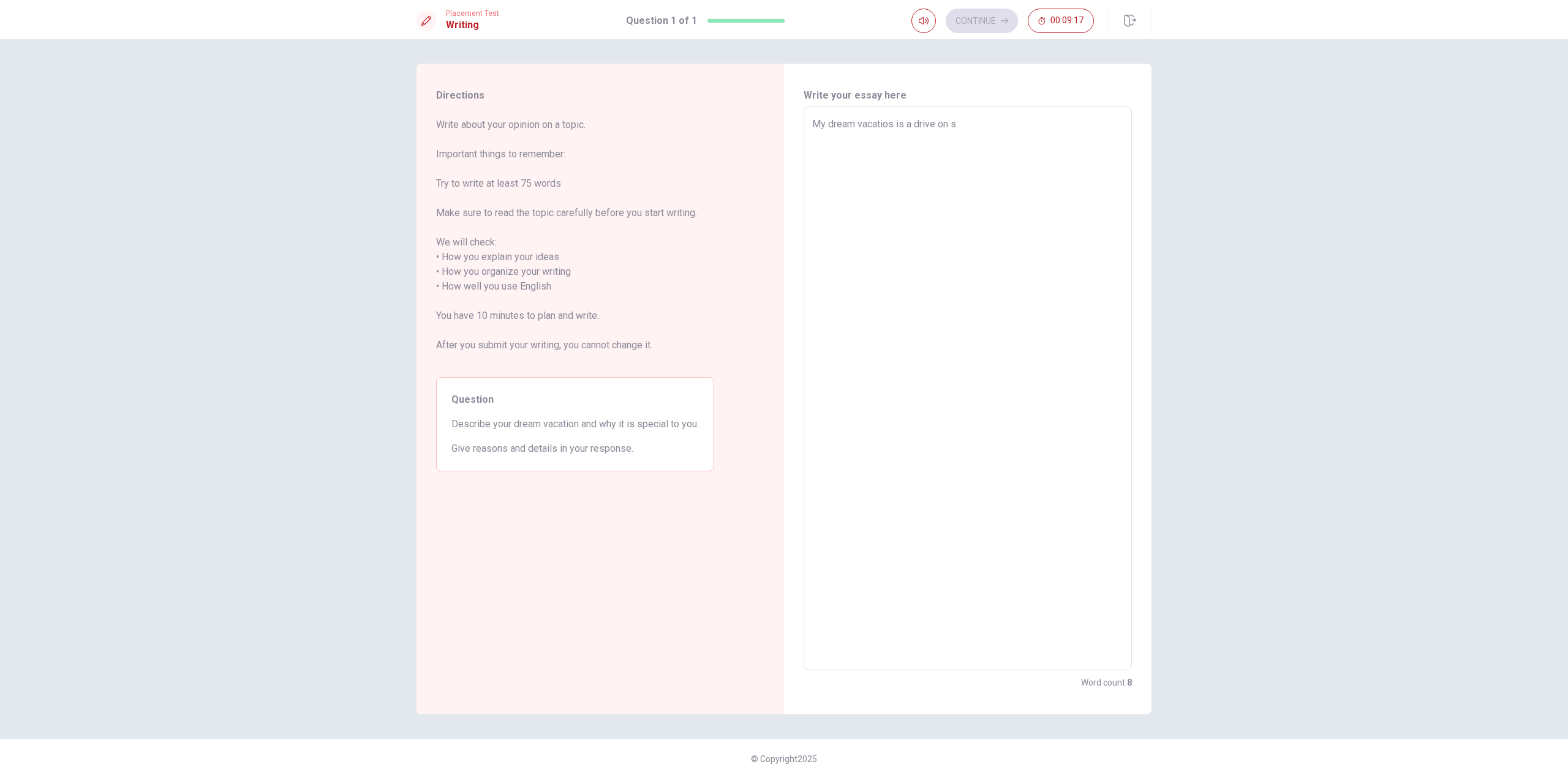
type textarea "My dream vacatios is a drive on sp"
type textarea "x"
type textarea "My dream vacatios is a drive on spo"
type textarea "x"
type textarea "My dream vacatios is a drive on spor"
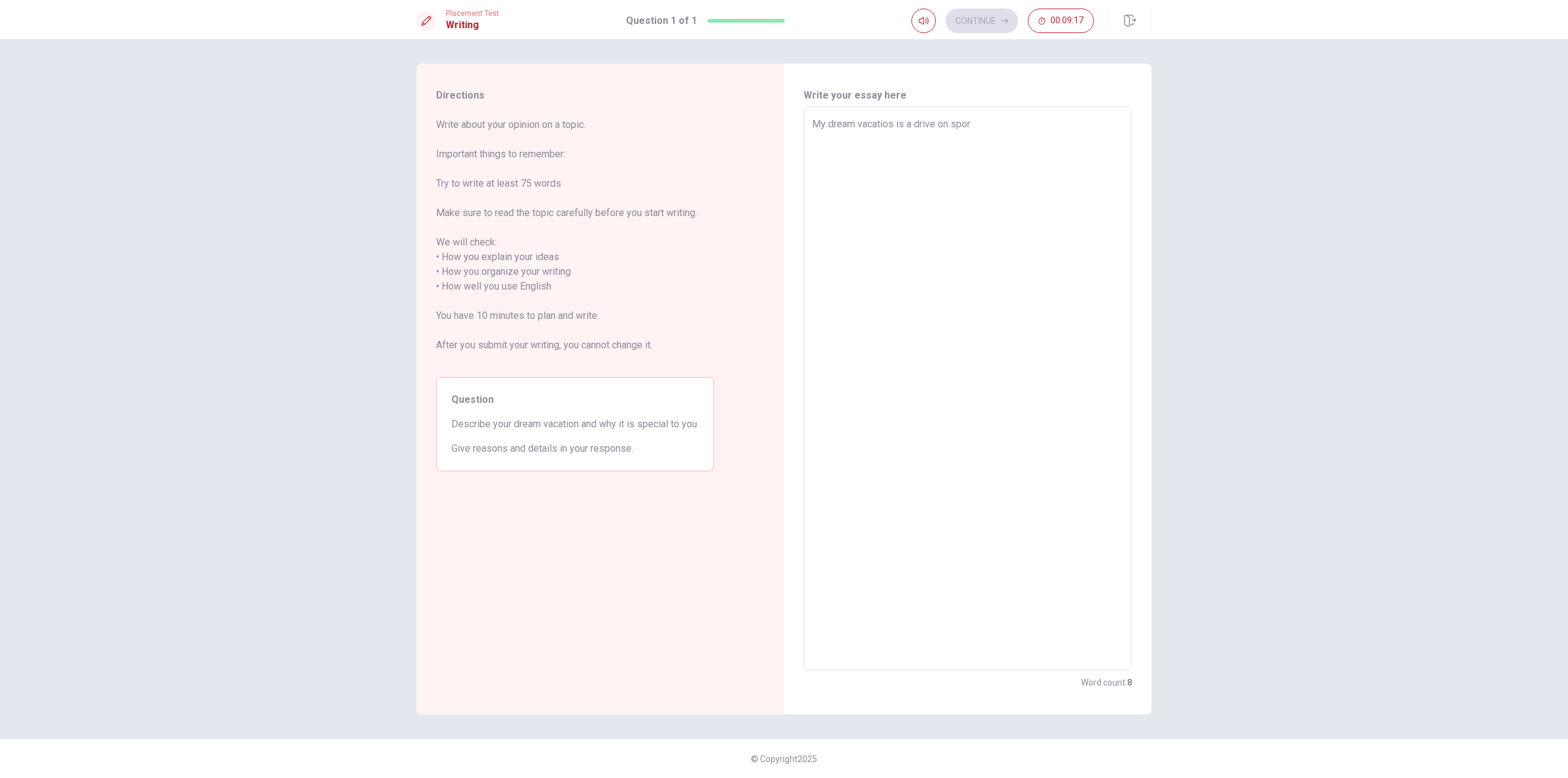
type textarea "x"
type textarea "My dream vacatios is a drive on sport"
type textarea "x"
type textarea "My dream vacatios is a drive on sport"
type textarea "x"
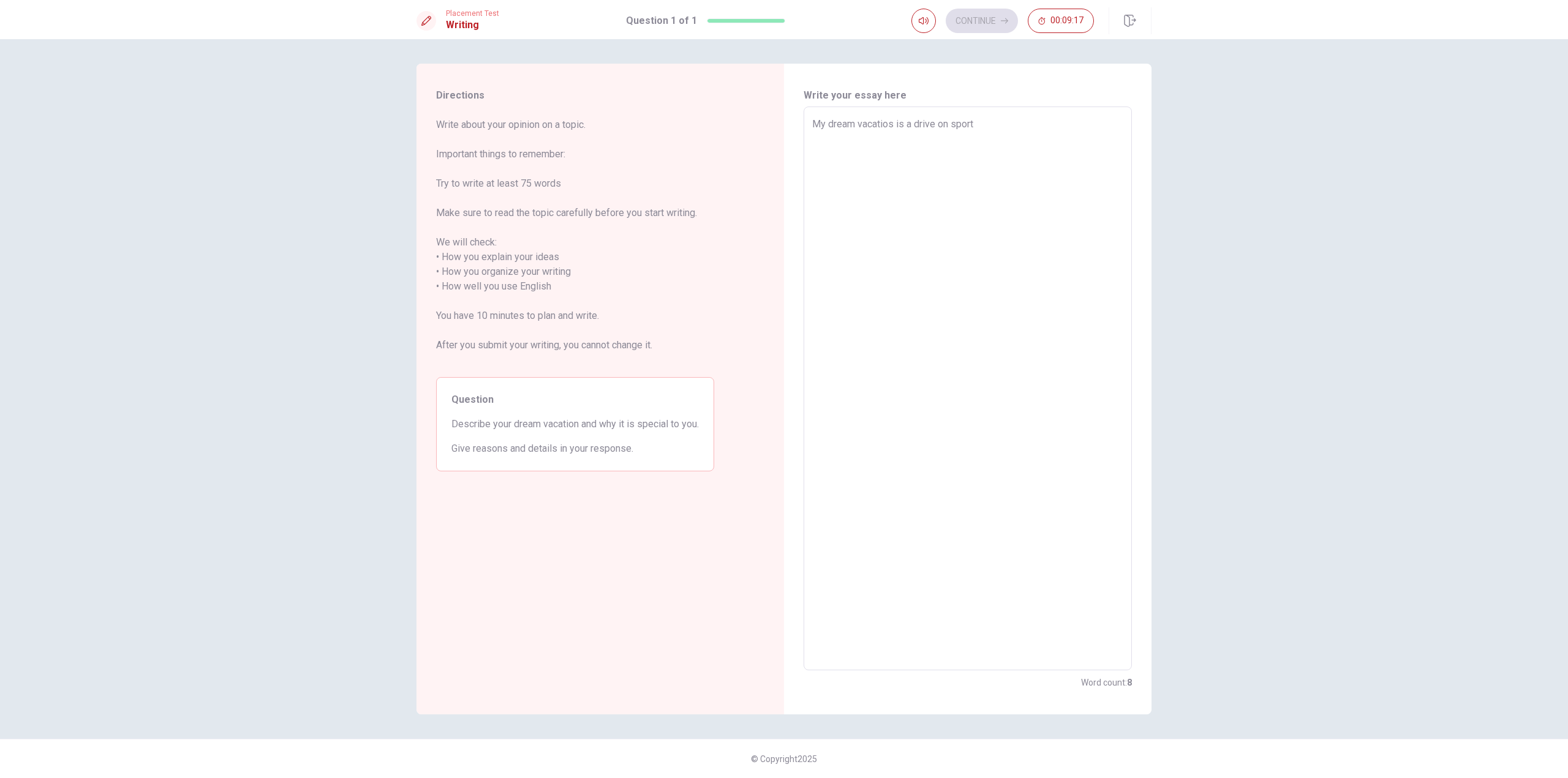
type textarea "My dream vacatios is a drive on sport c"
type textarea "x"
type textarea "My dream vacatios is a drive on sport ca"
type textarea "x"
type textarea "My dream vacatios is a drive on sport car"
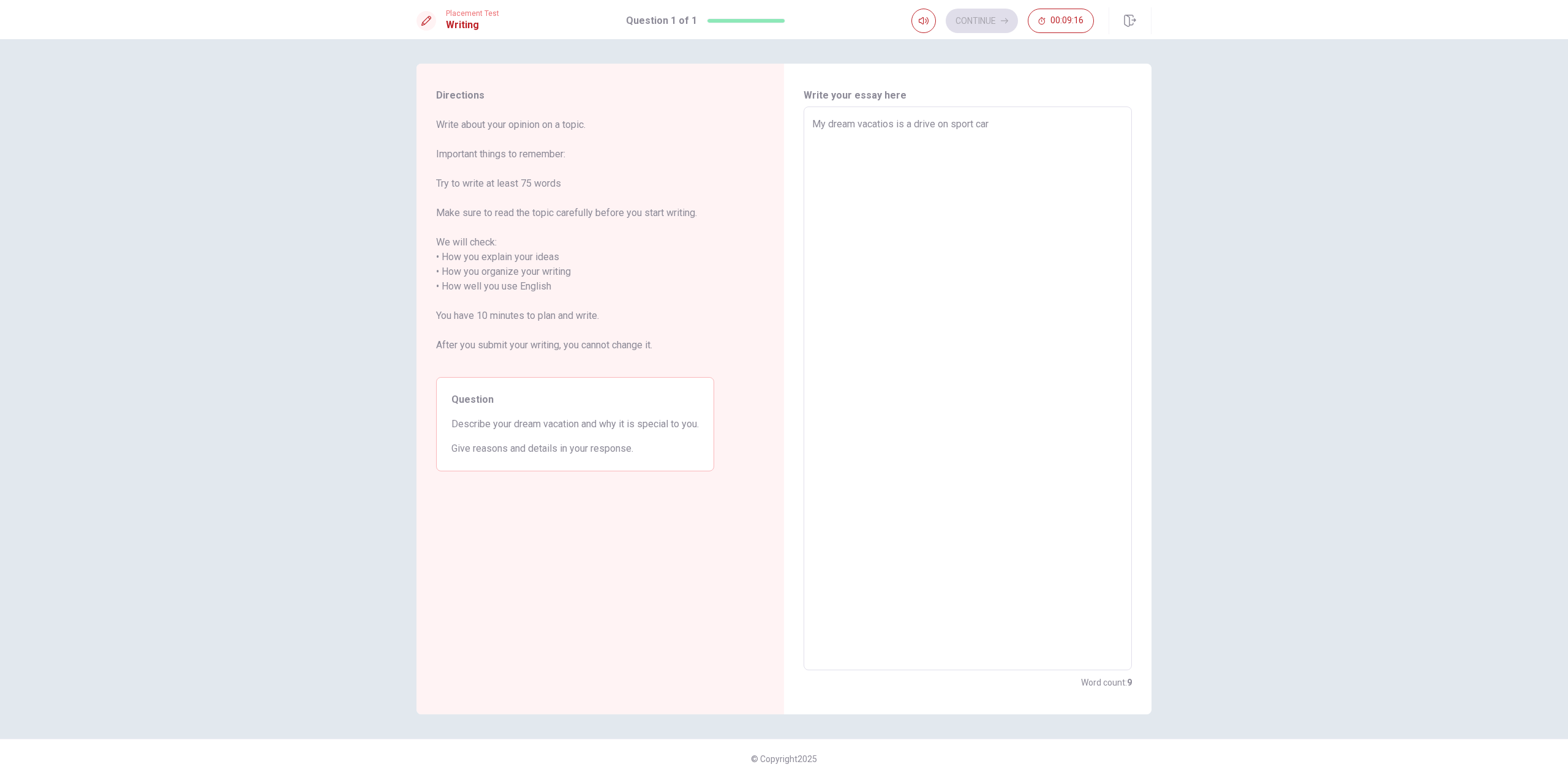
type textarea "x"
type textarea "My dream vacatios is a drive on sport car"
type textarea "x"
type textarea "My dream vacatios is a drive on sport car i"
type textarea "x"
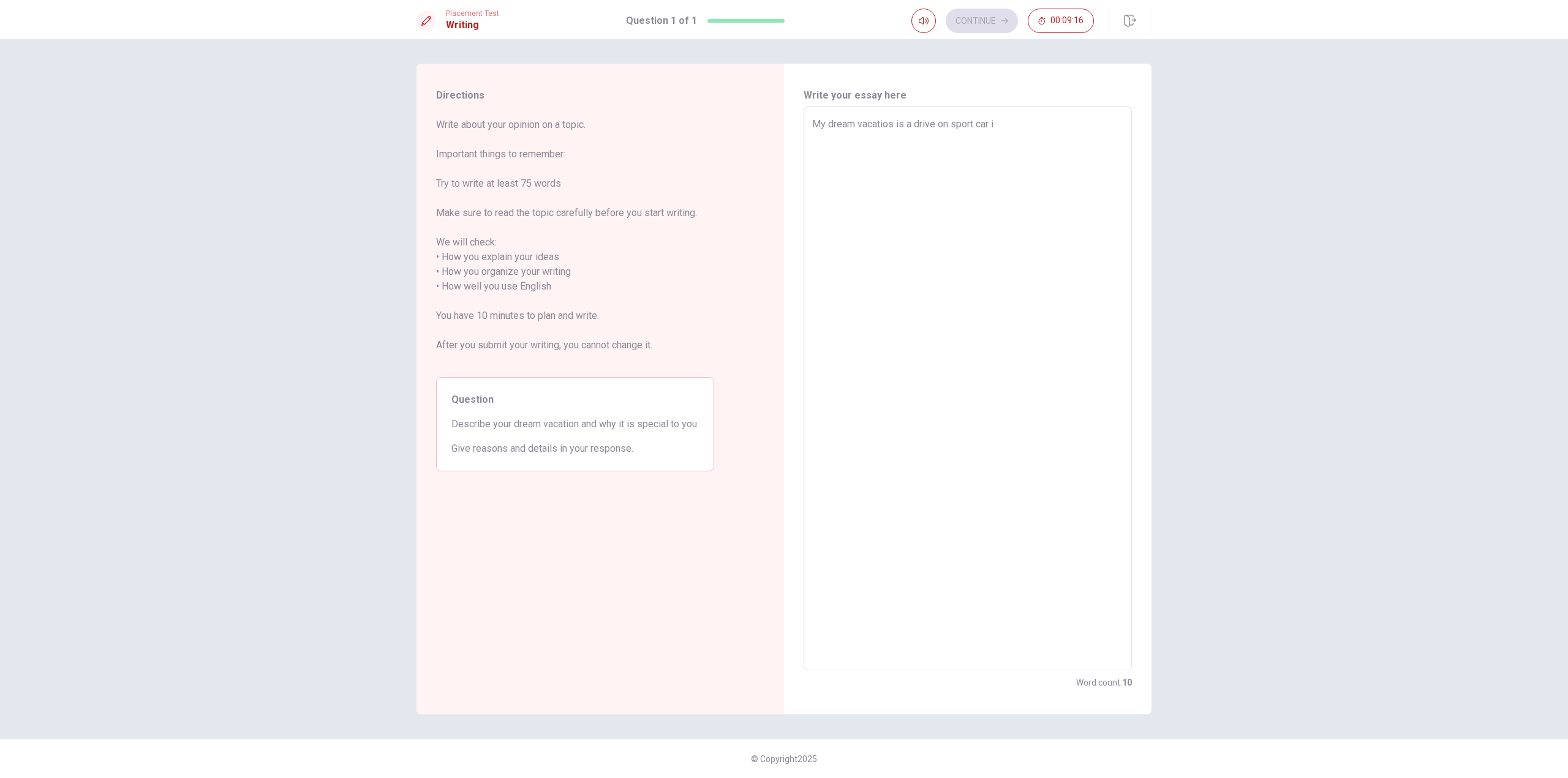
type textarea "My dream vacatios is a drive on sport car in"
type textarea "x"
type textarea "My dream vacatios is a drive on sport car in"
type textarea "x"
type textarea "My dream vacatios is a drive on sport car in t"
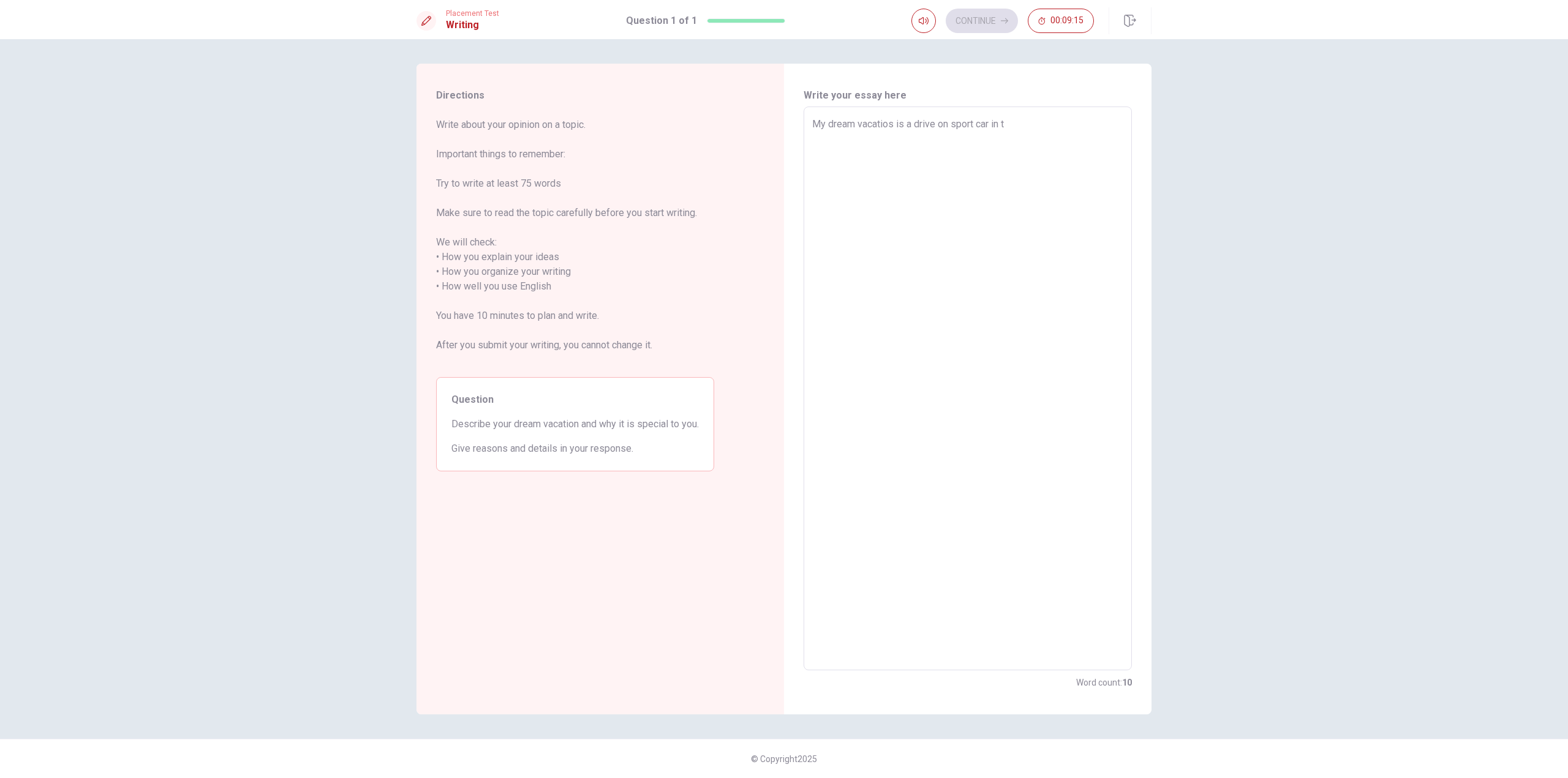
type textarea "x"
type textarea "My dream vacatios is a drive on sport car in tr"
type textarea "x"
type textarea "My dream vacatios is a drive on sport car in tra"
type textarea "x"
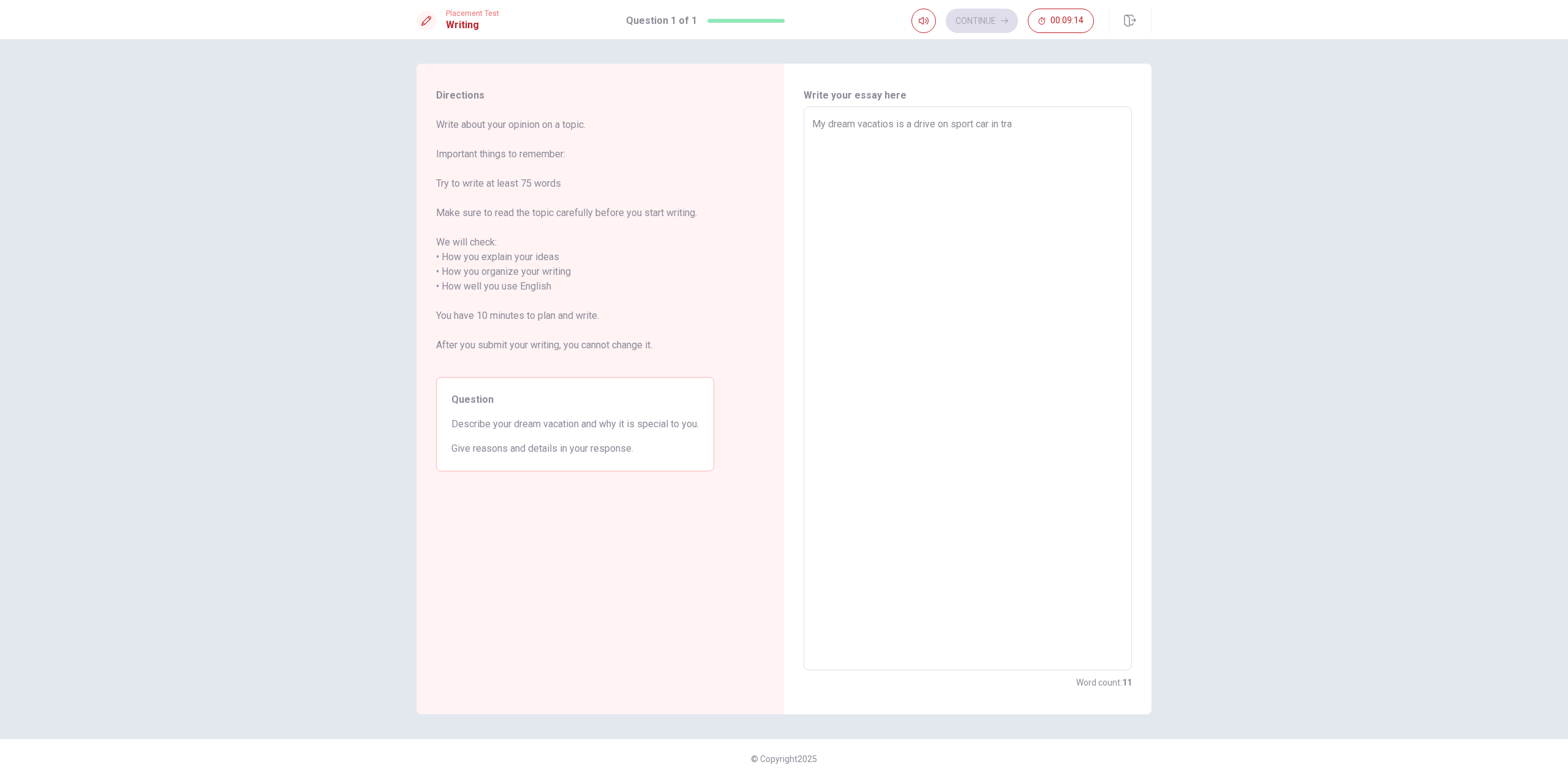
type textarea "My dream vacatios is a drive on sport car in [GEOGRAPHIC_DATA]"
type textarea "x"
type textarea "My dream vacatios is a drive on sport car in track"
type textarea "x"
type textarea "My dream vacatios is a drive on sport car in track"
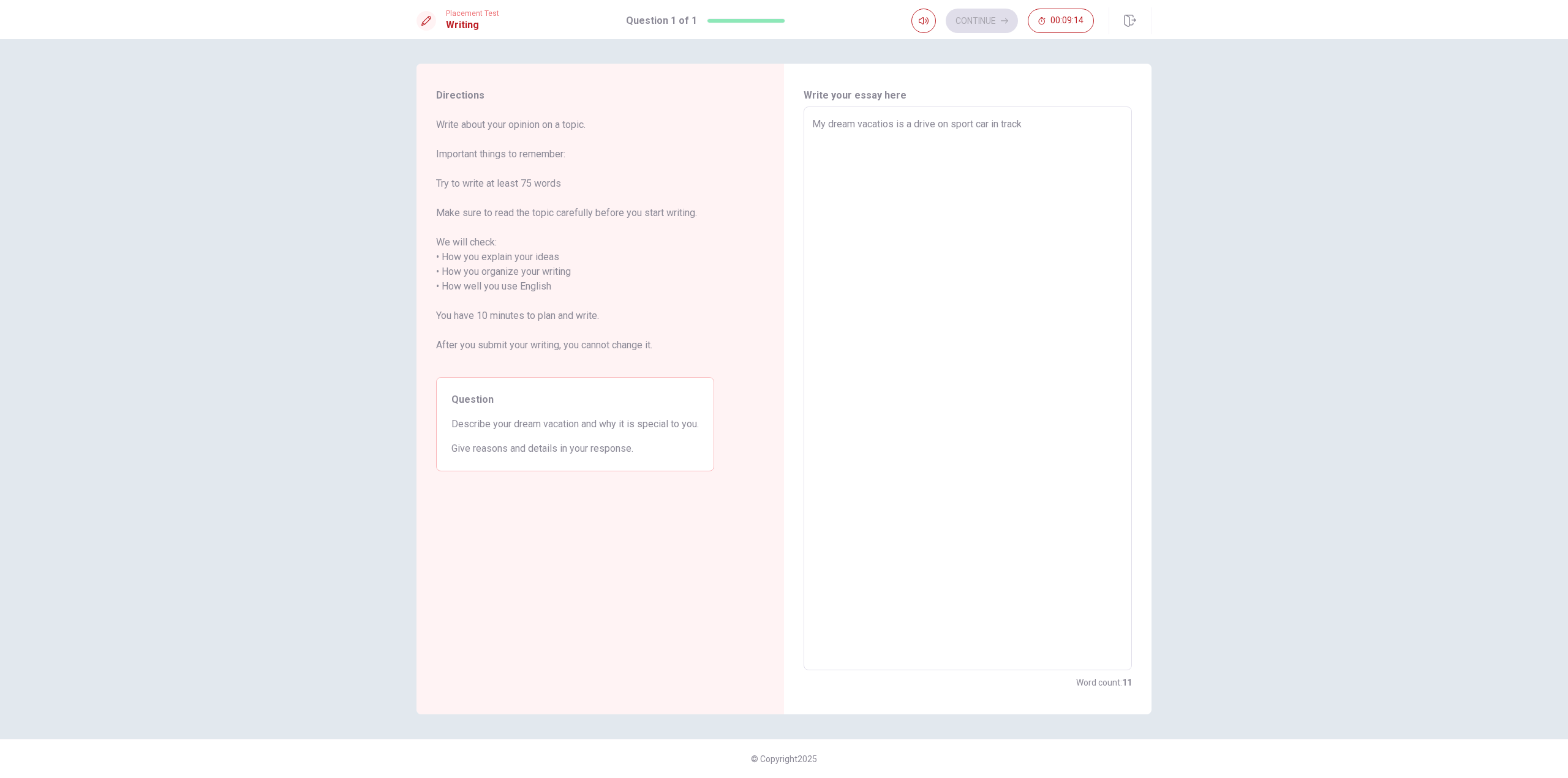
type textarea "x"
type textarea "My dream vacatios is a drive on sport car in track d"
type textarea "x"
type textarea "My dream vacatios is a drive on sport car in track da"
type textarea "x"
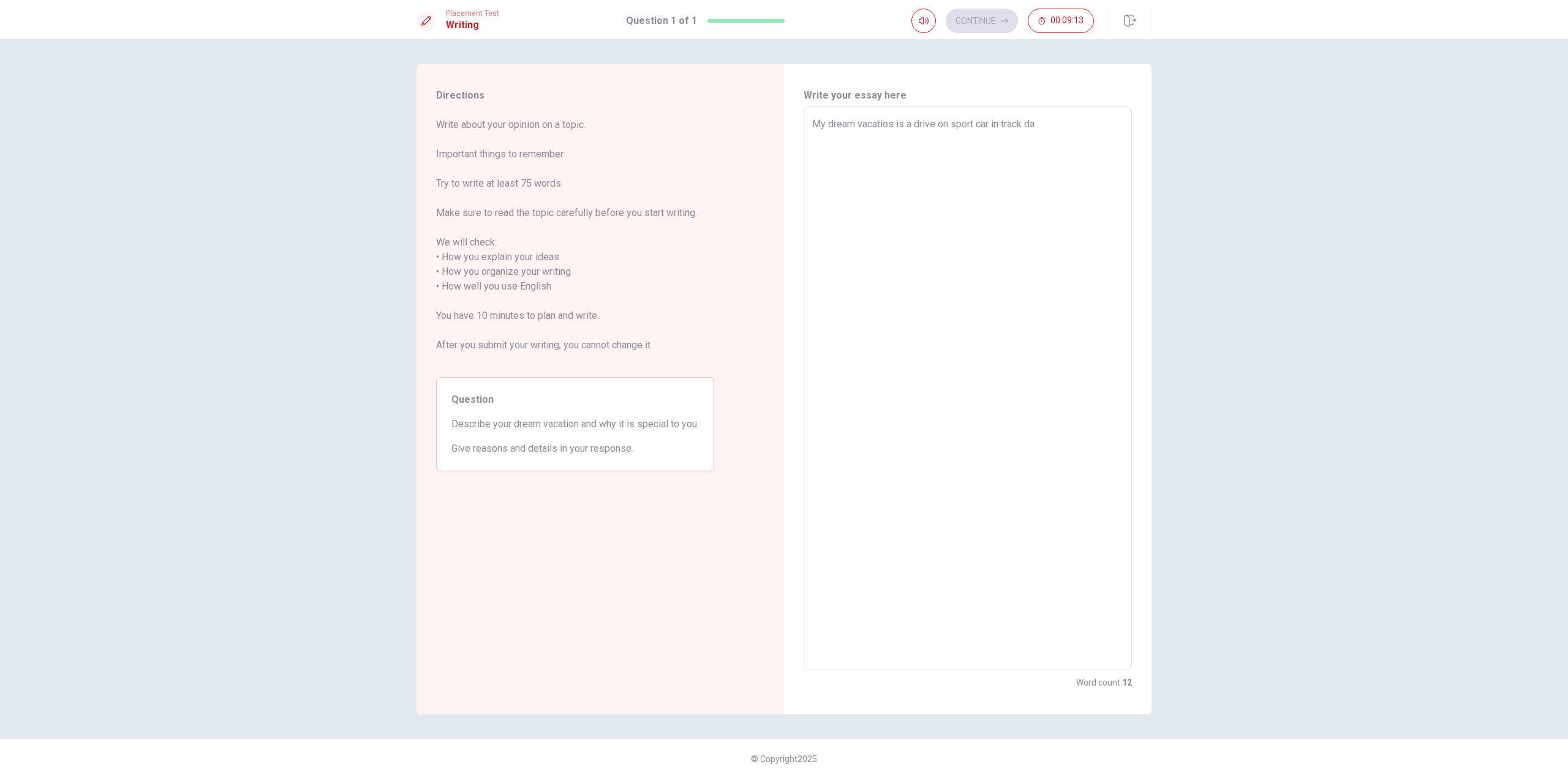
type textarea "My dream vacatios is a drive on sport car in track day"
type textarea "x"
type textarea "My dream vacatios is a drive on sport car in track day."
type textarea "x"
type textarea "My dream vacatios is a drive on sport car in track day."
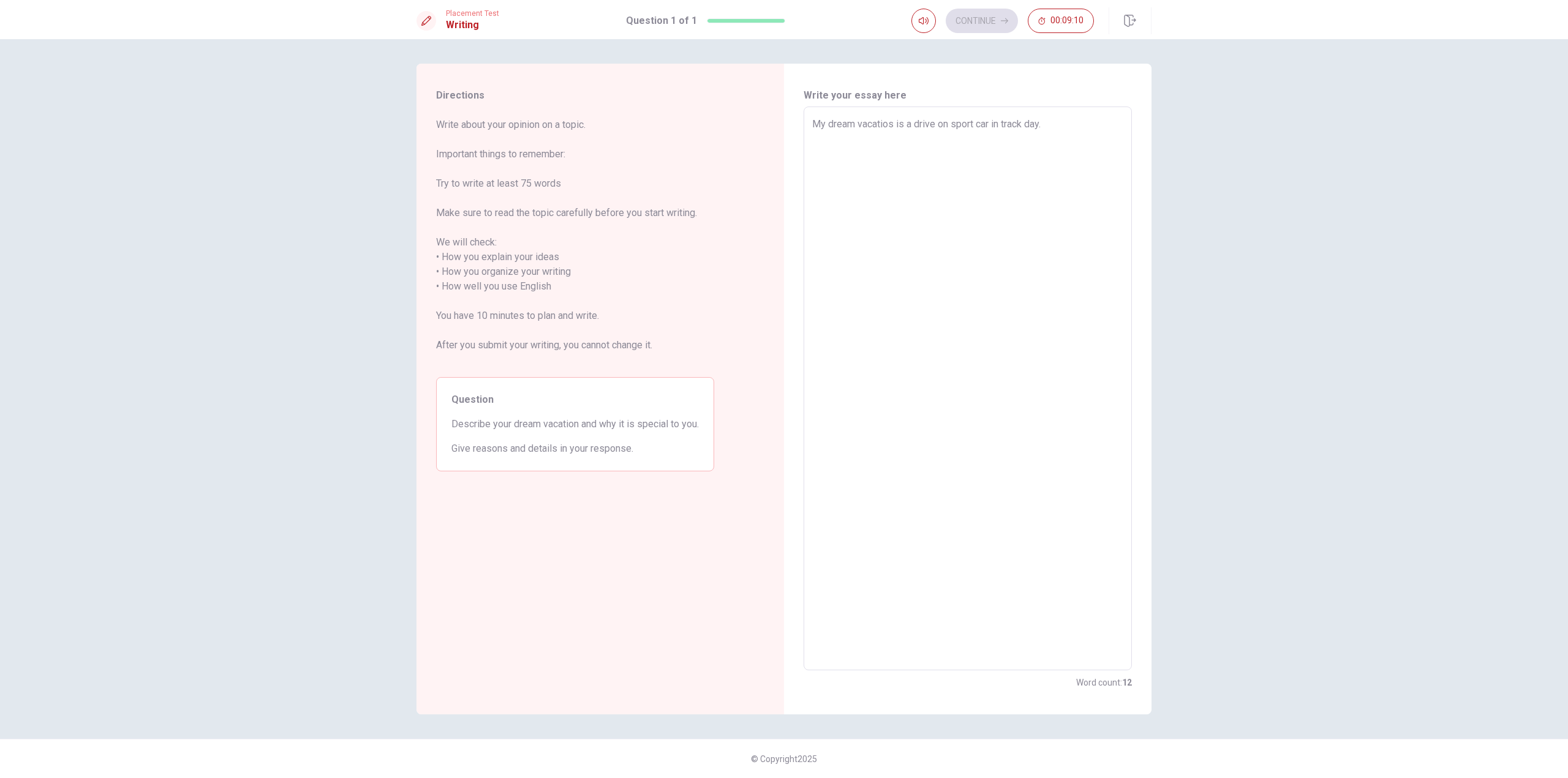
type textarea "x"
type textarea "My dream vacatios is a drive on sport car in track day. I"
type textarea "x"
type textarea "My dream vacatios is a drive on sport car in track day. I"
type textarea "x"
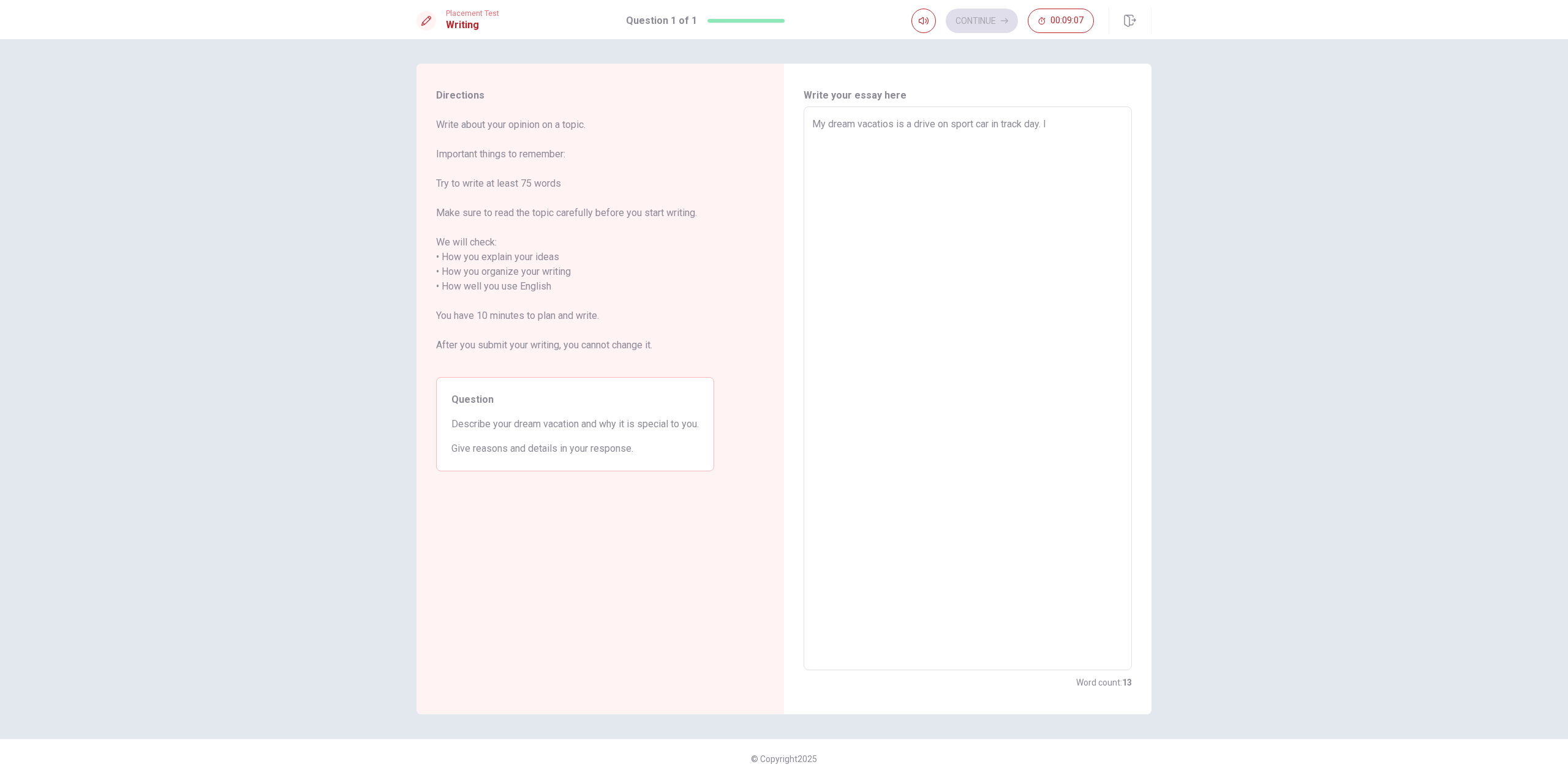
type textarea "My dream vacatios is a drive on sport car in track day. I w"
type textarea "x"
type textarea "My dream vacatios is a drive on sport car in track day. I wo"
type textarea "x"
type textarea "My dream vacatios is a drive on sport car in track day. I won"
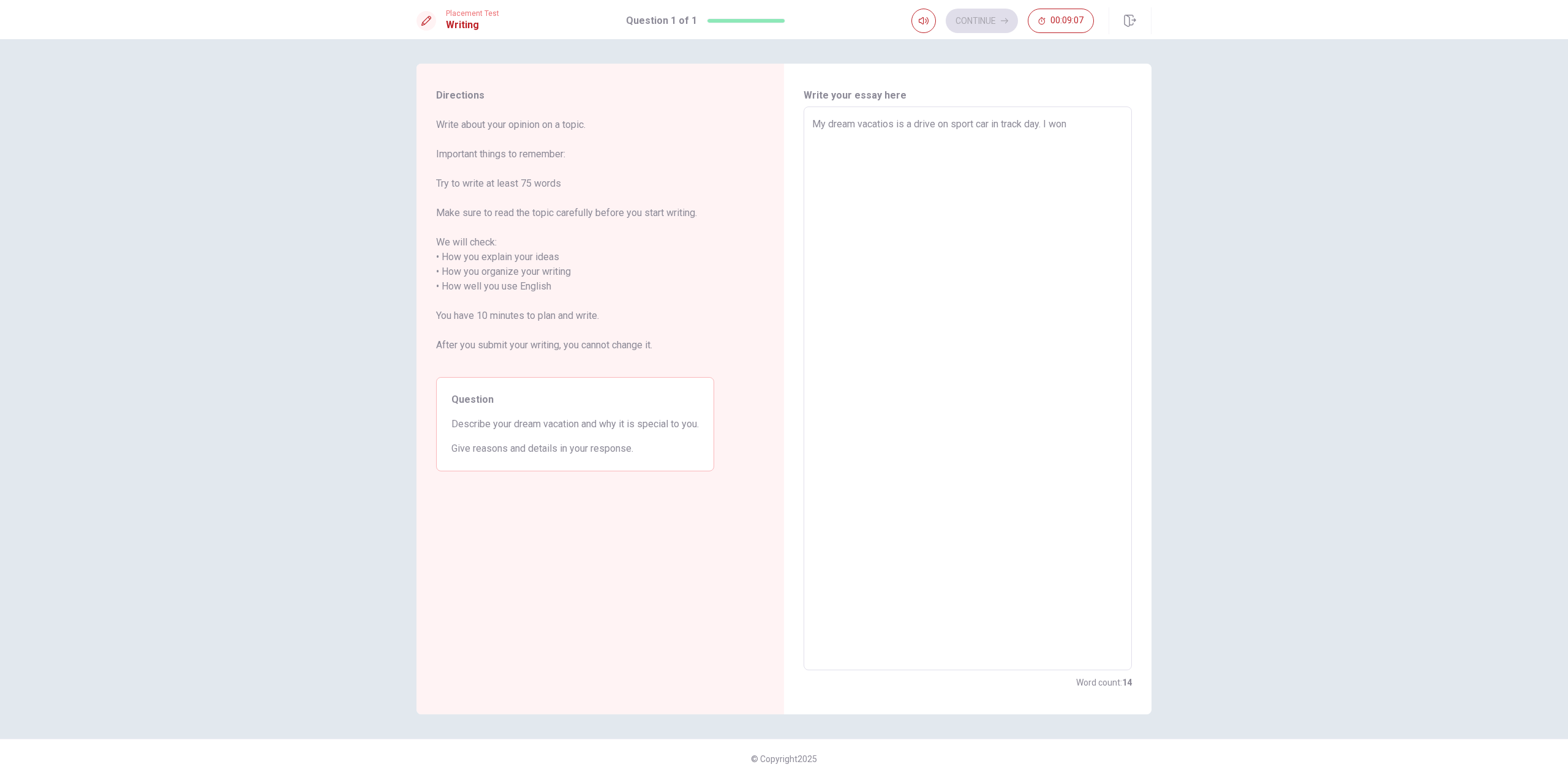
type textarea "x"
type textarea "My dream vacatios is a drive on sport car in track day. I wont"
type textarea "x"
type textarea "My dream vacatios is a drive on sport car in track day. I wont"
type textarea "x"
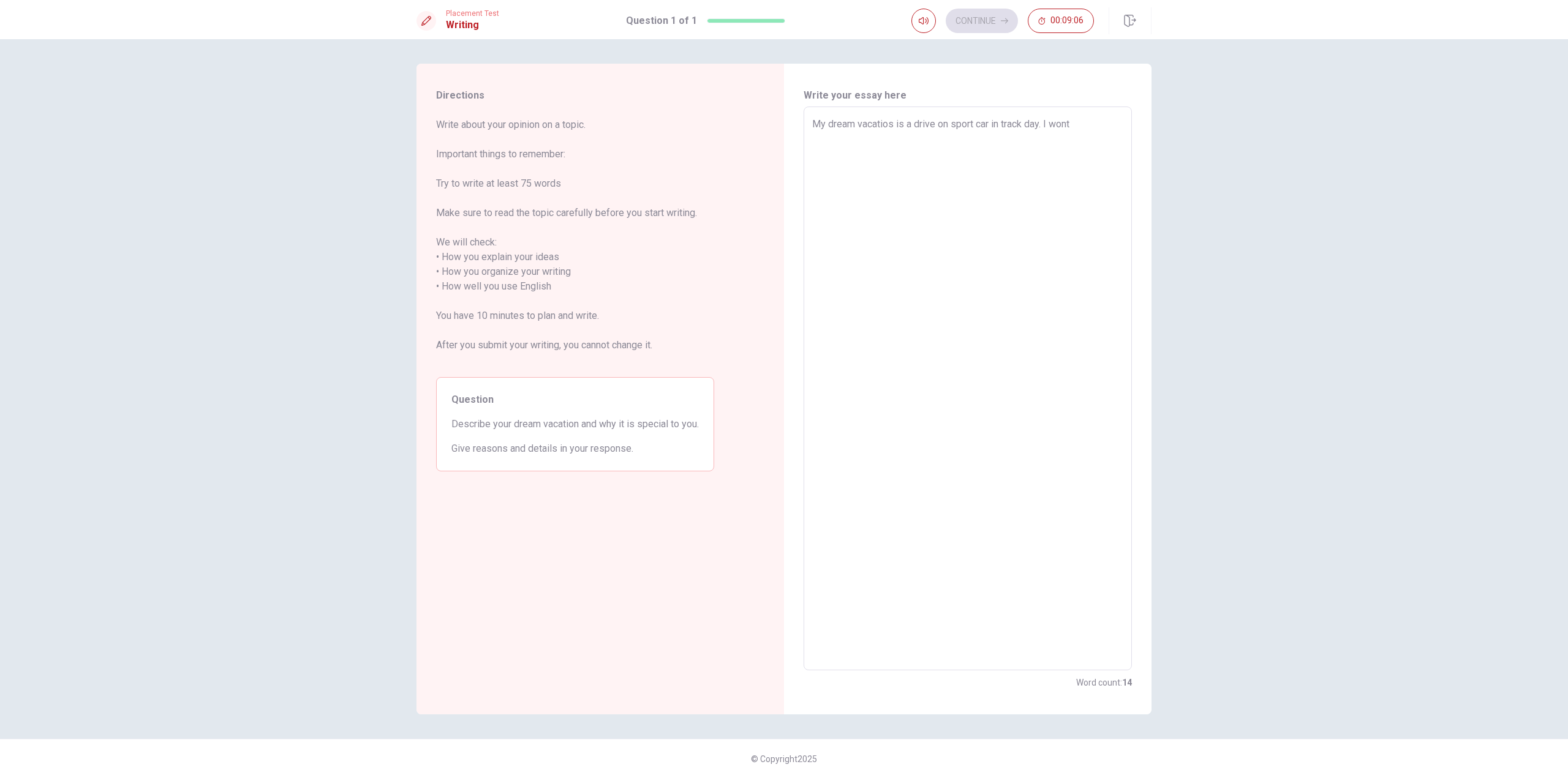
type textarea "My dream vacatios is a drive on sport car in track day. I wont f"
type textarea "x"
type textarea "My dream vacatios is a drive on sport car in track day. I wont fe"
type textarea "x"
type textarea "My dream vacatios is a drive on sport car in track day. I wont fee"
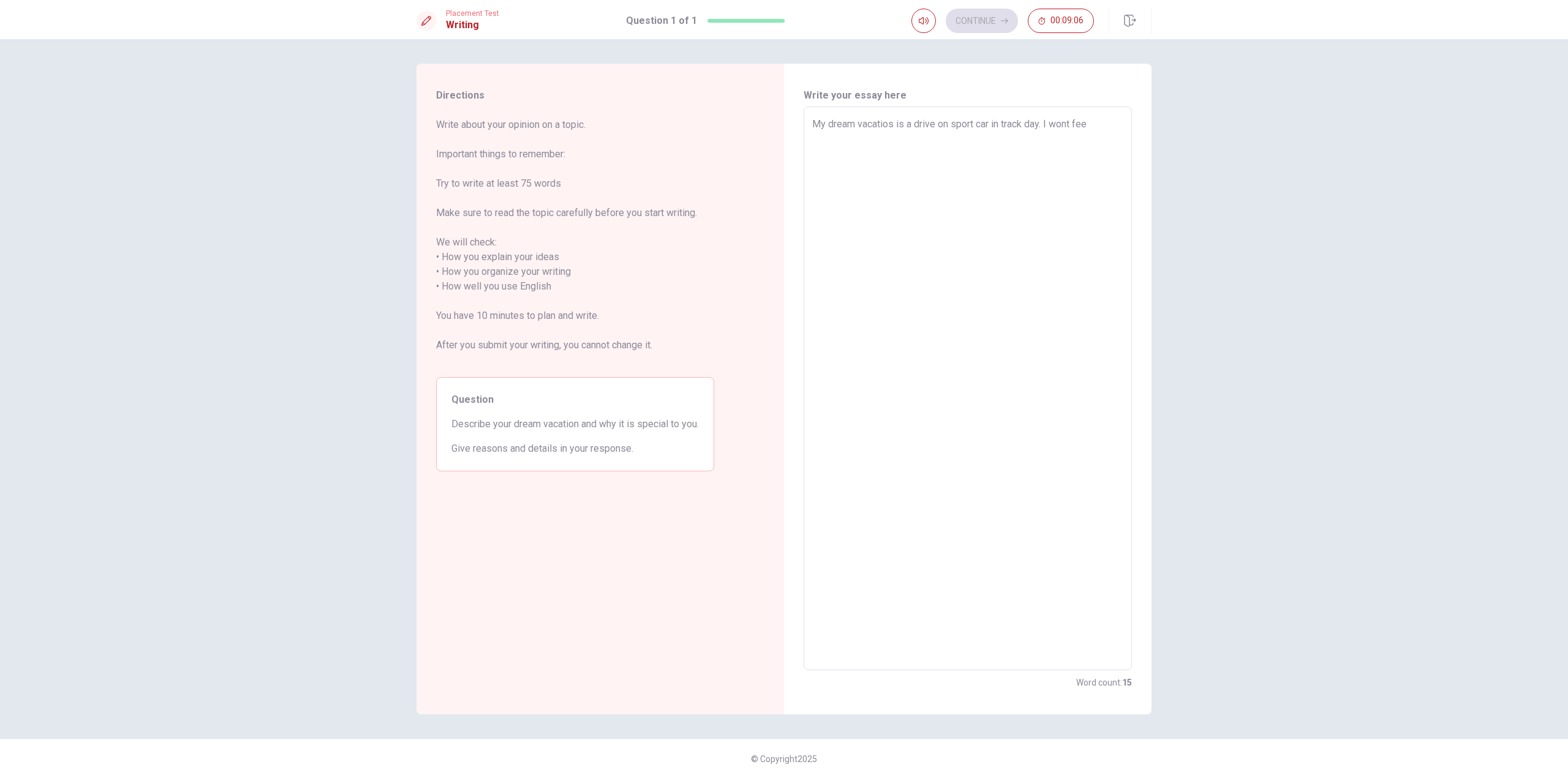
type textarea "x"
type textarea "My dream vacatios is a drive on sport car in track day. I wont feel"
type textarea "x"
type textarea "My dream vacatios is a drive on sport car in track day. I wont feel"
type textarea "x"
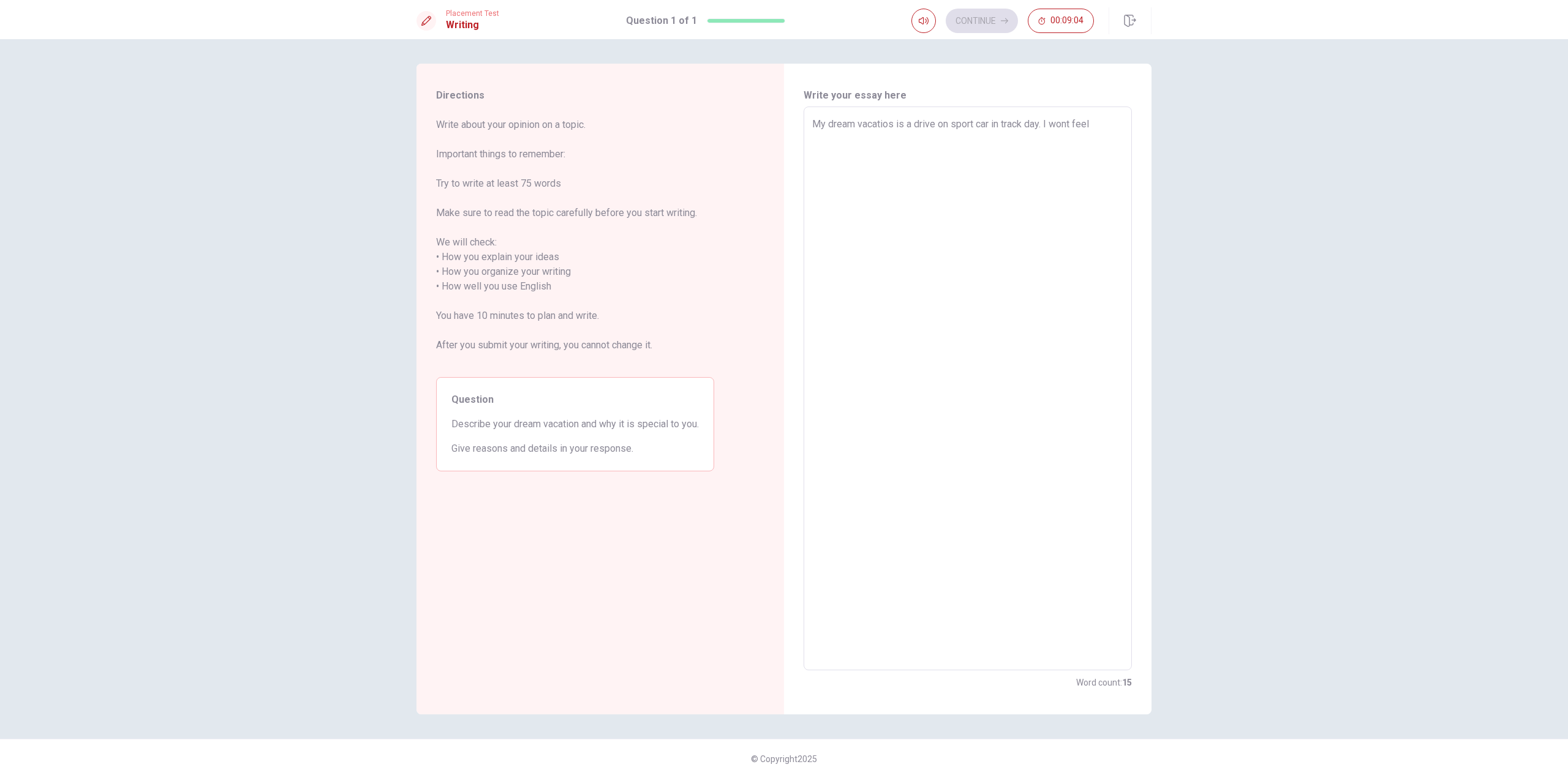
type textarea "My dream vacatios is a drive on sport car in track day. I wont feel a"
type textarea "x"
type textarea "My dream vacatios is a drive on sport car in track day. I wont feel"
type textarea "x"
type textarea "My dream vacatios is a drive on sport car in track day. I wont feel a"
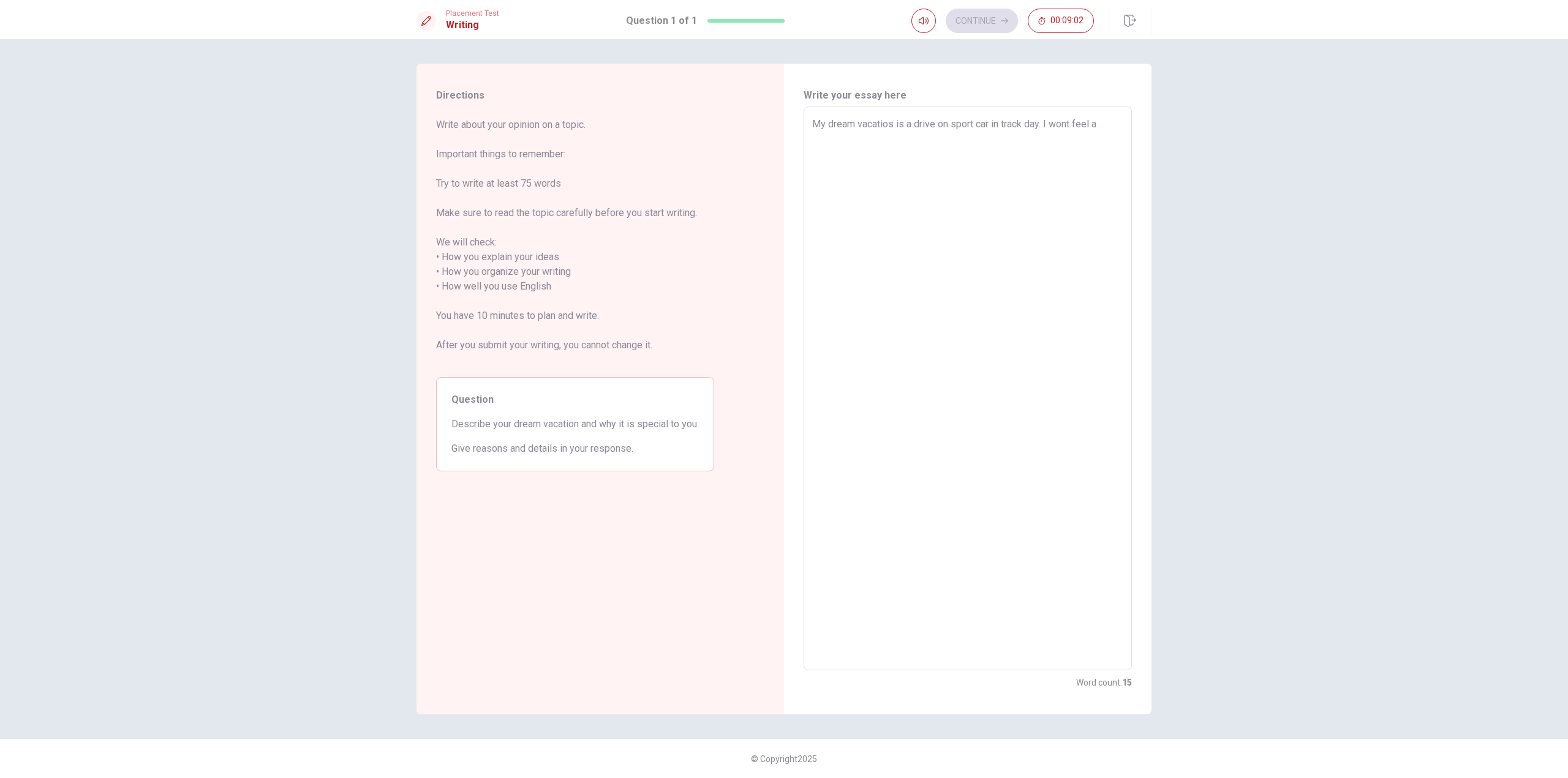
type textarea "x"
type textarea "My dream vacatios is a drive on sport car in track day. I wont feel ad"
type textarea "x"
type textarea "My dream vacatios is a drive on sport car in track day. I wont feel adr"
type textarea "x"
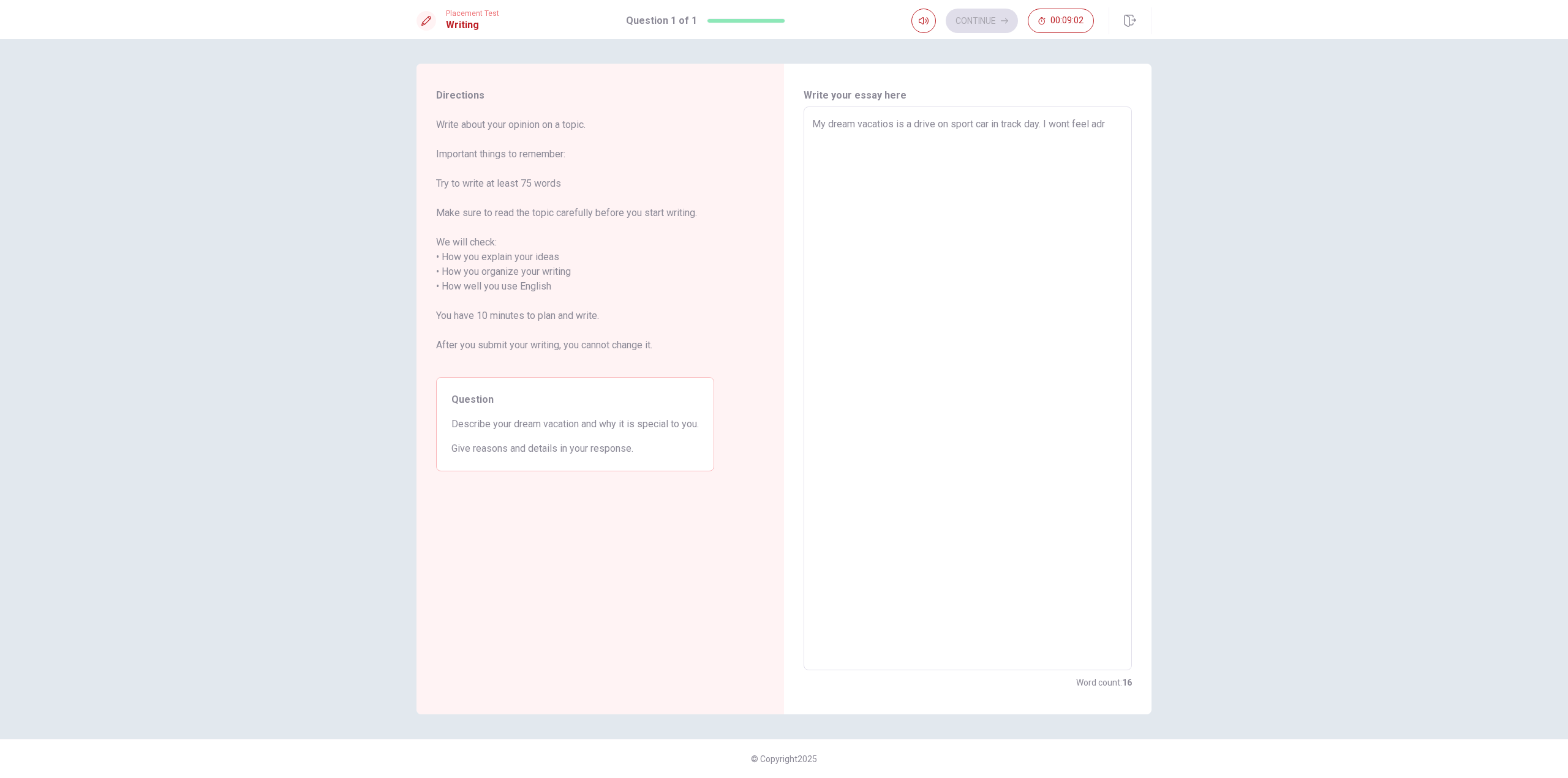
type textarea "My dream vacatios is a drive on sport car in track day. I wont feel adre"
type textarea "x"
type textarea "My dream vacatios is a drive on sport car in track day. I wont feel [PERSON_NAM…"
type textarea "x"
type textarea "My dream vacatios is a drive on sport car in track day. I wont feel [PERSON_NAM…"
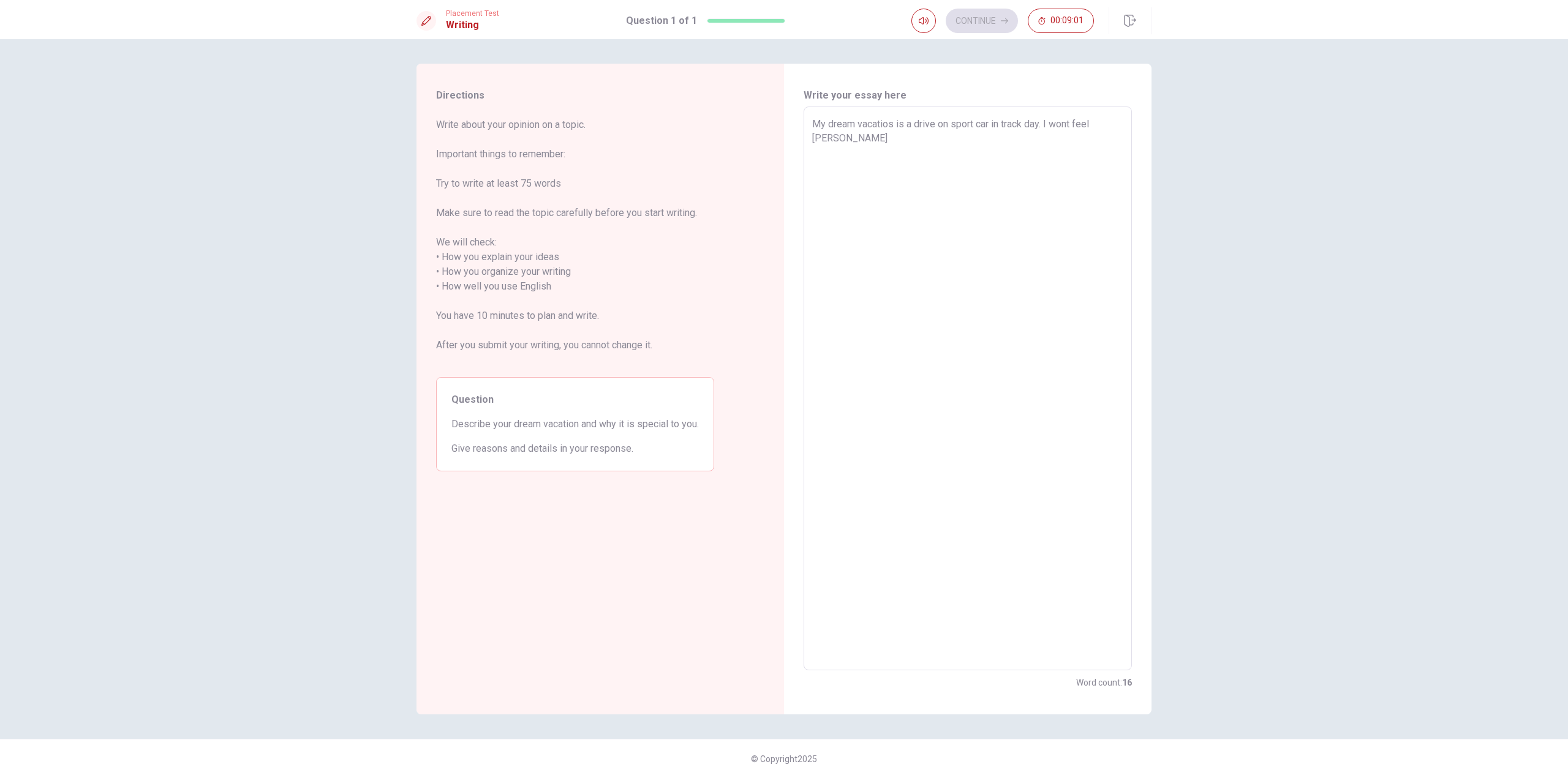
type textarea "x"
type textarea "My dream vacatios is a drive on sport car in track day. I wont feel [PERSON_NAM…"
type textarea "x"
type textarea "My dream vacatios is a drive on sport car in track day. I wont feel adre"
type textarea "x"
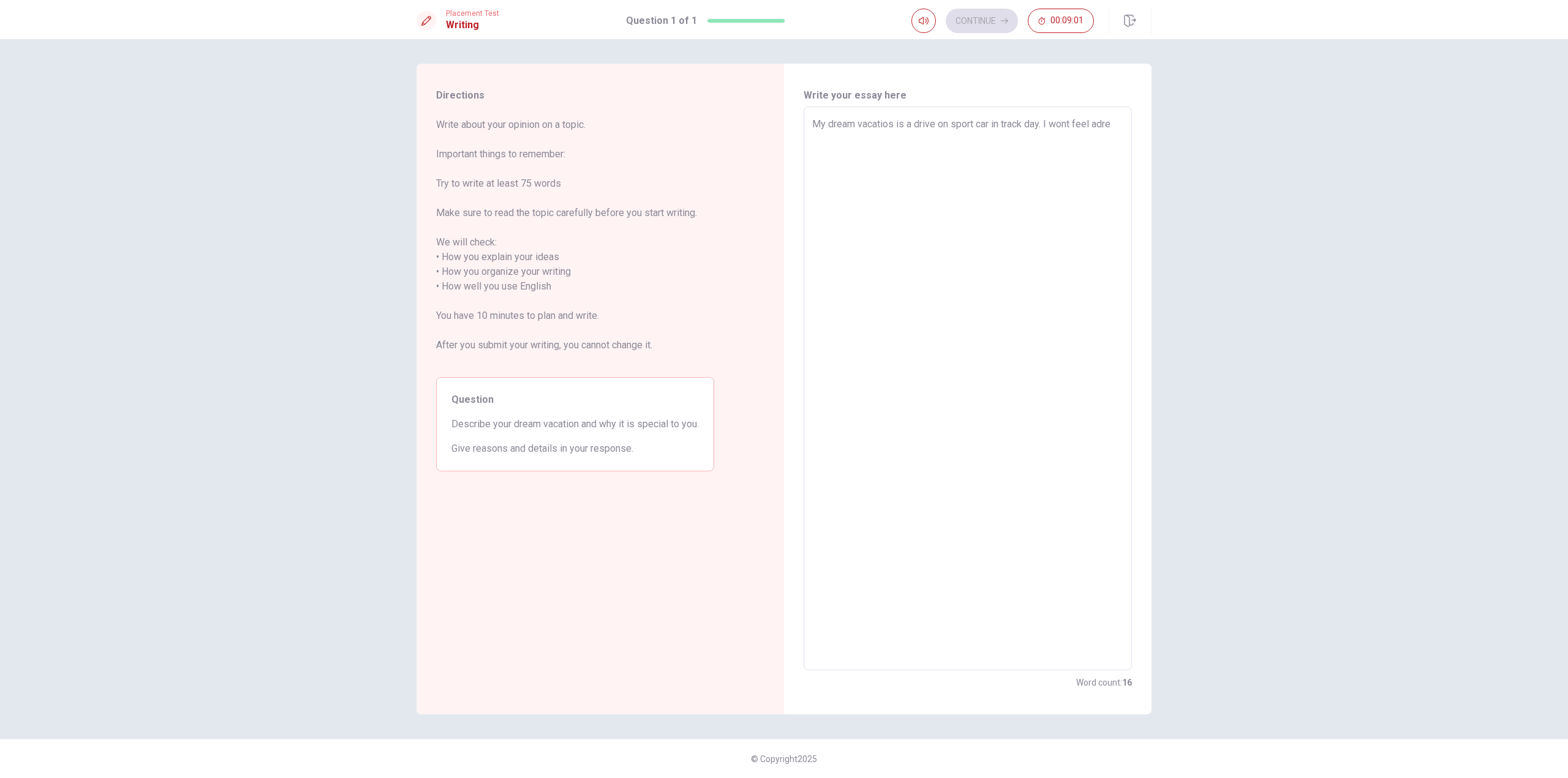
type textarea "My dream vacatios is a drive on sport car in track day. I wont feel adr"
type textarea "x"
type textarea "My dream vacatios is a drive on sport car in track day. I wont feel ad"
type textarea "x"
type textarea "My dream vacatios is a drive on sport car in track day. I wont feel a"
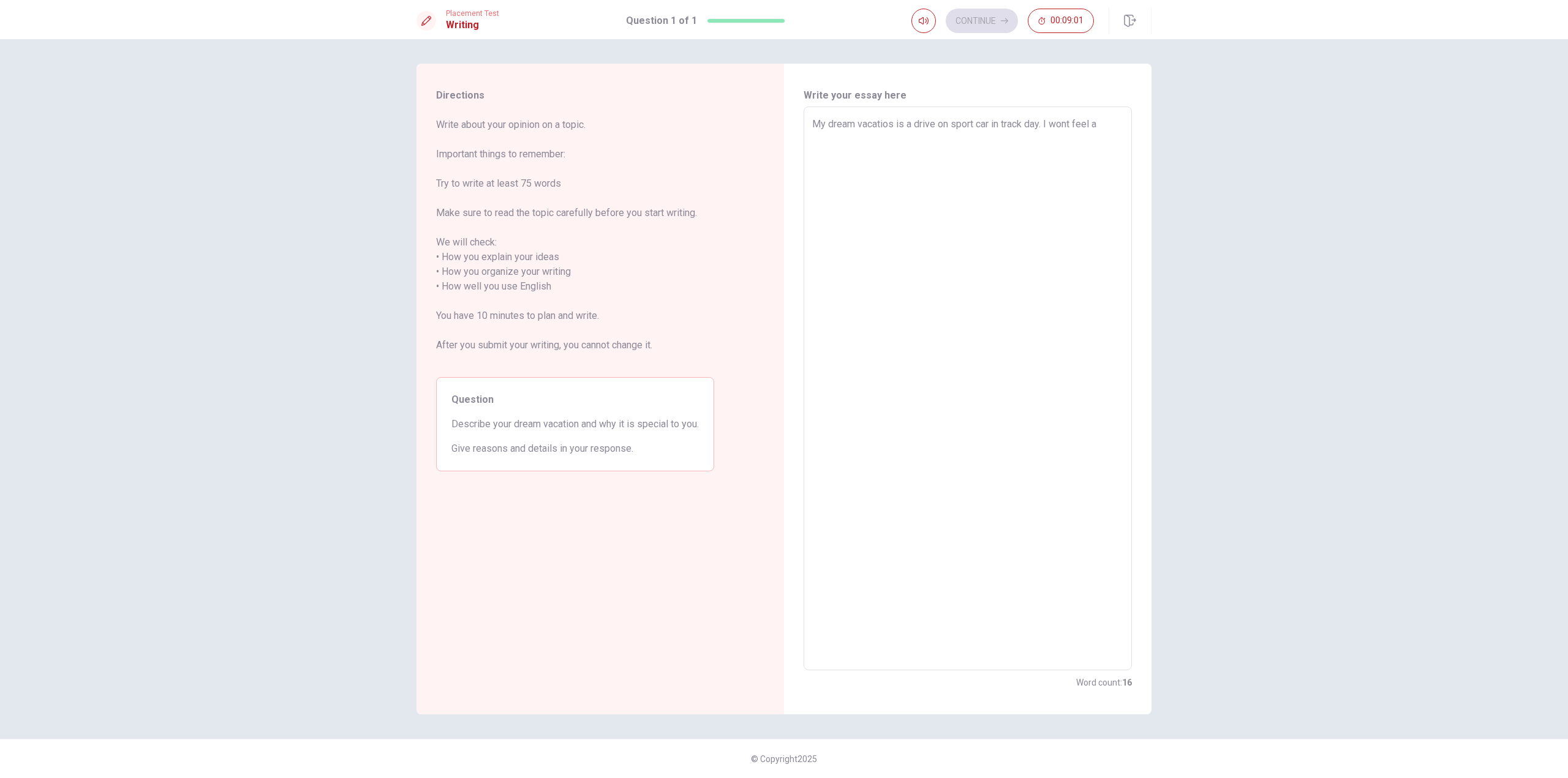
type textarea "x"
type textarea "My dream vacatios is a drive on sport car in track day. I wont feel"
type textarea "x"
type textarea "My dream vacatios is a drive on sport car in track day. I wont feel t"
type textarea "x"
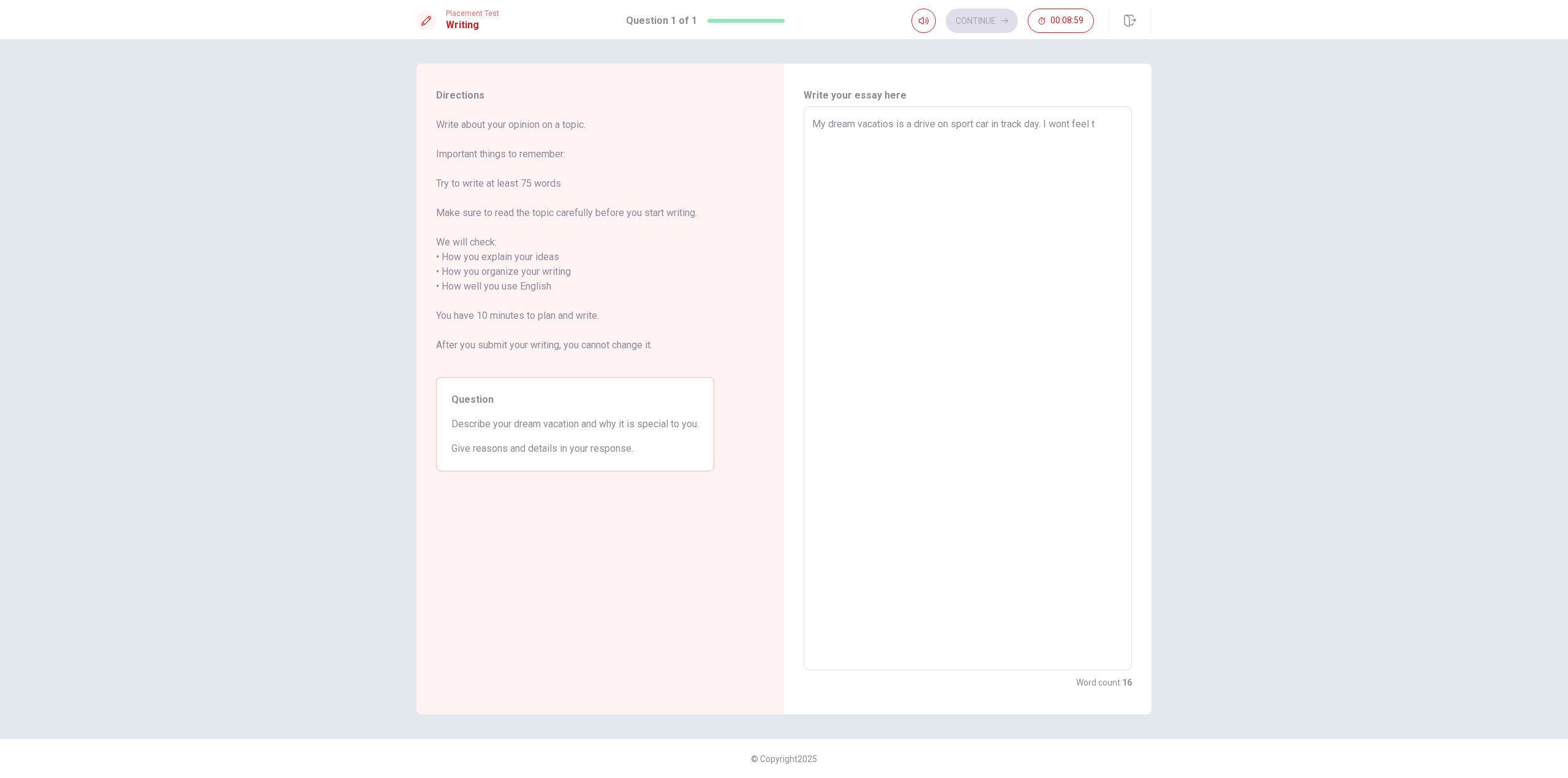
type textarea "My dream vacatios is a drive on sport car in track day. I wont feel th"
type textarea "x"
type textarea "My dream vacatios is a drive on sport car in track day. I wont feel t"
type textarea "x"
type textarea "My dream vacatios is a drive on sport car in track day. I wont feel"
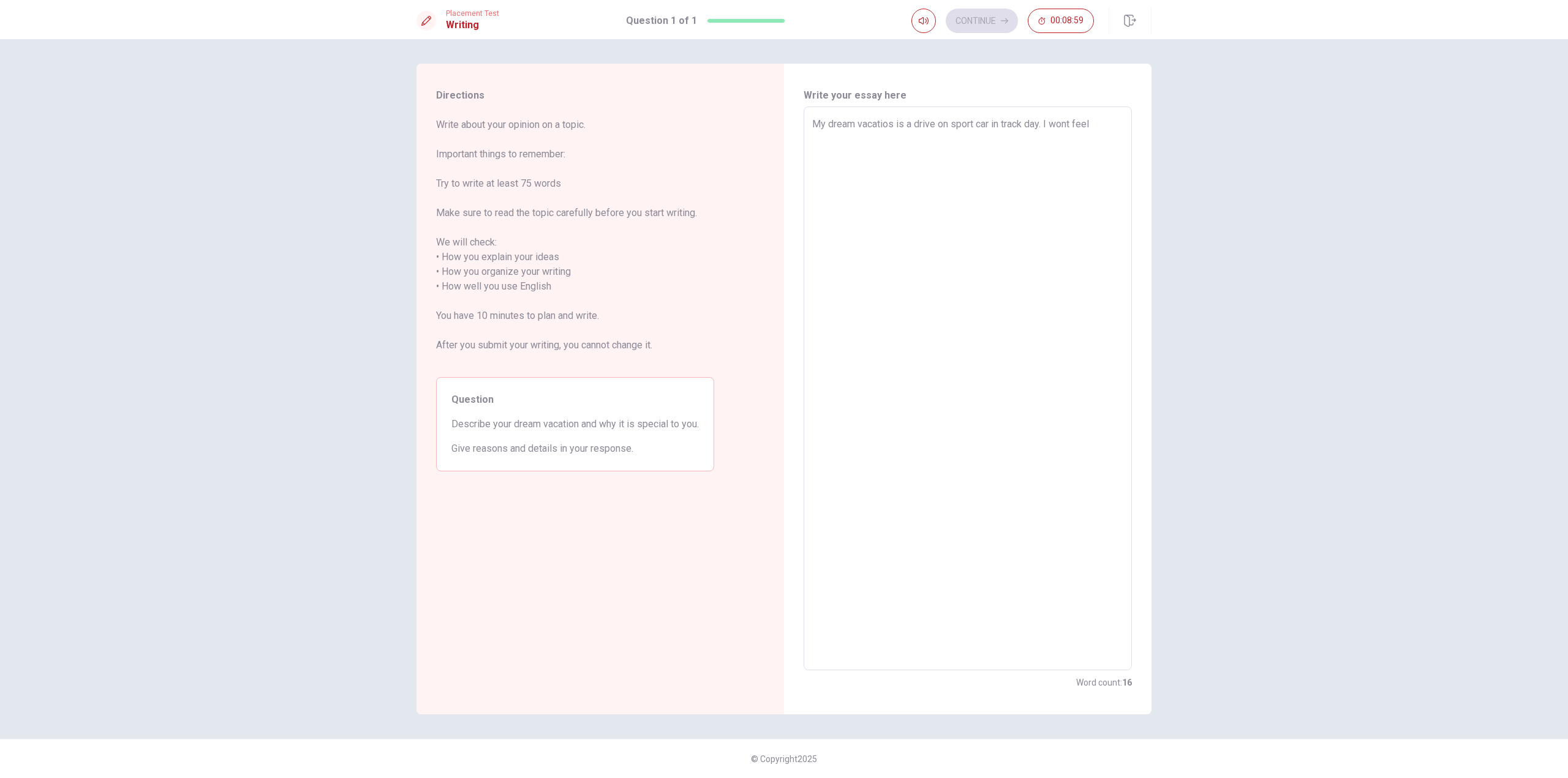
type textarea "x"
type textarea "My dream vacatios is a drive on sport car in track day. I wont feel"
type textarea "x"
type textarea "My dream vacatios is a drive on sport car in track day. I wont feel"
type textarea "x"
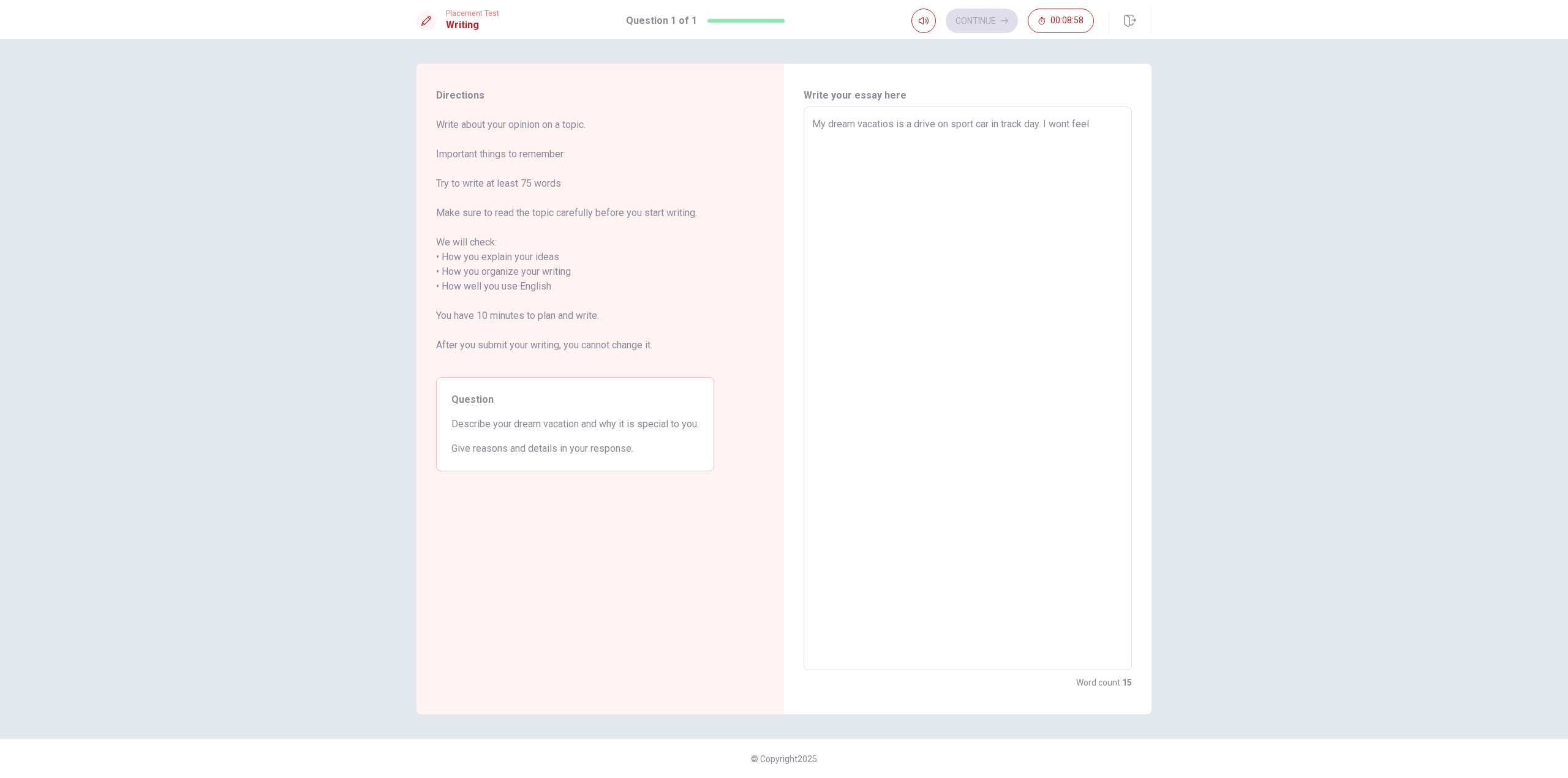
type textarea "My dream vacatios is a drive on sport car in track day. I wont feel a"
type textarea "x"
type textarea "My dream vacatios is a drive on sport car in track day. I wont feel ad"
type textarea "x"
type textarea "My dream vacatios is a drive on sport car in track day. I wont feel adr"
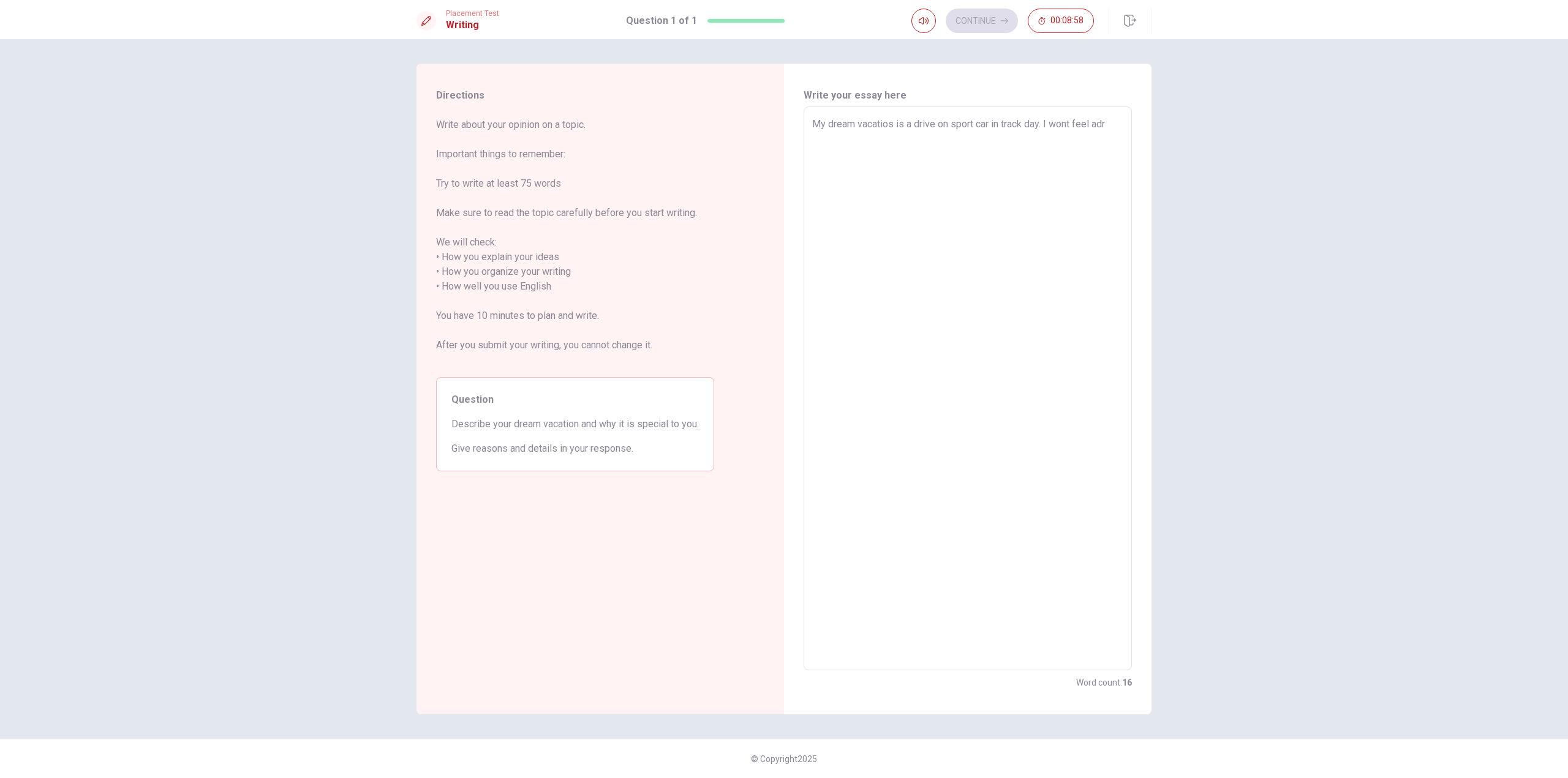
type textarea "x"
type textarea "My dream vacatios is a drive on sport car in track day. I wont feel adre"
type textarea "x"
type textarea "My dream vacatios is a drive on sport car in track day. I wont feel [PERSON_NAM…"
type textarea "x"
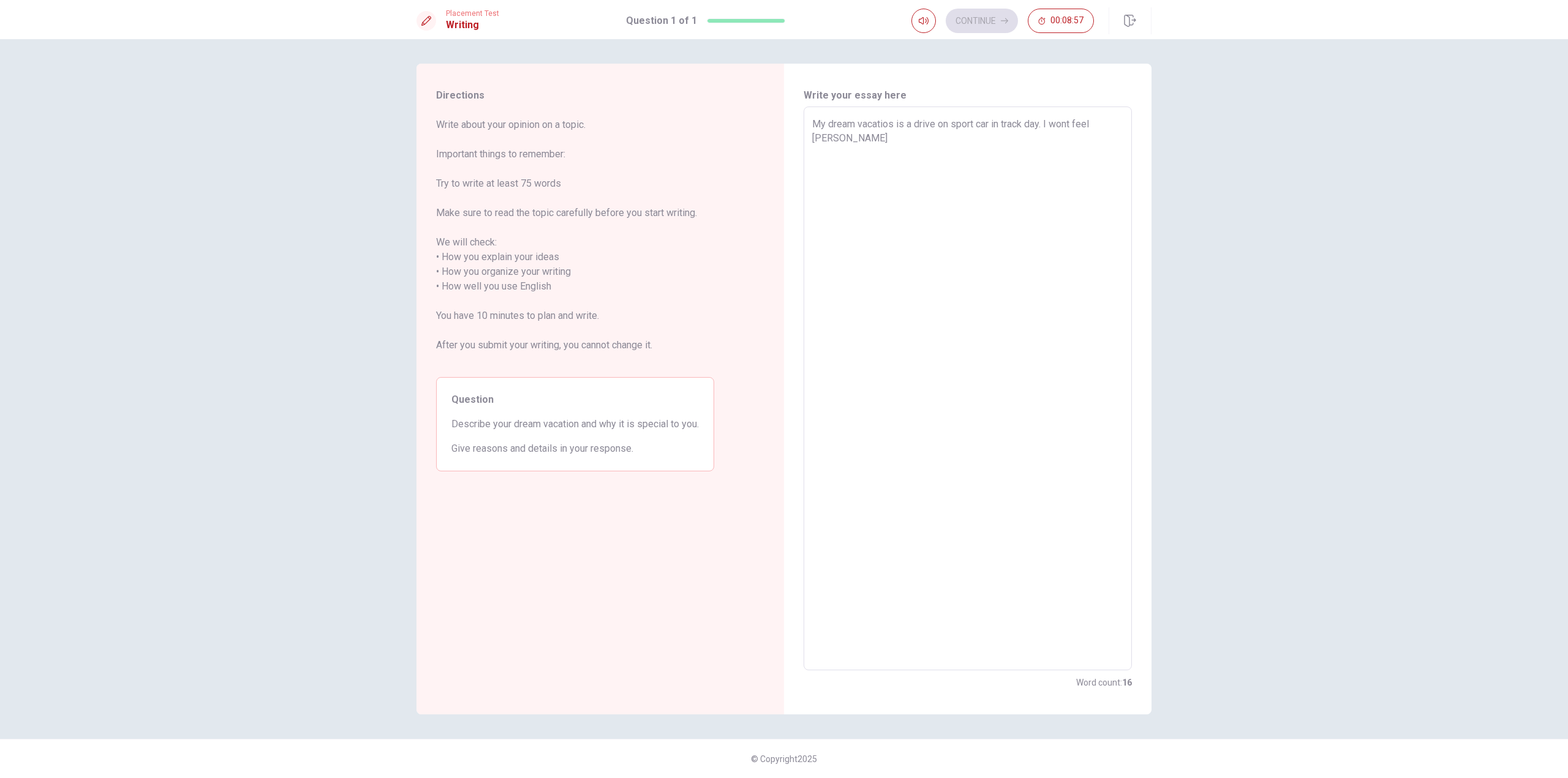
type textarea "My dream vacatios is a drive on sport car in track day. I wont feel [PERSON_NAM…"
type textarea "x"
type textarea "My dream vacatios is a drive on sport car in track day. I wont feel adrenal"
type textarea "x"
type textarea "My dream vacatios is a drive on sport car in track day. I wont feel adrenali"
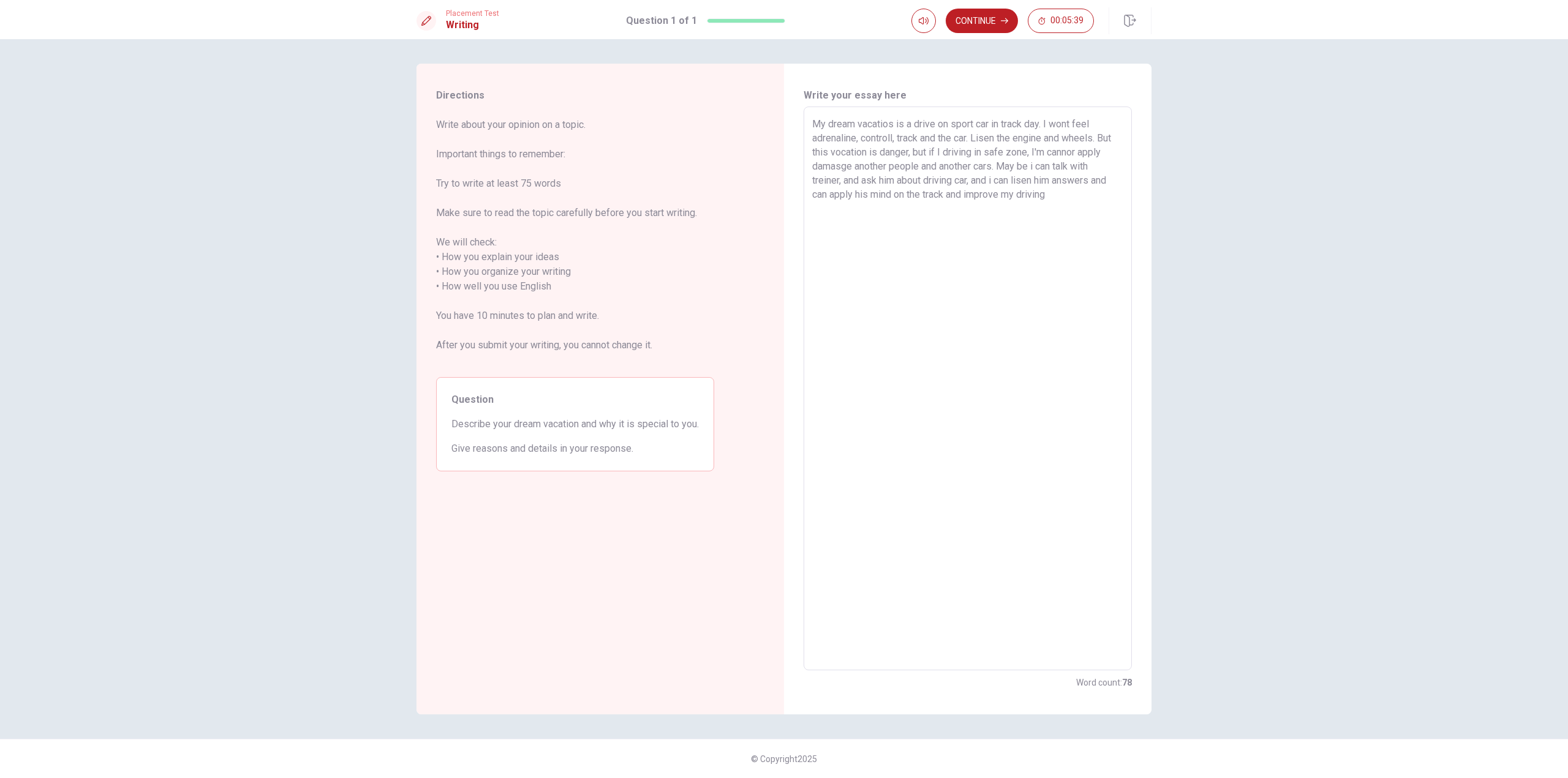
click at [1014, 307] on textarea "My dream vacatios is a drive on sport car in track day. I wont feel adrenaline,…" at bounding box center [968, 389] width 311 height 544
drag, startPoint x: 1025, startPoint y: 278, endPoint x: 1027, endPoint y: 171, distance: 107.0
click at [1025, 277] on textarea "My dream vacatios is a drive on sport car in track day. I wont feel adrenaline,…" at bounding box center [968, 389] width 311 height 544
click at [964, 12] on button "Continue" at bounding box center [982, 21] width 72 height 24
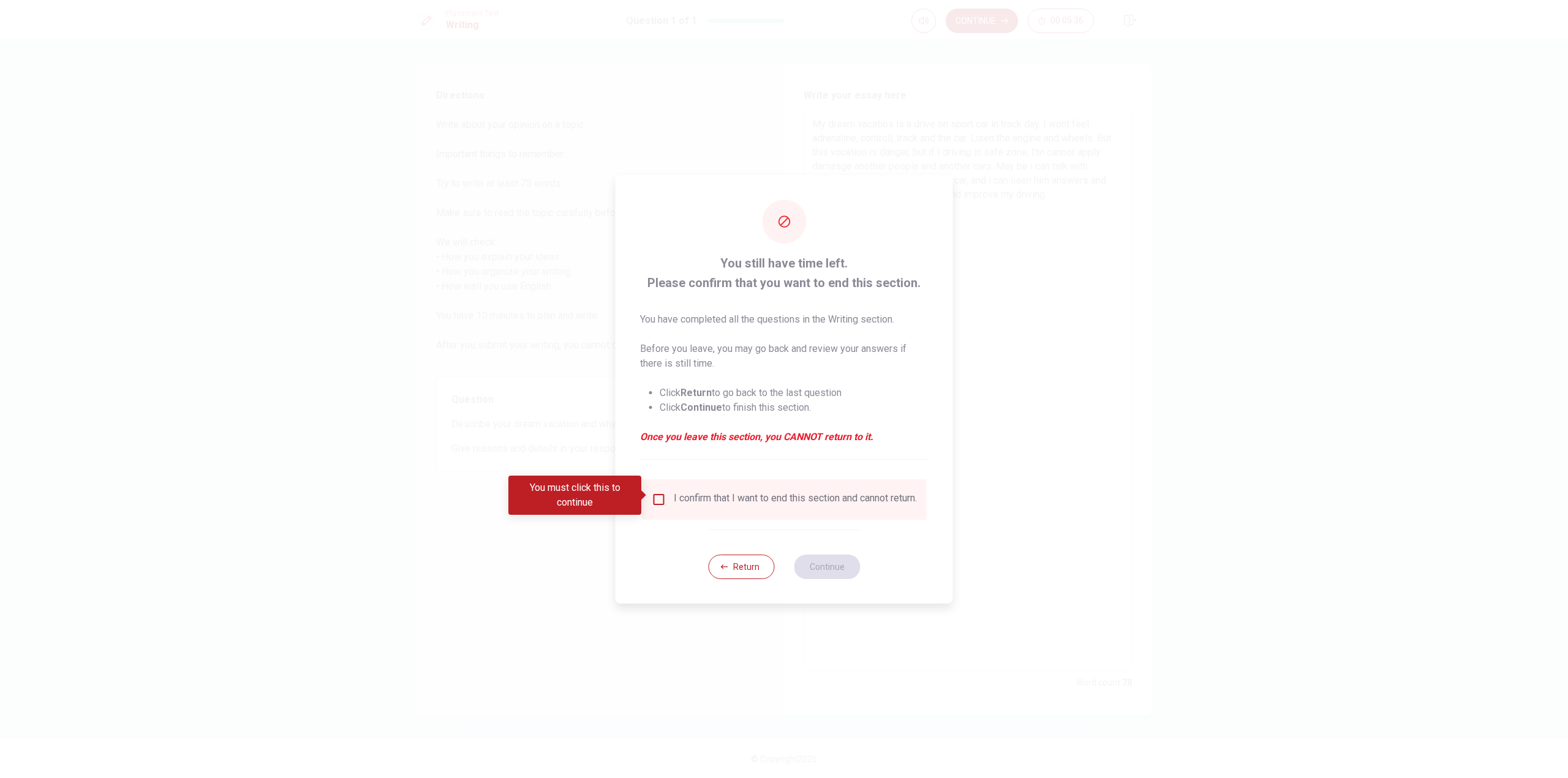
click at [658, 495] on input "You must click this to continue" at bounding box center [659, 500] width 15 height 15
click at [820, 570] on button "Continue" at bounding box center [827, 567] width 66 height 24
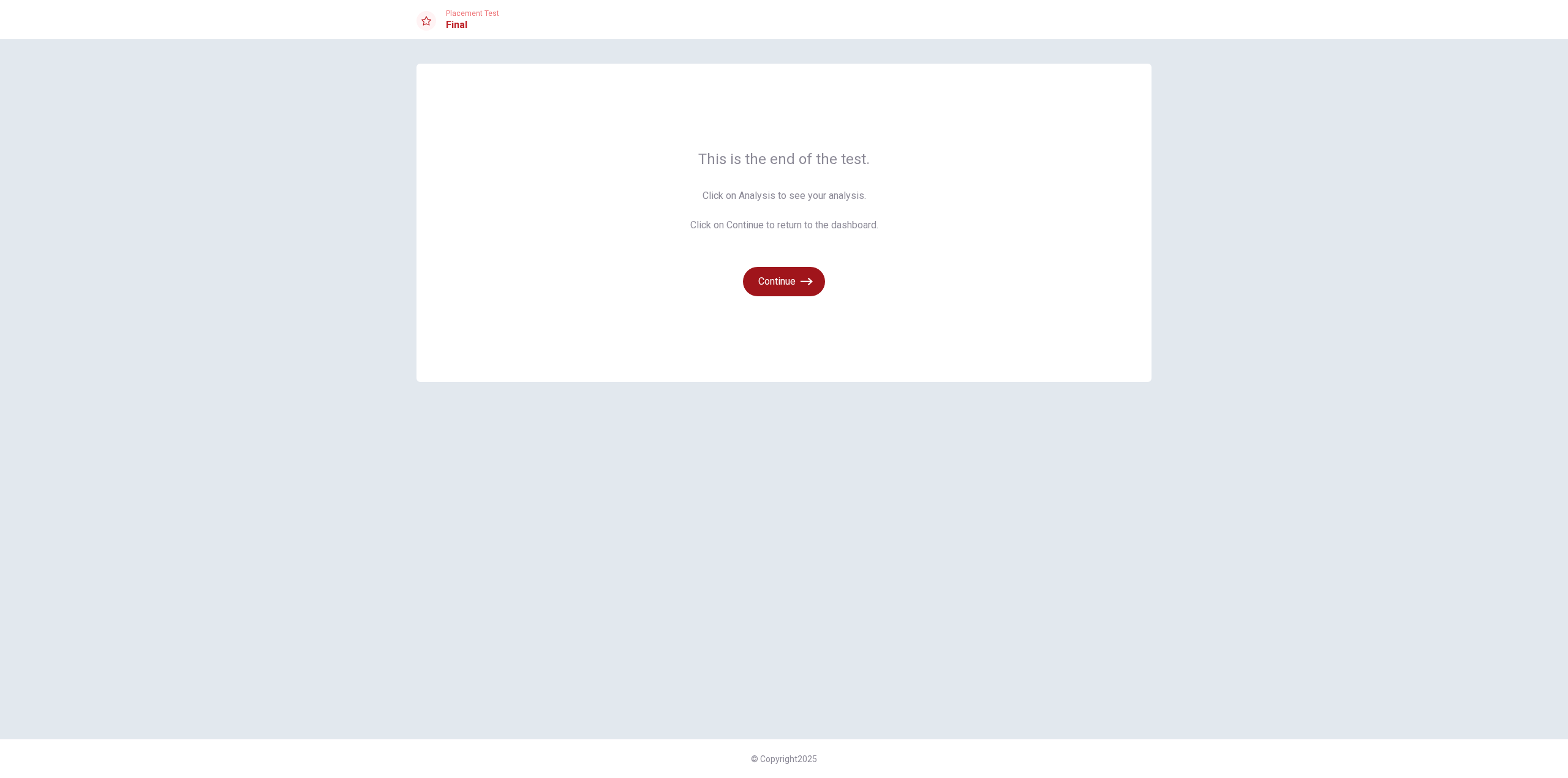
click at [786, 275] on button "Continue" at bounding box center [784, 282] width 82 height 30
